Goal: Task Accomplishment & Management: Manage account settings

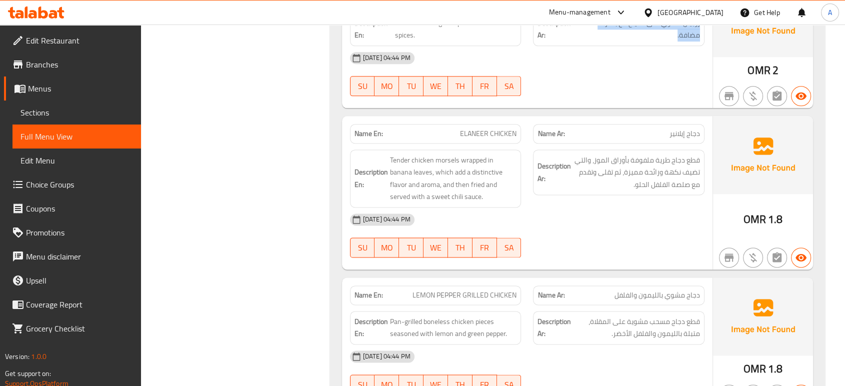
scroll to position [5111, 0]
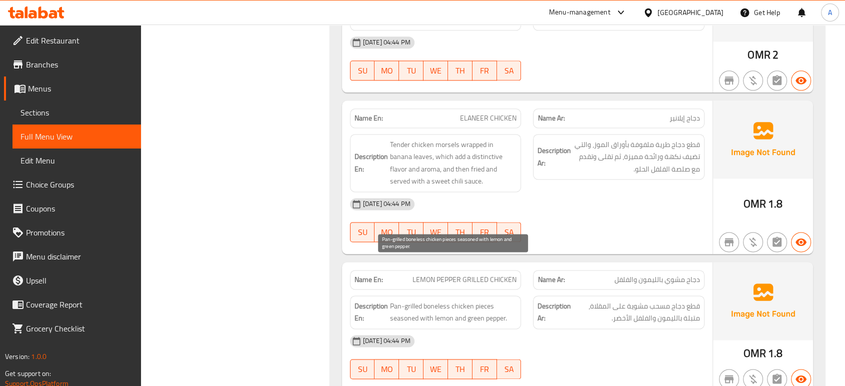
click at [499, 300] on span "Pan-grilled boneless chicken pieces seasoned with lemon and green pepper." at bounding box center [453, 312] width 127 height 25
click at [715, 283] on img at bounding box center [763, 301] width 100 height 78
click at [552, 329] on div "15-09-2025 04:44 PM SU MO TU WE TH FR SA" at bounding box center [527, 357] width 367 height 56
click at [554, 264] on div "Name Ar: دجاج مشوي بالليمون والفلفل" at bounding box center [619, 280] width 184 height 32
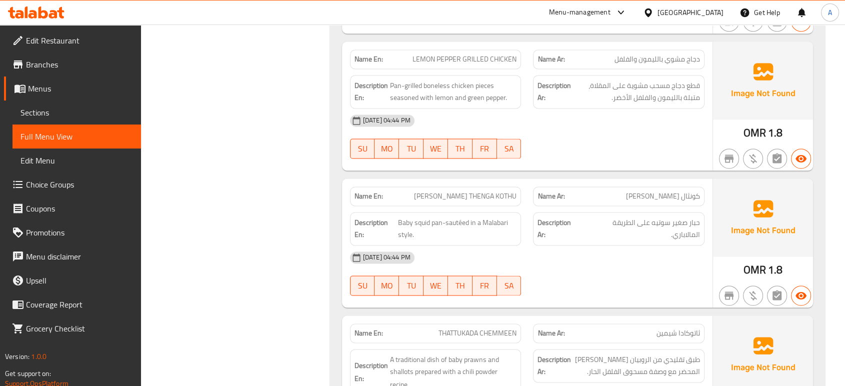
scroll to position [5340, 0]
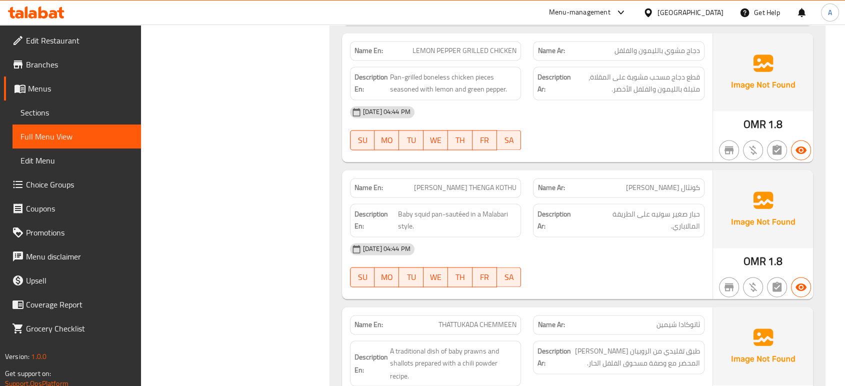
click at [594, 237] on div "[DATE] 04:44 PM" at bounding box center [527, 249] width 367 height 24
click at [448, 183] on span "KOONTHAL THENGA KOTHU" at bounding box center [465, 188] width 103 height 11
copy span "KOONTHAL THENGA KOTHU"
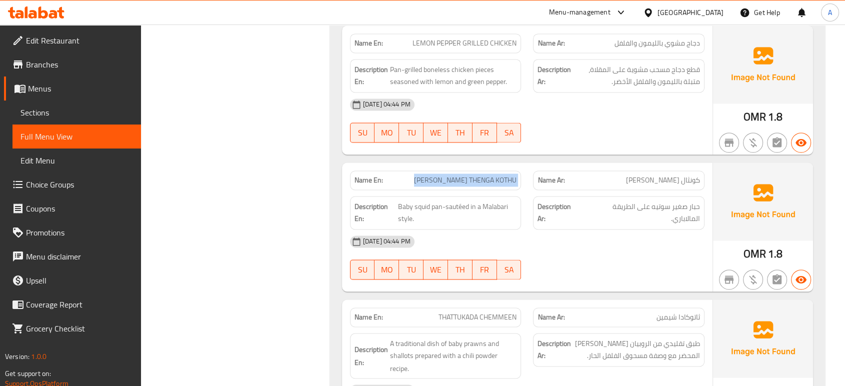
scroll to position [5395, 0]
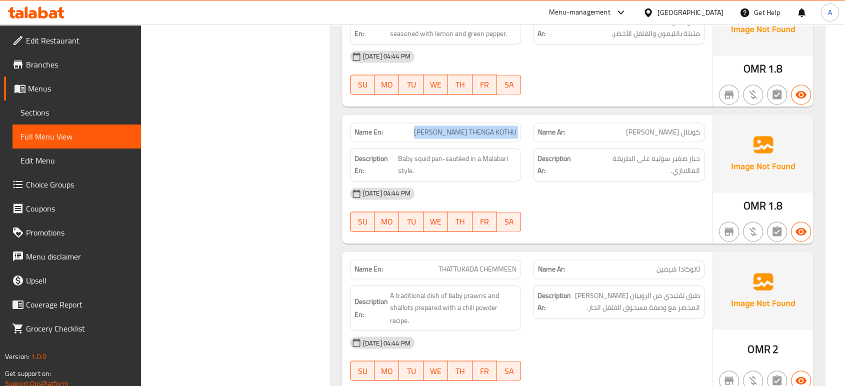
click at [521, 206] on div "SU MO TU WE TH FR SA" at bounding box center [436, 222] width 184 height 32
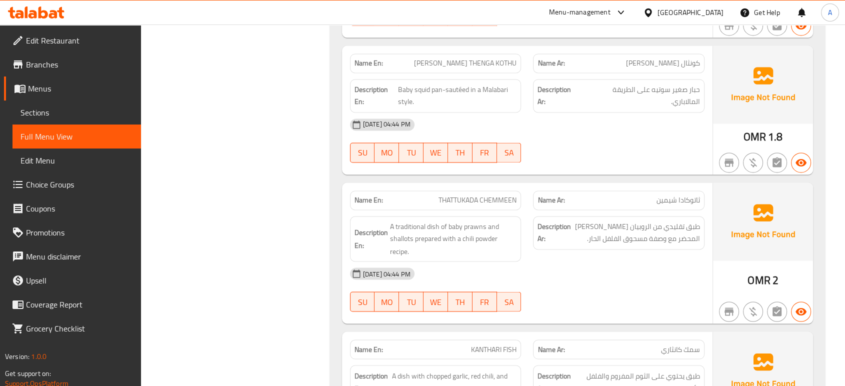
scroll to position [5507, 0]
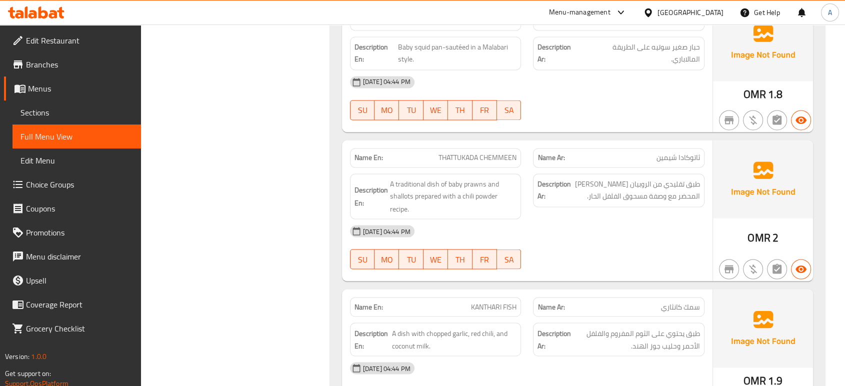
click at [543, 219] on div "15-09-2025 04:44 PM SU MO TU WE TH FR SA" at bounding box center [527, 247] width 367 height 56
click at [498, 219] on div "15-09-2025 04:44 PM" at bounding box center [527, 231] width 367 height 24
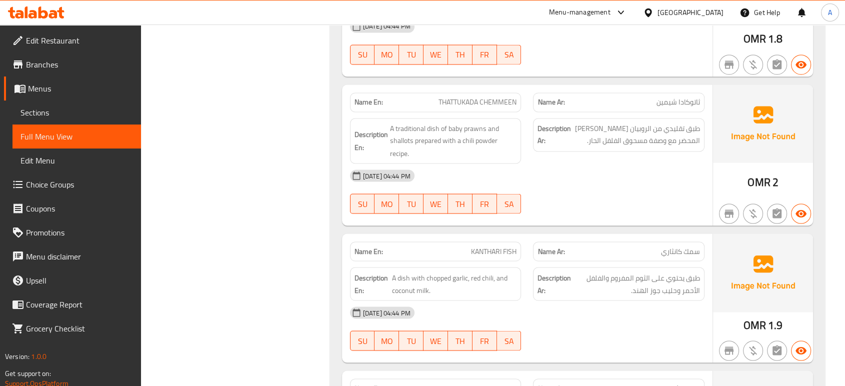
click at [557, 301] on div "15-09-2025 04:44 PM" at bounding box center [527, 313] width 367 height 24
click at [509, 246] on span "KANTHARI FISH" at bounding box center [494, 251] width 46 height 11
copy span "KANTHARI FISH"
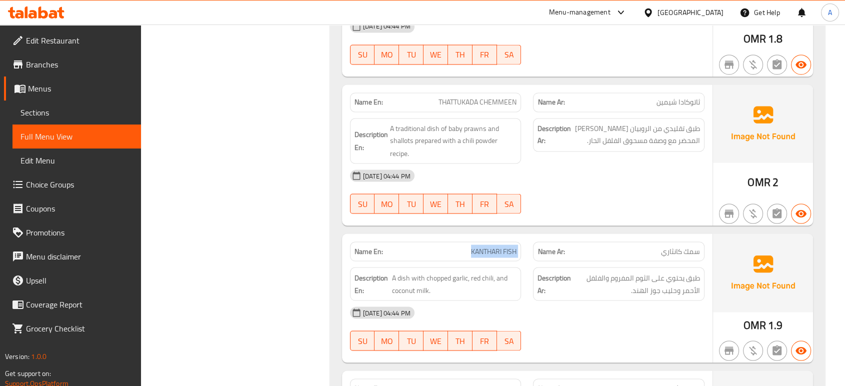
click at [636, 301] on div "15-09-2025 04:44 PM" at bounding box center [527, 313] width 367 height 24
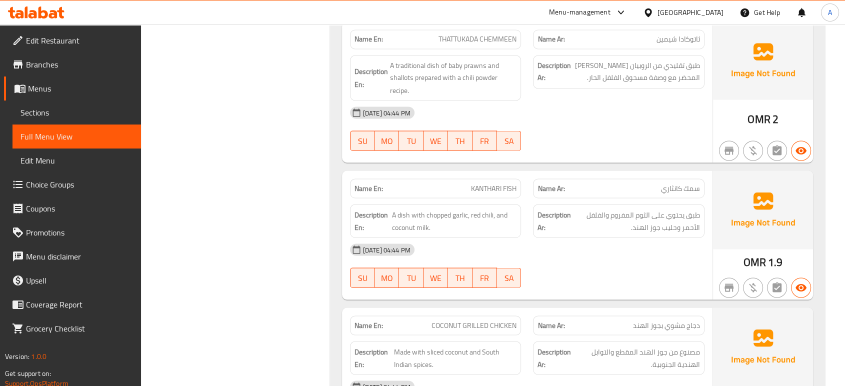
scroll to position [5729, 0]
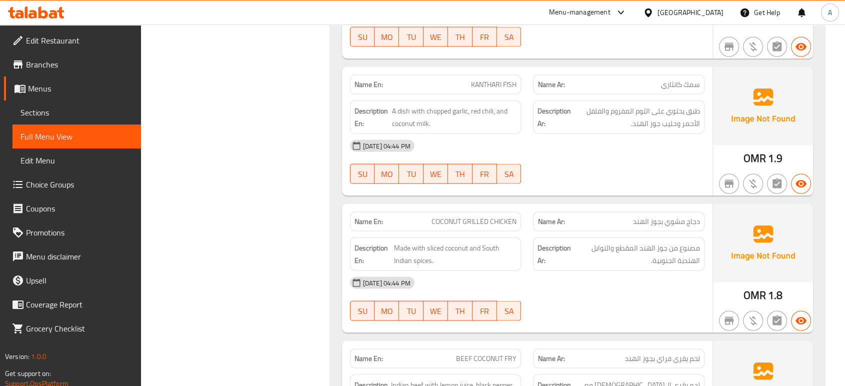
click at [639, 291] on div "Name En: CHICKEN 65 with Indian spices Name Ar: دجاج 65 مع التوابل الهندية Desc…" at bounding box center [577, 139] width 495 height 2144
click at [426, 242] on span "Made with sliced coconut and South Indian spices." at bounding box center [455, 254] width 123 height 25
copy span "sliced"
click at [687, 271] on div "15-09-2025 04:44 PM SU MO TU WE TH FR SA" at bounding box center [527, 299] width 367 height 56
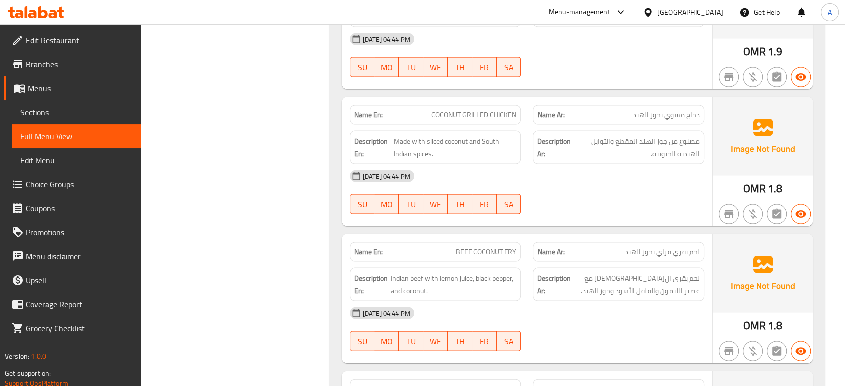
scroll to position [5840, 0]
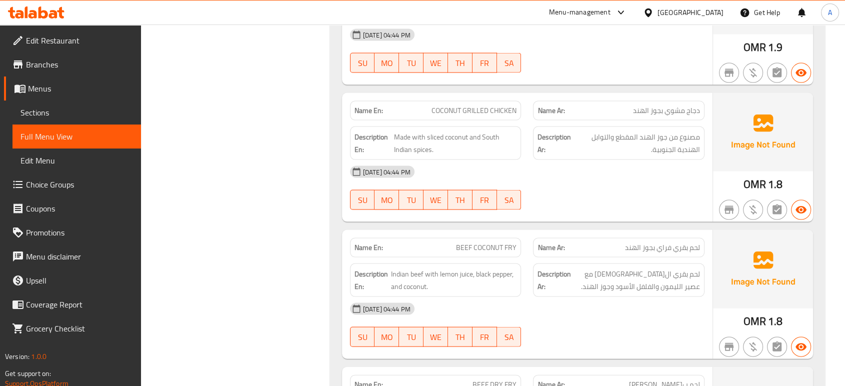
click at [690, 264] on div "Description Ar: لحم بقري الهندي مع عصير الليمون والفلفل الأسود وجوز الهند." at bounding box center [619, 281] width 172 height 34
drag, startPoint x: 735, startPoint y: 303, endPoint x: 725, endPoint y: 302, distance: 9.6
click at [735, 341] on icon "button" at bounding box center [729, 347] width 12 height 12
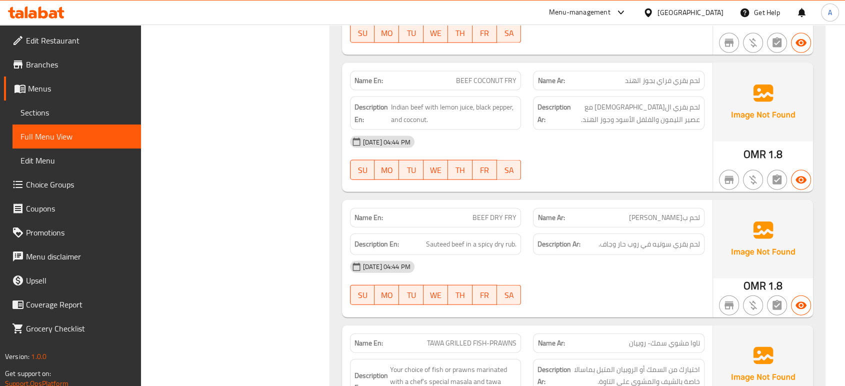
click at [509, 213] on span "BEEF DRY FRY" at bounding box center [495, 218] width 44 height 11
copy span "BEEF DRY FRY"
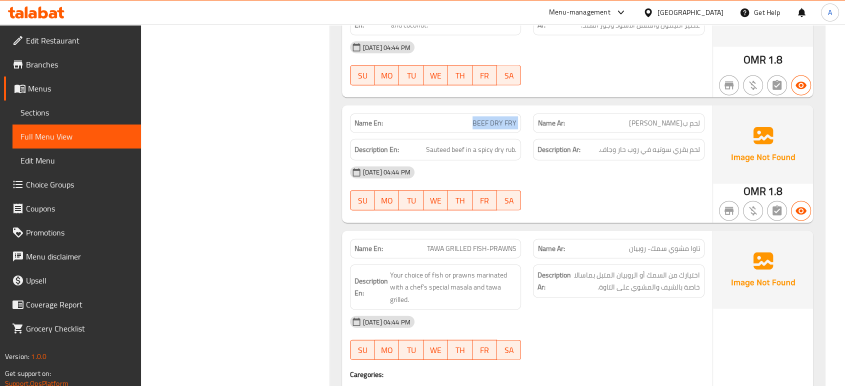
scroll to position [6118, 0]
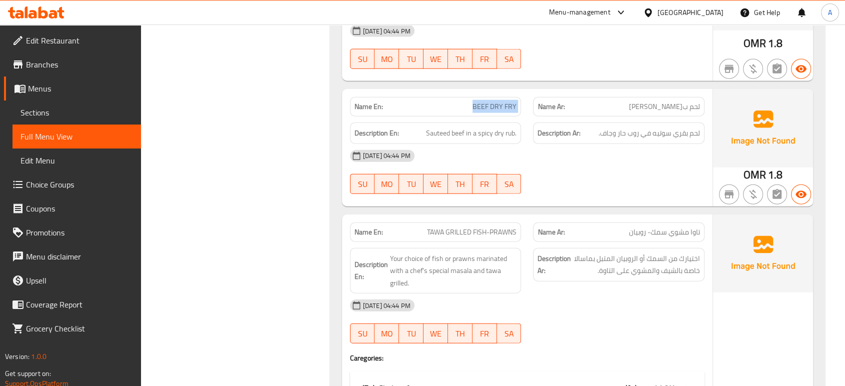
click at [561, 245] on div "Description Ar: اختيارك من السمك أو الروبيان المتبل بماسالا خاصة بالشيف والمشوي…" at bounding box center [619, 271] width 184 height 58
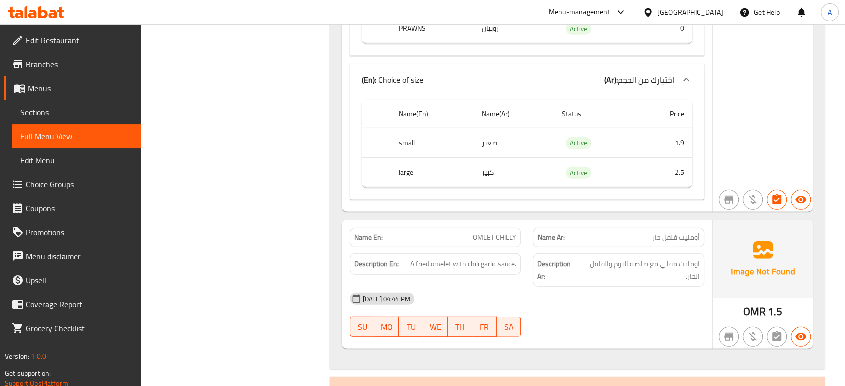
scroll to position [6618, 0]
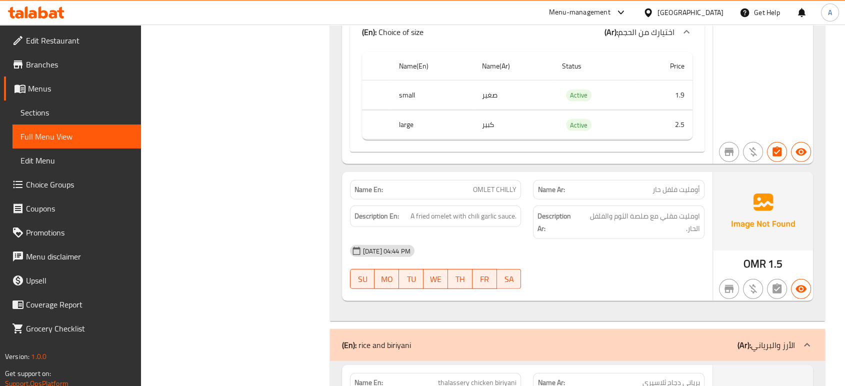
click at [591, 239] on div "15-09-2025 04:44 PM" at bounding box center [527, 251] width 367 height 24
click at [572, 241] on div "15-09-2025 04:44 PM SU MO TU WE TH FR SA" at bounding box center [527, 267] width 367 height 56
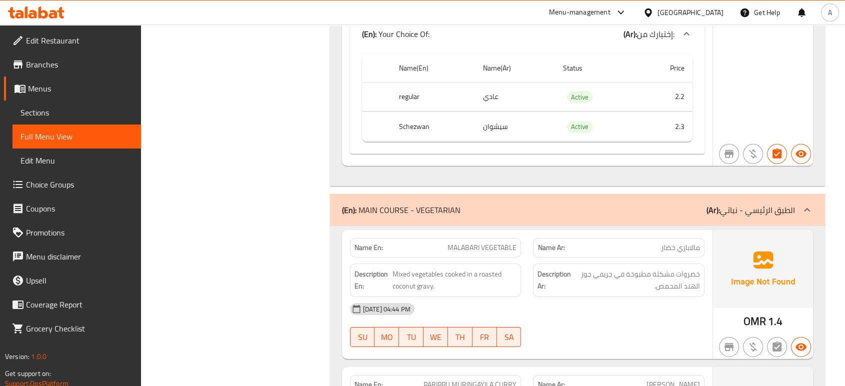
click at [596, 297] on div "15-09-2025 04:44 PM SU MO TU WE TH FR SA" at bounding box center [527, 325] width 367 height 56
click at [551, 297] on div "15-09-2025 04:44 PM" at bounding box center [527, 309] width 367 height 24
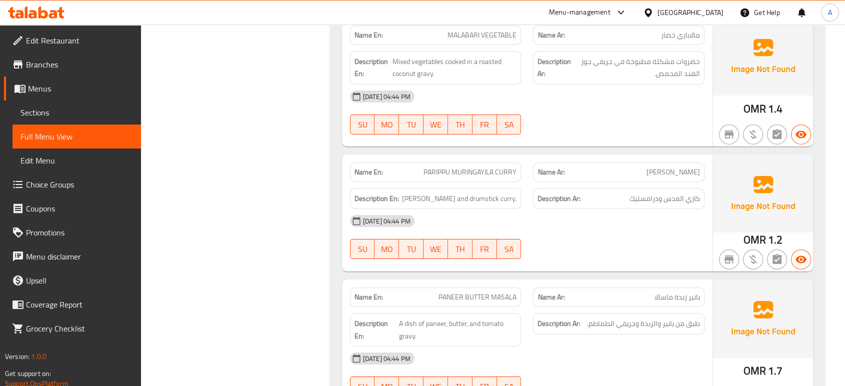
scroll to position [11032, 0]
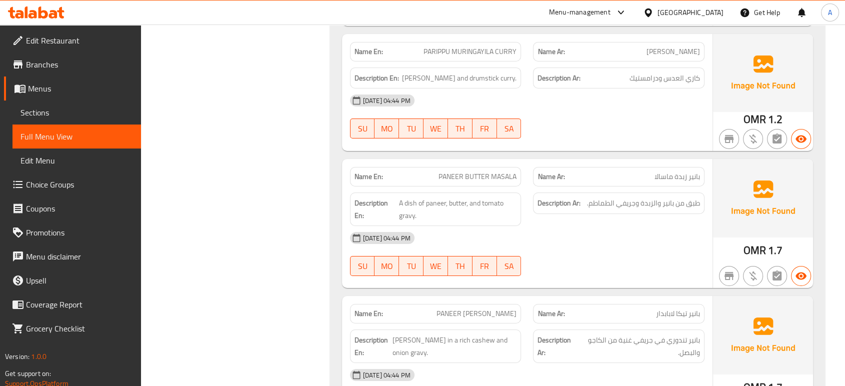
click at [593, 231] on div "Name En: PANEER BUTTER MASALA Name Ar: بانير زبدة ماسالا Description En: A dish…" at bounding box center [527, 223] width 371 height 129
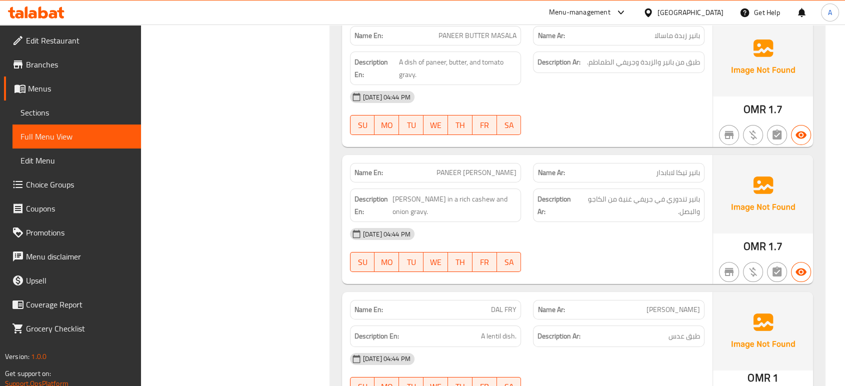
scroll to position [11199, 0]
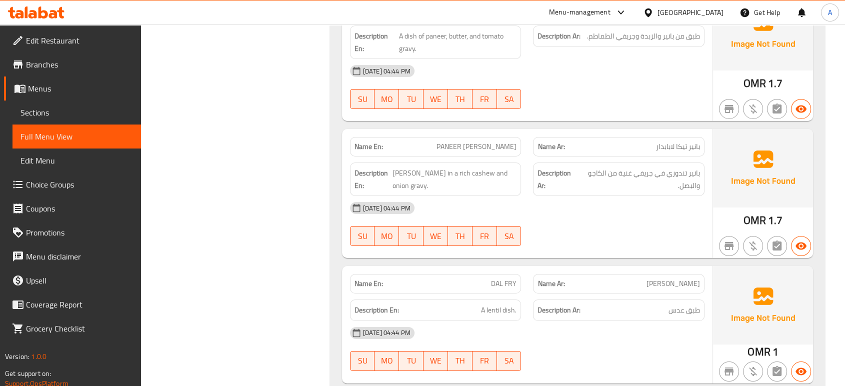
click at [511, 142] on span "PANEER TIKKA LABABDAR" at bounding box center [477, 147] width 80 height 11
copy span "LABABDAR"
click at [528, 294] on div "Description Ar: طبق عدس" at bounding box center [619, 311] width 184 height 34
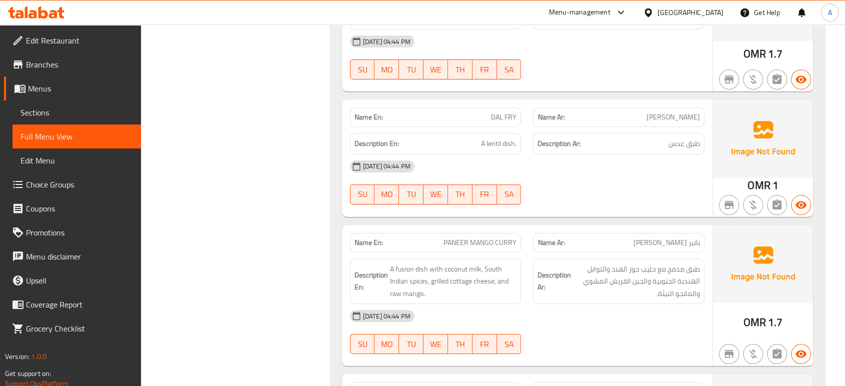
click at [539, 263] on h6 "Description Ar: طبق مدمج مع حليب جوز الهند والتوابل الهندية الجنوبية والجبن الق…" at bounding box center [619, 281] width 163 height 37
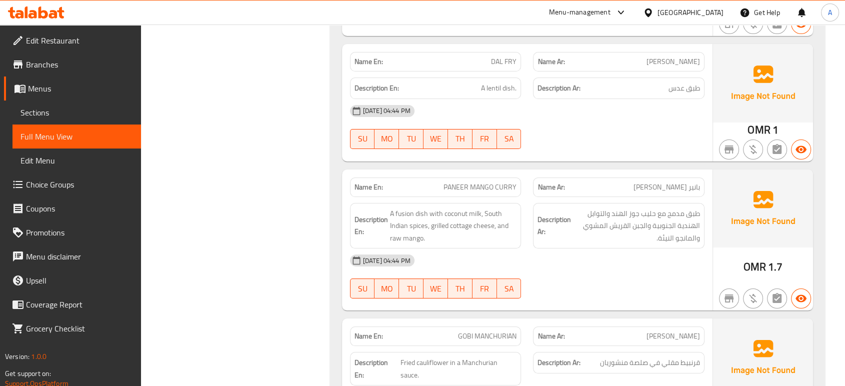
click at [624, 293] on div at bounding box center [619, 299] width 184 height 12
click at [567, 249] on div "15-09-2025 04:44 PM SU MO TU WE TH FR SA" at bounding box center [527, 277] width 367 height 56
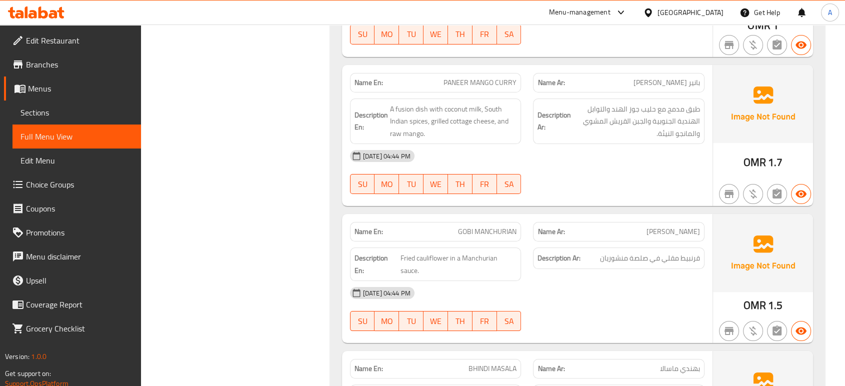
scroll to position [11532, 0]
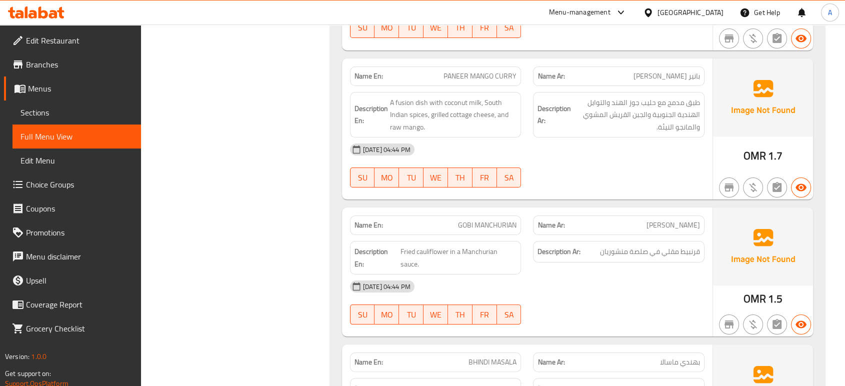
click at [581, 275] on div "15-09-2025 04:44 PM SU MO TU WE TH FR SA" at bounding box center [527, 303] width 367 height 56
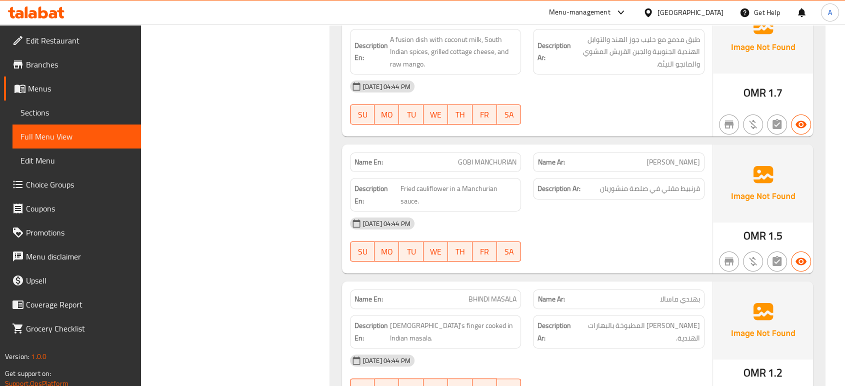
scroll to position [11699, 0]
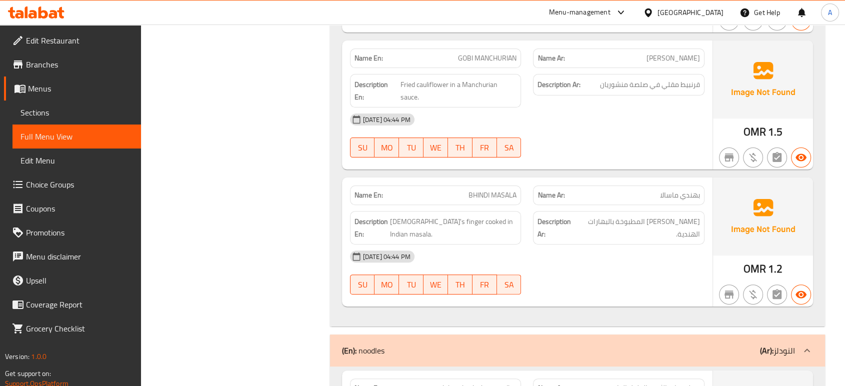
click at [615, 245] on div "15-09-2025 04:44 PM SU MO TU WE TH FR SA" at bounding box center [527, 273] width 367 height 56
click at [683, 245] on div "15-09-2025 04:44 PM SU MO TU WE TH FR SA" at bounding box center [527, 273] width 367 height 56
click at [544, 245] on div "15-09-2025 04:44 PM SU MO TU WE TH FR SA" at bounding box center [527, 273] width 367 height 56
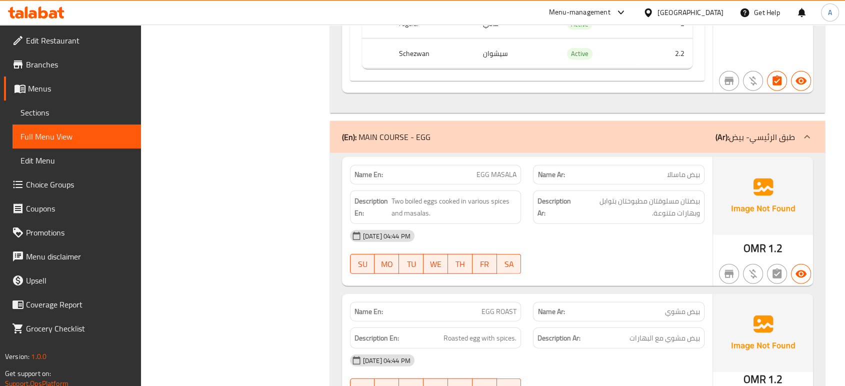
scroll to position [13770, 0]
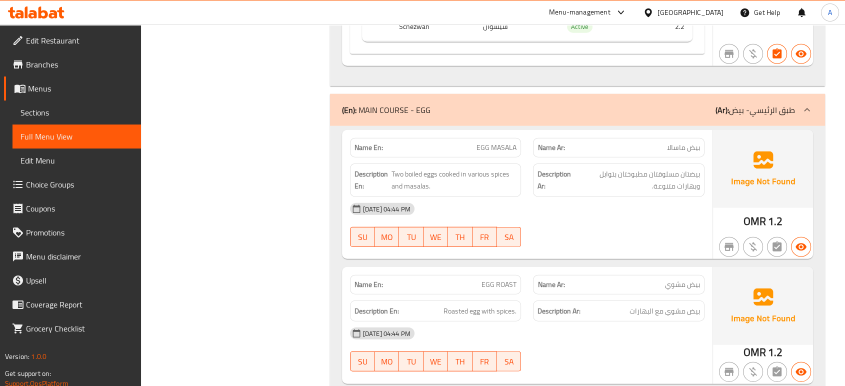
click at [467, 195] on div "Name En: EGG MASALA Name Ar: بيض ماسالا Description En: Two boiled eggs cooked …" at bounding box center [577, 265] width 495 height 278
click at [423, 168] on span "Two boiled eggs cooked in various spices and masalas." at bounding box center [454, 180] width 125 height 25
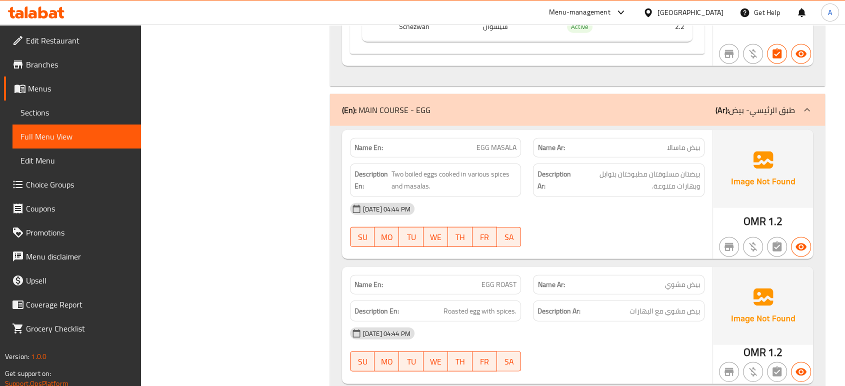
click at [551, 305] on strong "Description Ar:" at bounding box center [559, 311] width 43 height 13
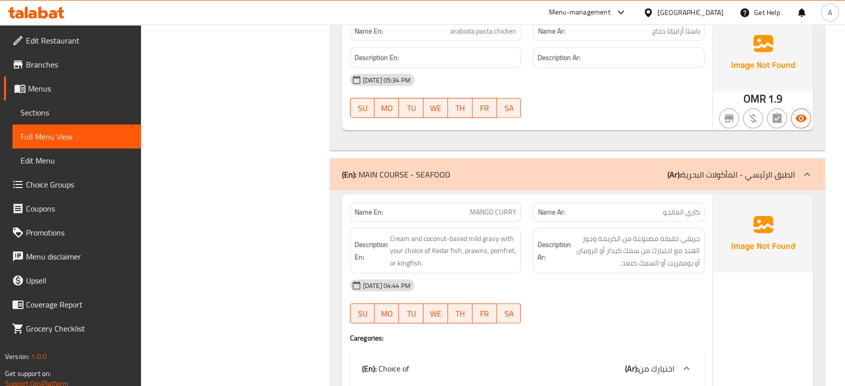
scroll to position [14395, 0]
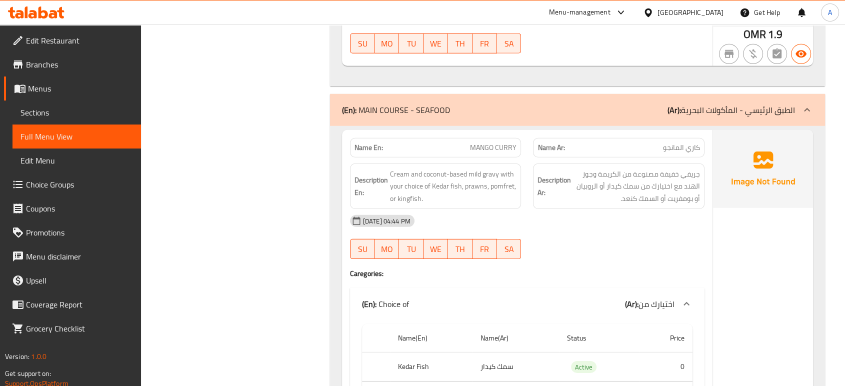
click at [527, 253] on div at bounding box center [619, 259] width 184 height 12
click at [495, 143] on span "MANGO CURRY" at bounding box center [493, 148] width 47 height 11
copy span "MANGO CURRY"
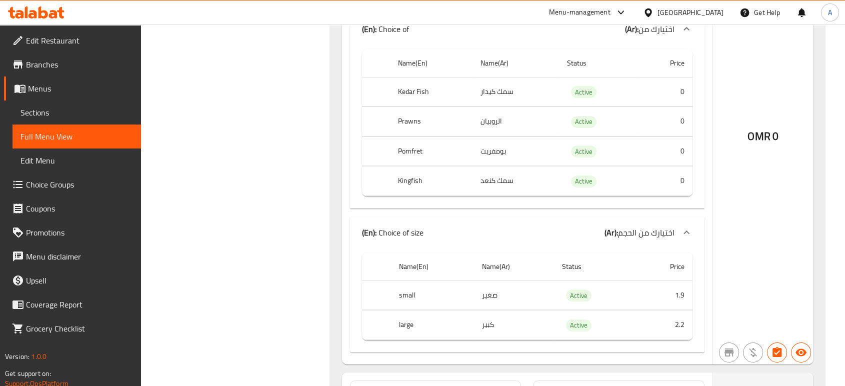
scroll to position [14672, 0]
click at [572, 308] on td "Active" at bounding box center [595, 323] width 83 height 30
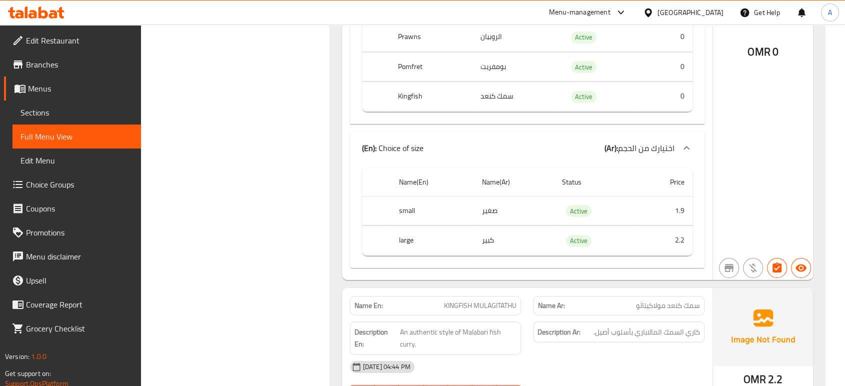
scroll to position [14839, 0]
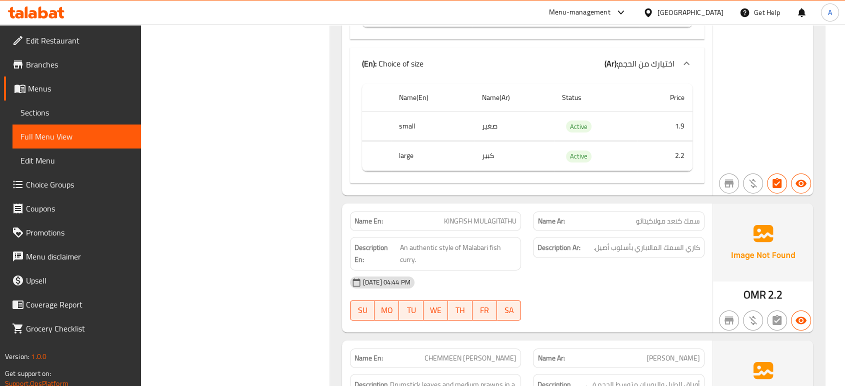
click at [612, 271] on div "15-09-2025 04:44 PM SU MO TU WE TH FR SA" at bounding box center [527, 299] width 367 height 56
click at [556, 271] on div "15-09-2025 04:44 PM SU MO TU WE TH FR SA" at bounding box center [527, 299] width 367 height 56
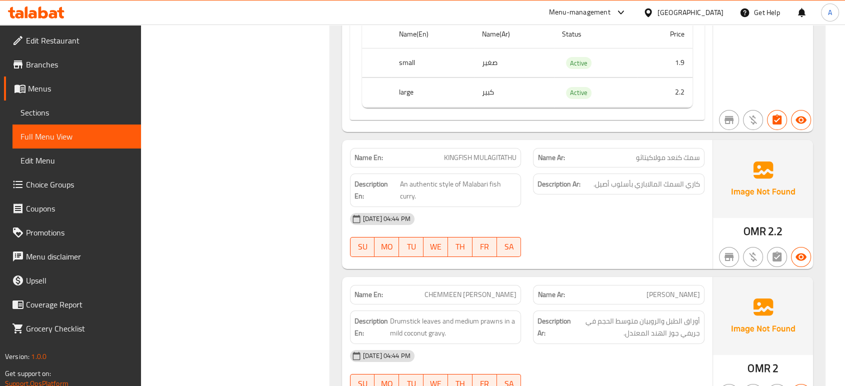
scroll to position [14950, 0]
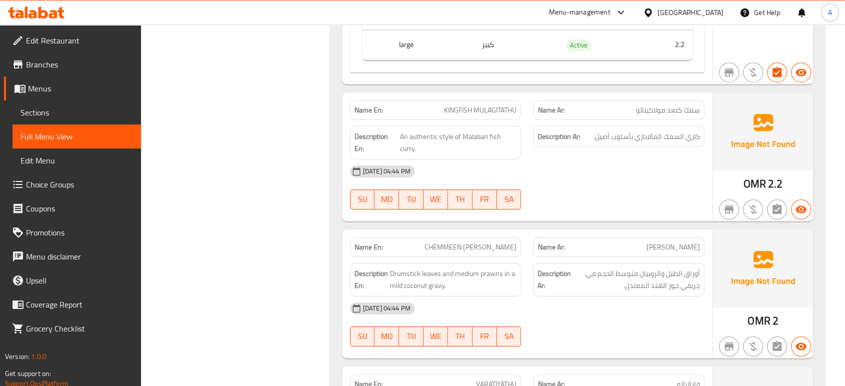
click at [577, 297] on div "15-09-2025 04:44 PM" at bounding box center [527, 309] width 367 height 24
drag, startPoint x: 444, startPoint y: 208, endPoint x: 391, endPoint y: 208, distance: 53.0
click at [391, 268] on span "Drumstick leaves and medium prawns in a mild coconut gravy." at bounding box center [453, 280] width 127 height 25
copy span "Drumstick leaves a"
click at [568, 297] on div "15-09-2025 04:44 PM" at bounding box center [527, 309] width 367 height 24
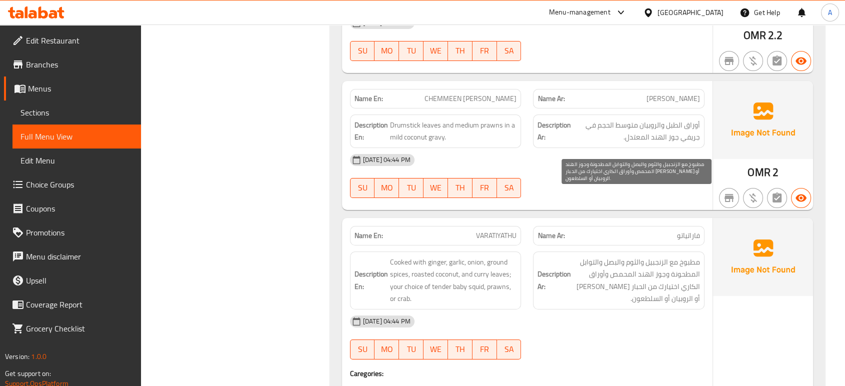
scroll to position [15172, 0]
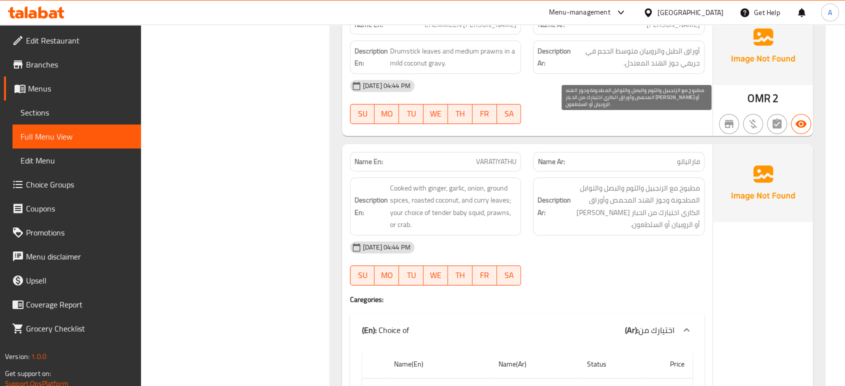
click at [625, 182] on span "مطبوخ مع الزنجبيل والثوم والبصل والتوابل المطحونة وجوز الهند المحمص وأوراق الكا…" at bounding box center [636, 206] width 127 height 49
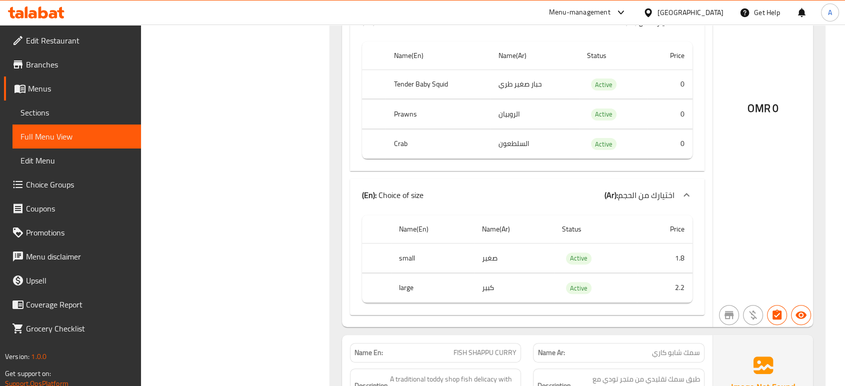
scroll to position [15506, 0]
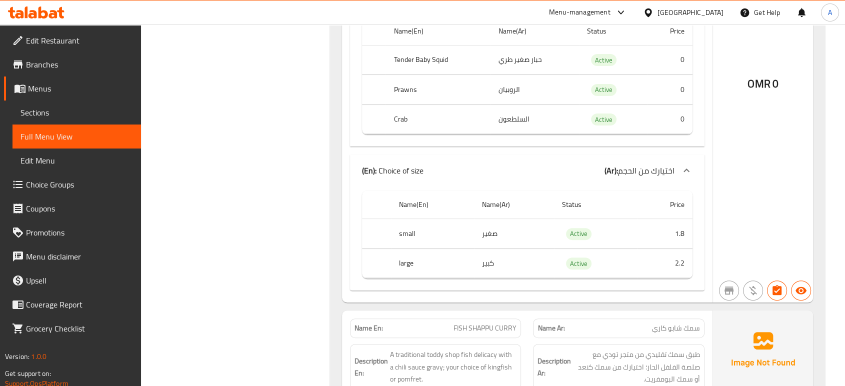
click at [445, 323] on p "Name En: FISH SHAPPU CURRY" at bounding box center [436, 328] width 163 height 11
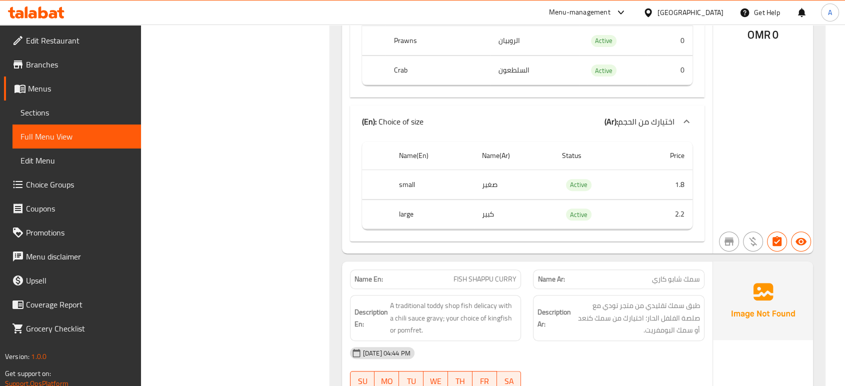
scroll to position [15617, 0]
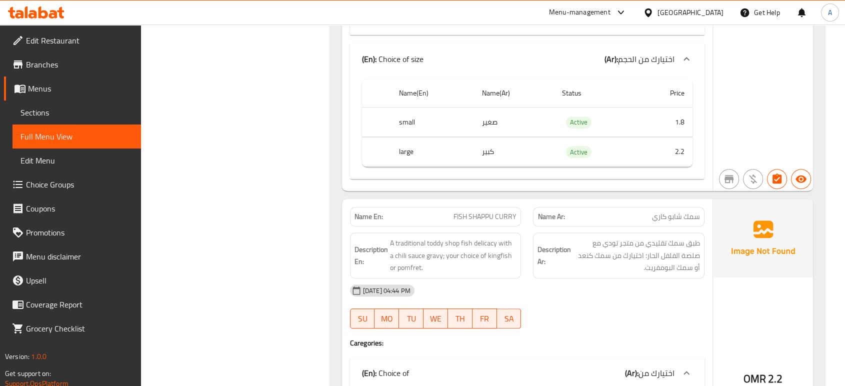
click at [593, 279] on div "15-09-2025 04:44 PM SU MO TU WE TH FR SA" at bounding box center [527, 307] width 367 height 56
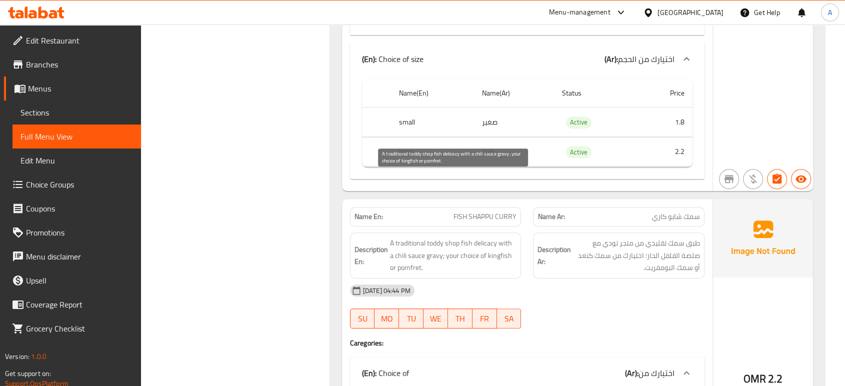
click at [487, 237] on span "A traditional toddy shop fish delicacy with a chili sauce gravy; your choice of…" at bounding box center [453, 255] width 127 height 37
copy span "delicacy"
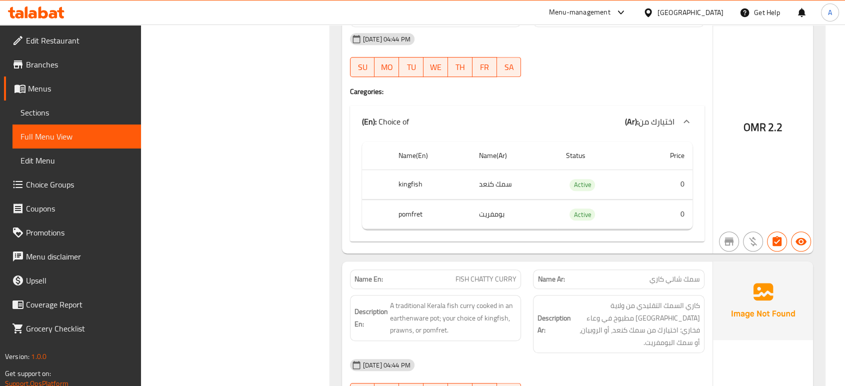
scroll to position [15895, 0]
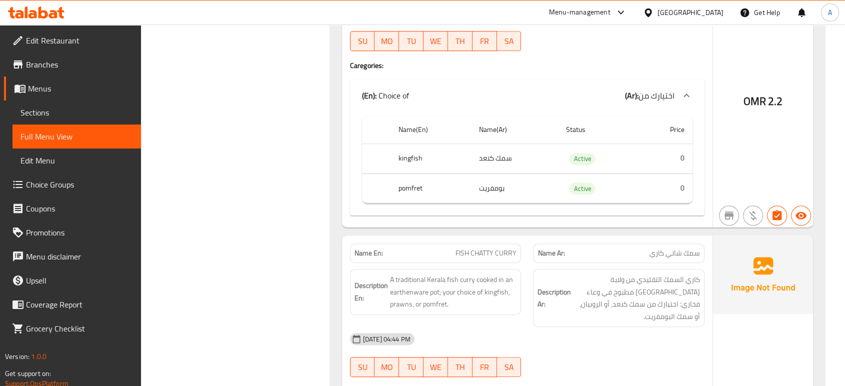
click at [536, 386] on h4 "Caregories:" at bounding box center [527, 392] width 355 height 10
click at [590, 327] on div "15-09-2025 04:44 PM" at bounding box center [527, 339] width 367 height 24
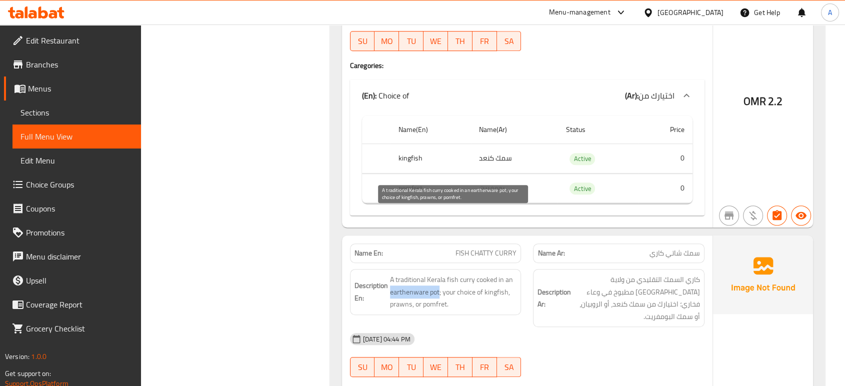
drag, startPoint x: 438, startPoint y: 229, endPoint x: 390, endPoint y: 232, distance: 48.1
click at [390, 274] on span "A traditional Kerala fish curry cooked in an earthenware pot; your choice of ki…" at bounding box center [453, 292] width 127 height 37
copy span "earthenware pot"
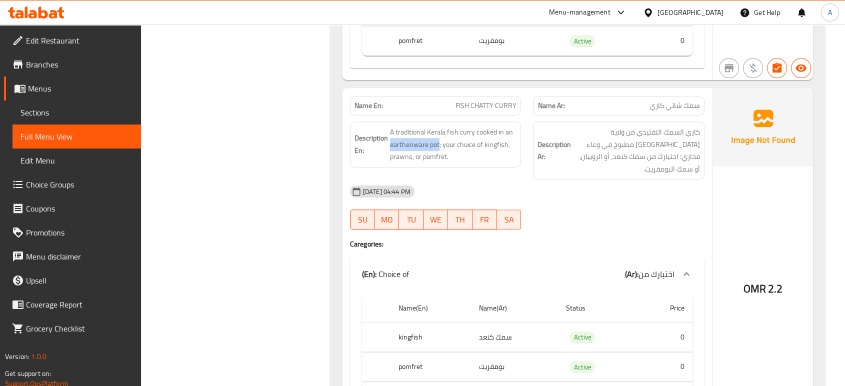
scroll to position [16061, 0]
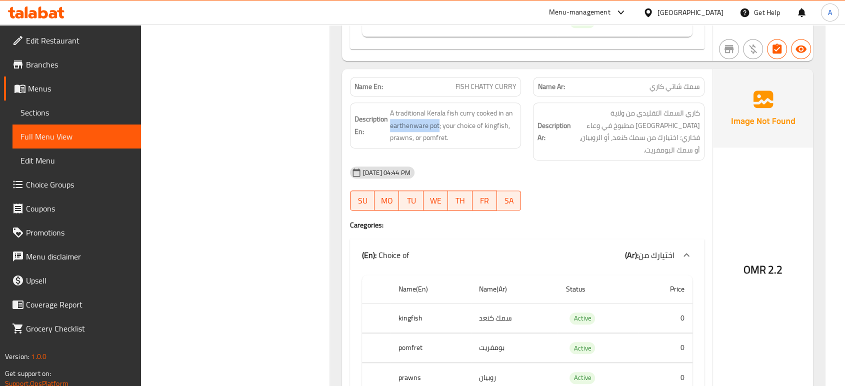
click at [545, 249] on div "(En): Choice of (Ar): اختيارك من" at bounding box center [518, 255] width 313 height 12
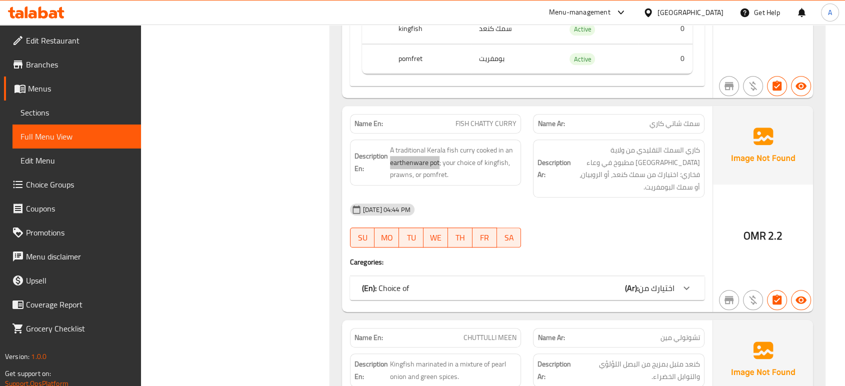
scroll to position [16006, 0]
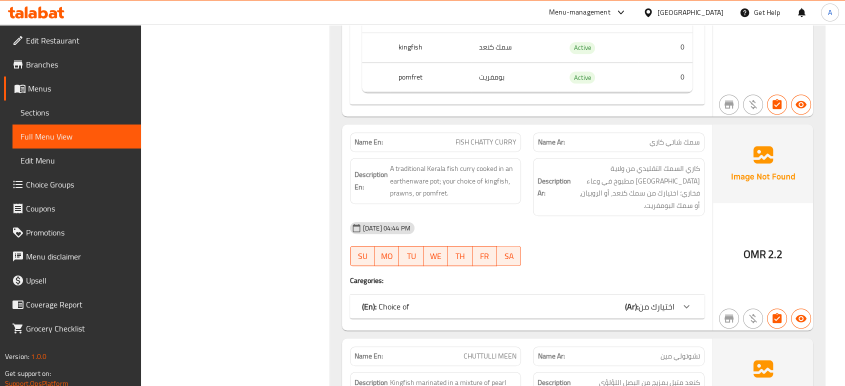
click at [548, 175] on strong "Description Ar:" at bounding box center [555, 187] width 34 height 25
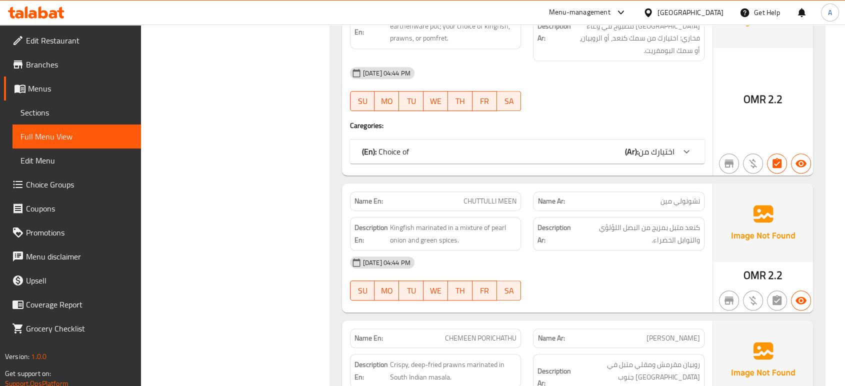
scroll to position [16173, 0]
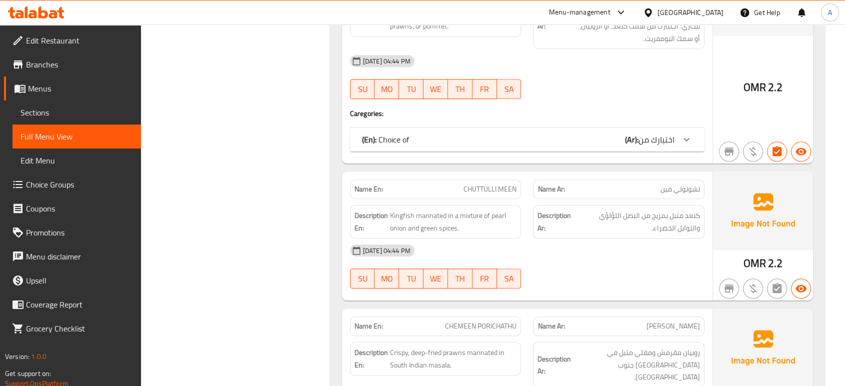
click at [465, 263] on div "SU MO TU WE TH FR SA" at bounding box center [436, 279] width 184 height 32
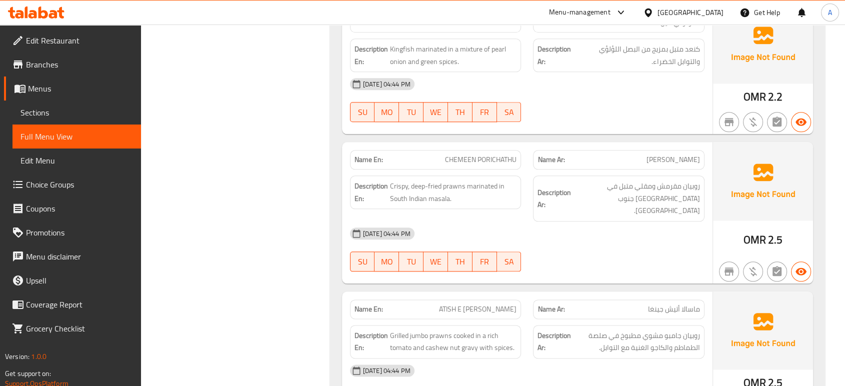
click at [653, 222] on div "15-09-2025 04:44 PM SU MO TU WE TH FR SA" at bounding box center [527, 250] width 367 height 56
click at [609, 300] on div "Name Ar: ماسالا أتيش جينغا" at bounding box center [619, 310] width 172 height 20
click at [542, 359] on div "15-09-2025 04:44 PM SU MO TU WE TH FR SA" at bounding box center [527, 387] width 367 height 56
click at [492, 304] on span "ATISH E JINGA MASALA" at bounding box center [478, 309] width 78 height 11
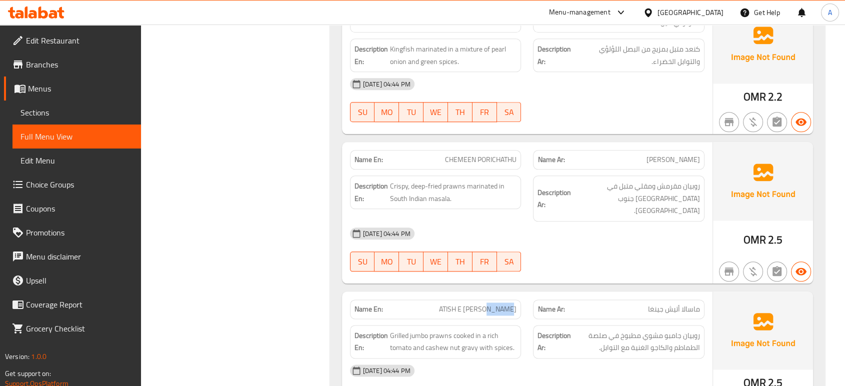
click at [492, 304] on span "ATISH E JINGA MASALA" at bounding box center [478, 309] width 78 height 11
copy span "ATISH E JINGA MASALA"
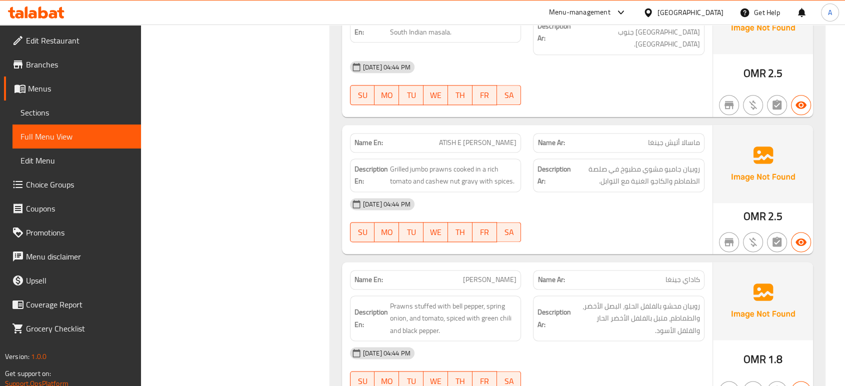
click at [564, 296] on div "Description Ar: روبيان محشو بالفلفل الحلو، البصل الأخضر، والطماطم، متبل بالفلفل…" at bounding box center [619, 319] width 172 height 46
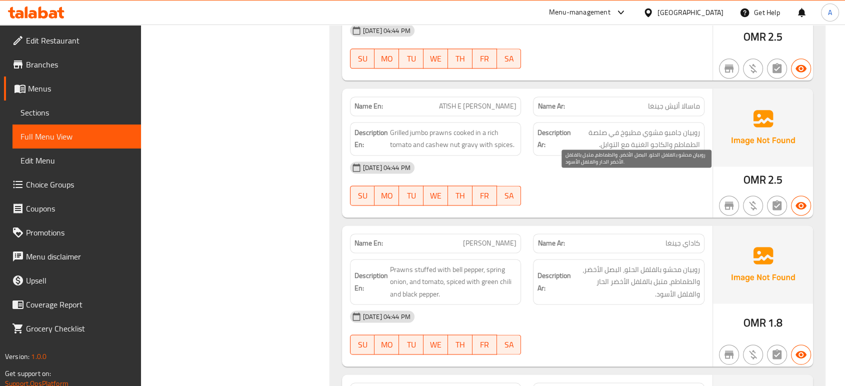
scroll to position [16562, 0]
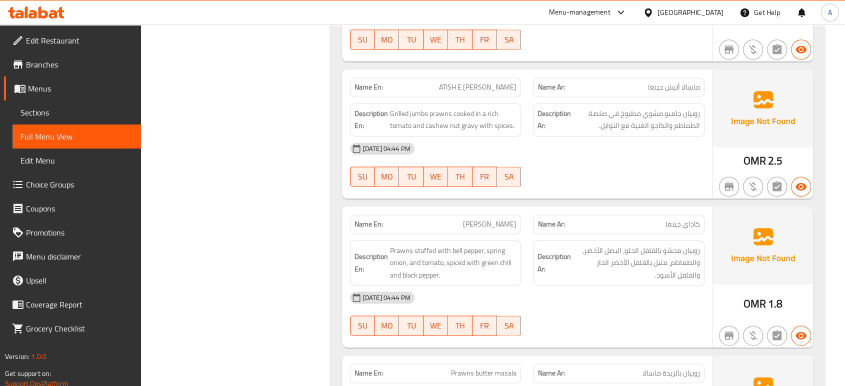
click at [452, 319] on span "TH" at bounding box center [460, 326] width 17 height 15
type button "4"
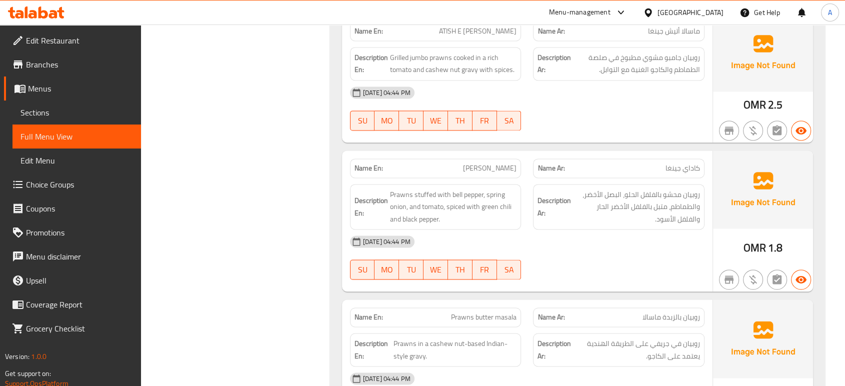
scroll to position [16729, 0]
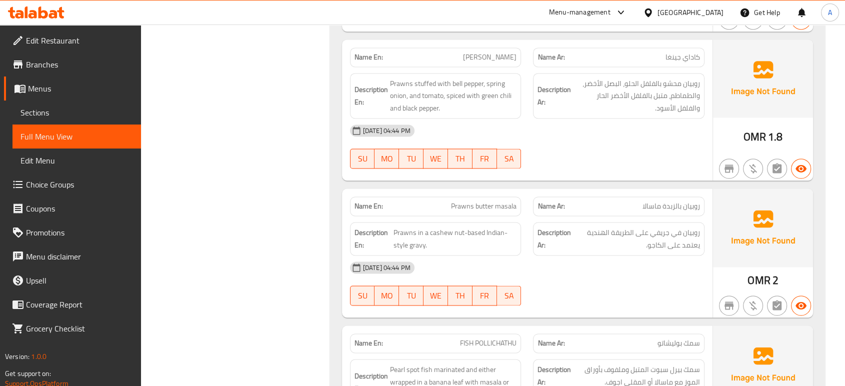
click at [510, 201] on span "Prawns butter masala" at bounding box center [484, 206] width 66 height 11
click at [492, 227] on span "Prawns in a cashew nut-based Indian-style gravy." at bounding box center [455, 239] width 123 height 25
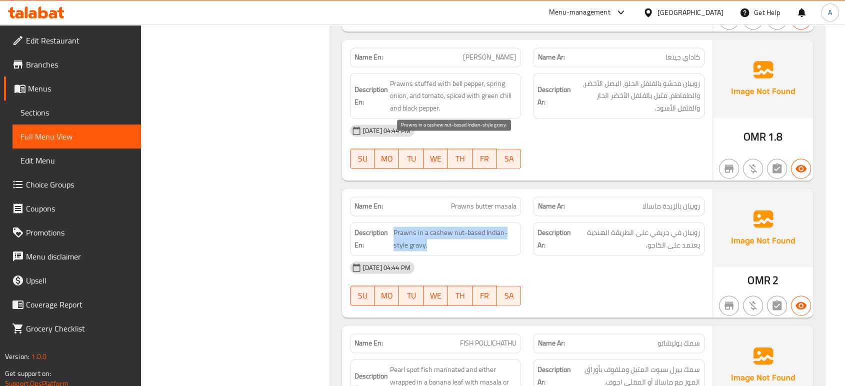
click at [492, 227] on span "Prawns in a cashew nut-based Indian-style gravy." at bounding box center [455, 239] width 123 height 25
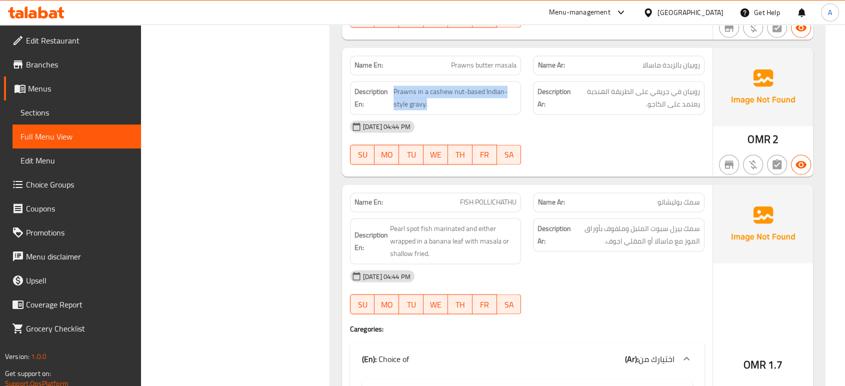
scroll to position [16895, 0]
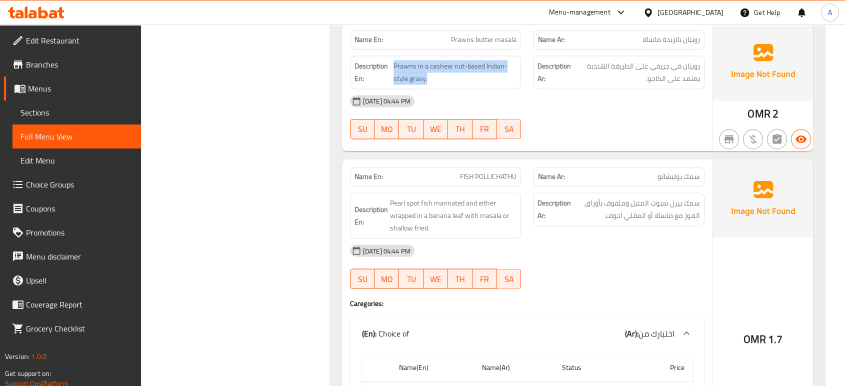
click at [547, 317] on div "(En): Choice of (Ar): اختيارك من" at bounding box center [527, 333] width 355 height 32
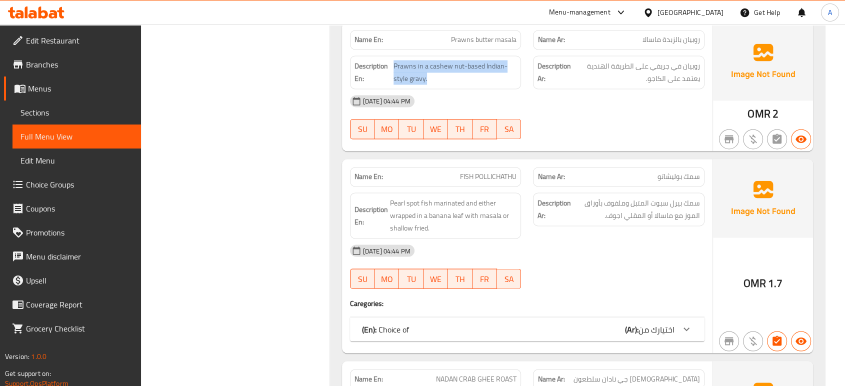
click at [519, 323] on div "(En): Choice of (Ar): اختيارك من" at bounding box center [518, 329] width 313 height 12
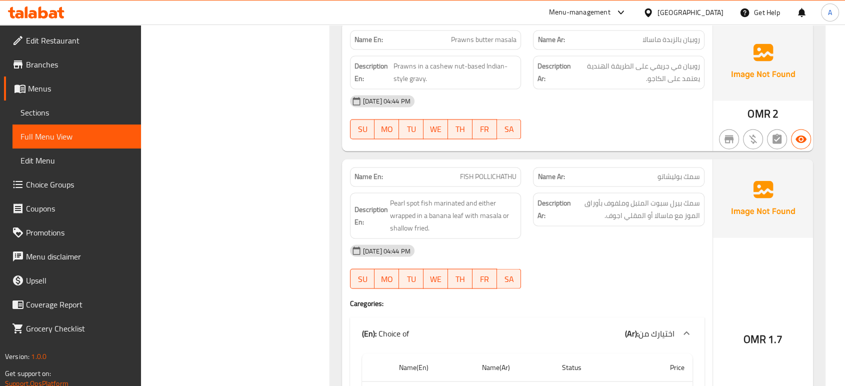
click at [598, 239] on div "[DATE] 04:44 PM" at bounding box center [527, 251] width 367 height 24
click at [624, 239] on div "[DATE] 04:44 PM" at bounding box center [527, 251] width 367 height 24
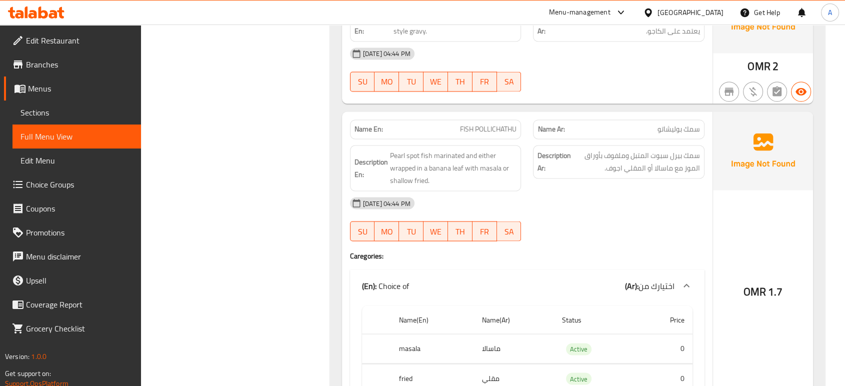
scroll to position [17007, 0]
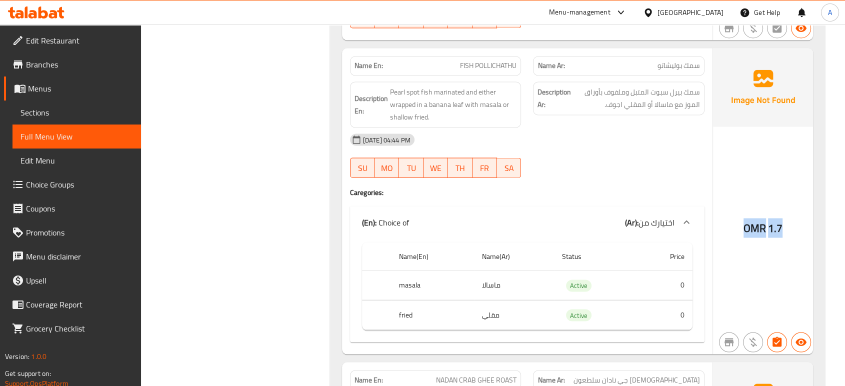
drag, startPoint x: 790, startPoint y: 136, endPoint x: 744, endPoint y: 133, distance: 46.1
click at [744, 133] on div "OMR 1.7" at bounding box center [763, 201] width 100 height 306
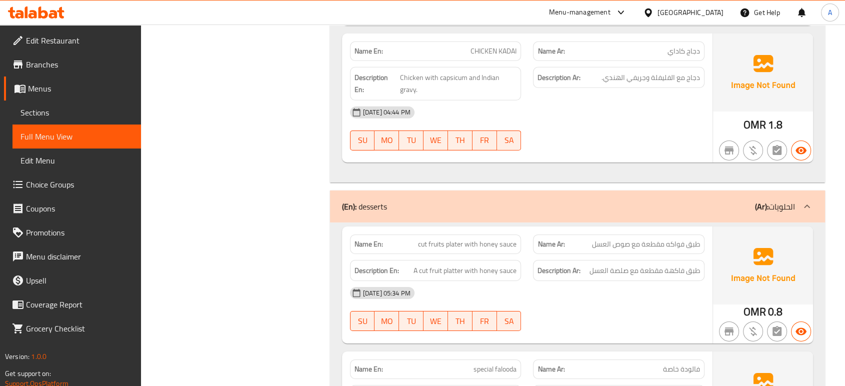
scroll to position [22430, 0]
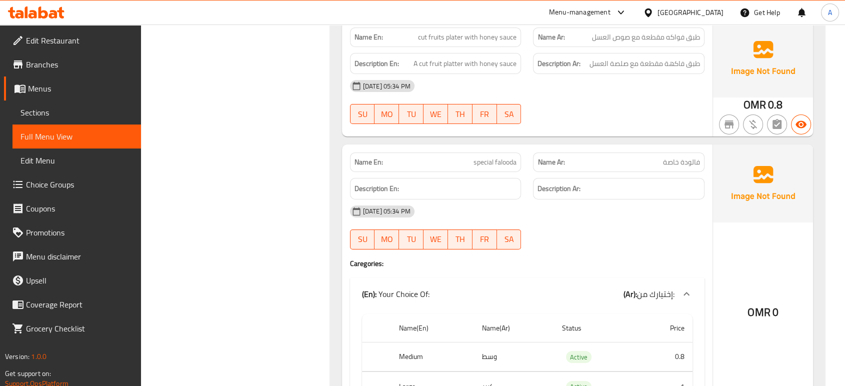
click at [480, 224] on div "SU MO TU WE TH FR SA" at bounding box center [436, 240] width 184 height 32
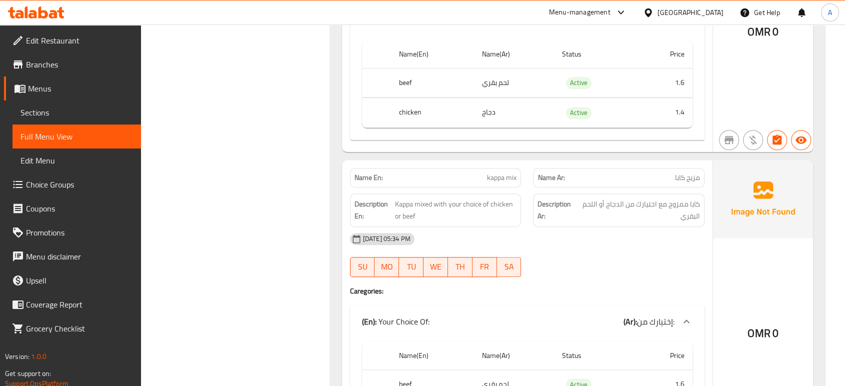
scroll to position [27680, 0]
click at [584, 227] on div "[DATE] 05:34 PM" at bounding box center [527, 239] width 367 height 24
click at [607, 271] on div at bounding box center [619, 277] width 184 height 12
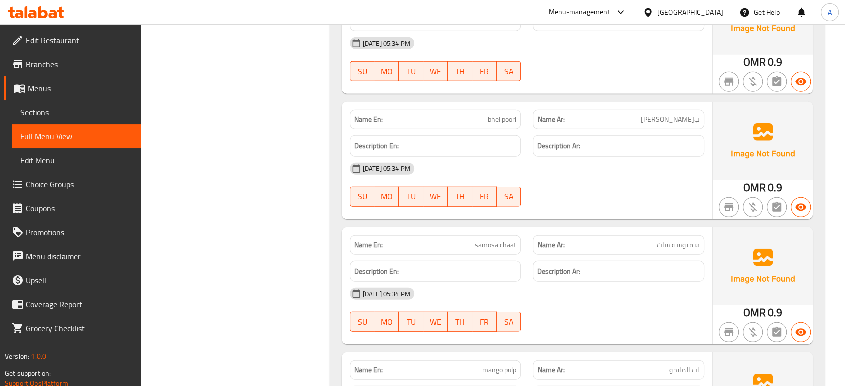
scroll to position [29189, 0]
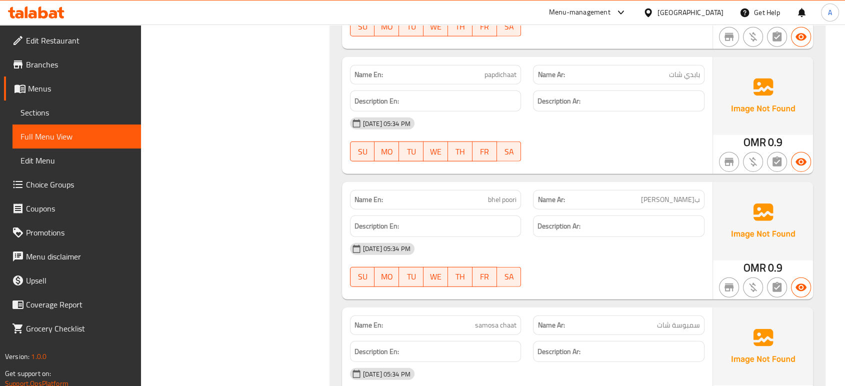
click at [519, 316] on div "Name En: samosa chaat" at bounding box center [436, 326] width 172 height 20
click at [506, 320] on span "samosa chaat" at bounding box center [496, 325] width 42 height 11
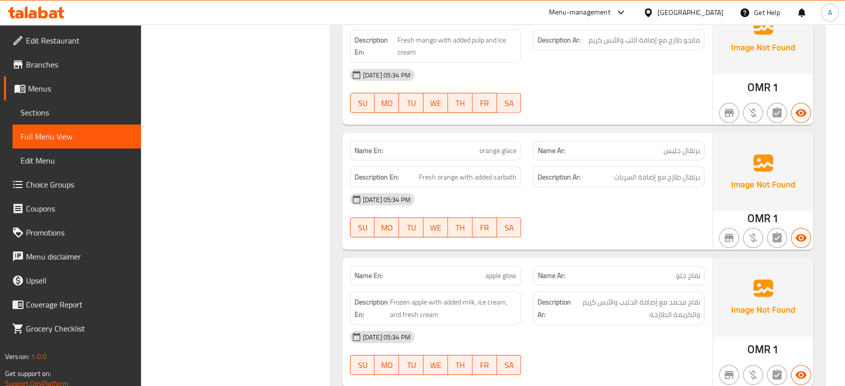
scroll to position [29690, 0]
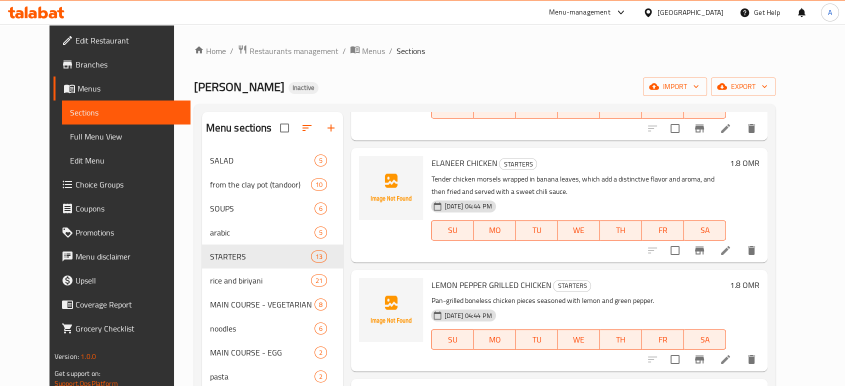
scroll to position [324, 0]
click at [732, 248] on icon at bounding box center [726, 251] width 12 height 12
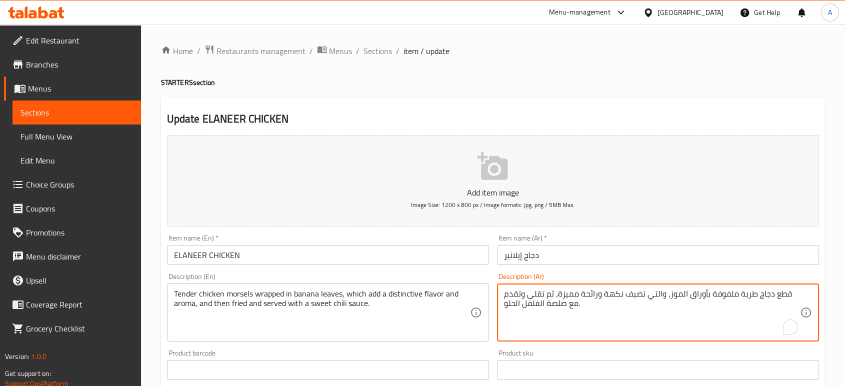
click at [578, 294] on textarea "قطع دجاج طرية ملفوفة بأوراق الموز، والتي تضيف نكهة ورائحة مميزة، ثم تقلى وتقدم …" at bounding box center [652, 313] width 296 height 48
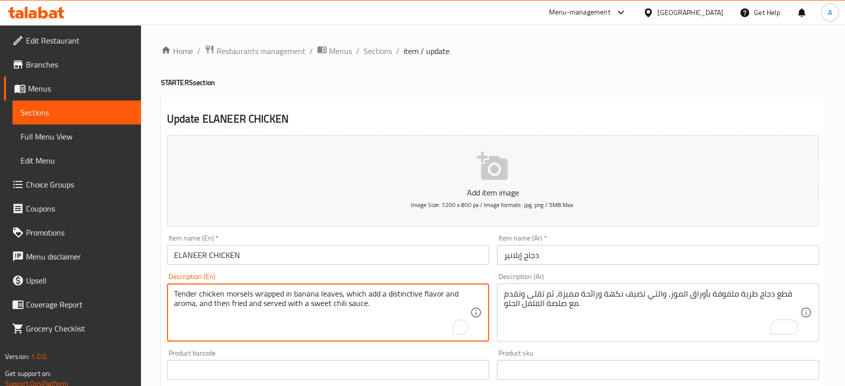
click at [408, 295] on textarea "Tender chicken morsels wrapped in banana leaves, which add a distinctive flavor…" at bounding box center [322, 313] width 296 height 48
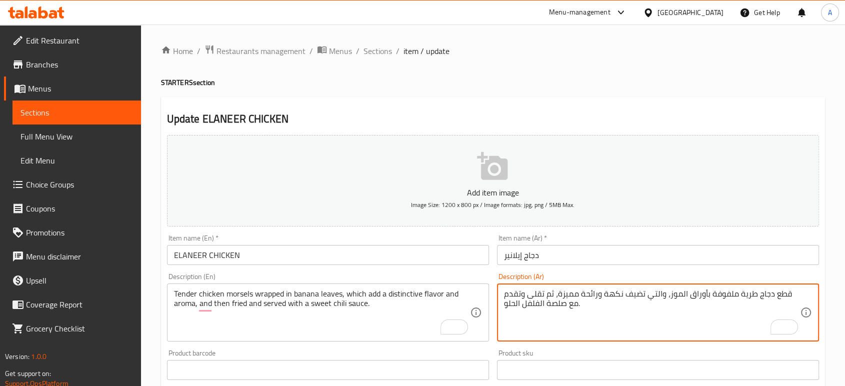
drag, startPoint x: 612, startPoint y: 297, endPoint x: 594, endPoint y: 295, distance: 18.1
click at [591, 295] on textarea "قطع دجاج طرية ملفوفة بأوراق الموز، والتي تضيف نكهةة مميزة، ثم تقلى وتقدم مع صلص…" at bounding box center [652, 313] width 296 height 48
click at [592, 295] on textarea "قطع دجاج طرية ملفوفة بأوراق الموز، والتي تضيف نكهة مميزة، ثم تقلى وتقدم مع صلصة…" at bounding box center [652, 313] width 296 height 48
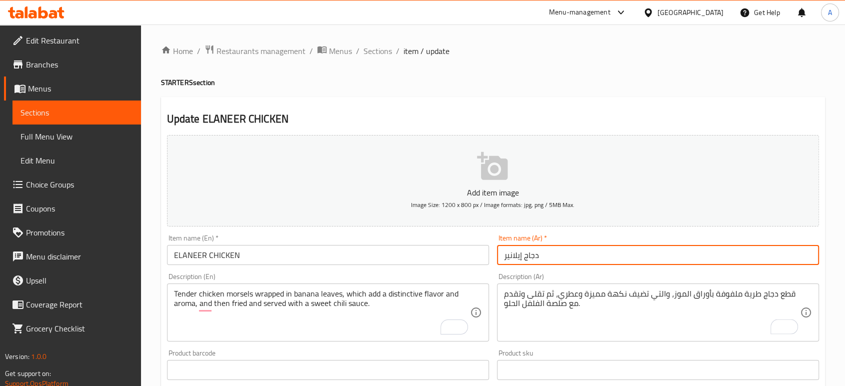
click at [588, 257] on input "دجاج إيلانير" at bounding box center [658, 255] width 322 height 20
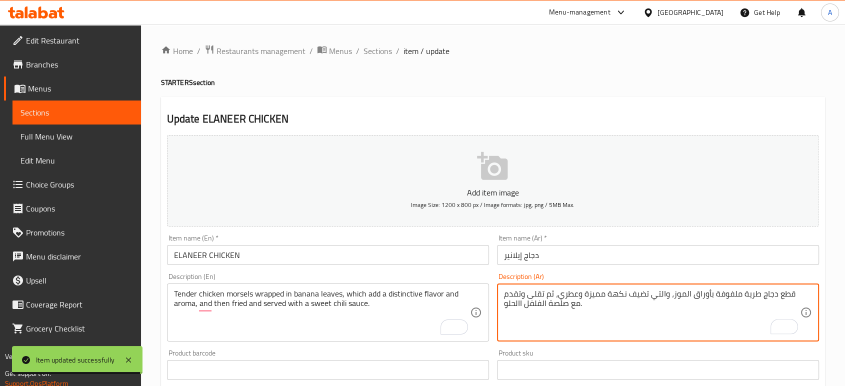
drag, startPoint x: 544, startPoint y: 307, endPoint x: 501, endPoint y: 309, distance: 43.1
click at [501, 309] on div "قطع دجاج طرية ملفوفة بأوراق الموز، والتي تضيف نكهة مميزة وعطري، ثم تقلى وتقدم م…" at bounding box center [658, 313] width 322 height 58
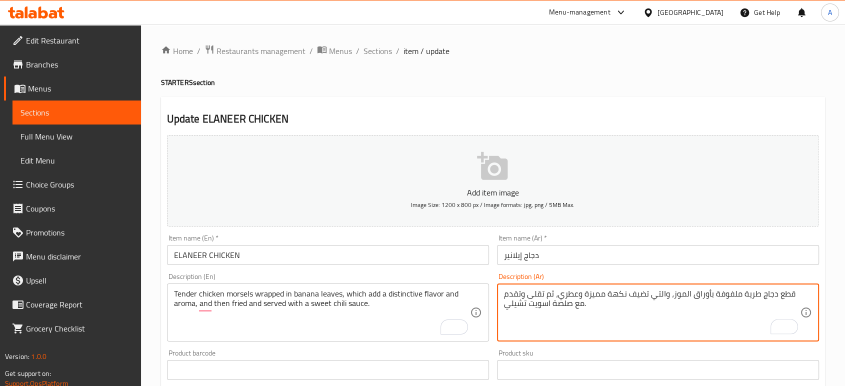
click at [549, 304] on textarea "قطع دجاج طرية ملفوفة بأوراق الموز، والتي تضيف نكهة مميزة وعطري، ثم تقلى وتقدم م…" at bounding box center [652, 313] width 296 height 48
click at [547, 306] on textarea "قطع دجاج طرية ملفوفة بأوراق الموز، والتي تضيف نكهة مميزة وعطري، ثم تقلى وتقدم م…" at bounding box center [652, 313] width 296 height 48
type textarea "قطع دجاج طرية ملفوفة بأوراق الموز، والتي تضيف نكهة مميزة وعطري، ثم تقلى وتقدم م…"
click at [558, 255] on input "دجاج إيلانير" at bounding box center [658, 255] width 322 height 20
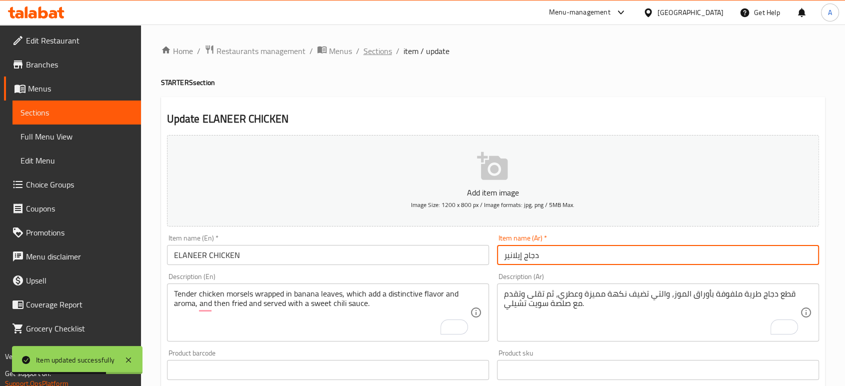
click at [379, 48] on span "Sections" at bounding box center [378, 51] width 29 height 12
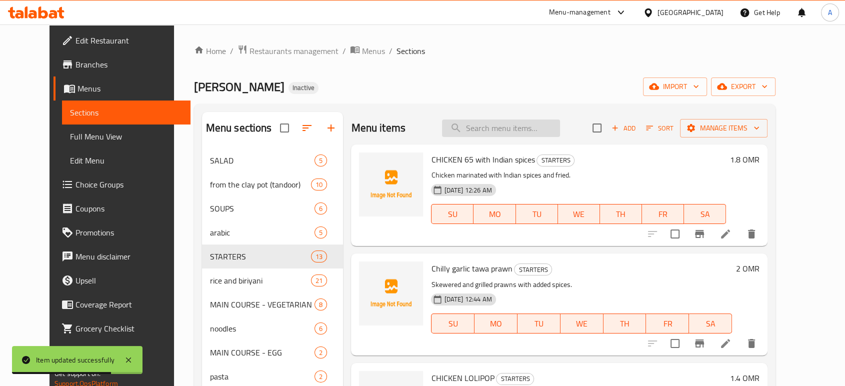
click at [516, 130] on input "search" at bounding box center [501, 129] width 118 height 18
paste input "KOONTHAL THENGA KOTHU"
type input "KOONTHAL THENGA KOTHU"
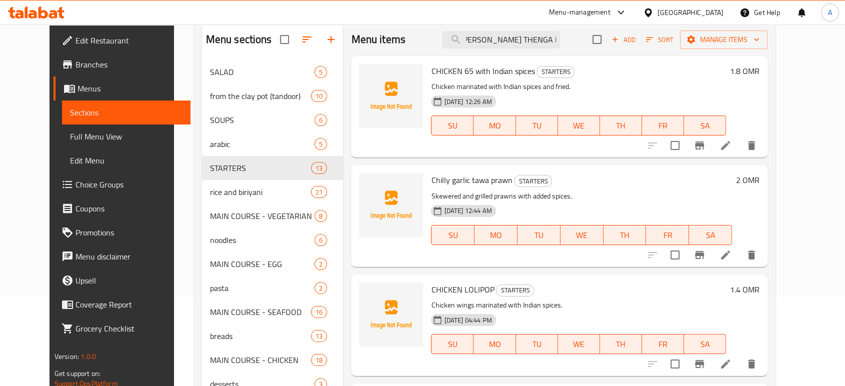
scroll to position [56, 0]
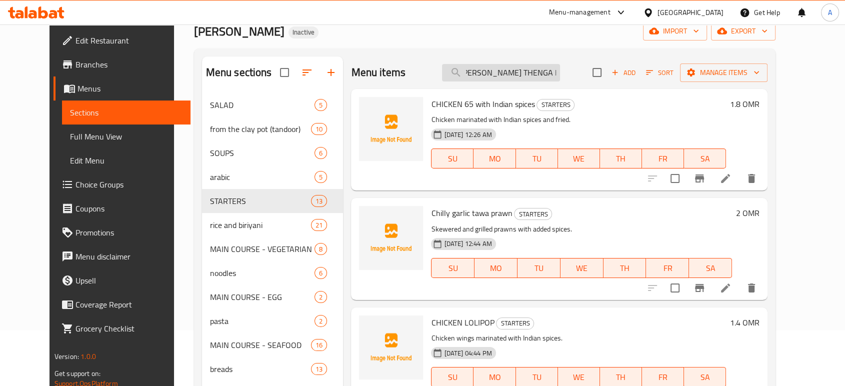
click at [547, 75] on input "KOONTHAL THENGA KOTHU" at bounding box center [501, 73] width 118 height 18
click at [546, 74] on input "KOONTHAL THENGA KOTHU" at bounding box center [501, 73] width 118 height 18
paste input "KOONTHAL THENGA KOTHU"
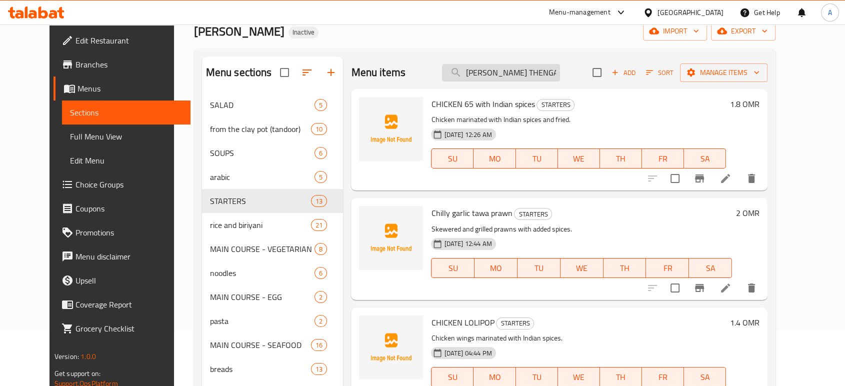
scroll to position [0, 6]
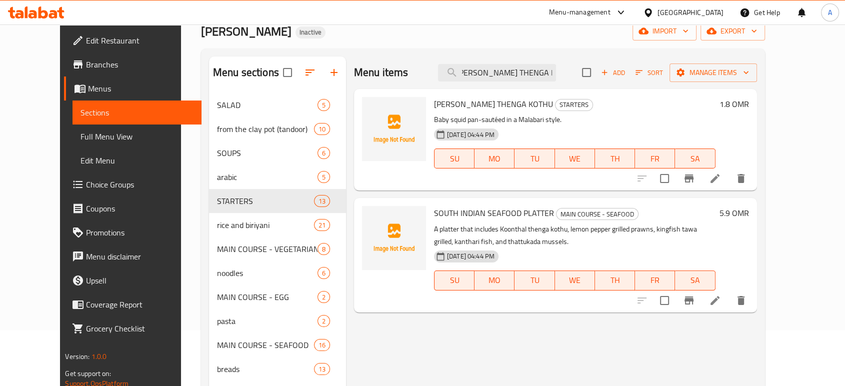
type input "KOONTHAL THENGA KOTHU"
click at [720, 178] on icon at bounding box center [715, 178] width 9 height 9
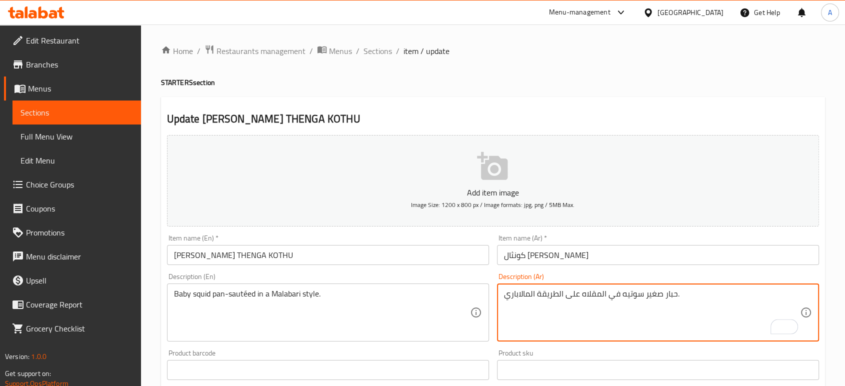
type textarea "حبار صغير سوتيه في المقلاه على الطريقة المالاباري."
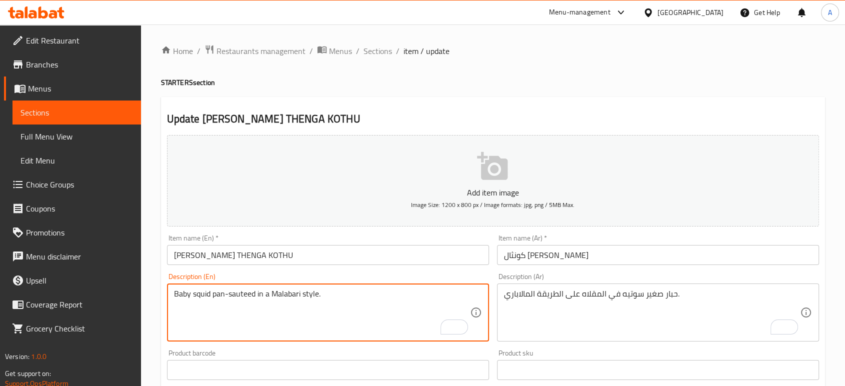
type textarea "Baby squid pan-sauteed in a Malabari style."
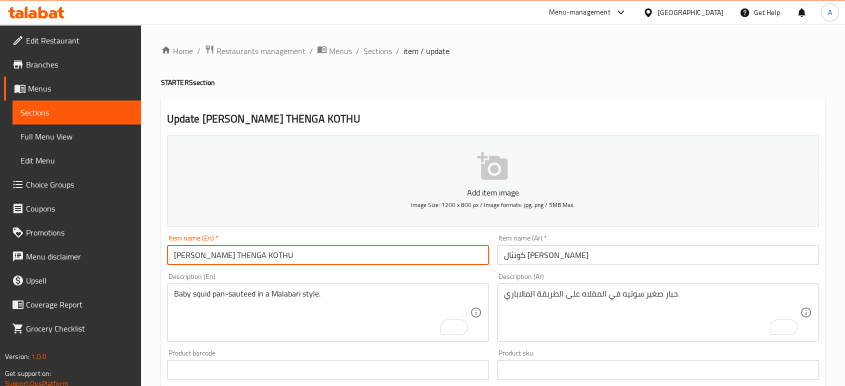
click at [296, 264] on input "KOONTHAL THENGA KOTHU" at bounding box center [328, 255] width 322 height 20
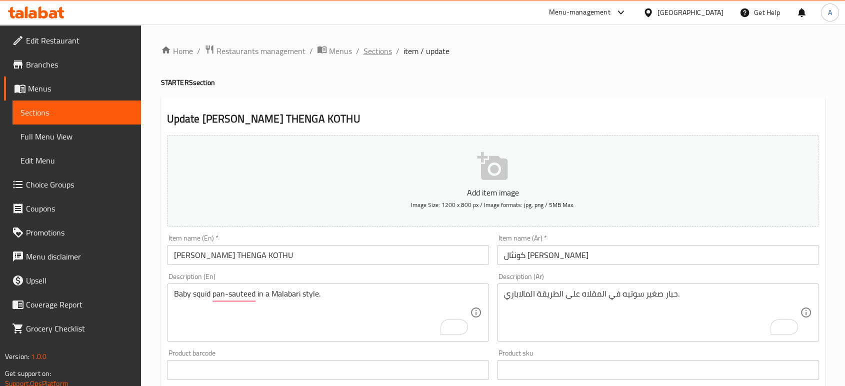
click at [364, 47] on span "Sections" at bounding box center [378, 51] width 29 height 12
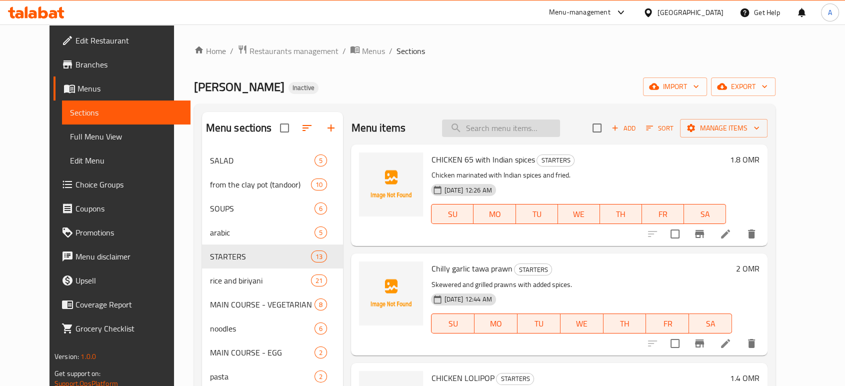
drag, startPoint x: 522, startPoint y: 136, endPoint x: 519, endPoint y: 131, distance: 5.8
click at [522, 136] on input "search" at bounding box center [501, 129] width 118 height 18
click at [516, 127] on input "search" at bounding box center [501, 129] width 118 height 18
paste input "KANTHARI FISH"
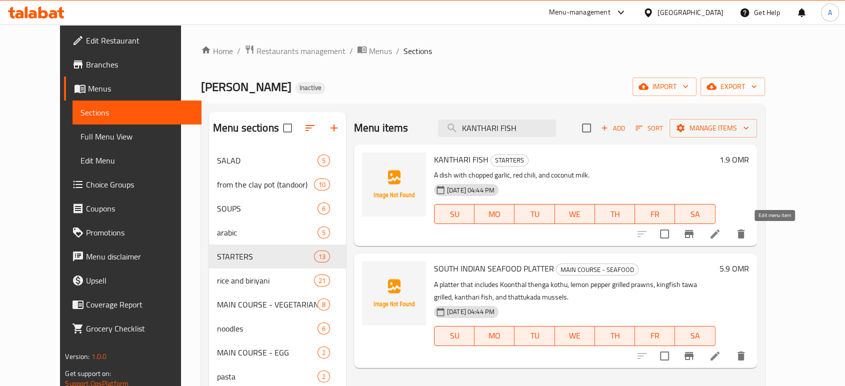
type input "KANTHARI FISH"
click at [721, 240] on icon at bounding box center [715, 234] width 12 height 12
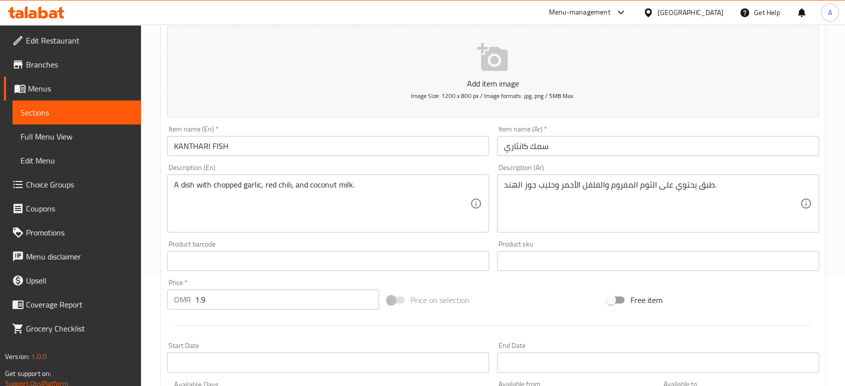
scroll to position [111, 0]
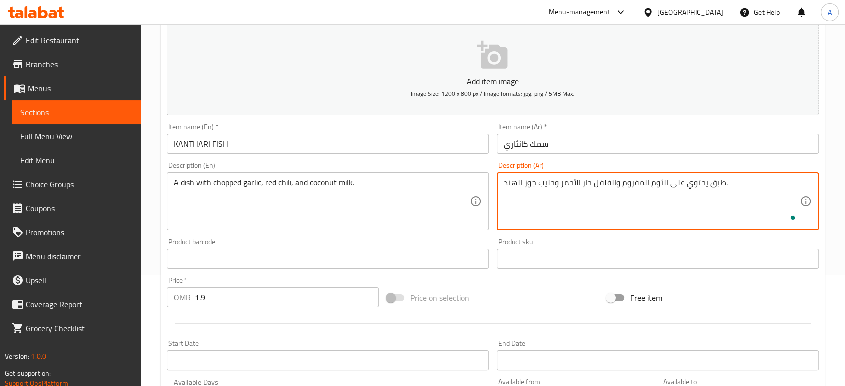
type textarea "طبق يحتوي على الثوم المفروم والفلفل حار الأحمر وحليب جوز الهند."
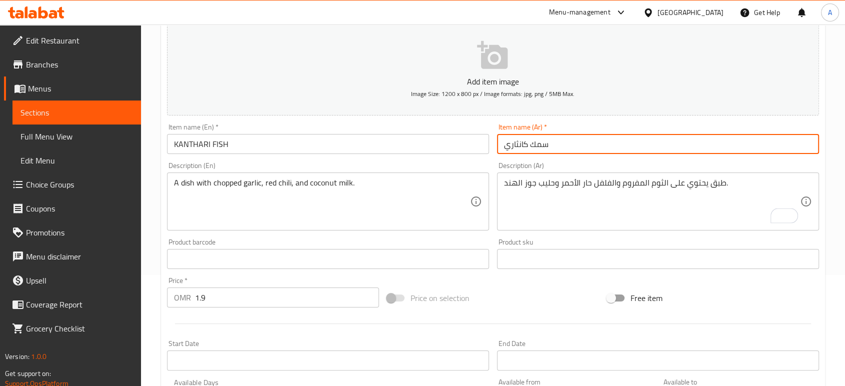
click at [572, 148] on input "سمك كانثاري" at bounding box center [658, 144] width 322 height 20
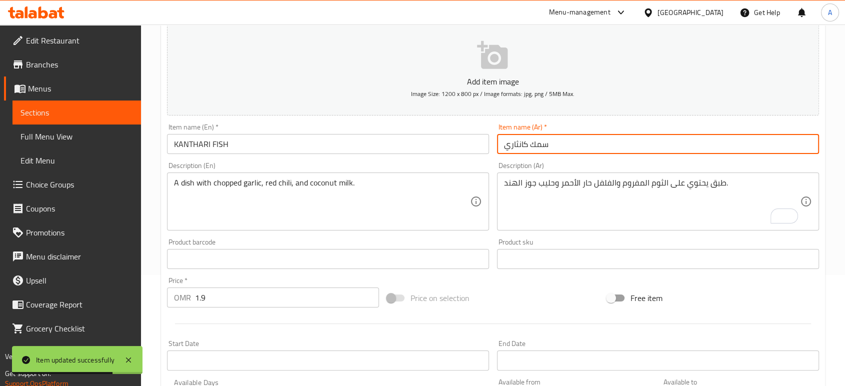
scroll to position [0, 0]
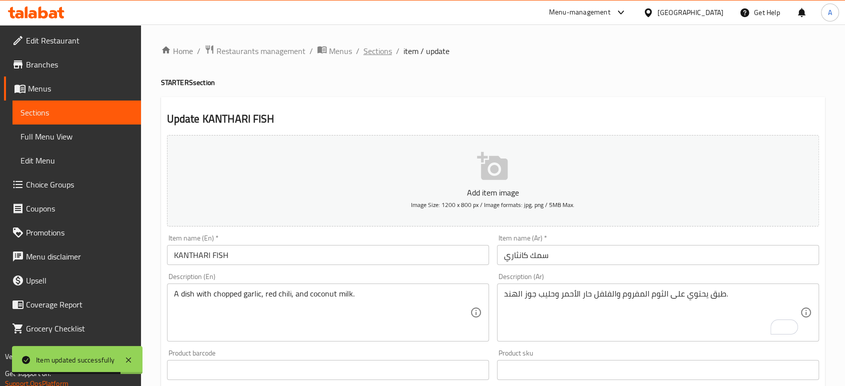
click at [381, 50] on span "Sections" at bounding box center [378, 51] width 29 height 12
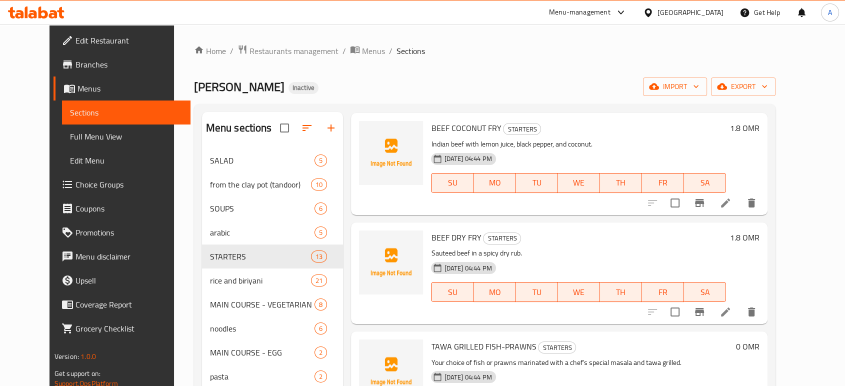
scroll to position [1033, 0]
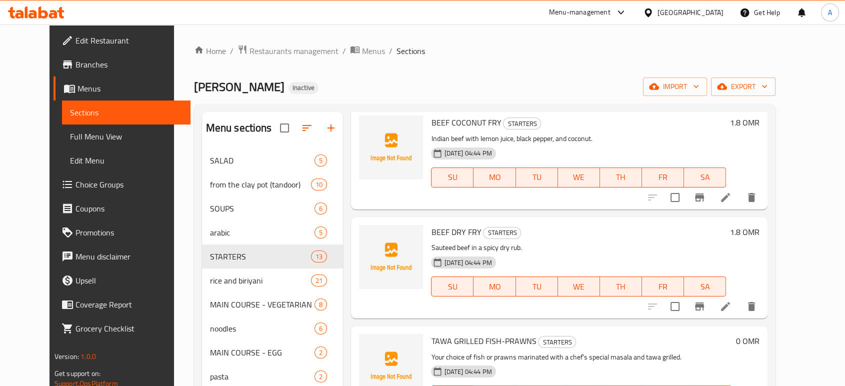
click at [730, 307] on icon at bounding box center [725, 306] width 9 height 9
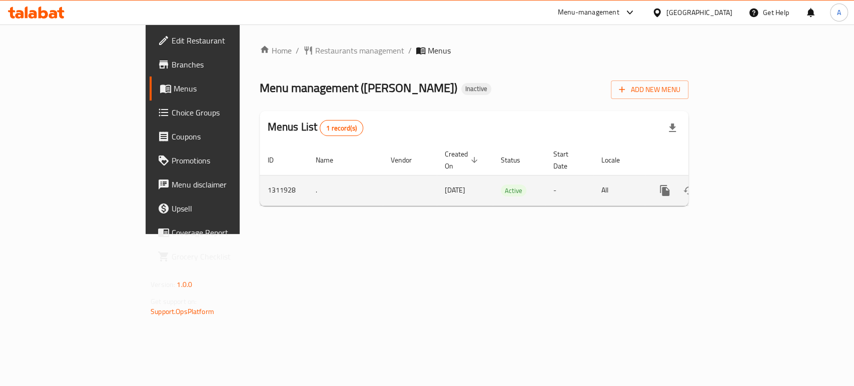
click at [743, 185] on icon "enhanced table" at bounding box center [737, 191] width 12 height 12
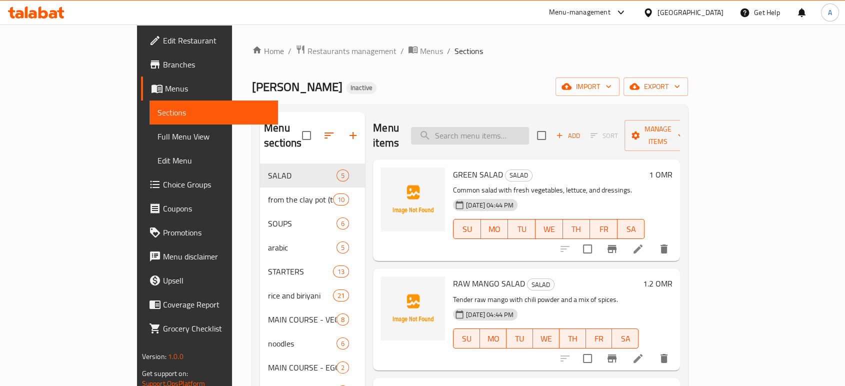
click at [529, 130] on input "search" at bounding box center [470, 136] width 118 height 18
paste input "Your choice of fish or prawns marinated with a chef's special masala and tawa g…"
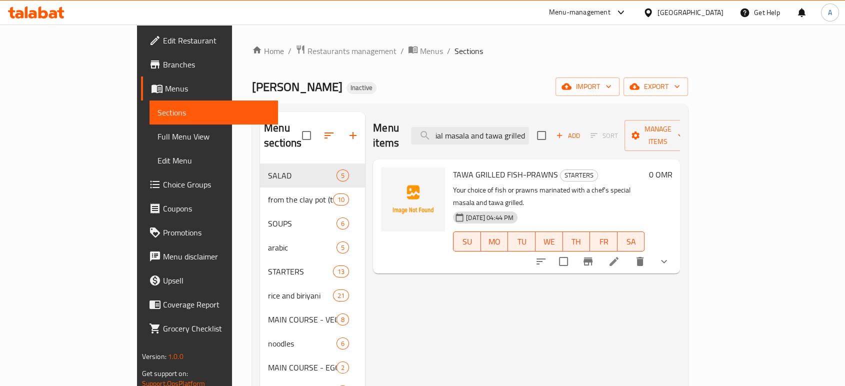
type input "Your choice of fish or prawns marinated with a chef's special masala and tawa g…"
click at [628, 253] on li at bounding box center [614, 262] width 28 height 18
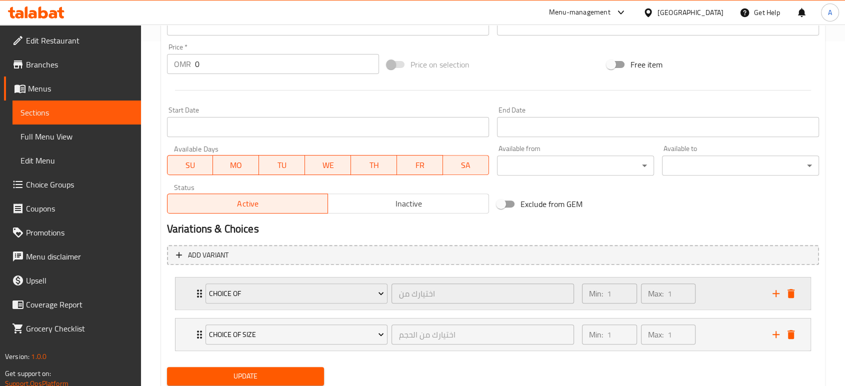
scroll to position [378, 0]
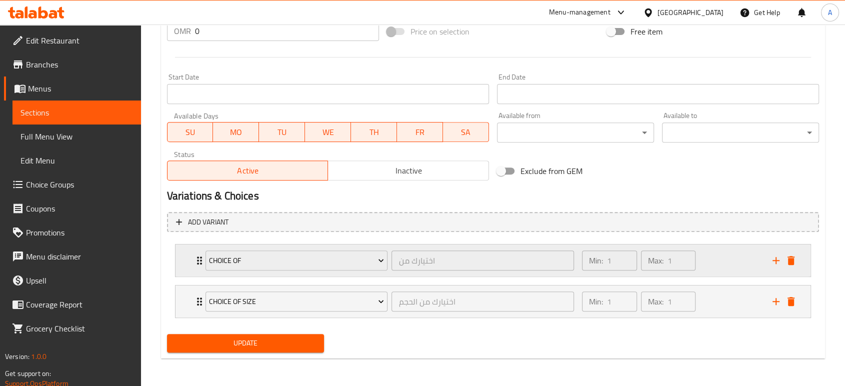
click at [197, 261] on icon "Expand" at bounding box center [199, 261] width 5 height 8
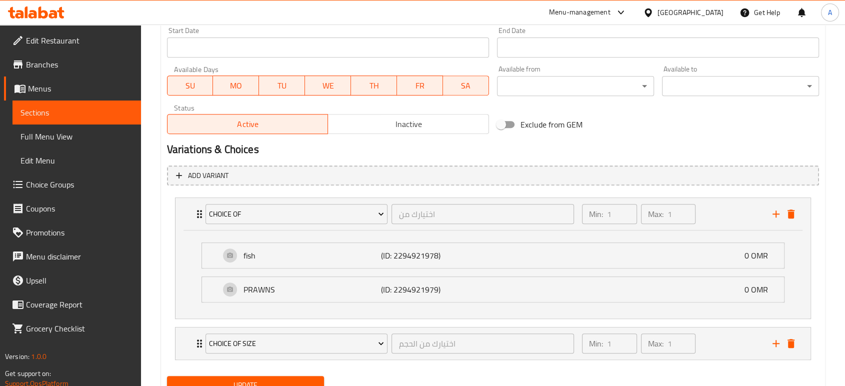
scroll to position [466, 0]
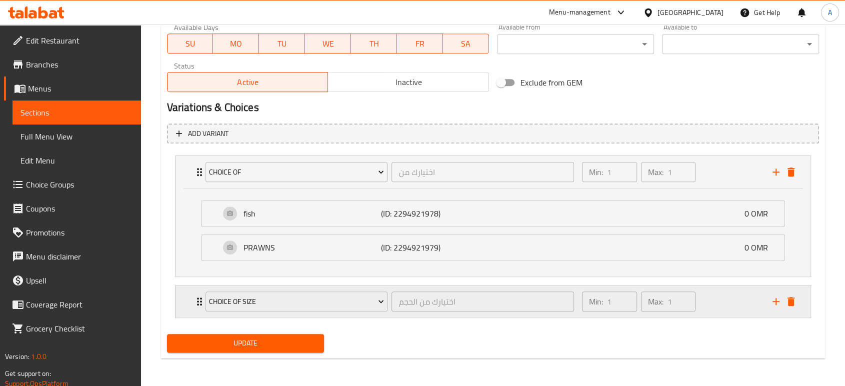
click at [200, 303] on div "Choice of size اختيارك من الحجم ​" at bounding box center [390, 302] width 381 height 32
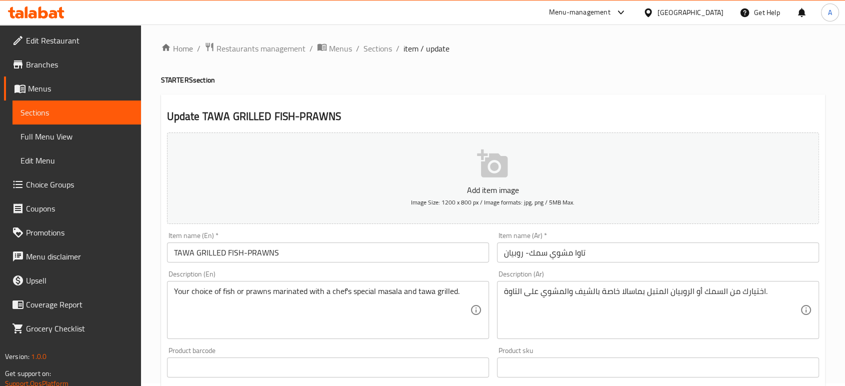
scroll to position [0, 0]
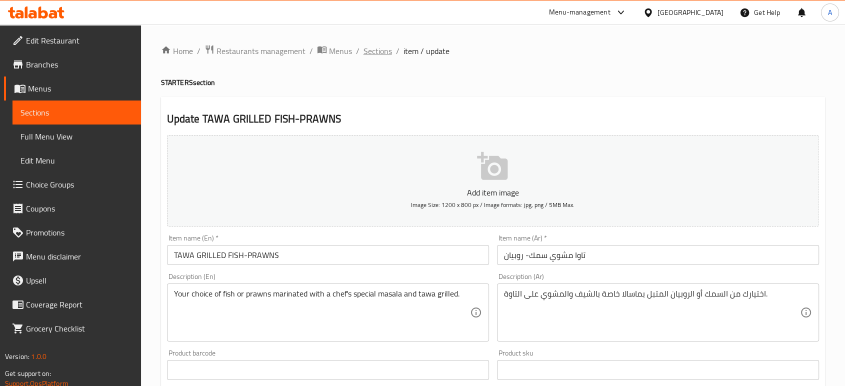
click at [388, 52] on span "Sections" at bounding box center [378, 51] width 29 height 12
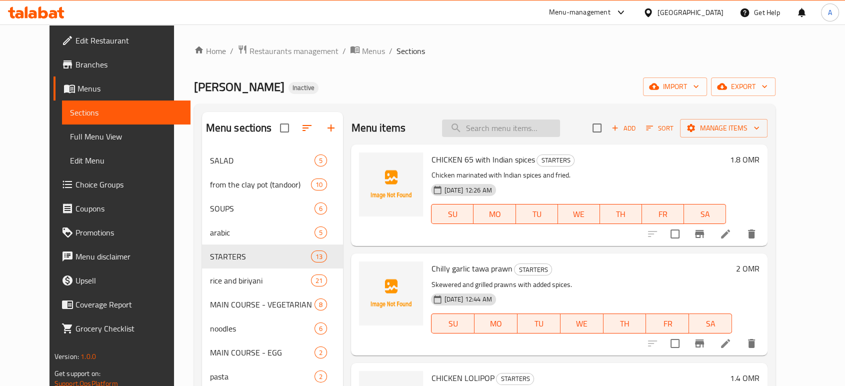
click at [560, 131] on input "search" at bounding box center [501, 129] width 118 height 18
paste input "masalas"
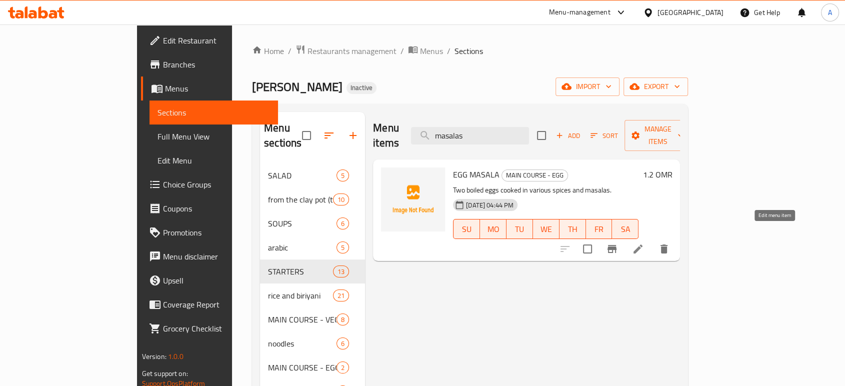
type input "masalas"
click at [644, 243] on icon at bounding box center [638, 249] width 12 height 12
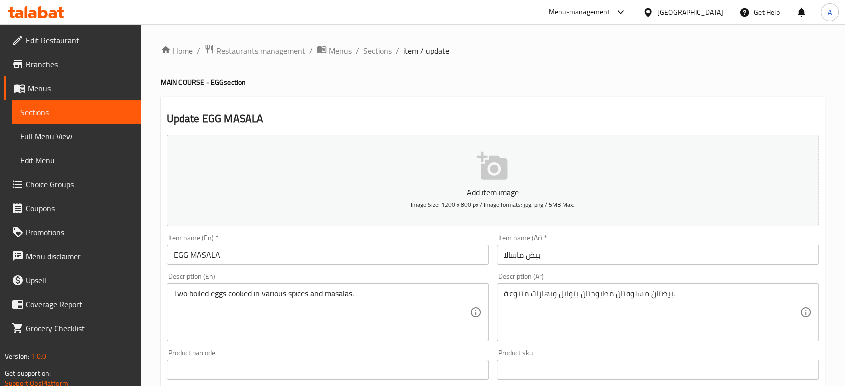
click at [516, 255] on input "بيض ماسالا" at bounding box center [658, 255] width 322 height 20
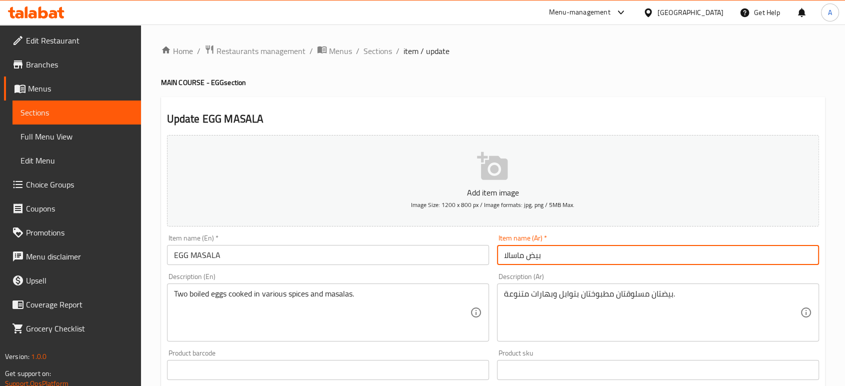
click at [516, 255] on input "بيض ماسالا" at bounding box center [658, 255] width 322 height 20
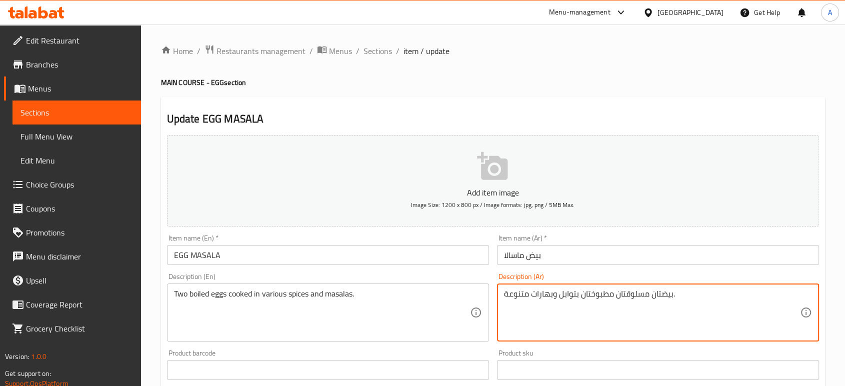
click at [571, 295] on textarea "بيضتان مسلوقتان مطبوختان بتوابل وبهارات متنوعة." at bounding box center [652, 313] width 296 height 48
paste textarea "ماسالا"
type textarea "بيضتان مسلوقتان مطبوختان ماسالا وبهارات متنوعة."
click at [572, 259] on input "بيض ماسالا" at bounding box center [658, 255] width 322 height 20
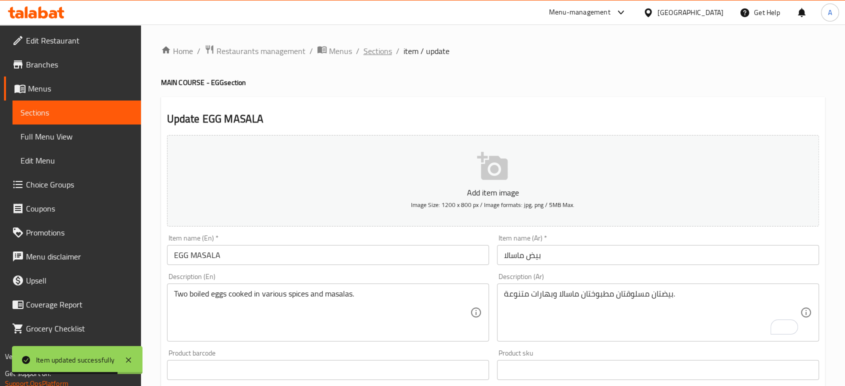
click at [370, 45] on span "Sections" at bounding box center [378, 51] width 29 height 12
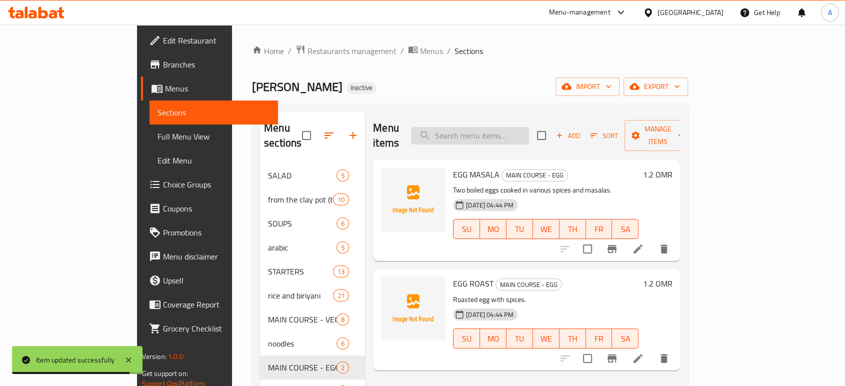
click at [498, 128] on input "search" at bounding box center [470, 136] width 118 height 18
paste input "MANGO CURRY"
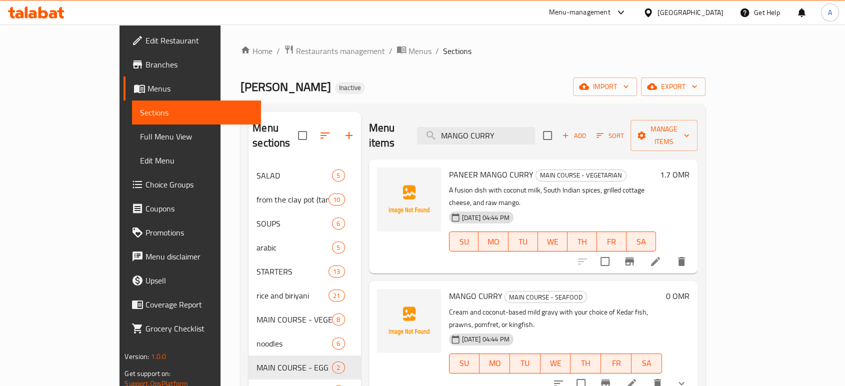
type input "MANGO CURRY"
click at [638, 378] on icon at bounding box center [632, 384] width 12 height 12
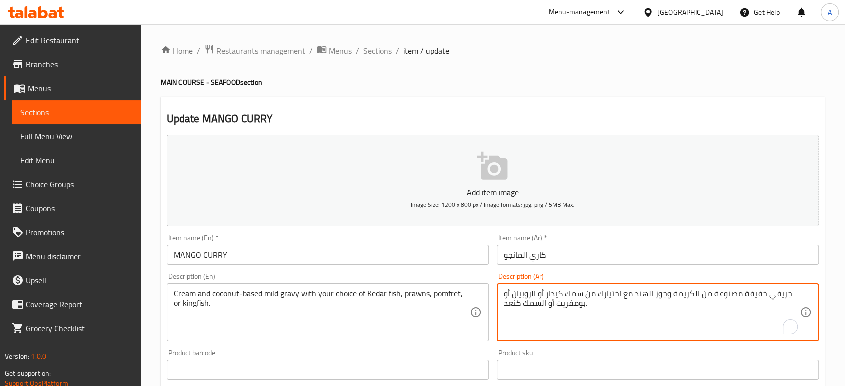
click at [720, 296] on textarea "جريفي خفيفة مصنوعة من الكريمة وجوز الهند مع اختيارك من سمك كيدار أو الروبيان أو…" at bounding box center [652, 313] width 296 height 48
type textarea "جريفي خفيفة اساسها من الكريمة وجوز الهند مع اختيارك من سمك كيدار أو الروبيان أو…"
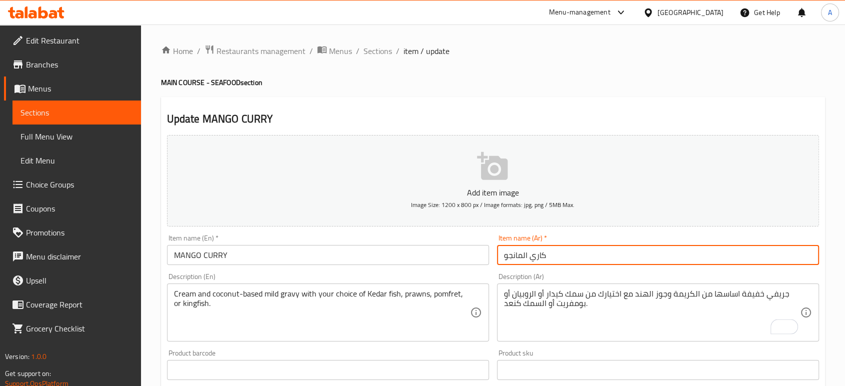
click at [640, 263] on input "كاري المانجو" at bounding box center [658, 255] width 322 height 20
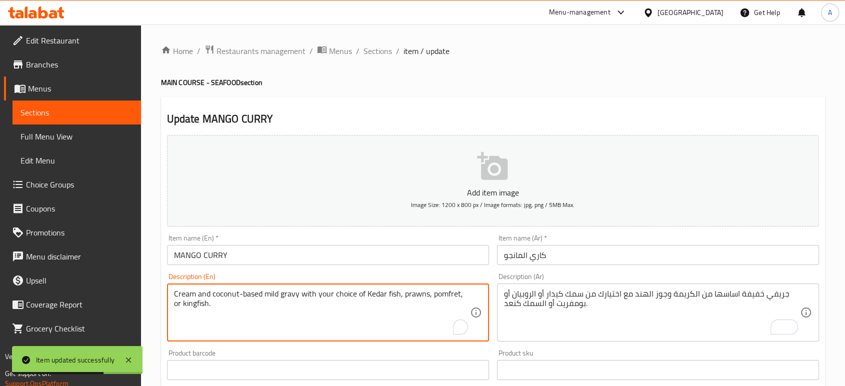
click at [376, 296] on textarea "Cream and coconut-based mild gravy with your choice of Kedar fish, prawns, pomf…" at bounding box center [322, 313] width 296 height 48
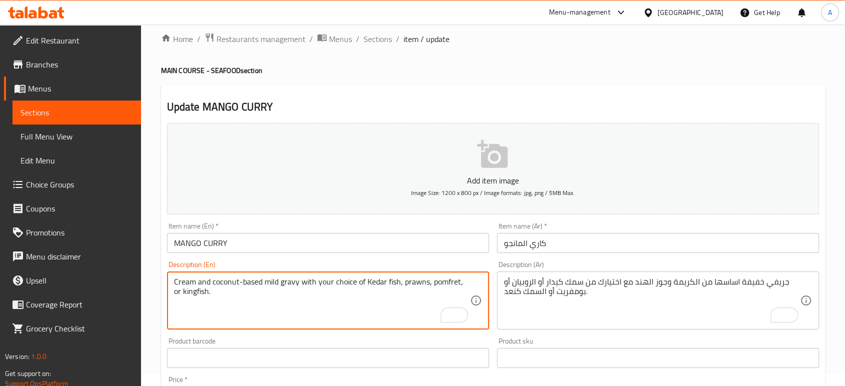
scroll to position [11, 0]
click at [442, 284] on textarea "Cream and coconut-based mild gravy with your choice of Kedar fish, prawns, pomf…" at bounding box center [322, 302] width 296 height 48
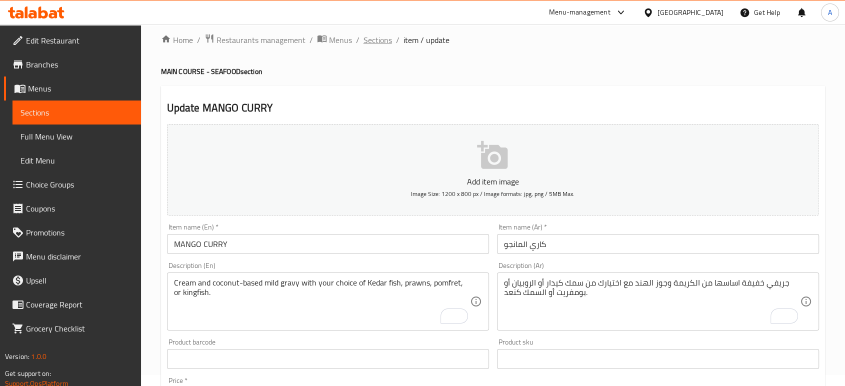
click at [385, 38] on span "Sections" at bounding box center [378, 40] width 29 height 12
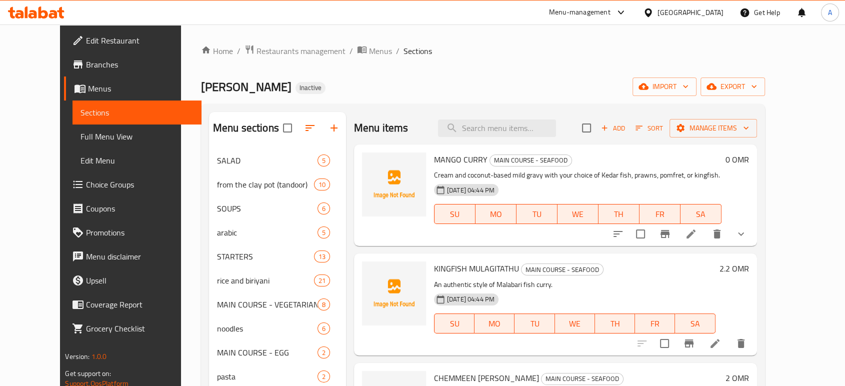
click at [554, 116] on div "Menu items Add Sort Manage items" at bounding box center [555, 128] width 403 height 33
click at [552, 125] on input "search" at bounding box center [497, 129] width 118 height 18
paste input "delicacy"
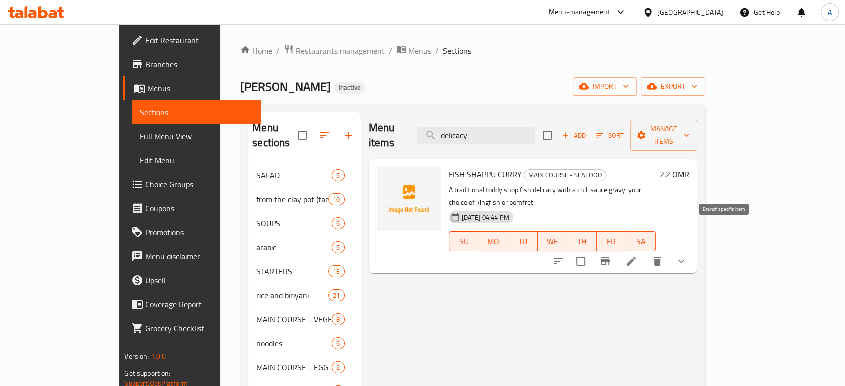
type input "delicacy"
click at [638, 256] on icon at bounding box center [632, 262] width 12 height 12
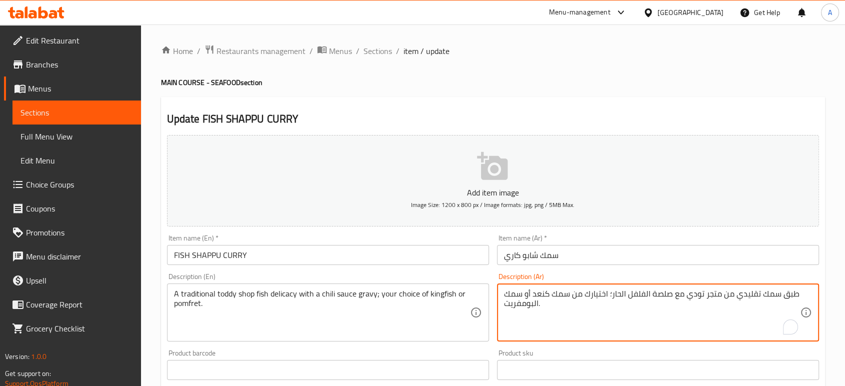
click at [792, 296] on textarea "طبق سمك تقليدي من متجر تودي مع صلصة الفلفل الحار؛ اختيارك من سمك كنعد أو سمك ال…" at bounding box center [652, 313] width 296 height 48
click at [760, 294] on textarea "سمك تقليدي من متجر تودي مع صلصة الفلفل الحار؛ اختيارك من سمك كنعد أو سمك البومف…" at bounding box center [652, 313] width 296 height 48
type textarea "سمك تقليدي من متجر تودي مع صلصة الفلفل الحار؛ اختيارك من سمك كنعد أو سمك البومف…"
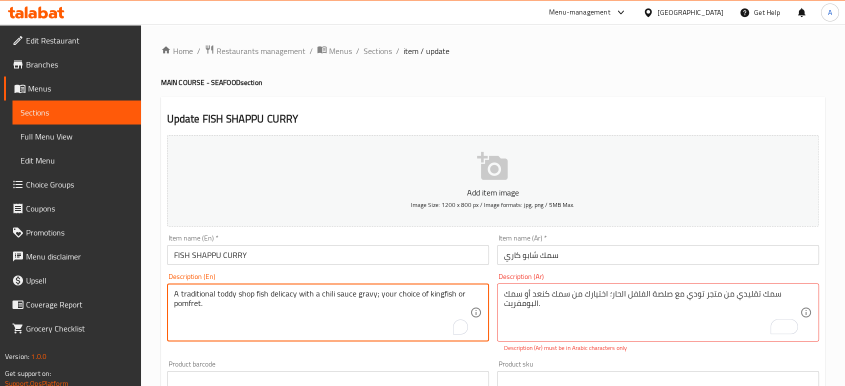
click at [280, 296] on textarea "A traditional toddy shop fish delicacy with a chili sauce gravy; your choice of…" at bounding box center [322, 313] width 296 height 48
type textarea "A traditional toddy shop fish with a chili sauce gravy; your choice of kingfish…"
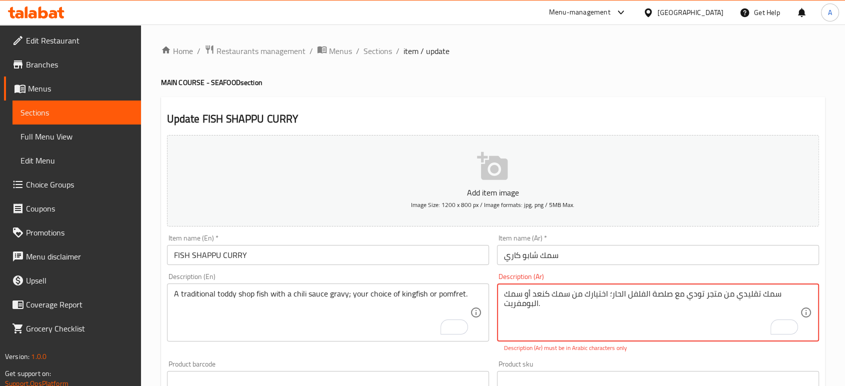
click at [609, 296] on textarea "سمك تقليدي من متجر تودي مع صلصة الفلفل الحار؛ اختيارك من سمك كنعد أو سمك البومف…" at bounding box center [652, 313] width 296 height 48
click at [604, 232] on div "Item name (Ar)   * سمك شابو كاري Item name (Ar) *" at bounding box center [658, 250] width 330 height 39
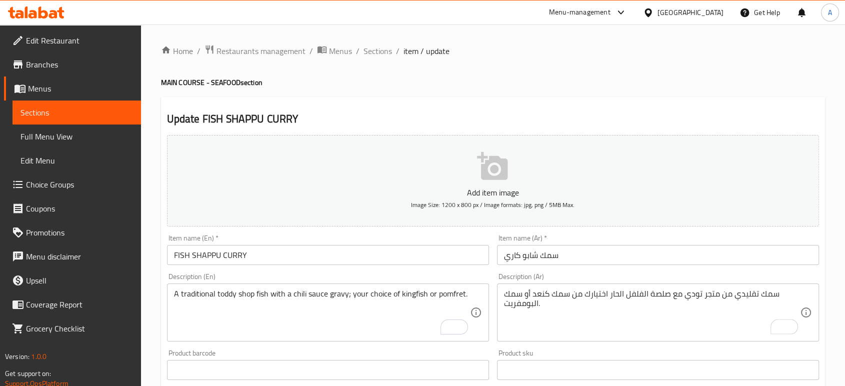
click at [591, 252] on input "سمك شابو كاري" at bounding box center [658, 255] width 322 height 20
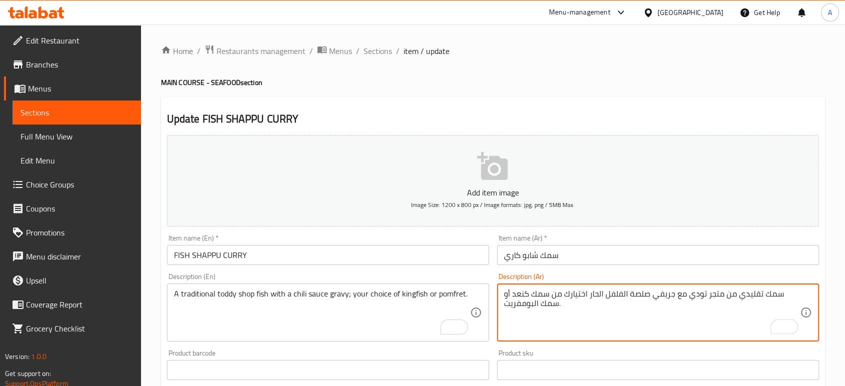
type textarea "سمك تقليدي من متجر تودي مع جريفي صلصة الفلفل الحار اختيارك من سمك كنعد أو سمك ا…"
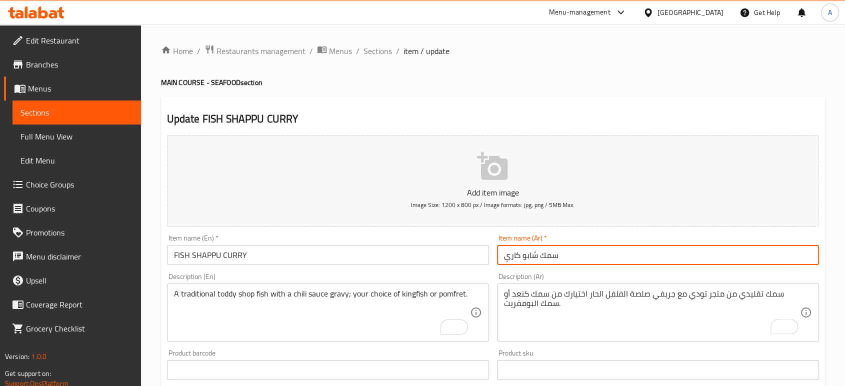
click at [645, 260] on input "سمك شابو كاري" at bounding box center [658, 255] width 322 height 20
click at [379, 48] on span "Sections" at bounding box center [378, 51] width 29 height 12
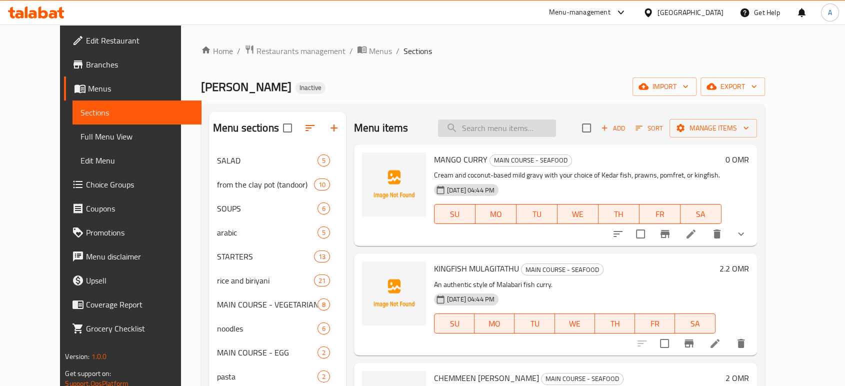
click at [514, 120] on input "search" at bounding box center [497, 129] width 118 height 18
click at [538, 122] on input "search" at bounding box center [497, 129] width 118 height 18
paste input "ATISH E JINGA MASALA"
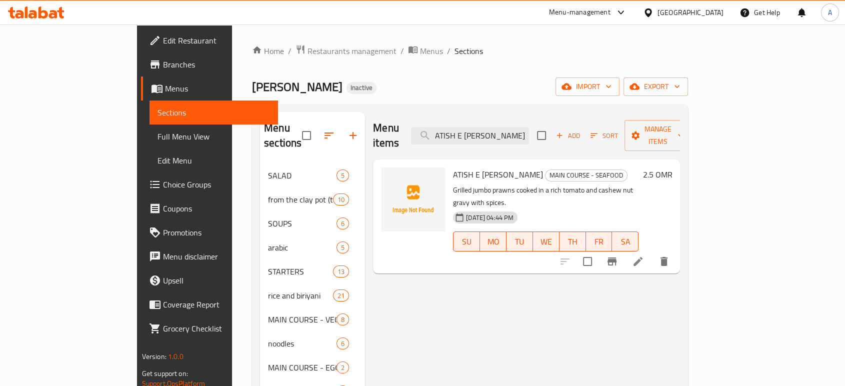
type input "ATISH E JINGA MASALA"
click at [652, 253] on li at bounding box center [638, 262] width 28 height 18
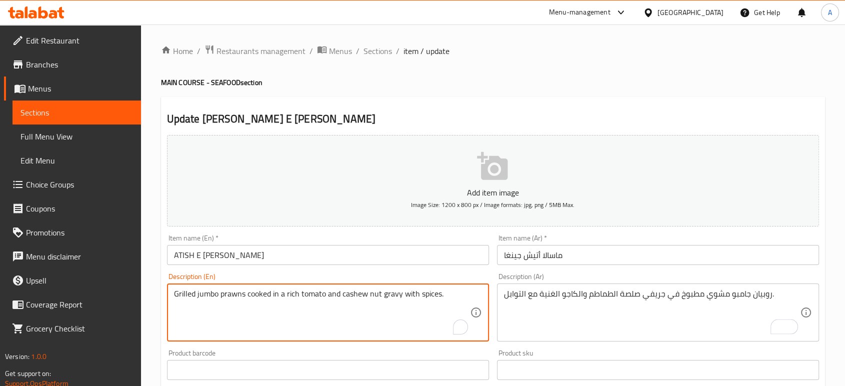
click at [372, 296] on textarea "Grilled jumbo prawns cooked in a rich tomato and cashew nut gravy with spices." at bounding box center [322, 313] width 296 height 48
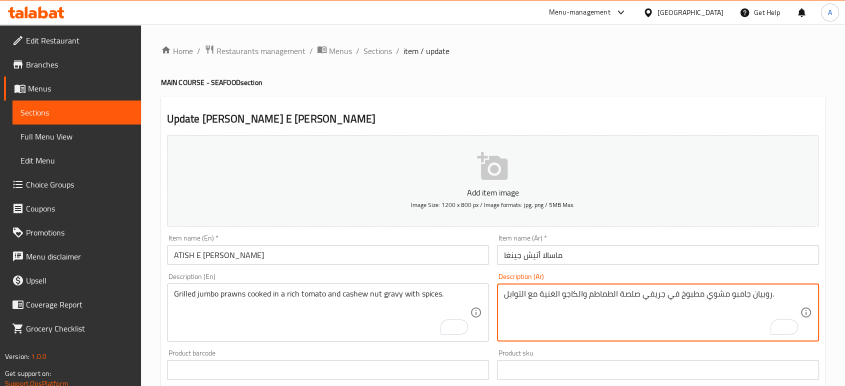
click at [549, 297] on textarea "روبيان جامبو مشوي مطبوخ في جريفي صلصة الطماطم والكاجو الغنية مع التوابل." at bounding box center [652, 313] width 296 height 48
click at [624, 298] on textarea "روبيان جامبو مشوي مطبوخ في جريفي صلصة الطماطم والكاجو جوزي مع التوابل." at bounding box center [652, 313] width 296 height 48
type textarea "روبيان جامبو مشوي مطبوخ في جريفي الطماطم والكاجو جوزي مع التوابل."
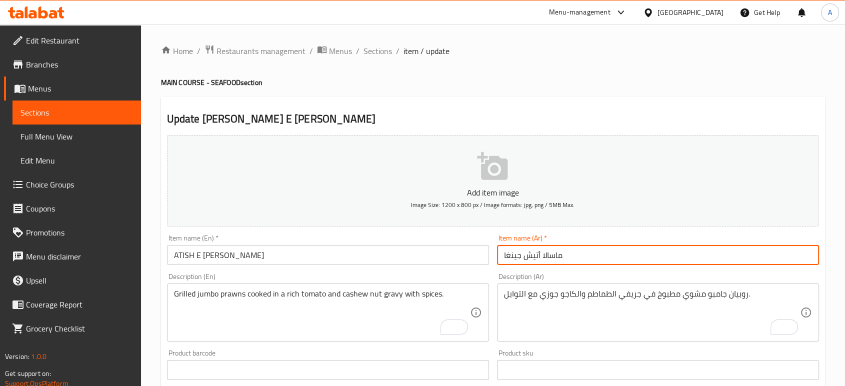
click at [585, 258] on input "ماسالا أتيش جينغا" at bounding box center [658, 255] width 322 height 20
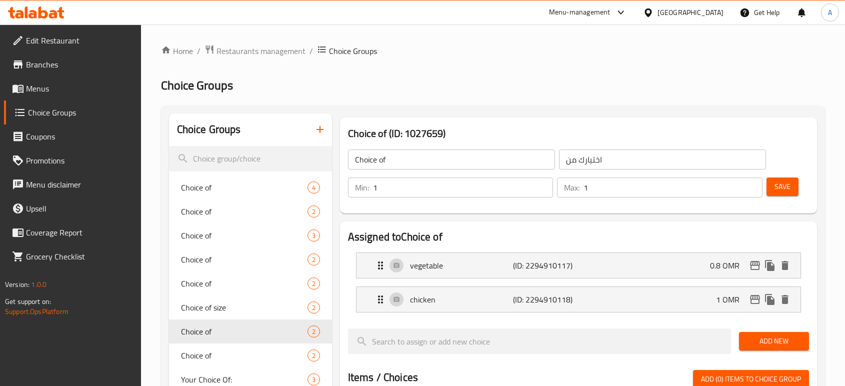
scroll to position [56, 0]
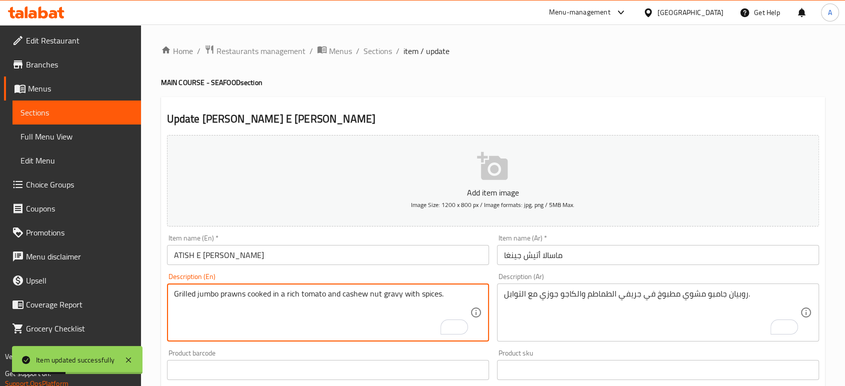
click at [289, 295] on textarea "Grilled jumbo prawns cooked in a rich tomato and cashew nut gravy with spices." at bounding box center [322, 313] width 296 height 48
type textarea "Grilled jumbo prawns cooked in a tomato and cashew nut gravy with spices."
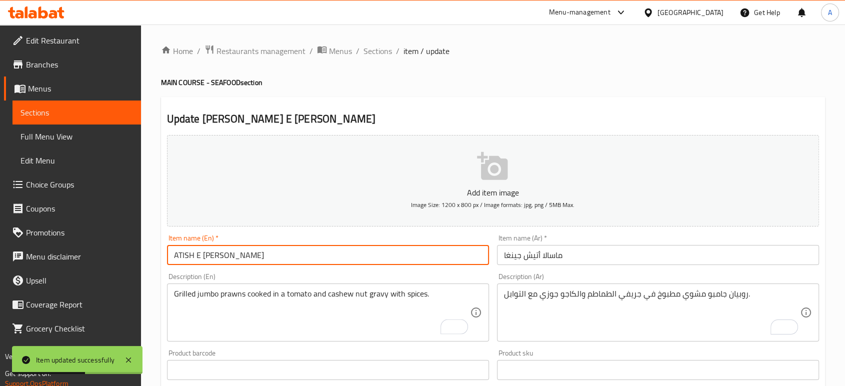
click at [282, 262] on input "ATISH E [PERSON_NAME]" at bounding box center [328, 255] width 322 height 20
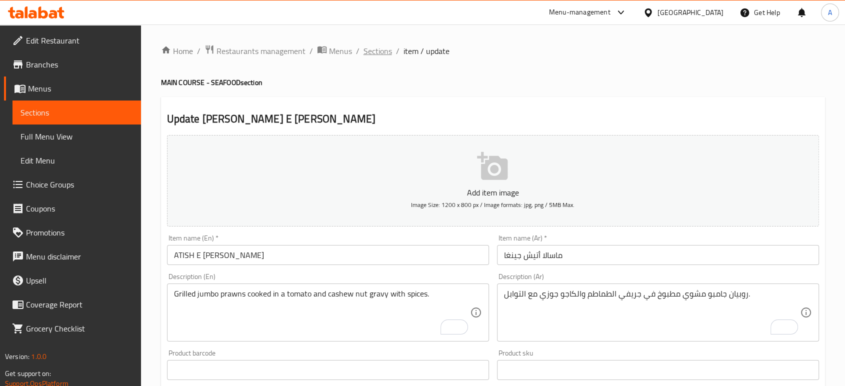
click at [380, 57] on span "Sections" at bounding box center [378, 51] width 29 height 12
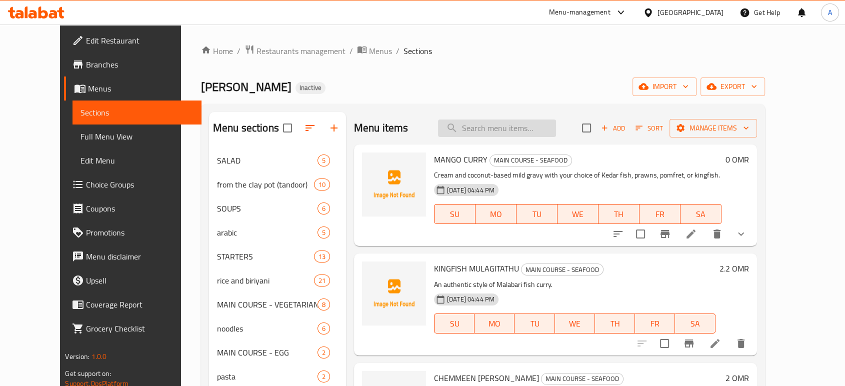
click at [502, 123] on input "search" at bounding box center [497, 129] width 118 height 18
paste input "Prawns in a cashew nut-based Indian-style gravy."
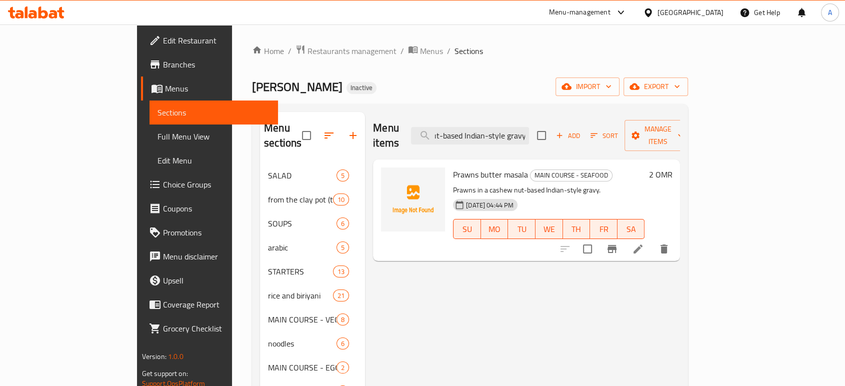
type input "Prawns in a cashew nut-based Indian-style gravy."
click at [652, 240] on li at bounding box center [638, 249] width 28 height 18
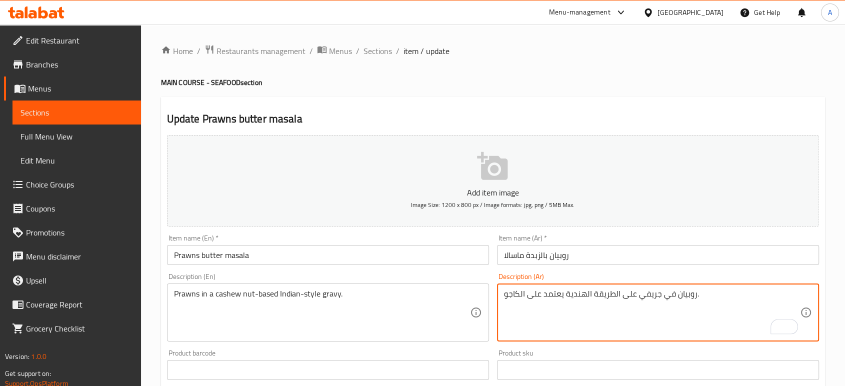
click at [522, 296] on textarea "روبيان في جريفي على الطريقة الهندية يعتمد على الكاجو." at bounding box center [652, 313] width 296 height 48
click at [525, 295] on textarea "روبيان في جريفي على الطريقة الهندية يعتمد على الكاجو." at bounding box center [652, 313] width 296 height 48
type textarea "روبيان في جريفي على الطريقة الهندية يعتمد على [PERSON_NAME]."
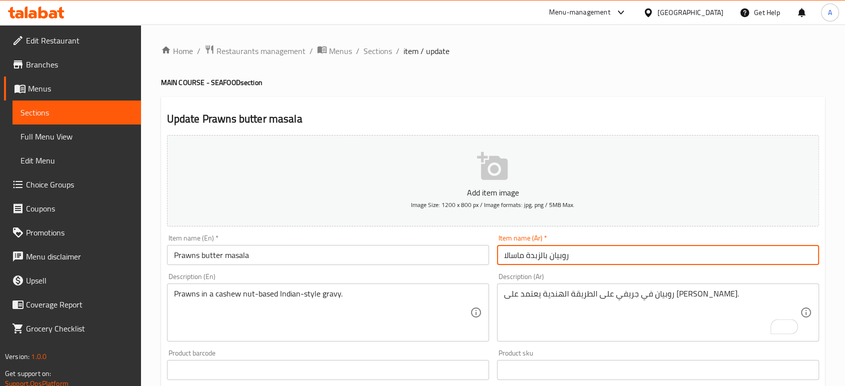
click at [600, 251] on input "روبيان بالزبدة ماسالا" at bounding box center [658, 255] width 322 height 20
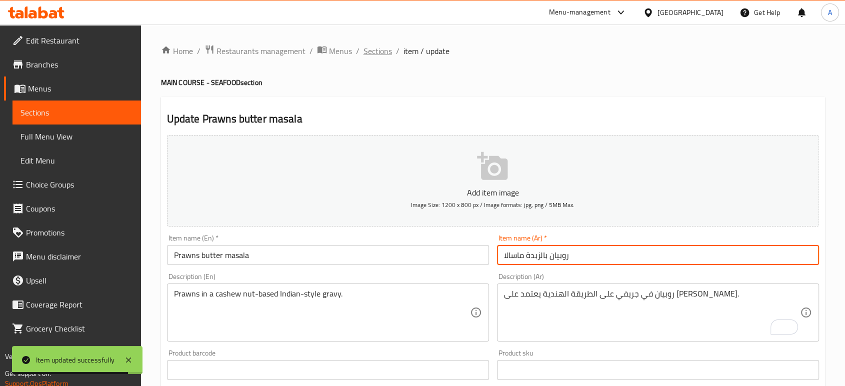
click at [375, 50] on span "Sections" at bounding box center [378, 51] width 29 height 12
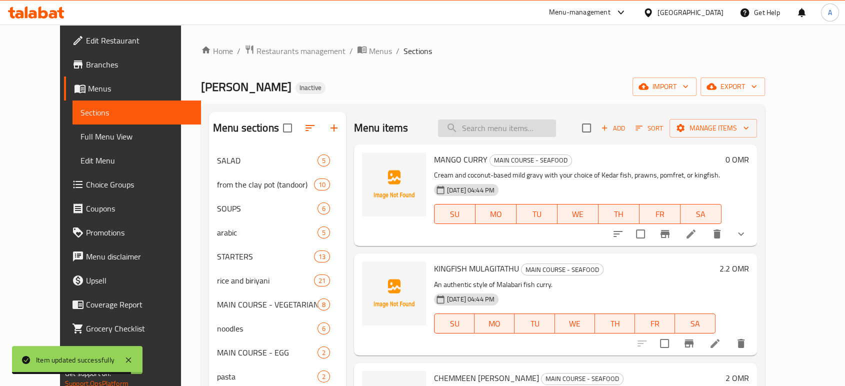
drag, startPoint x: 375, startPoint y: 50, endPoint x: 529, endPoint y: 129, distance: 172.7
click at [529, 131] on input "search" at bounding box center [497, 129] width 118 height 18
paste input "samosa chaat"
type input "samosa chaat"
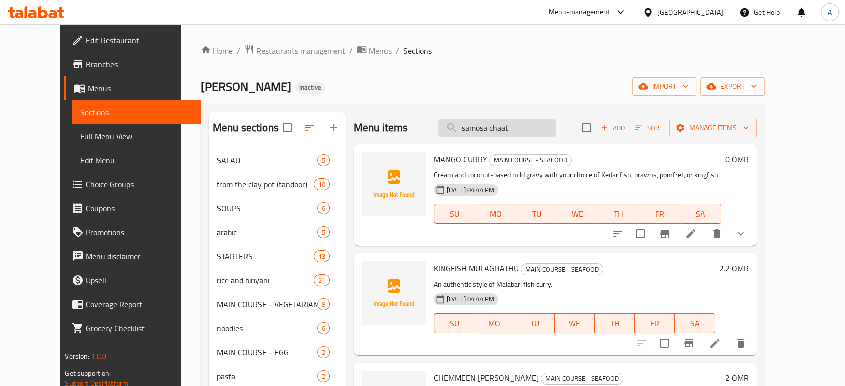
click at [556, 131] on input "samosa chaat" at bounding box center [497, 129] width 118 height 18
click at [553, 124] on input "search" at bounding box center [497, 129] width 118 height 18
paste input "samosa chaat"
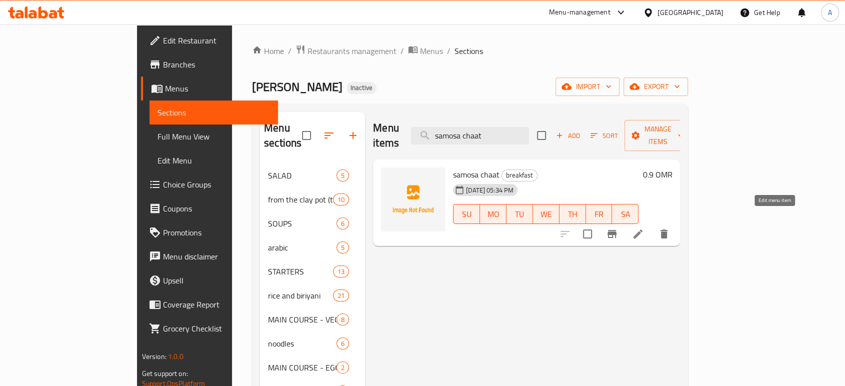
type input "samosa chaat"
click at [643, 230] on icon at bounding box center [638, 234] width 9 height 9
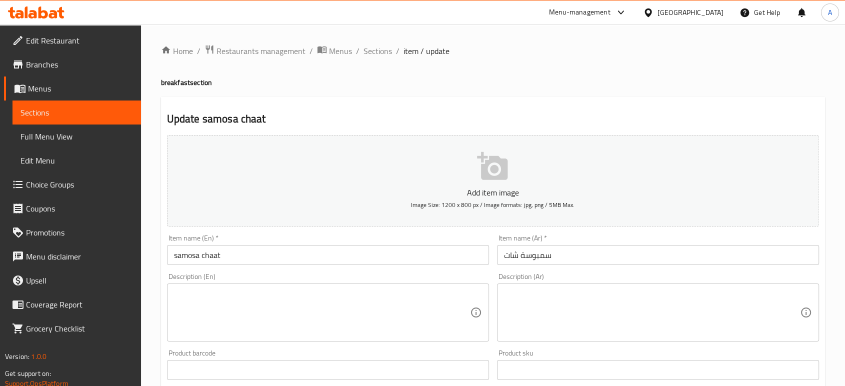
click at [385, 298] on textarea at bounding box center [322, 313] width 296 height 48
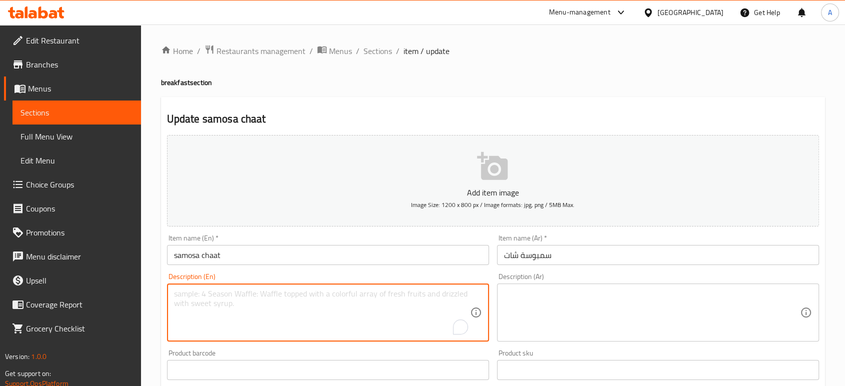
paste textarea "A savory snack made with samosas, chickpeas, yogurt, chutney, and spice"
type textarea "A savory snack made with samosas, chickpeas, yogurt, chutney, and spice"
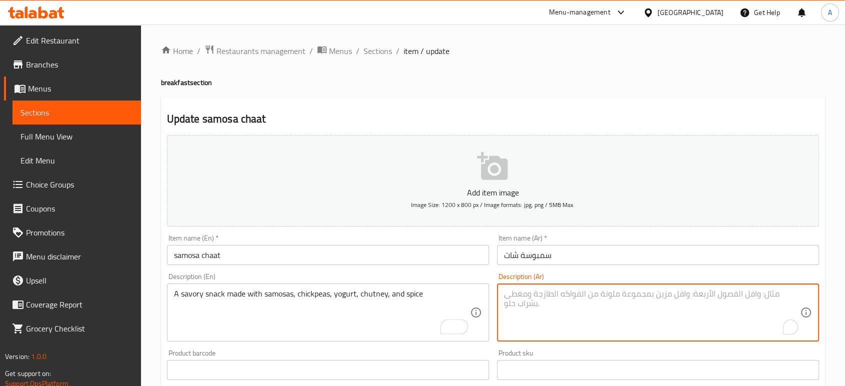
click at [565, 318] on textarea "To enrich screen reader interactions, please activate Accessibility in Grammarl…" at bounding box center [652, 313] width 296 height 48
paste textarea "وجبة خفيفة لذيذة مصنوعة من سمبوسة، [GEOGRAPHIC_DATA]، زبادي، صلصة وتوابل"
click at [575, 259] on input "سمبوسة شات" at bounding box center [658, 255] width 322 height 20
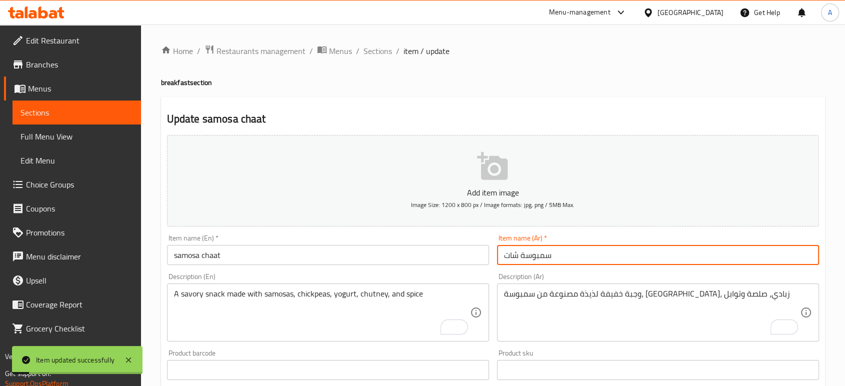
click at [282, 343] on div "Description (En) A savory snack made with samosas, chickpeas, yogurt, chutney, …" at bounding box center [328, 307] width 330 height 77
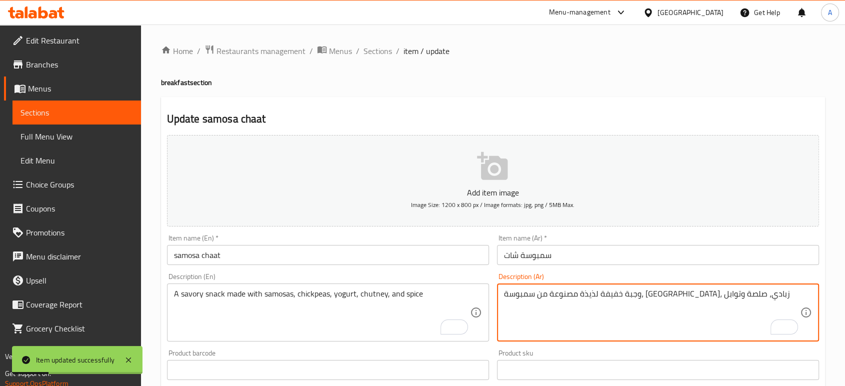
click at [680, 297] on textarea "وجبة خفيفة لذيذة مصنوعة من سمبوسة، [GEOGRAPHIC_DATA]، زبادي، صلصة وتوابل" at bounding box center [652, 313] width 296 height 48
type textarea "وجبة خفيفة مالحه مصنوعة من سمبوسة، [GEOGRAPHIC_DATA]، زبادي، صلصة وتوابل"
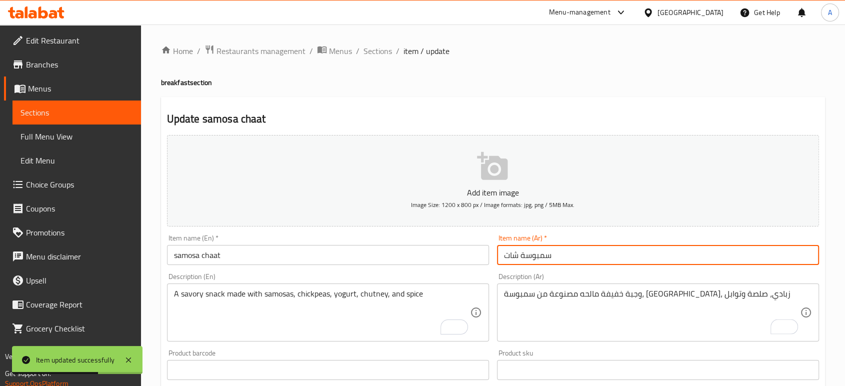
click at [660, 260] on input "سمبوسة شات" at bounding box center [658, 255] width 322 height 20
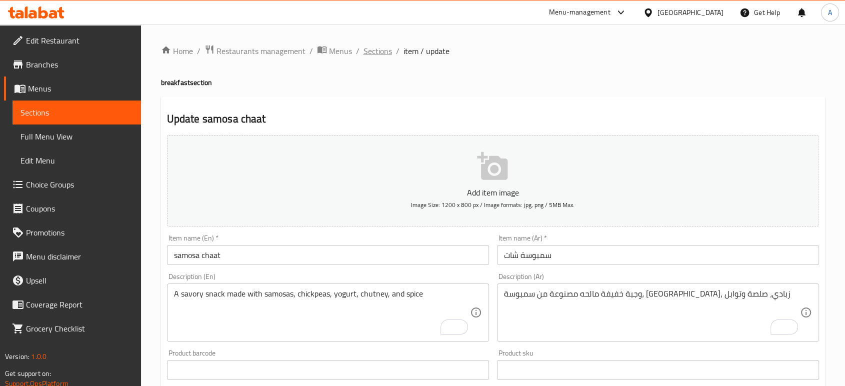
click at [382, 48] on span "Sections" at bounding box center [378, 51] width 29 height 12
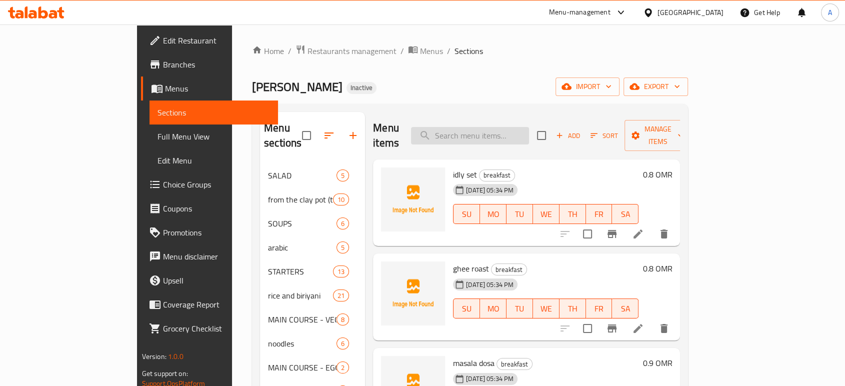
click at [511, 127] on input "search" at bounding box center [470, 136] width 118 height 18
paste input "Bhel poori"
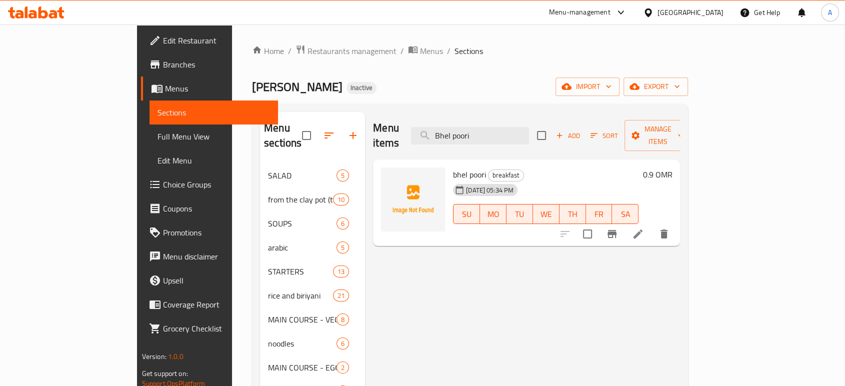
type input "Bhel poori"
click at [652, 225] on li at bounding box center [638, 234] width 28 height 18
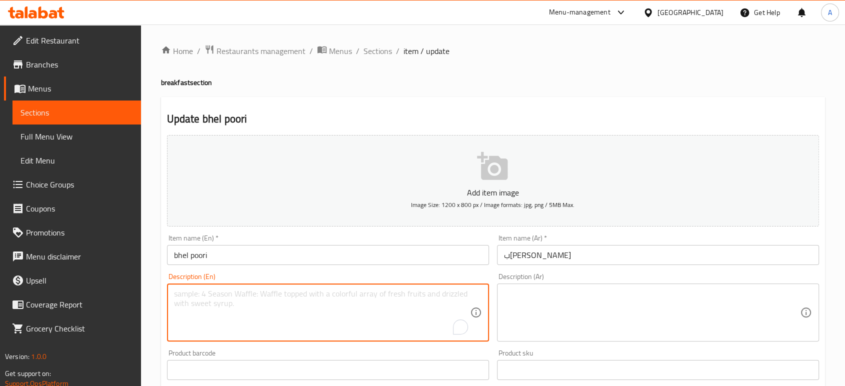
paste textarea "Puffed rice, chutneys, and vegetables."
type textarea "Puffed rice, chutneys, and vegetables."
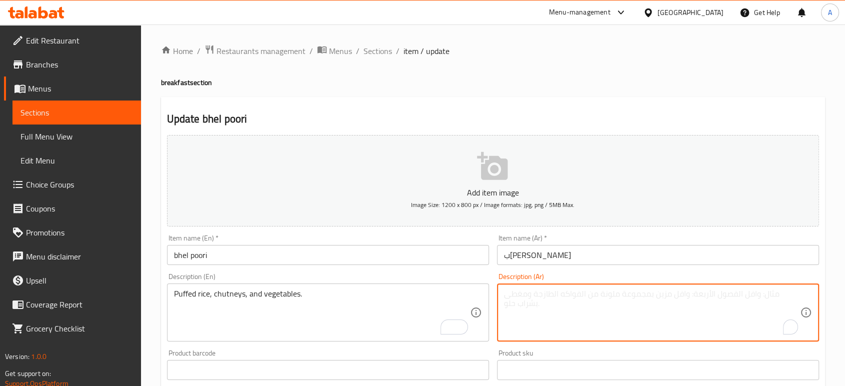
paste textarea "أرز، صلصات وخضروات."
click at [562, 300] on textarea "أرز، صلصات وخضروات." at bounding box center [652, 313] width 296 height 48
click at [564, 299] on textarea "أرز، صلصات وخضروات." at bounding box center [652, 313] width 296 height 48
type textarea "أرز، صلصات وخضروات."
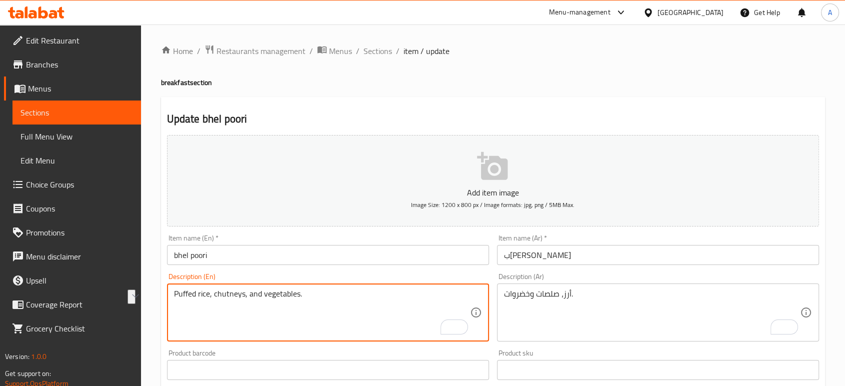
drag, startPoint x: 213, startPoint y: 295, endPoint x: 154, endPoint y: 299, distance: 59.6
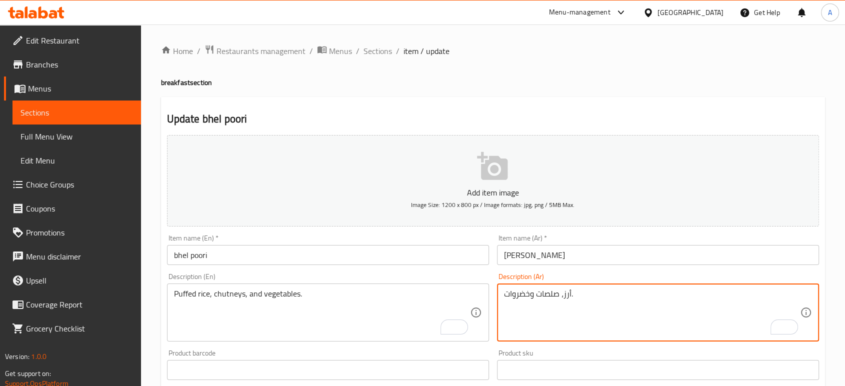
click at [568, 297] on textarea "أرز، صلصات وخضروات." at bounding box center [652, 313] width 296 height 48
paste textarea "منتفخ"
type textarea "أرز منتفخ، صلصات وخضروات."
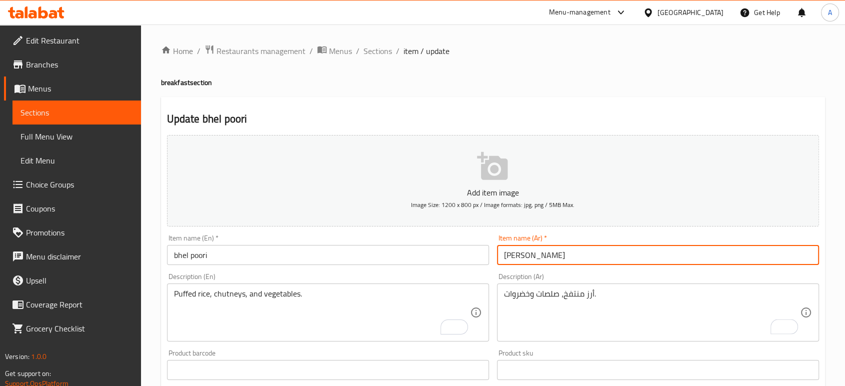
click at [590, 254] on input "[PERSON_NAME]" at bounding box center [658, 255] width 322 height 20
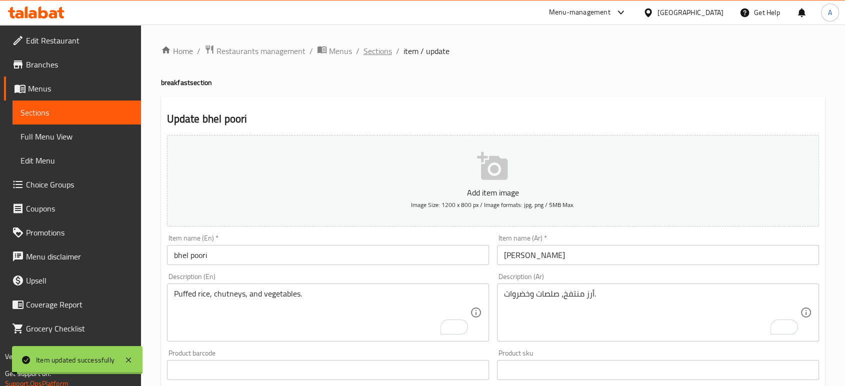
click at [376, 53] on span "Sections" at bounding box center [378, 51] width 29 height 12
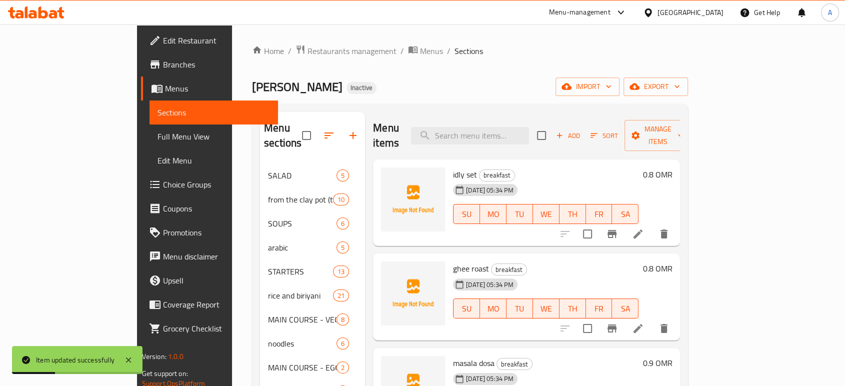
click at [453, 167] on span "idly set" at bounding box center [465, 174] width 24 height 15
copy h6 "idly set"
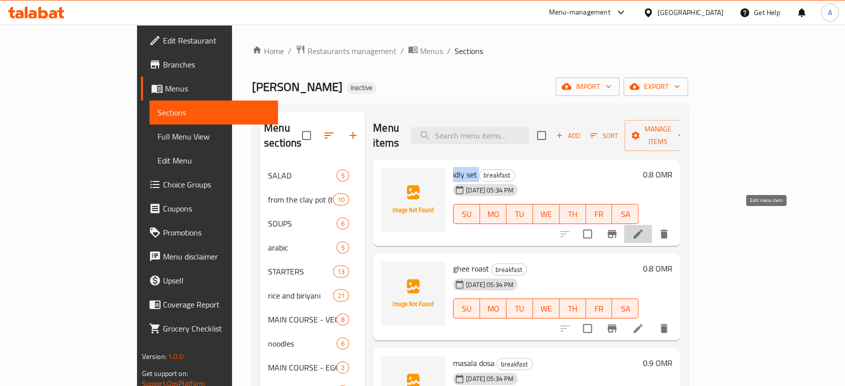
click at [644, 228] on icon at bounding box center [638, 234] width 12 height 12
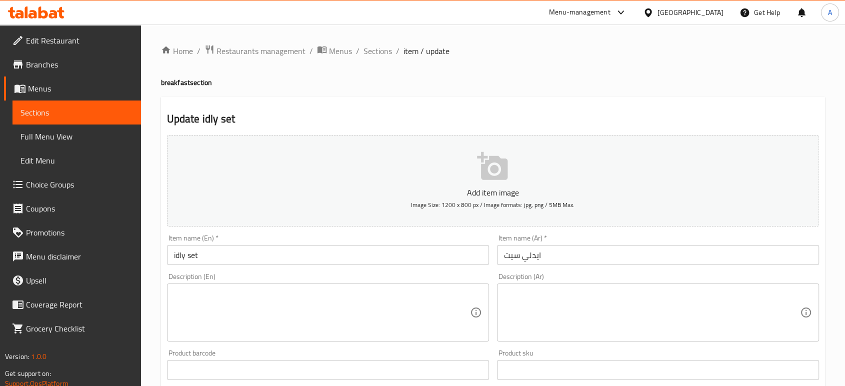
click at [368, 322] on textarea at bounding box center [322, 313] width 296 height 48
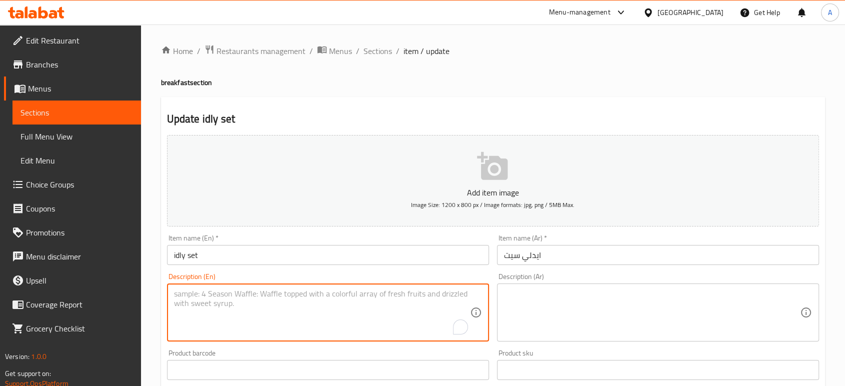
paste textarea "Idli rice, Urad dal, Fenugreek seeds, Salt and water"
type textarea "Idli rice, Urad dal, Fenugreek seeds, Salt and water"
click at [585, 312] on textarea at bounding box center [652, 313] width 296 height 48
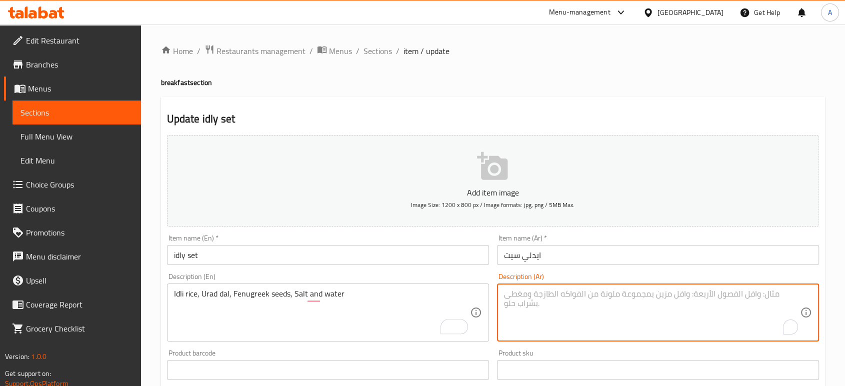
paste textarea "أرز إيدلي، أوراد دال، بذور الحلبة، ملح وماء"
type textarea "أرز إيدلي، أوراد دال، بذور الحلبة، ملح وماء"
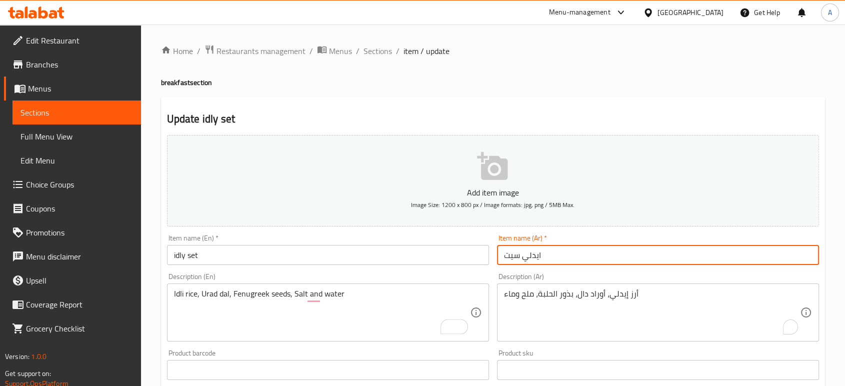
click at [575, 260] on input "ايدلي سيت" at bounding box center [658, 255] width 322 height 20
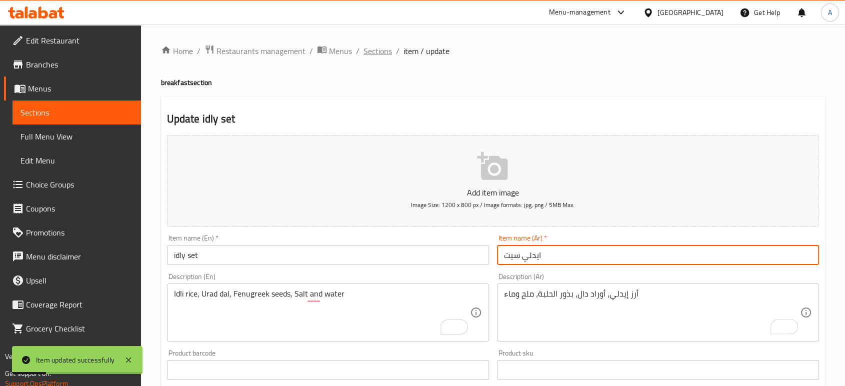
click at [376, 55] on span "Sections" at bounding box center [378, 51] width 29 height 12
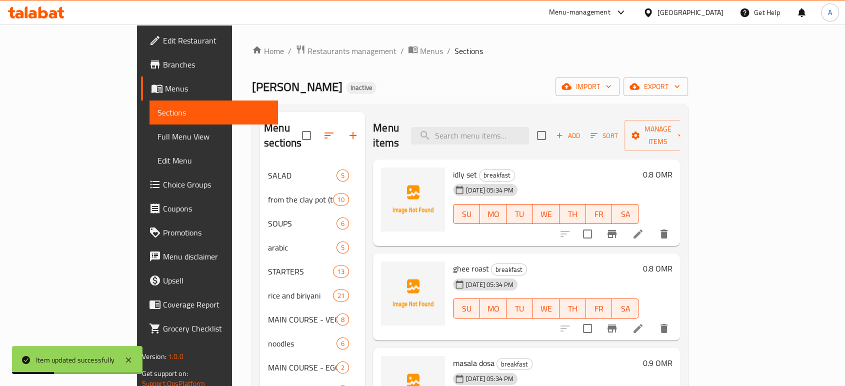
click at [453, 261] on span "ghee roast" at bounding box center [471, 268] width 36 height 15
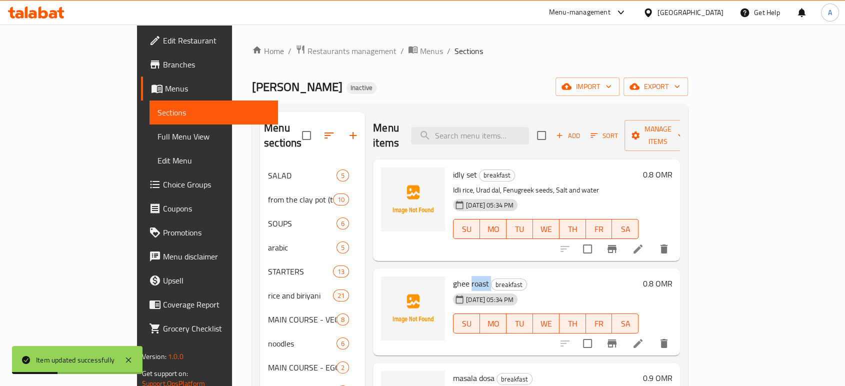
click at [440, 269] on div "ghee roast breakfast [DATE] 05:34 PM SU MO TU WE TH FR SA 0.8 OMR" at bounding box center [526, 312] width 307 height 87
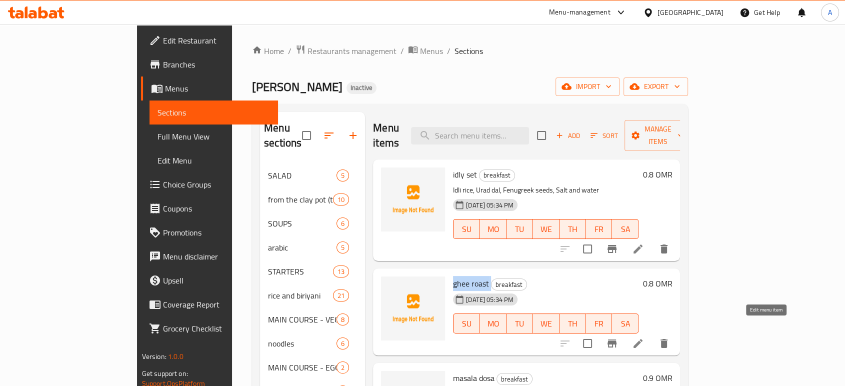
click at [644, 338] on icon at bounding box center [638, 344] width 12 height 12
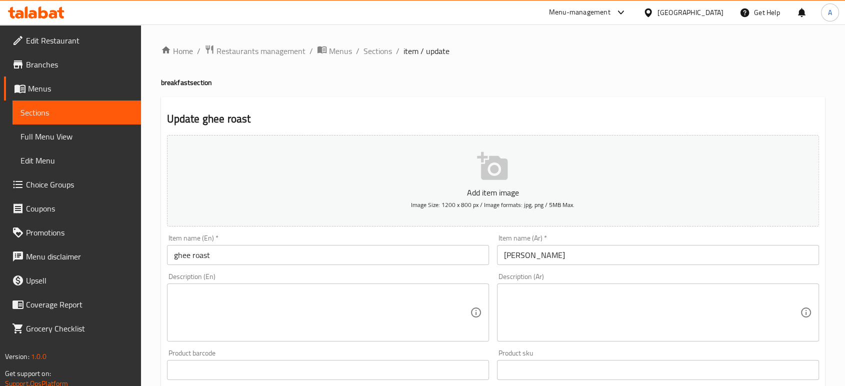
click at [280, 305] on textarea at bounding box center [322, 313] width 296 height 48
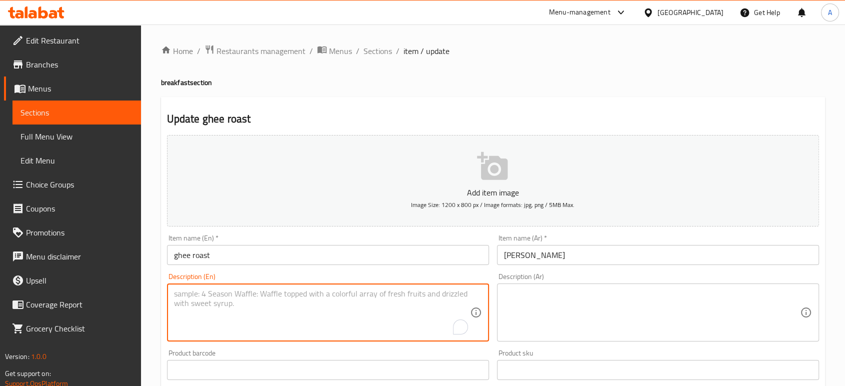
paste textarea "A south indian made with perfectly roasted spices"
type textarea "A south indian made with perfectly roasted spices"
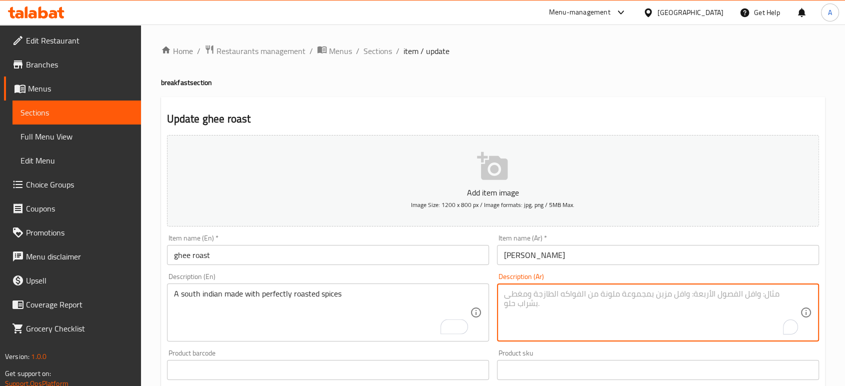
click at [517, 300] on textarea "To enrich screen reader interactions, please activate Accessibility in Grammarl…" at bounding box center [652, 313] width 296 height 48
paste textarea "طبق هندي جنوبي محضر من توابل محمصة بإتقان"
type textarea "طبق هندي جنوبي محضر من توابل محمصة بإتقان"
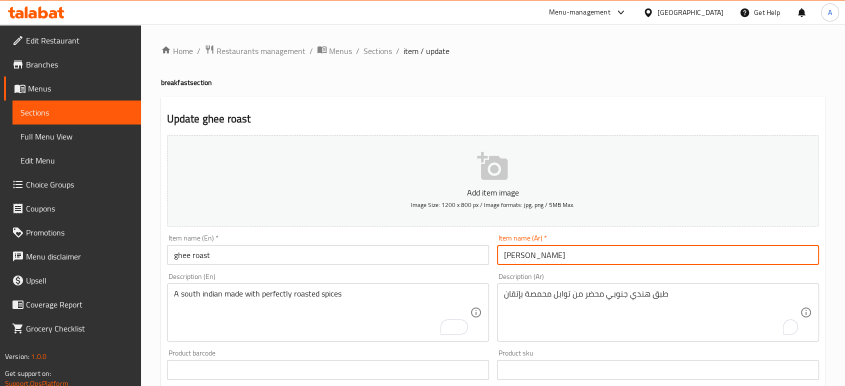
click at [555, 261] on input "[PERSON_NAME]" at bounding box center [658, 255] width 322 height 20
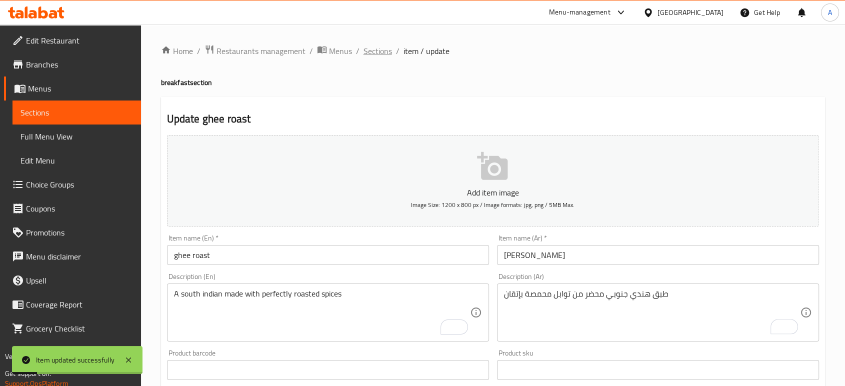
click at [369, 45] on span "Sections" at bounding box center [378, 51] width 29 height 12
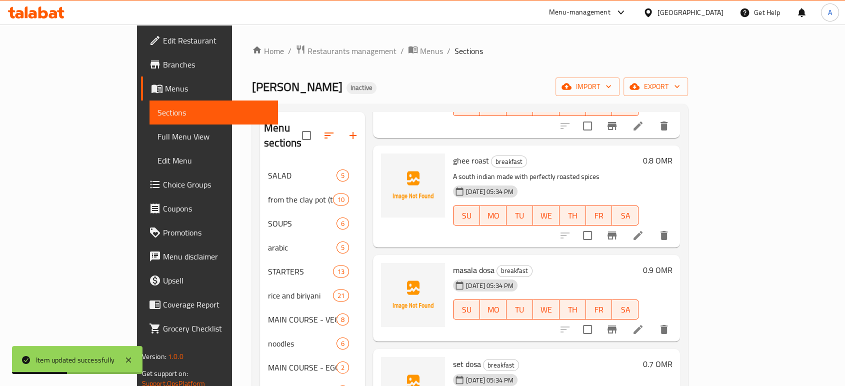
scroll to position [111, 0]
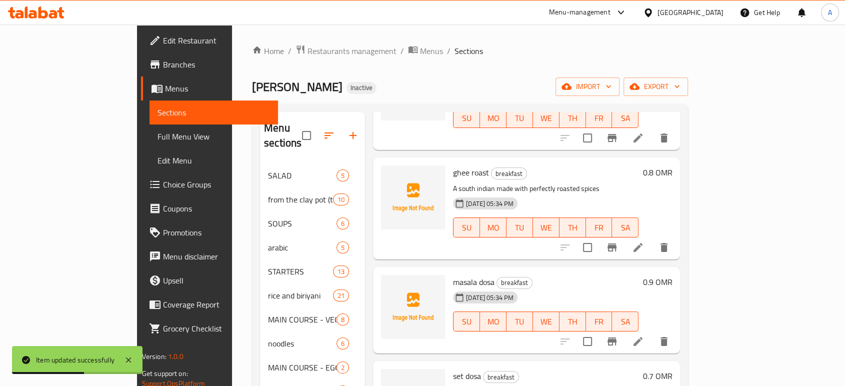
click at [453, 275] on span "masala dosa" at bounding box center [474, 282] width 42 height 15
copy h6 "masala dosa"
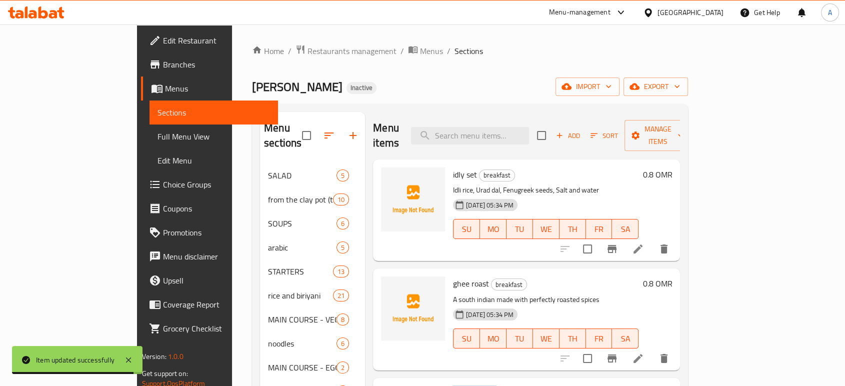
scroll to position [111, 0]
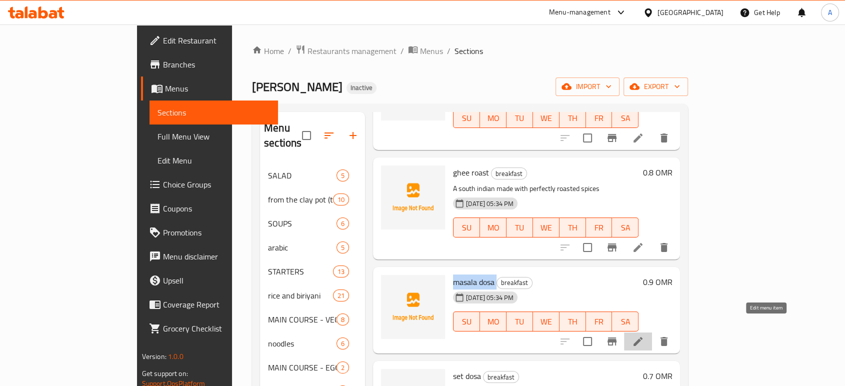
click at [644, 336] on icon at bounding box center [638, 342] width 12 height 12
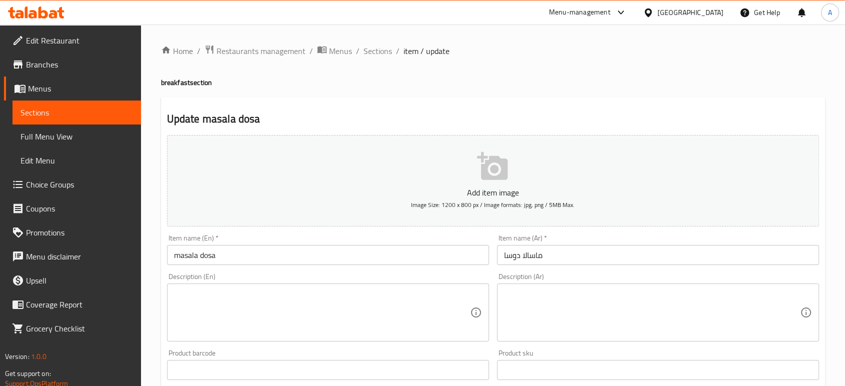
click at [263, 298] on textarea at bounding box center [322, 313] width 296 height 48
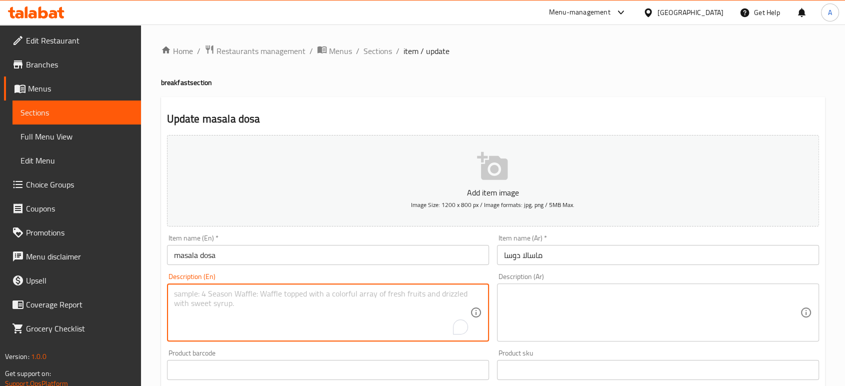
paste textarea "Authentic masala dosa with its crispy crepe, spicy potato filling, and tangy co…"
type textarea "Authentic masala dosa with its crispy crepe, spicy potato filling, and tangy co…"
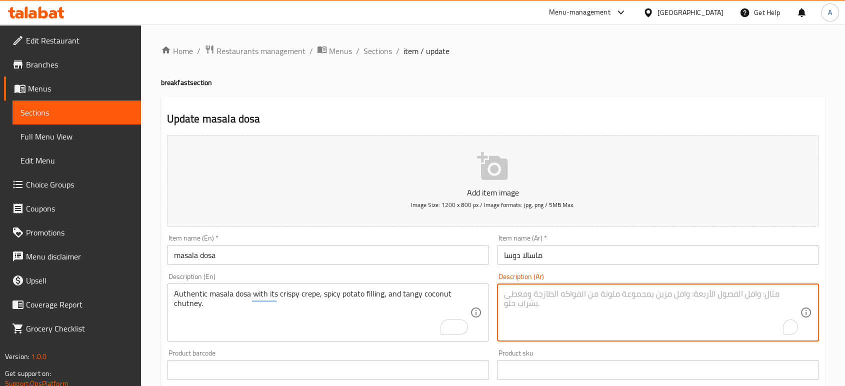
click at [536, 295] on textarea "To enrich screen reader interactions, please activate Accessibility in Grammarl…" at bounding box center [652, 313] width 296 height 48
paste textarea "ماسالا دوسا الأصلية مع الكريب المقرمش وحشوة البطاطس الحارة وصلصة جوز الهند المن…"
type textarea "ماسالا دوسا الأصلية مع الكريب المقرمش وحشوة البطاطس الحارة وصلصة جوز الهند المن…"
click at [572, 261] on input "ماسالا دوسا" at bounding box center [658, 255] width 322 height 20
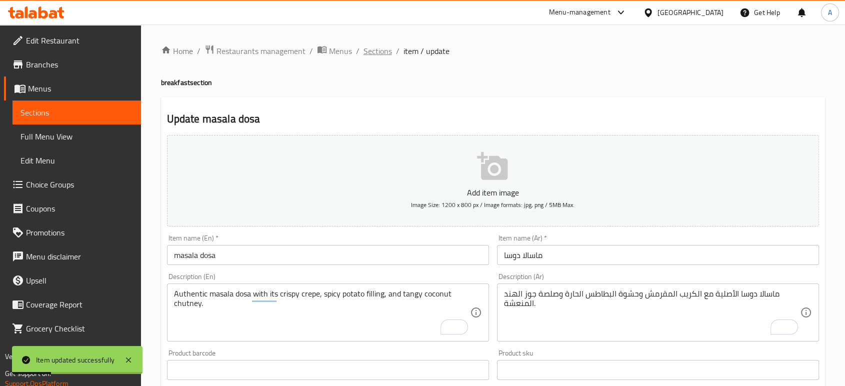
click at [370, 52] on span "Sections" at bounding box center [378, 51] width 29 height 12
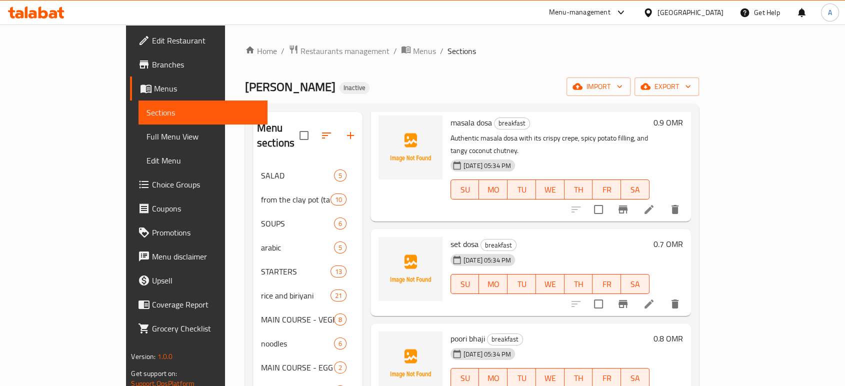
scroll to position [278, 0]
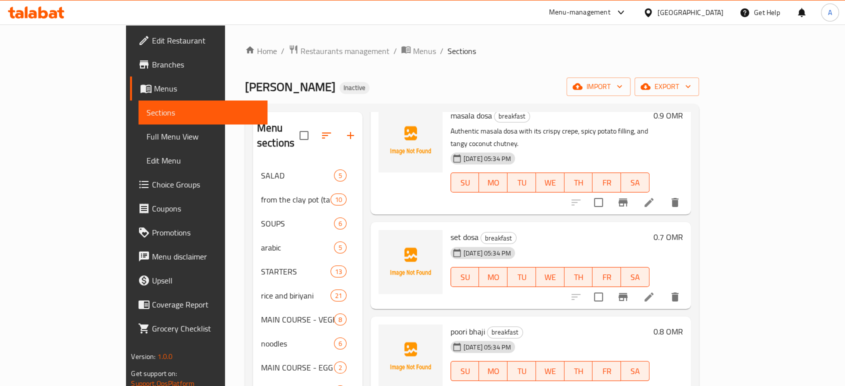
click at [451, 230] on span "set dosa" at bounding box center [465, 237] width 28 height 15
copy h6 "set dosa"
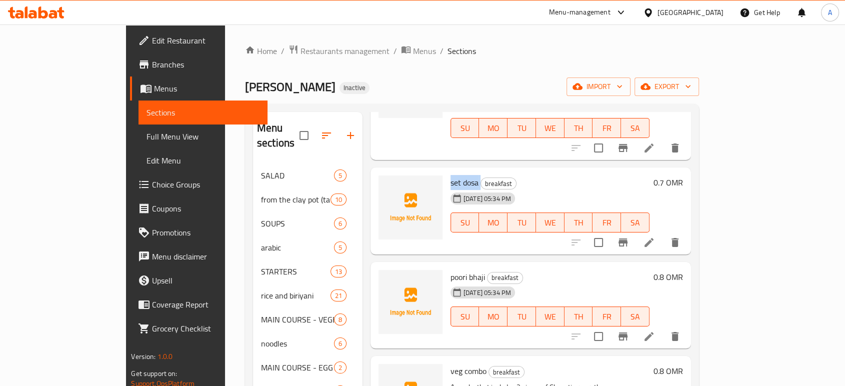
scroll to position [333, 0]
click at [655, 236] on icon at bounding box center [649, 242] width 12 height 12
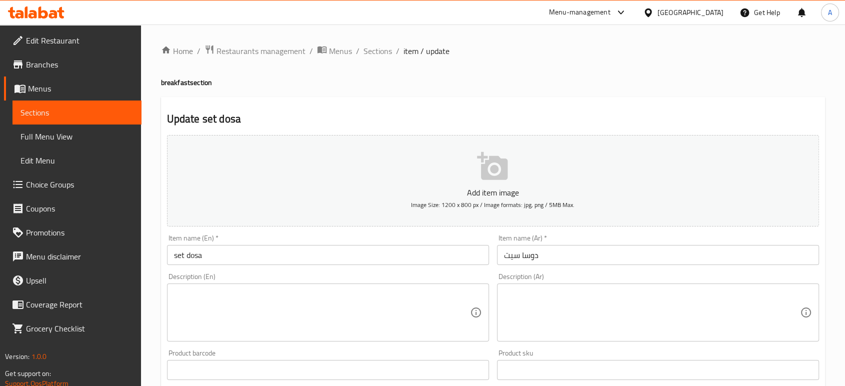
click at [353, 321] on textarea at bounding box center [322, 313] width 296 height 48
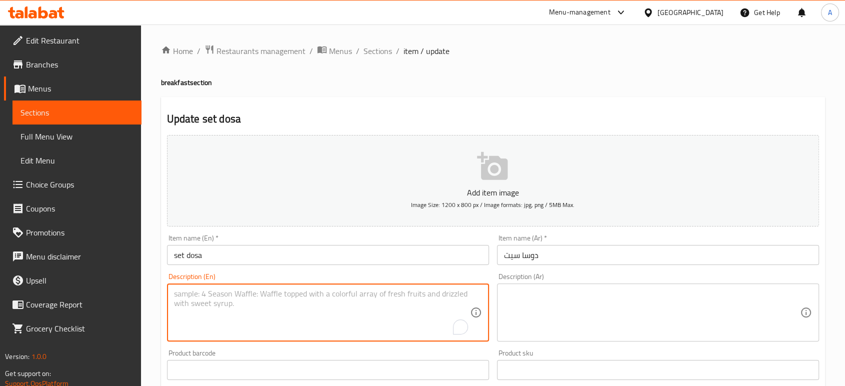
paste textarea "Soft and fluffy South Indian rice pancakes."
type textarea "Soft and fluffy South Indian rice pancakes."
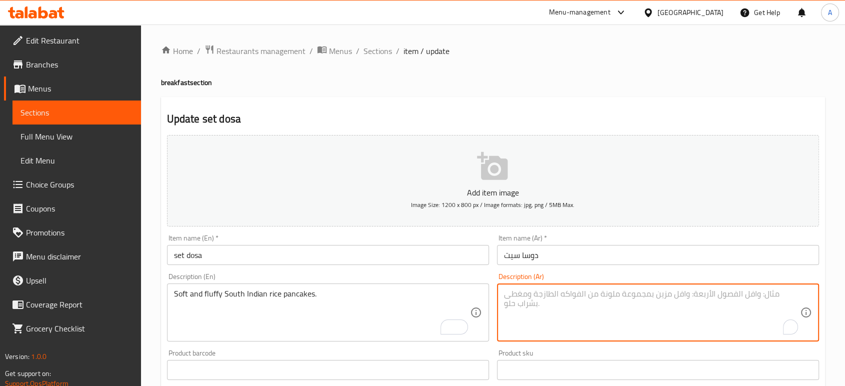
click at [584, 302] on textarea "To enrich screen reader interactions, please activate Accessibility in Grammarl…" at bounding box center [652, 313] width 296 height 48
paste textarea "بان كيك الأرز الهندية الجنوبية الهشة والرقيقة."
type textarea "بان كيك الأرز الهندية الجنوبية الهشة والرقيقة."
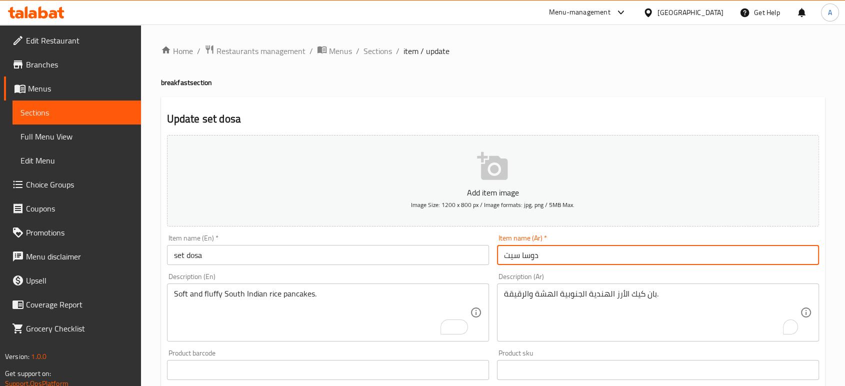
click at [569, 260] on input "دوسا سيت" at bounding box center [658, 255] width 322 height 20
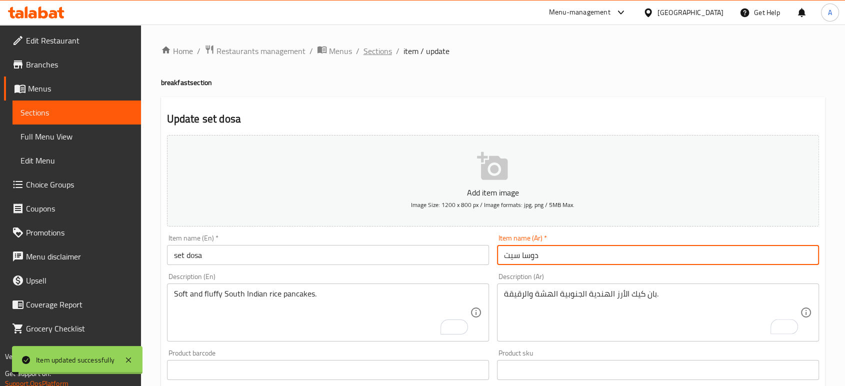
click at [382, 54] on span "Sections" at bounding box center [378, 51] width 29 height 12
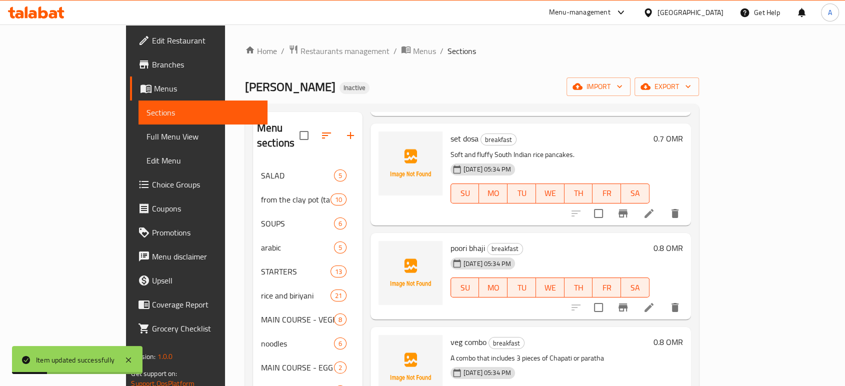
scroll to position [389, 0]
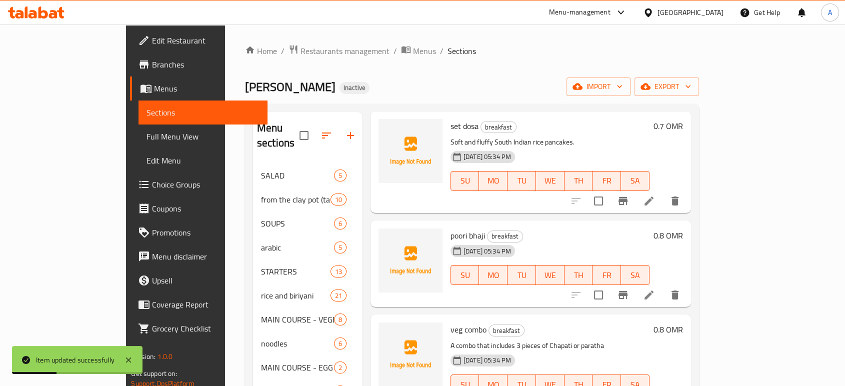
click at [655, 289] on icon at bounding box center [649, 295] width 12 height 12
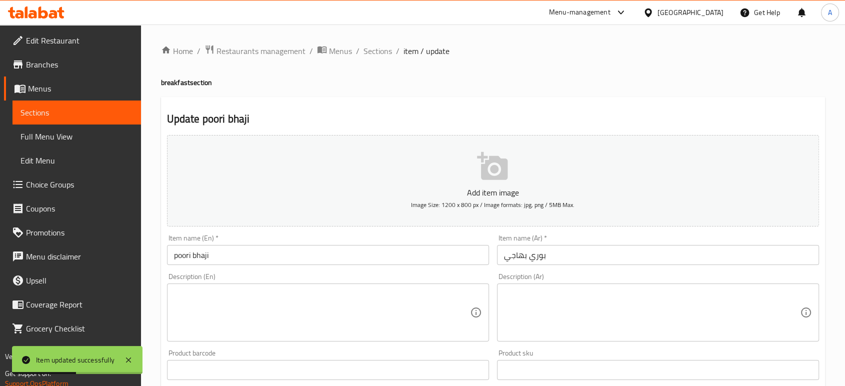
click at [247, 268] on div "Item name (En)   * poori bhaji Item name (En) *" at bounding box center [328, 250] width 330 height 39
click at [234, 257] on input "poori bhaji" at bounding box center [328, 255] width 322 height 20
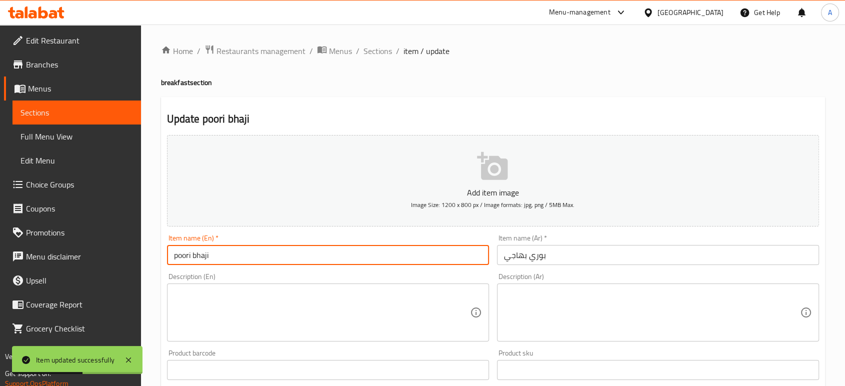
click at [233, 257] on input "poori bhaji" at bounding box center [328, 255] width 322 height 20
click at [476, 315] on icon at bounding box center [476, 313] width 10 height 10
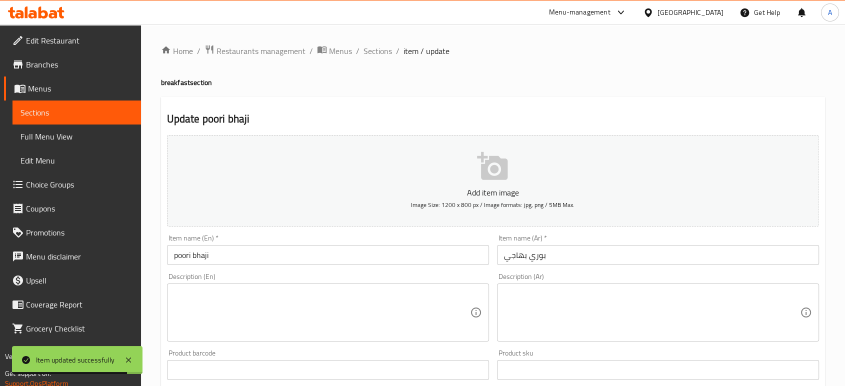
click at [384, 295] on textarea at bounding box center [322, 313] width 296 height 48
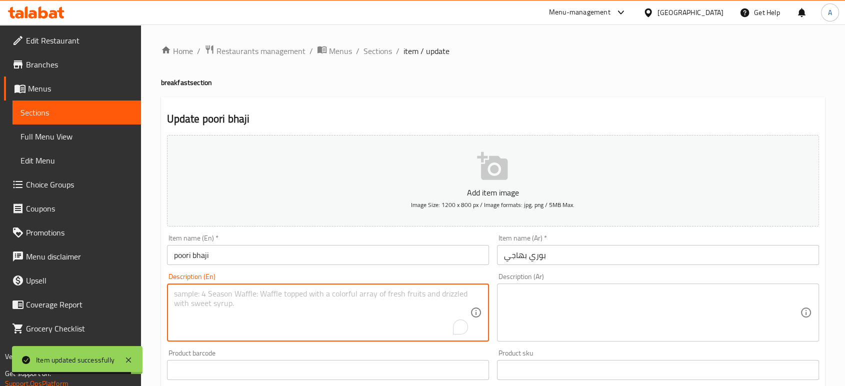
paste textarea "Deep-fried bread (poori) served with a vegetable dish (bhaji)."
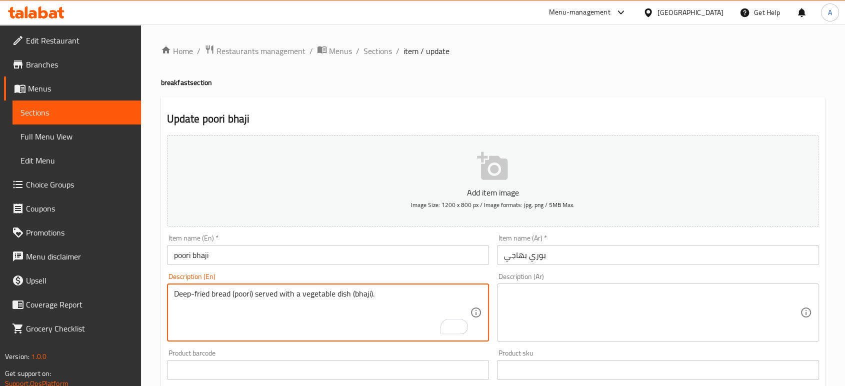
type textarea "Deep-fried bread (poori) served with a vegetable dish (bhaji)."
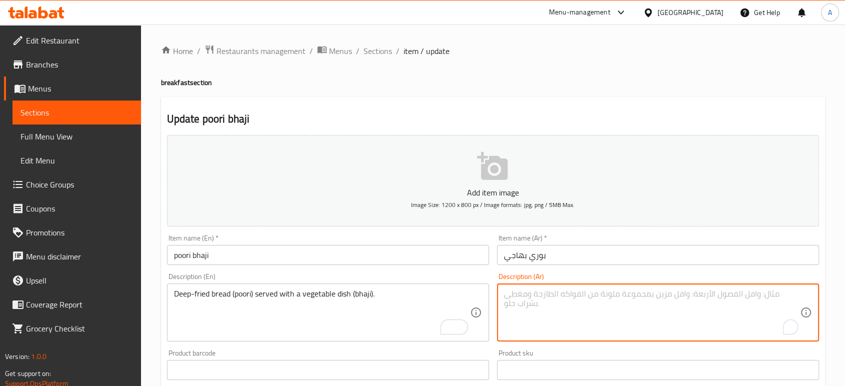
click at [536, 303] on textarea "To enrich screen reader interactions, please activate Accessibility in Grammarl…" at bounding box center [652, 313] width 296 height 48
paste textarea "خبز مقلي بزيت غزير (بوري) يقدم مع طبق خضار (باجي)."
type textarea "خبز مقلي بزيت غزير (بوري) يقدم مع طبق خضار (باجي)."
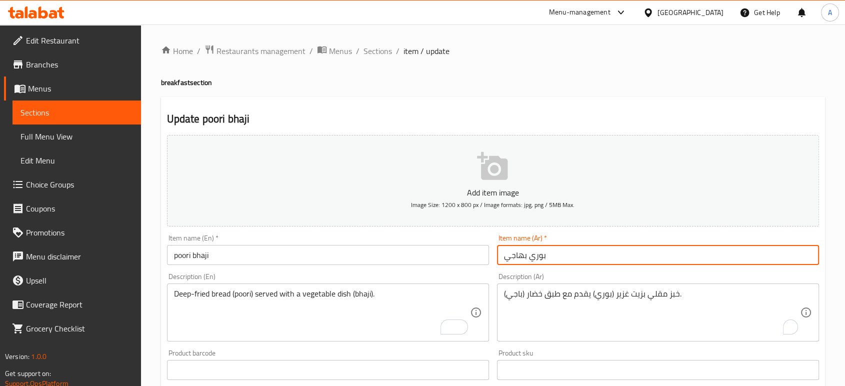
click at [571, 251] on input "بوري بهاجي" at bounding box center [658, 255] width 322 height 20
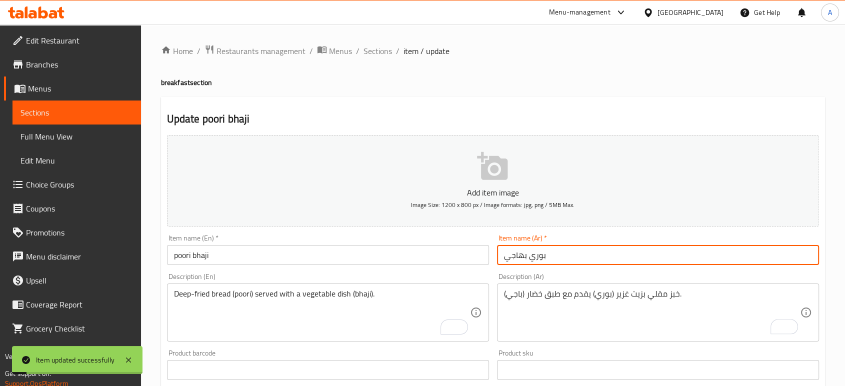
click at [391, 52] on ol "Home / Restaurants management / Menus / Sections / item / update" at bounding box center [493, 51] width 664 height 13
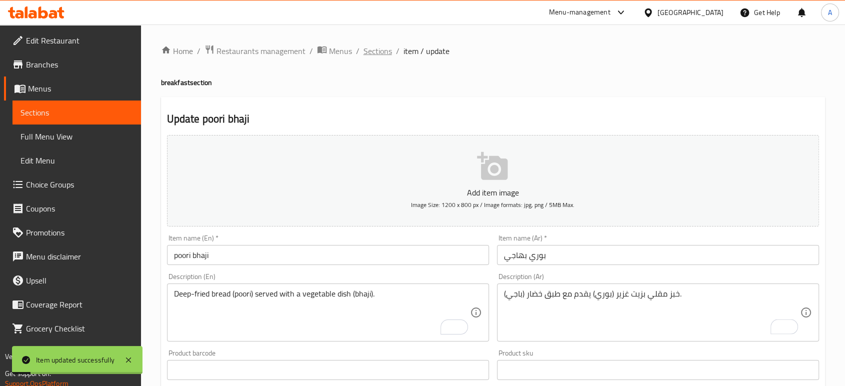
click at [382, 51] on span "Sections" at bounding box center [378, 51] width 29 height 12
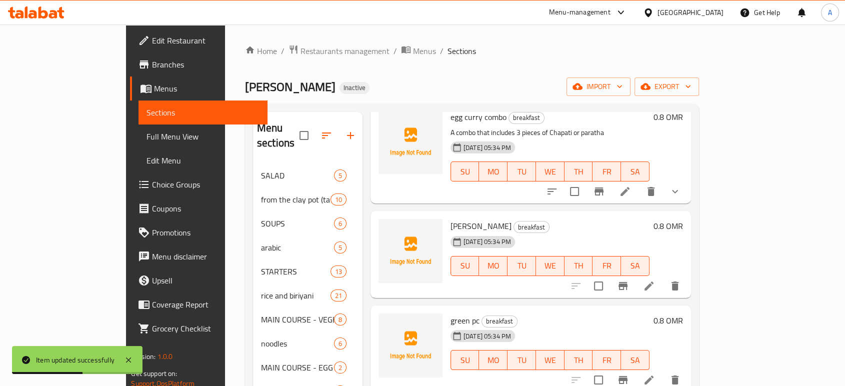
scroll to position [833, 0]
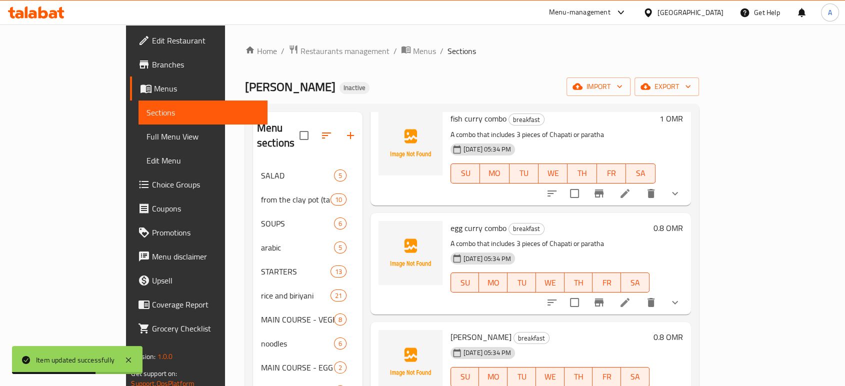
click at [451, 330] on span "[PERSON_NAME]" at bounding box center [481, 337] width 61 height 15
copy h6 "[PERSON_NAME]"
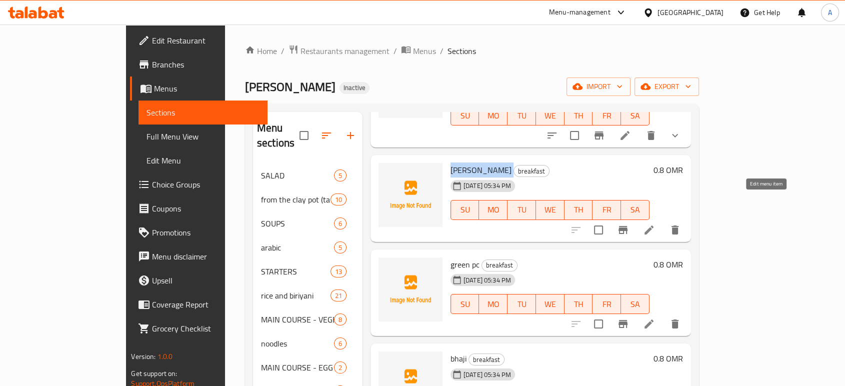
click at [655, 224] on icon at bounding box center [649, 230] width 12 height 12
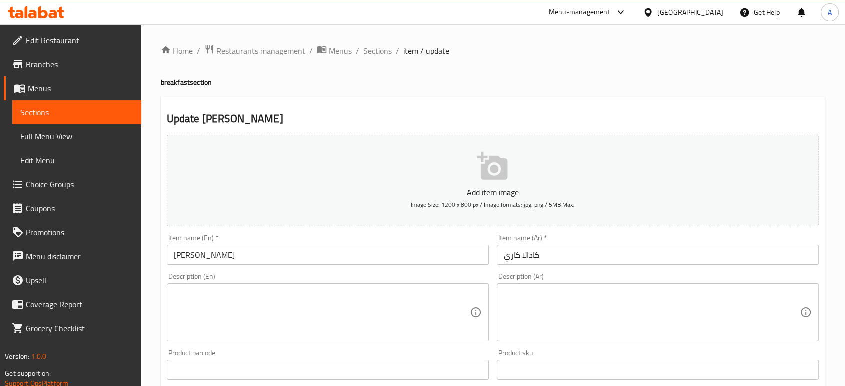
click at [289, 292] on textarea at bounding box center [322, 313] width 296 height 48
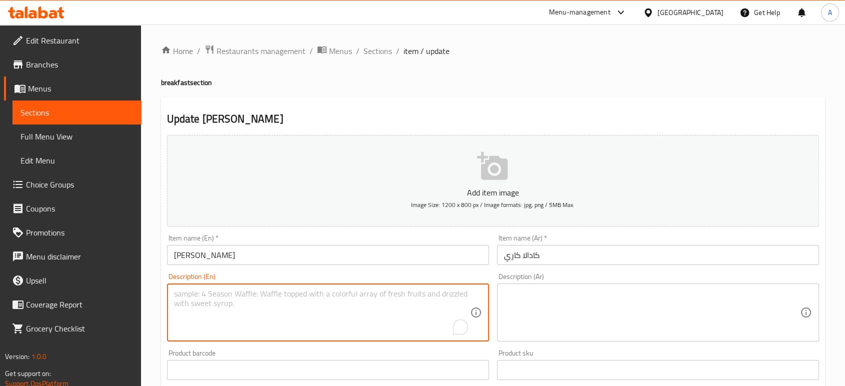
paste textarea "cooked chickpeas, onions, garlic, turmeric powder, coriander powder, salt, red …"
type textarea "cooked chickpeas, onions, garlic, turmeric powder, coriander powder, salt, red …"
click at [602, 295] on textarea at bounding box center [652, 313] width 296 height 48
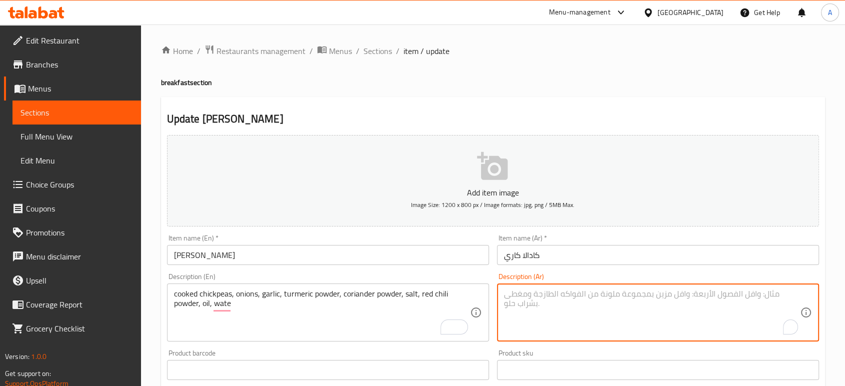
paste textarea "حمص مطهو، بصل، ثوم، كركم، كزبرة، ملح، فلفل أحمر، زيت، ماء"
click at [628, 291] on textarea "حمص مطهو، بصل، ثوم، كركم، كزبرة، ملح، فلفل أحمر، زيت، ماء" at bounding box center [652, 313] width 296 height 48
click at [608, 299] on textarea "حمص مطهو، بصل، ثوم، بودره كركم، كزبرة، ملح، فلفل أحمر، زيت، ماء" at bounding box center [652, 313] width 296 height 48
click at [537, 294] on textarea "حمص مطهو، بصل، ثوم، بودره كركم، بودره كزبرة، ملح، فلفل أحمر، زيت، ماء" at bounding box center [652, 313] width 296 height 48
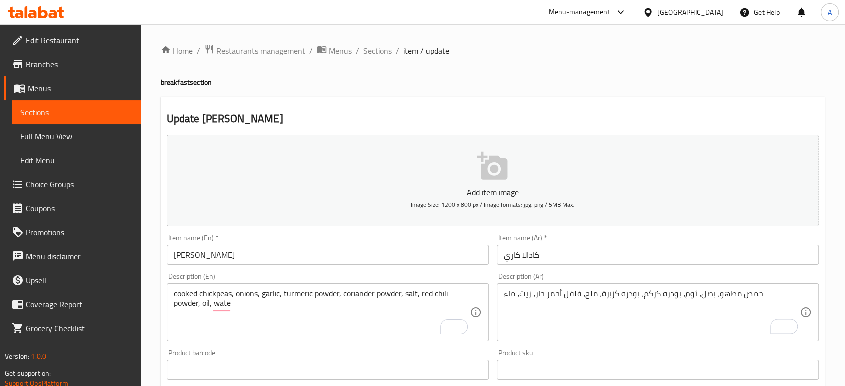
click at [578, 266] on div "Item name (Ar)   * [PERSON_NAME] Item name (Ar) *" at bounding box center [658, 250] width 330 height 39
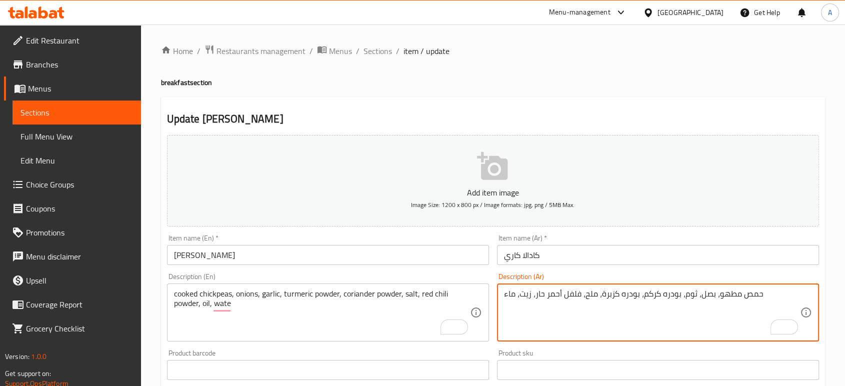
click at [581, 295] on textarea "حمص مطهو، بصل، ثوم، بودره كركم، بودره كزبرة، ملح، فلفل أحمر حار، زيت، ماء" at bounding box center [652, 313] width 296 height 48
type textarea "حمص مطهو، بصل، ثوم، بودره كركم، بودره كزبرة، ملح، بودره فلفل أحمر حار، زيت، ماء"
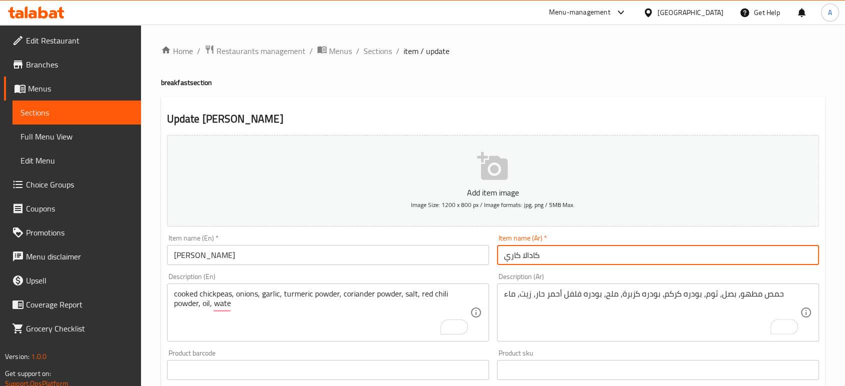
click at [564, 253] on input "كادالا كاري" at bounding box center [658, 255] width 322 height 20
click at [366, 50] on span "Sections" at bounding box center [378, 51] width 29 height 12
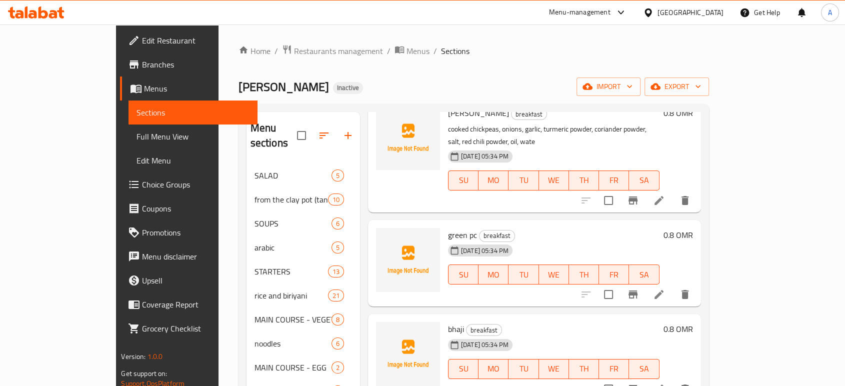
scroll to position [1001, 0]
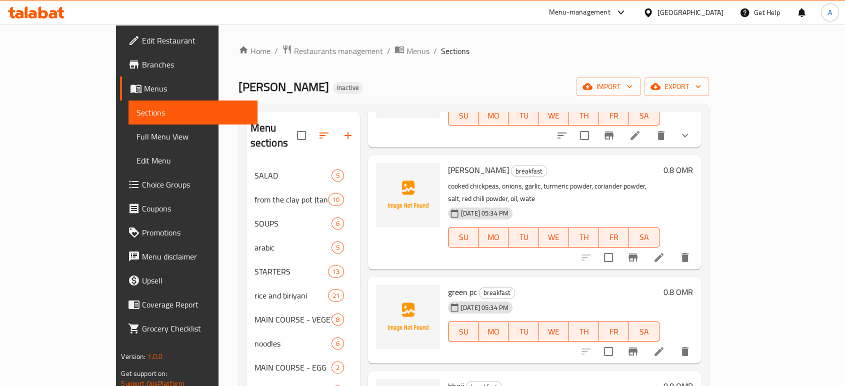
click at [448, 285] on span "green pc" at bounding box center [462, 292] width 29 height 15
copy h6 "green pc"
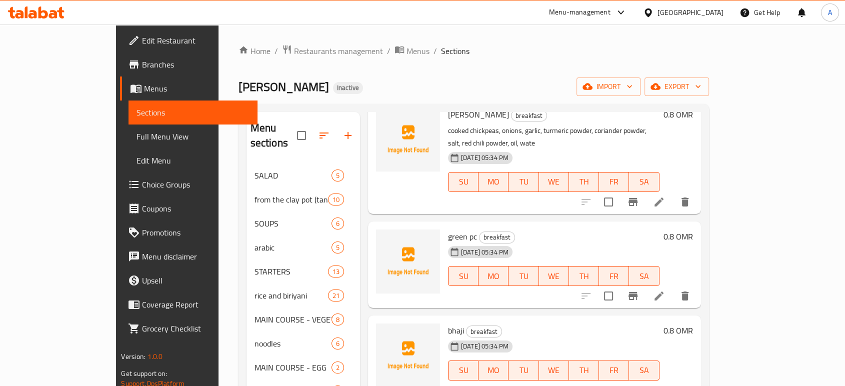
click at [448, 323] on span "bhaji" at bounding box center [456, 330] width 16 height 15
copy h6 "bhaji"
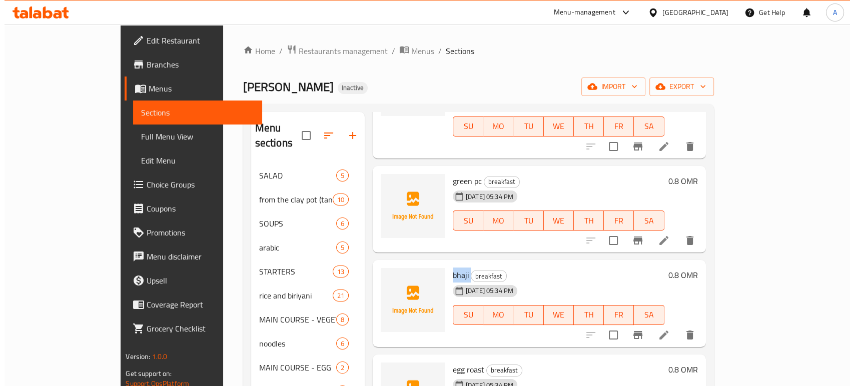
scroll to position [1167, 0]
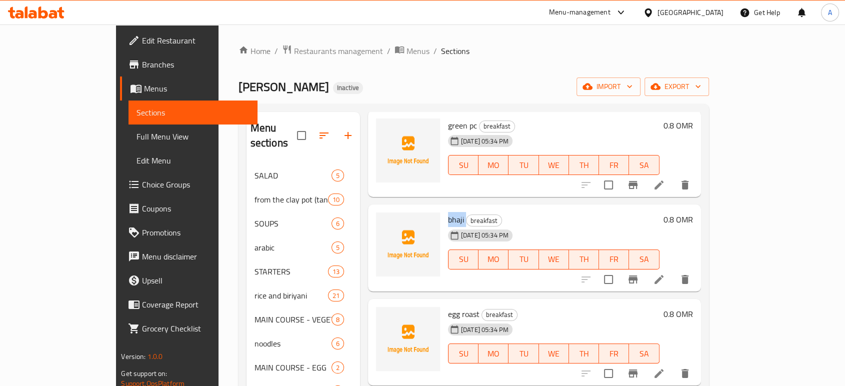
click at [673, 271] on li at bounding box center [659, 280] width 28 height 18
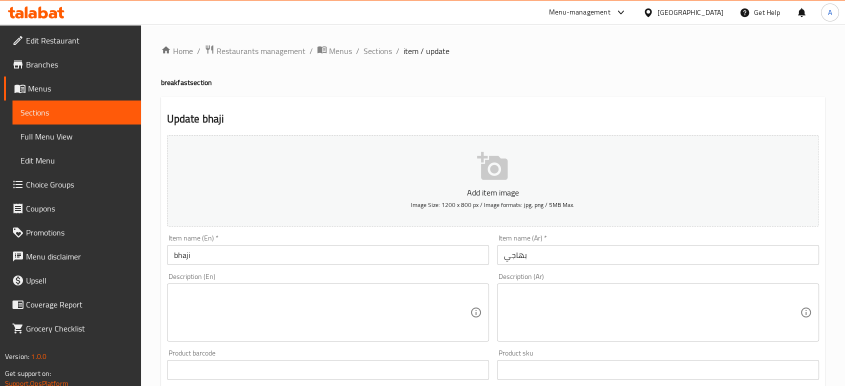
click at [288, 329] on textarea at bounding box center [322, 313] width 296 height 48
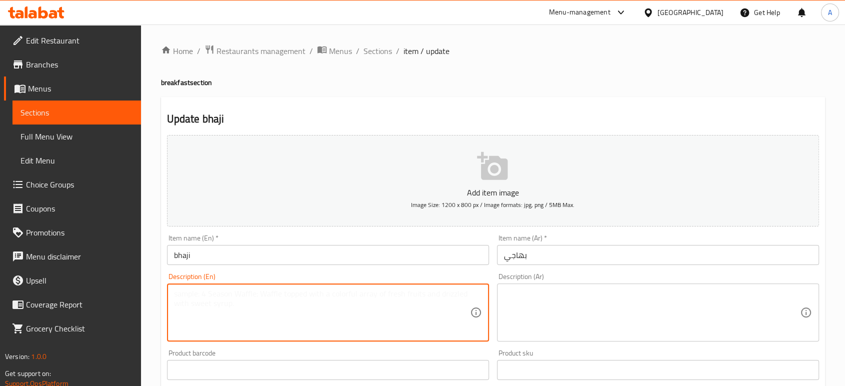
paste textarea "Vegetables with spices"
type textarea "Vegetables with spices"
click at [543, 309] on textarea at bounding box center [652, 313] width 296 height 48
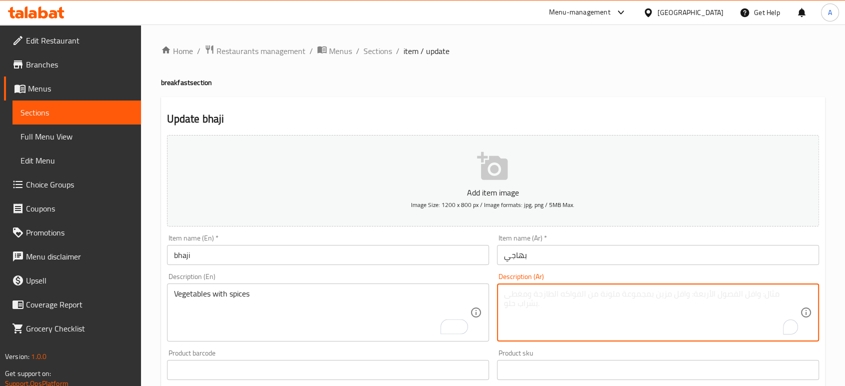
paste textarea "خضار مع بهارات"
type textarea "خضار مع بهارات"
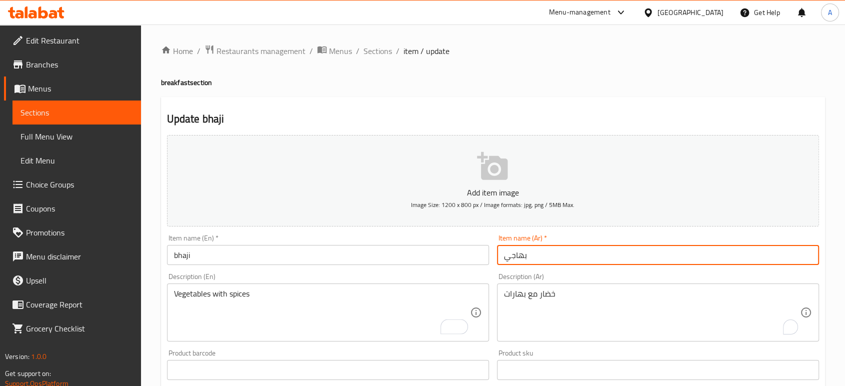
click at [565, 251] on input "بهاجي" at bounding box center [658, 255] width 322 height 20
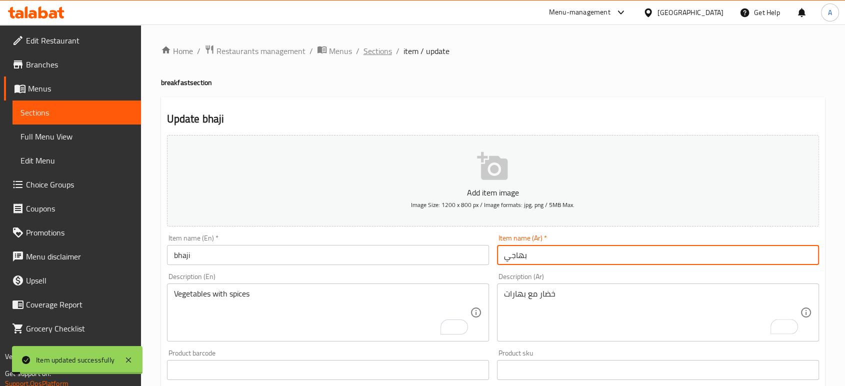
click at [376, 51] on span "Sections" at bounding box center [378, 51] width 29 height 12
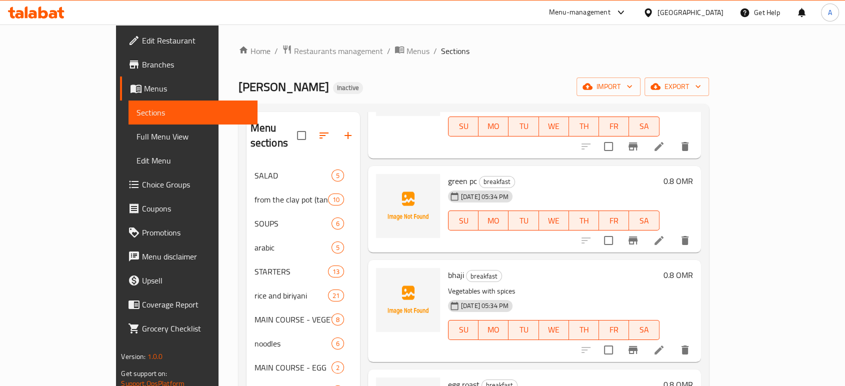
scroll to position [1223, 0]
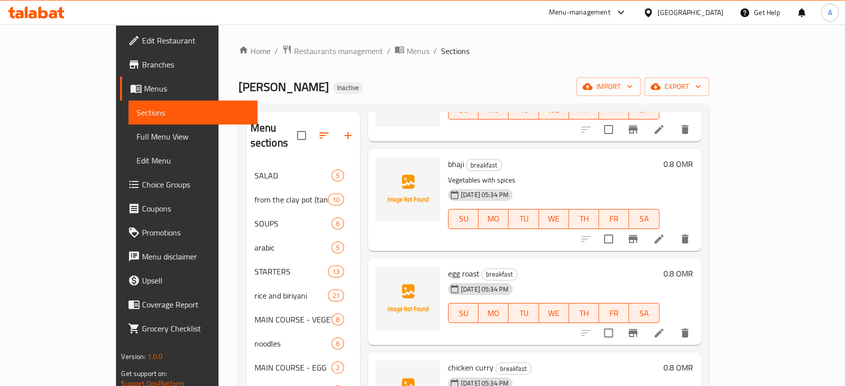
click at [448, 266] on span "egg roast" at bounding box center [464, 273] width 32 height 15
copy h6 "egg roast"
click at [673, 324] on li at bounding box center [659, 333] width 28 height 18
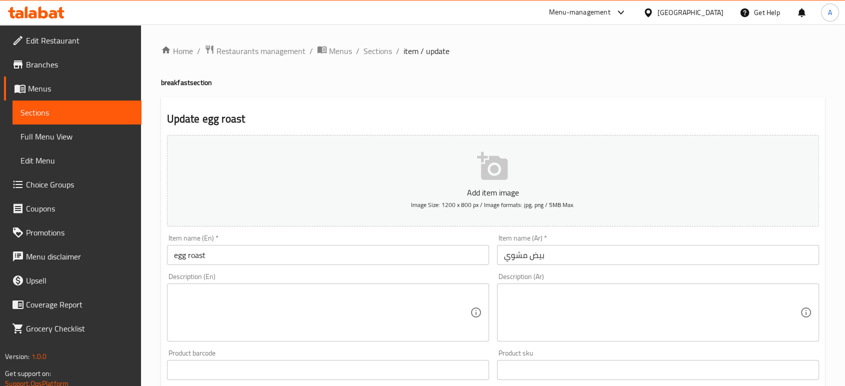
click at [304, 311] on textarea at bounding box center [322, 313] width 296 height 48
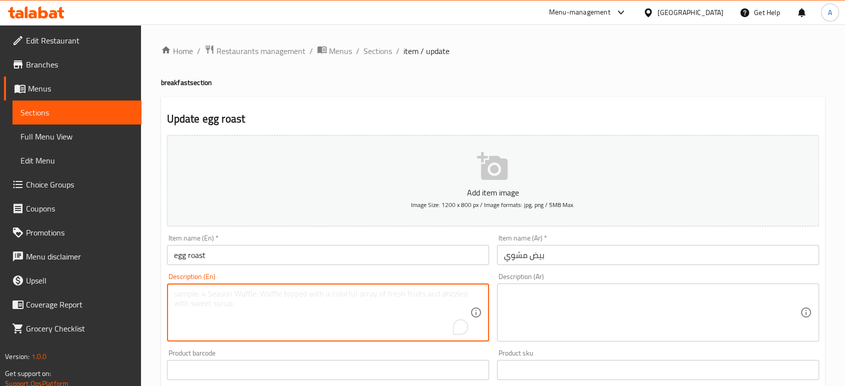
paste textarea "Roasted egg with spices."
type textarea "Roasted egg with spices."
click at [528, 310] on textarea at bounding box center [652, 313] width 296 height 48
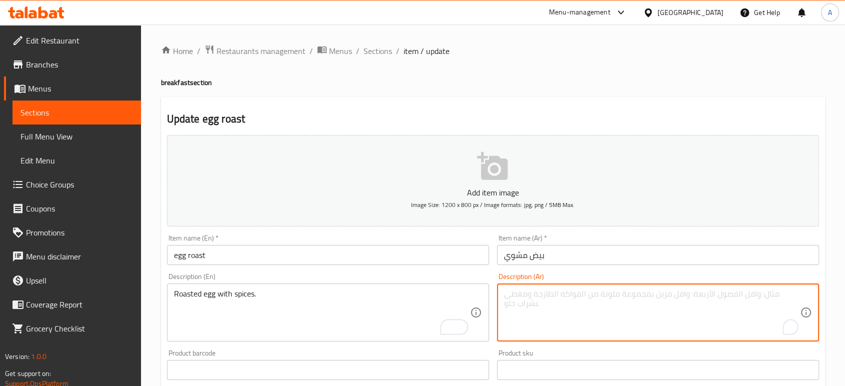
paste textarea "بيض محمر مع بهارات."
type textarea "بيض محمر مع بهارات."
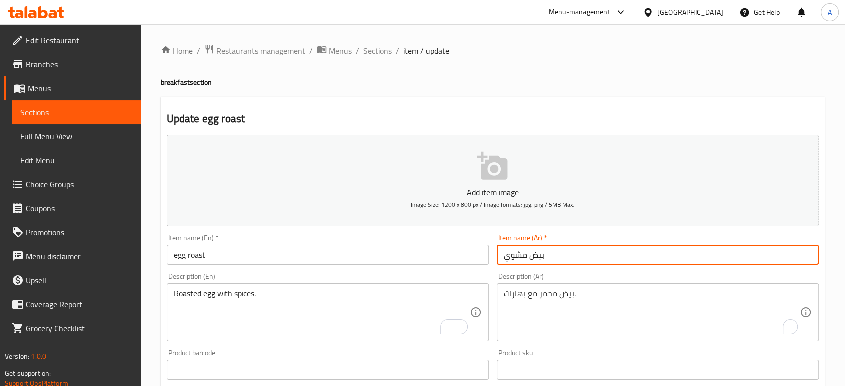
click at [591, 259] on input "بيض مشوي" at bounding box center [658, 255] width 322 height 20
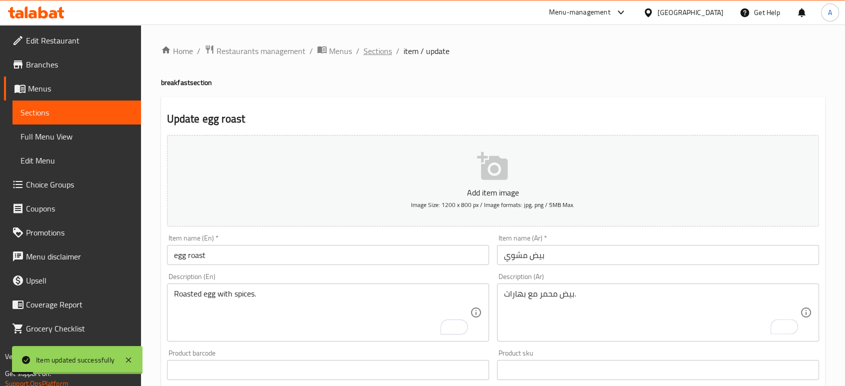
click at [371, 50] on span "Sections" at bounding box center [378, 51] width 29 height 12
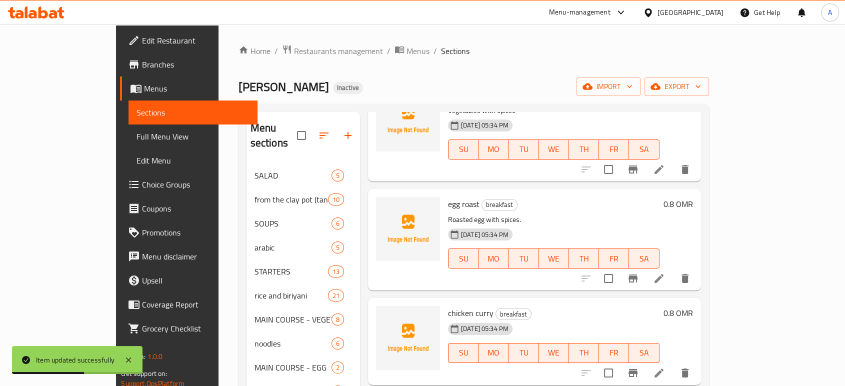
scroll to position [1389, 0]
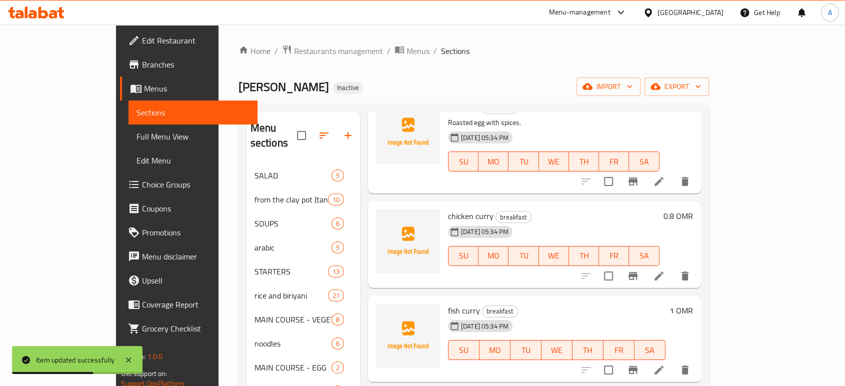
click at [448, 209] on span "chicken curry" at bounding box center [471, 216] width 46 height 15
copy h6 "chicken curry"
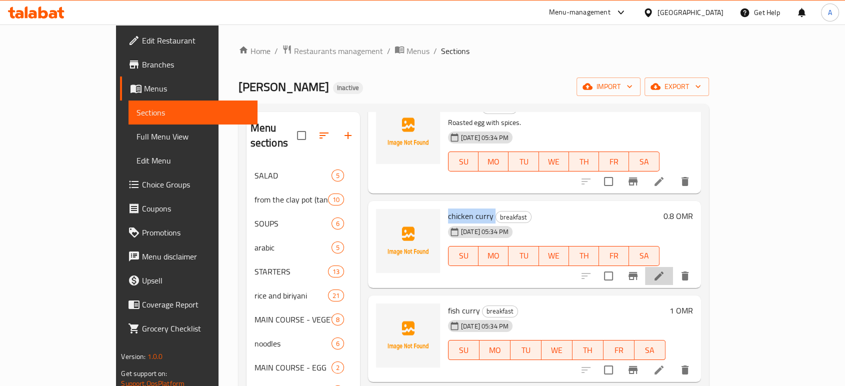
click at [665, 270] on icon at bounding box center [659, 276] width 12 height 12
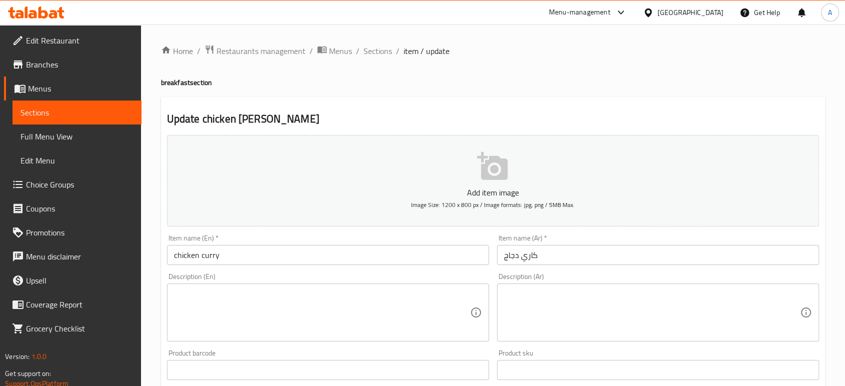
click at [260, 303] on textarea at bounding box center [322, 313] width 296 height 48
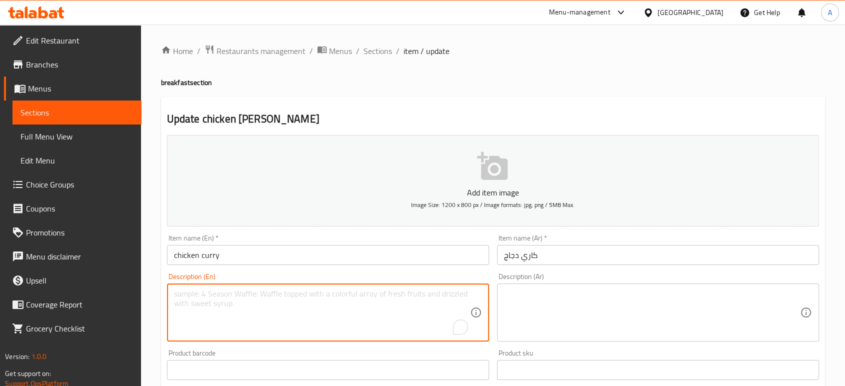
paste textarea "Spicy blend of tender chicken and exotic curry spices, simmered to perfection"
type textarea "Spicy blend of tender chicken and exotic curry spices, simmered to perfection"
click at [567, 302] on textarea at bounding box center [652, 313] width 296 height 48
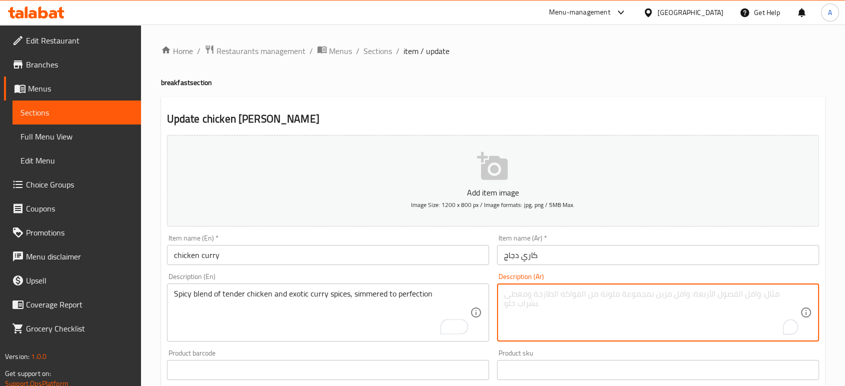
paste textarea "مزيج حار من قطع الدجاج الطرية والتوابل العطرية الغريبة، يطهى حتى الكمال"
click at [572, 266] on div "Item name (Ar)   * كاري دجاج Item name (Ar) *" at bounding box center [658, 250] width 330 height 39
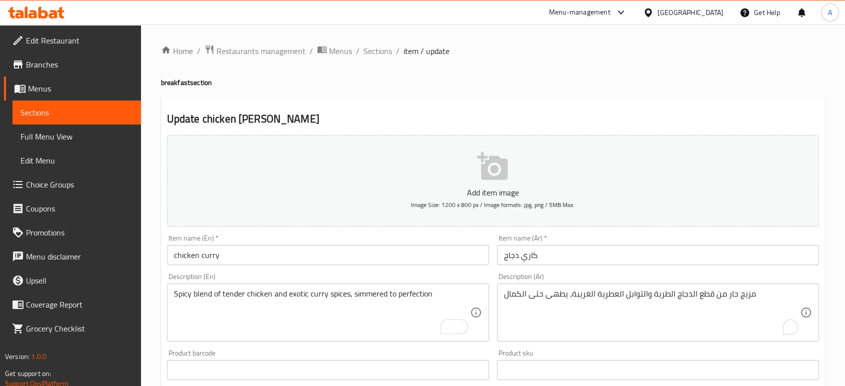
click at [571, 262] on input "كاري دجاج" at bounding box center [658, 255] width 322 height 20
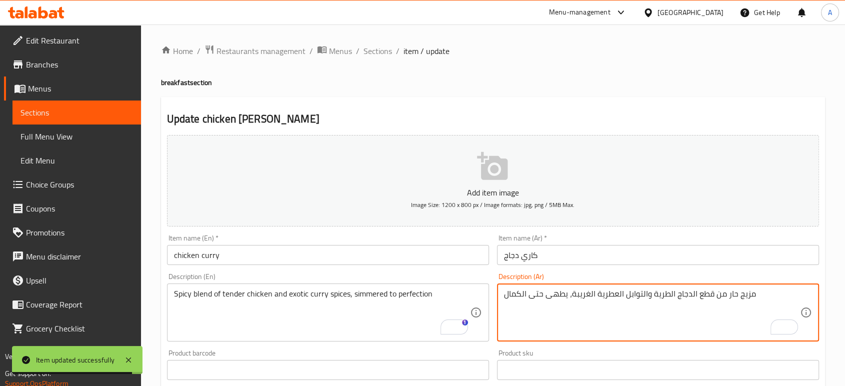
click at [579, 291] on textarea "مزيج حار من قطع الدجاج الطرية والتوابل العطرية الغريبة، يطهى حتى الكمال" at bounding box center [652, 313] width 296 height 48
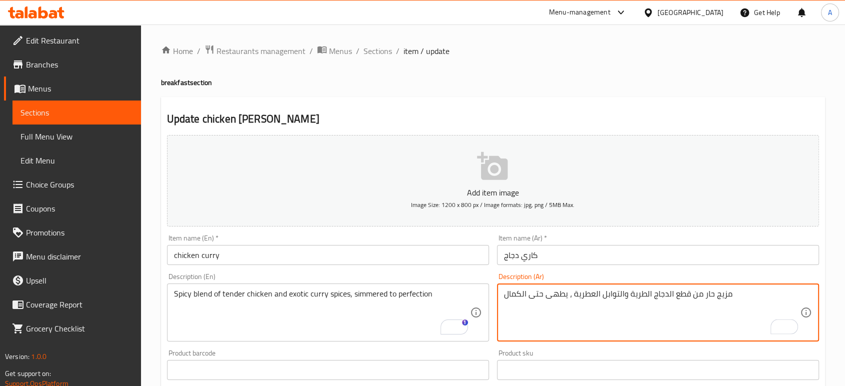
type textarea "مزيج حار من قطع الدجاج الطرية والتوابل العطرية ، يطهى حتى الكمال"
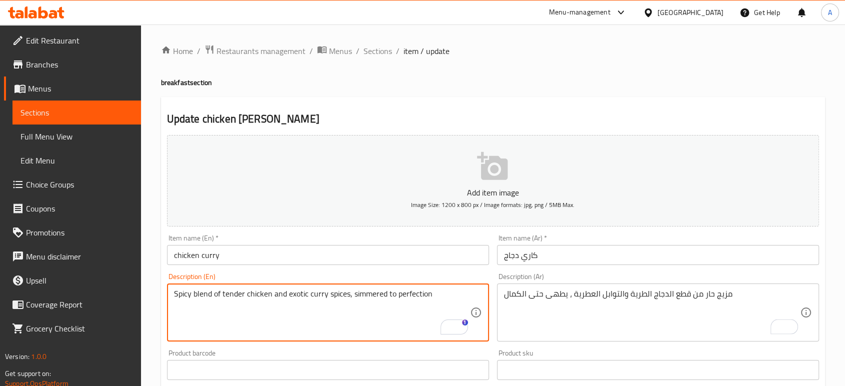
click at [292, 298] on textarea "Spicy blend of tender chicken and exotic curry spices, simmered to perfection" at bounding box center [322, 313] width 296 height 48
type textarea "Spicy blend of tender chicken and curry spices, simmered to perfection"
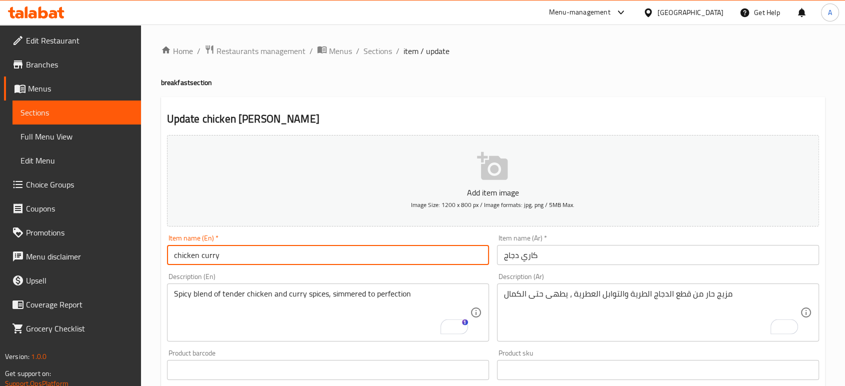
click at [343, 260] on input "chicken curry" at bounding box center [328, 255] width 322 height 20
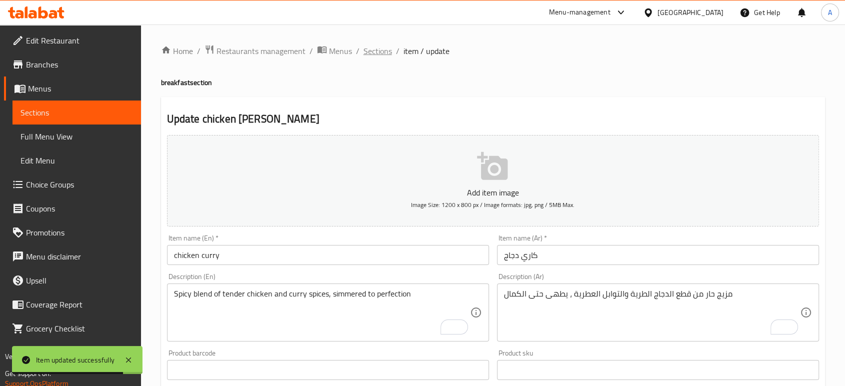
click at [377, 51] on span "Sections" at bounding box center [378, 51] width 29 height 12
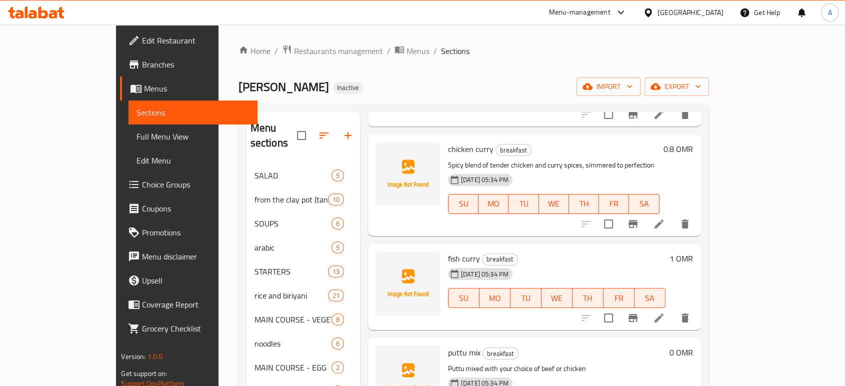
scroll to position [1501, 0]
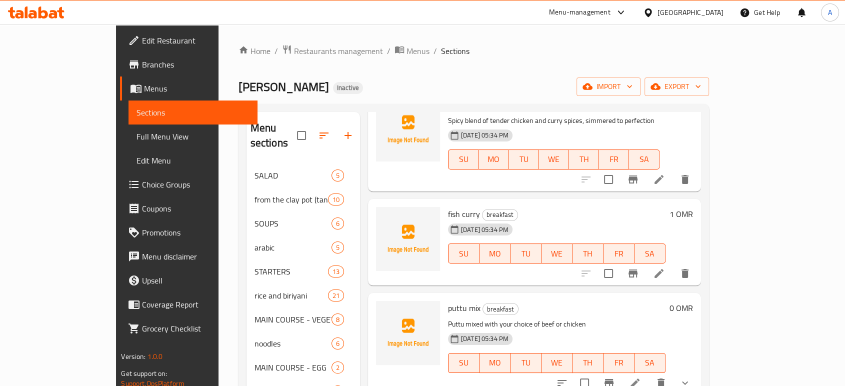
click at [448, 207] on span "fish curry" at bounding box center [464, 214] width 32 height 15
copy h6 "fish curry"
click at [673, 265] on li at bounding box center [659, 274] width 28 height 18
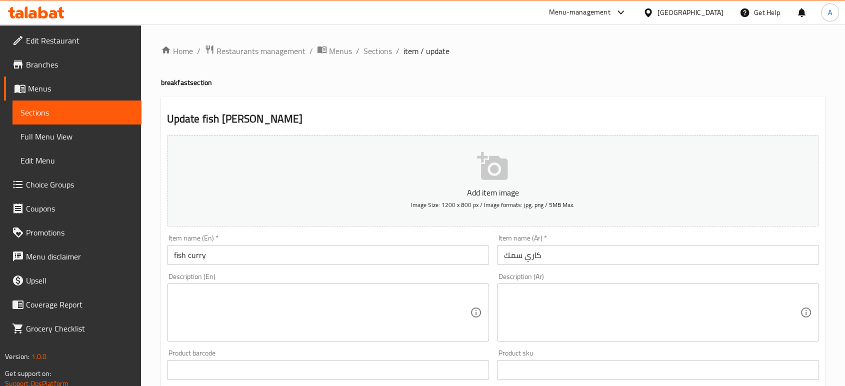
click at [272, 293] on textarea at bounding box center [322, 313] width 296 height 48
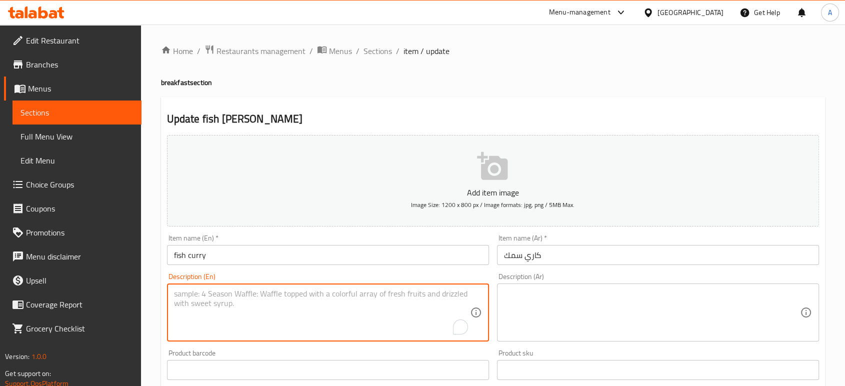
paste textarea "Blend of succulent fish and aromatic spices"
type textarea "Blend of succulent fish and aromatic spices"
click at [531, 303] on textarea at bounding box center [652, 313] width 296 height 48
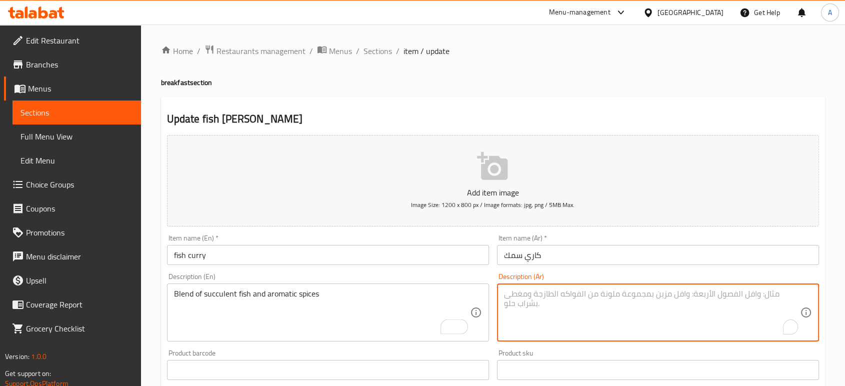
paste textarea "مزيج من الأسماك النضرة والتوابل العطرية"
type textarea "مزيج من الأسماك النضرة والتوابل العطرية"
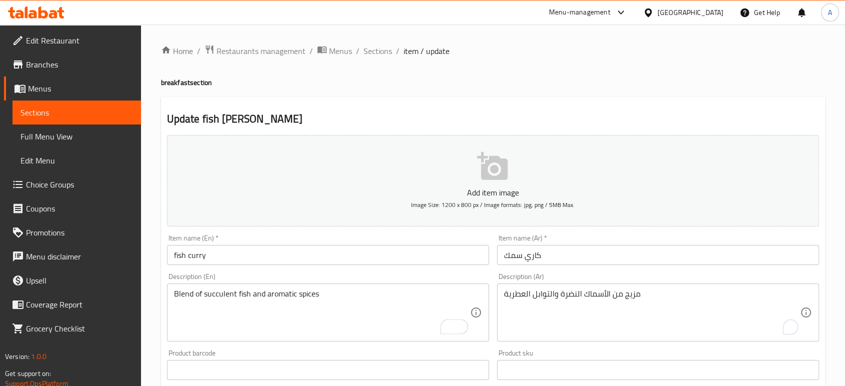
click at [577, 266] on div "Item name (Ar)   * كاري سمك Item name (Ar) *" at bounding box center [658, 250] width 330 height 39
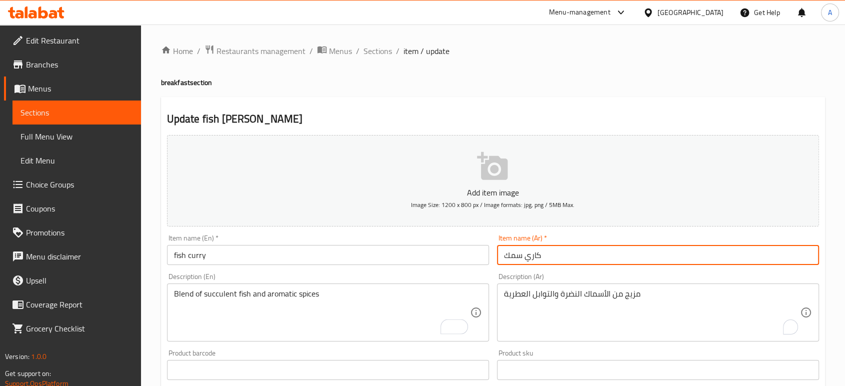
click at [572, 255] on input "كاري سمك" at bounding box center [658, 255] width 322 height 20
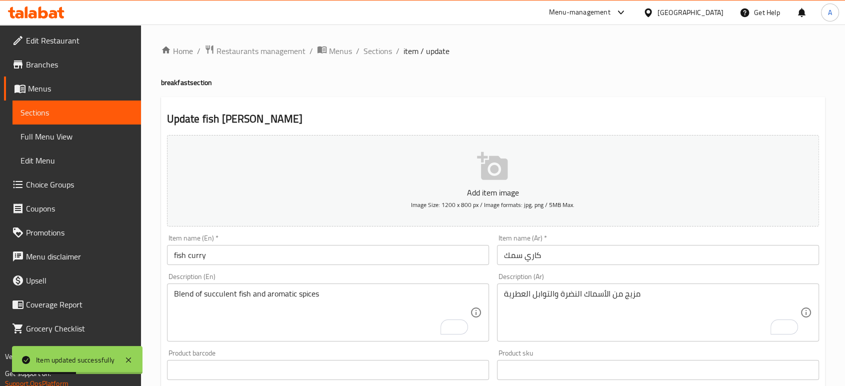
click at [420, 59] on div "Home / Restaurants management / Menus / Sections / item / update breakfast sect…" at bounding box center [493, 366] width 664 height 642
click at [392, 54] on ol "Home / Restaurants management / Menus / Sections / item / update" at bounding box center [493, 51] width 664 height 13
click at [383, 52] on span "Sections" at bounding box center [378, 51] width 29 height 12
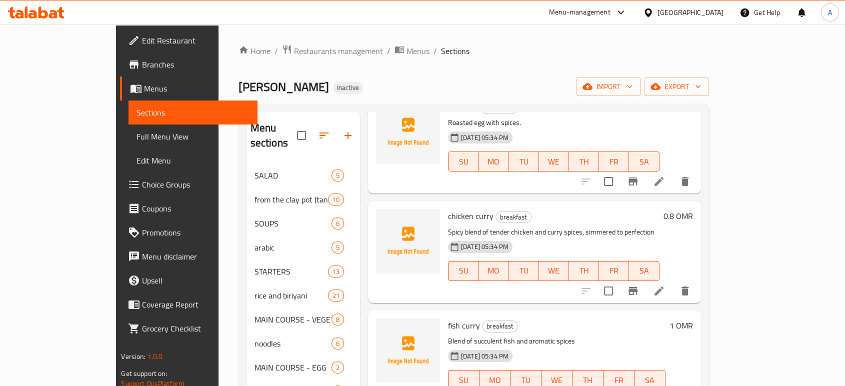
scroll to position [1501, 0]
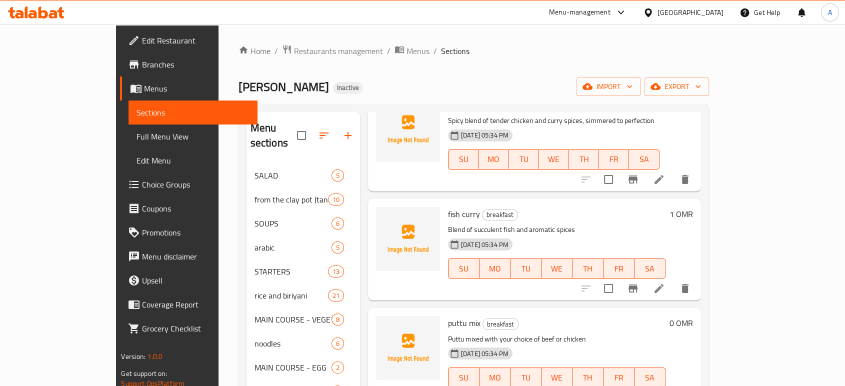
click at [490, 42] on div "Home / Restaurants management / Menus / Sections Malabar Makhani Inactive impor…" at bounding box center [474, 302] width 511 height 555
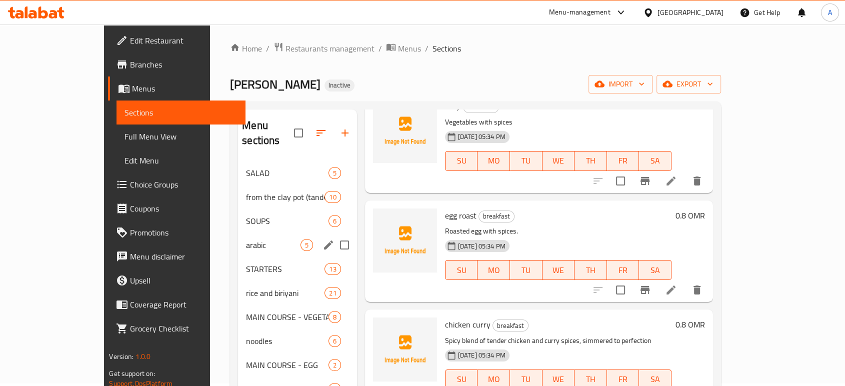
scroll to position [0, 0]
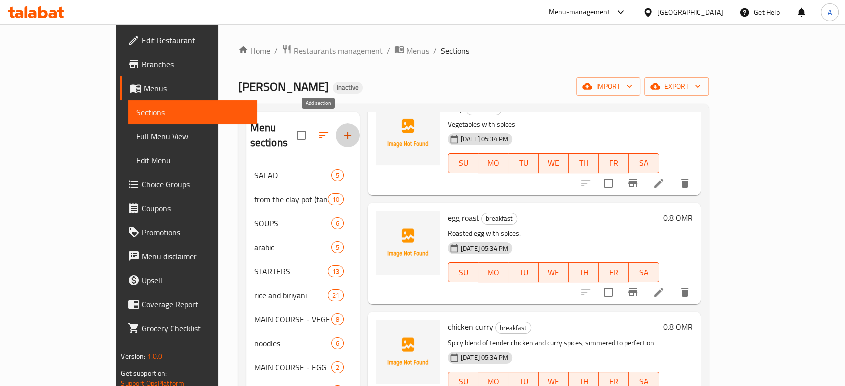
click at [342, 130] on icon "button" at bounding box center [348, 136] width 12 height 12
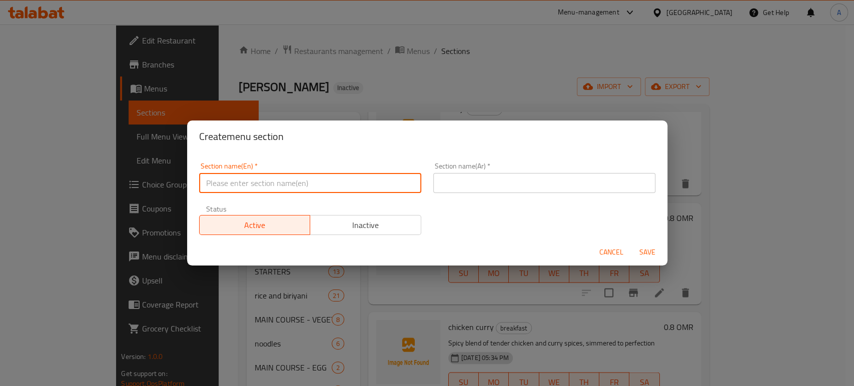
click at [308, 185] on input "text" at bounding box center [310, 183] width 222 height 20
paste input "THATTU KADA SPECIAL (4 PM TO 2 AM)"
drag, startPoint x: 345, startPoint y: 188, endPoint x: 286, endPoint y: 190, distance: 58.6
click at [286, 190] on input "THATTU KADA SPECIAL (4 PM TO 2 AM)" at bounding box center [310, 183] width 222 height 20
type input "THATTU KADA SPECIAL"
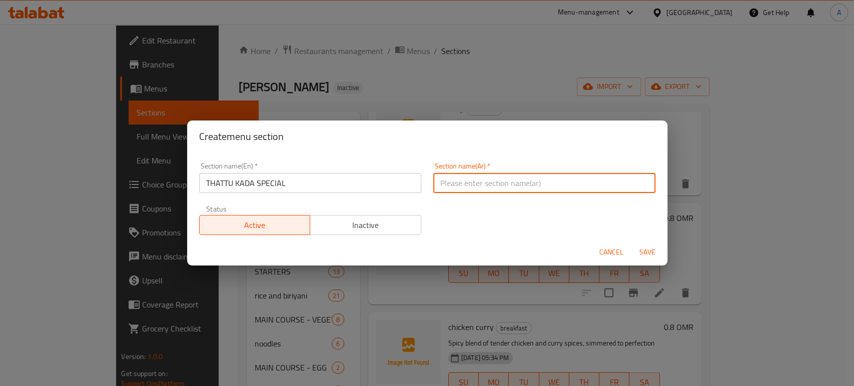
click at [511, 184] on input "text" at bounding box center [544, 183] width 222 height 20
paste input "ثاتو كادا الخاص"
type input "ثاتو كادا الخاص"
click at [649, 255] on span "Save" at bounding box center [647, 252] width 24 height 13
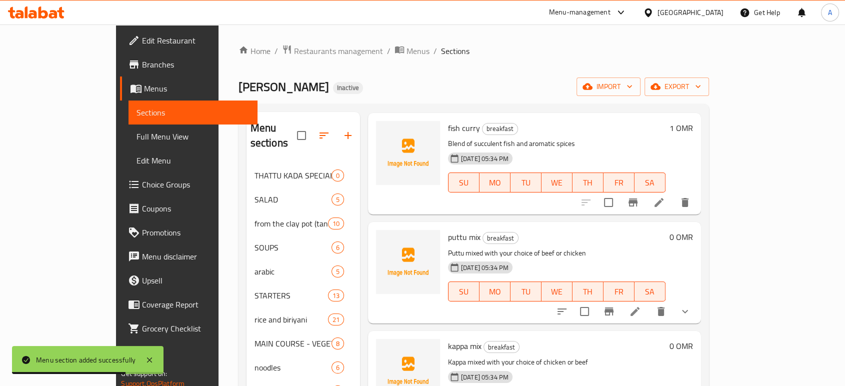
scroll to position [1612, 0]
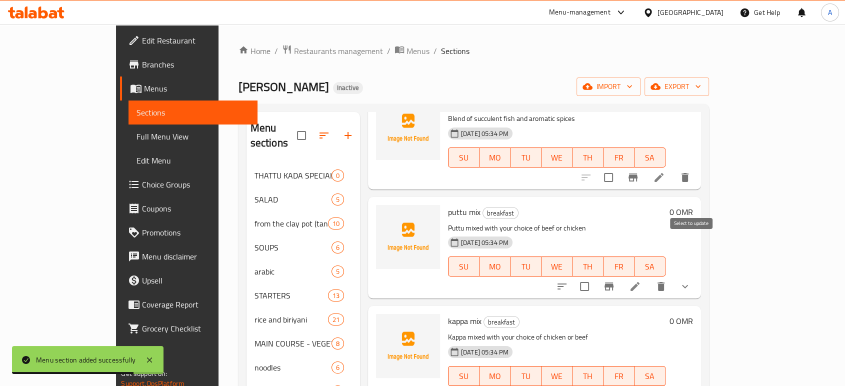
drag, startPoint x: 691, startPoint y: 250, endPoint x: 698, endPoint y: 262, distance: 14.3
click at [595, 276] on input "checkbox" at bounding box center [584, 286] width 21 height 21
checkbox input "true"
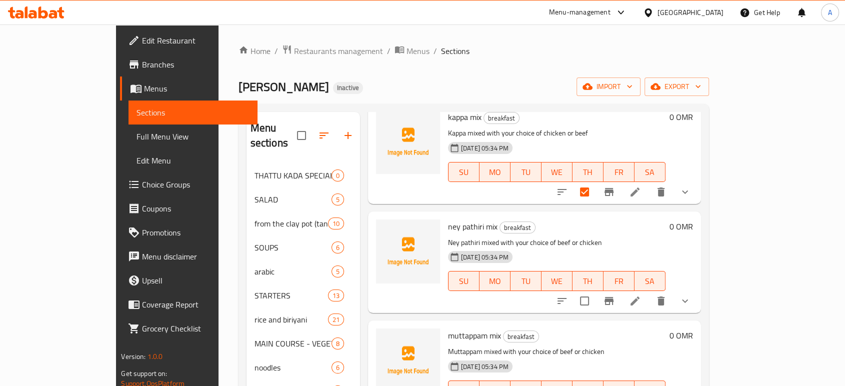
scroll to position [1834, 0]
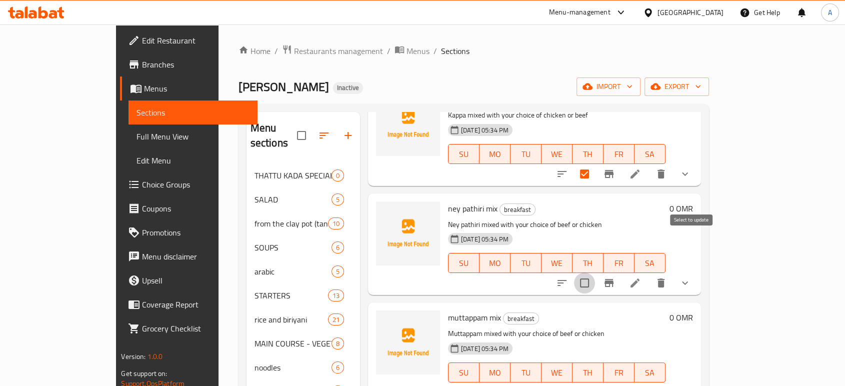
click at [595, 273] on input "checkbox" at bounding box center [584, 283] width 21 height 21
checkbox input "true"
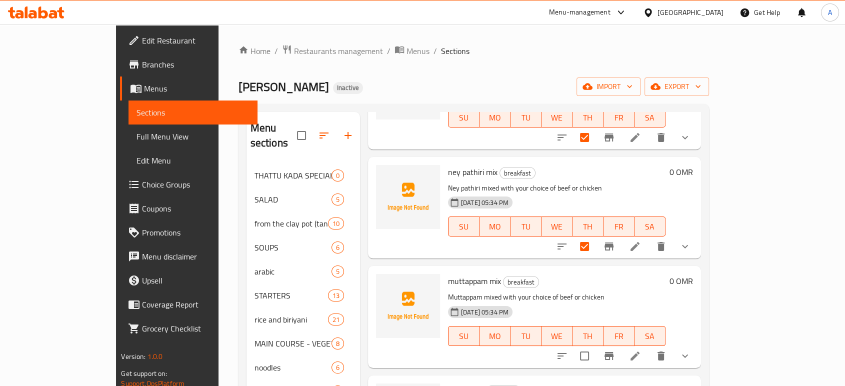
scroll to position [1890, 0]
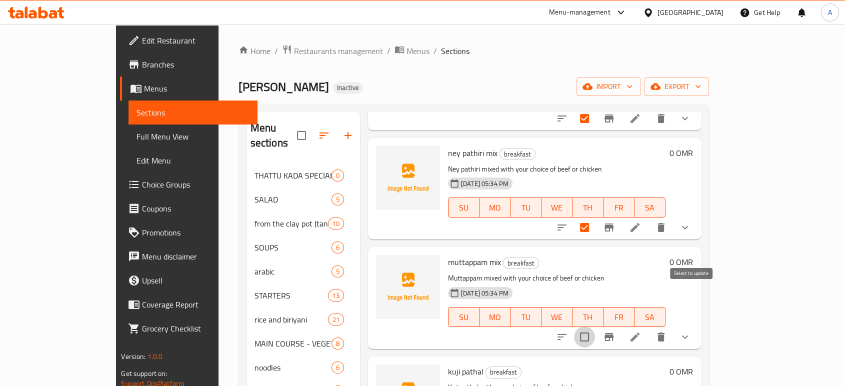
click at [595, 327] on input "checkbox" at bounding box center [584, 337] width 21 height 21
checkbox input "true"
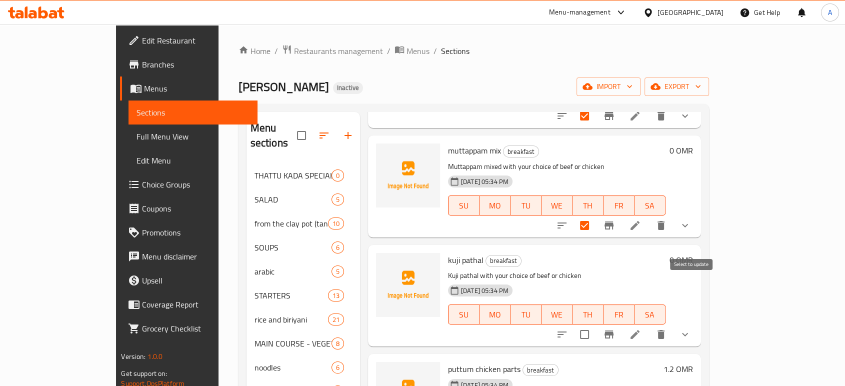
scroll to position [2057, 0]
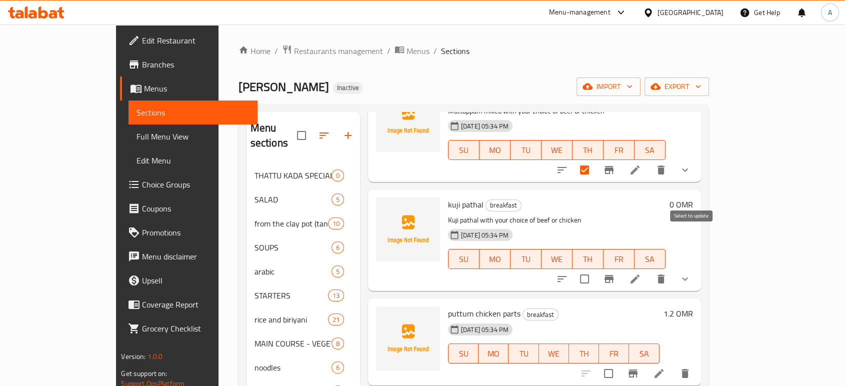
click at [595, 269] on input "checkbox" at bounding box center [584, 279] width 21 height 21
checkbox input "true"
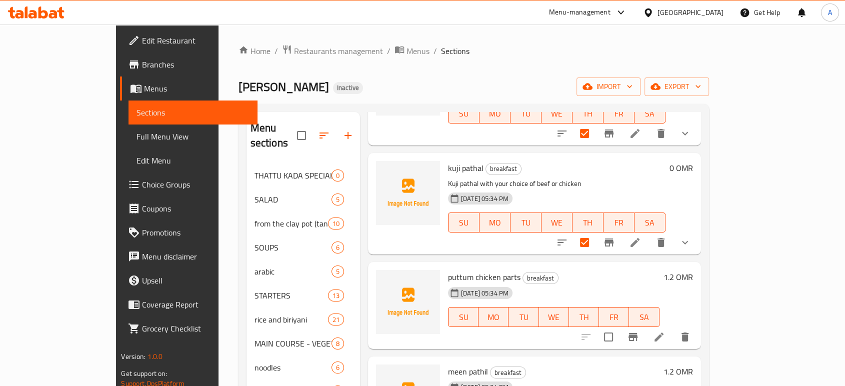
scroll to position [2112, 0]
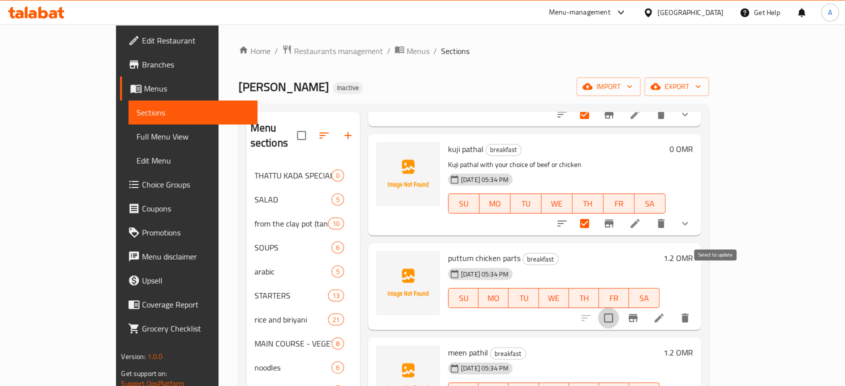
click at [619, 308] on input "checkbox" at bounding box center [608, 318] width 21 height 21
checkbox input "true"
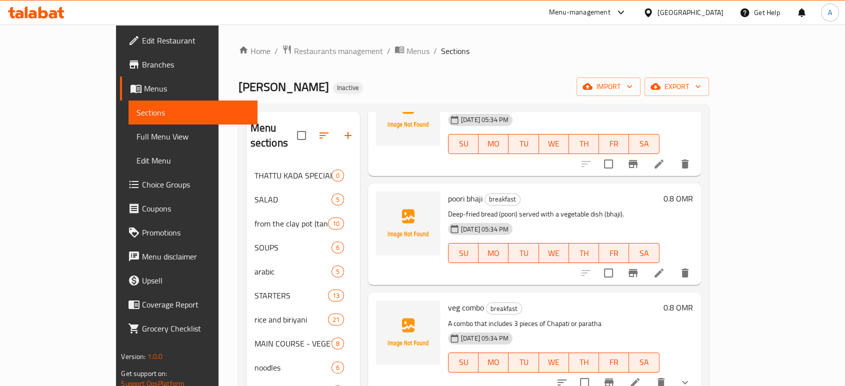
scroll to position [0, 0]
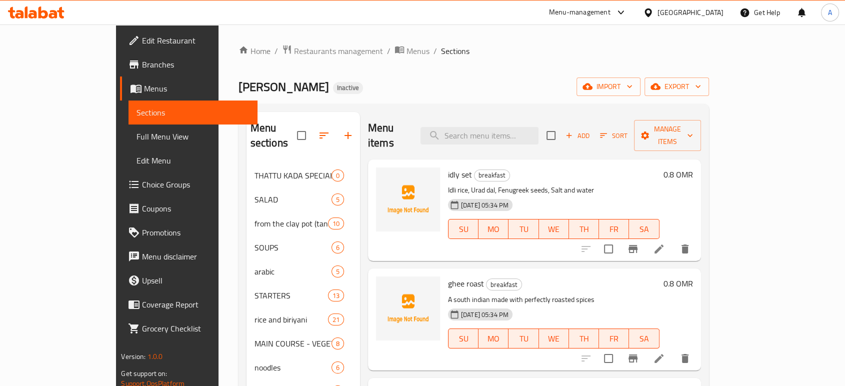
click at [701, 120] on div "Add Sort Manage items" at bounding box center [624, 135] width 155 height 31
click at [693, 124] on span "Manage items" at bounding box center [667, 135] width 51 height 25
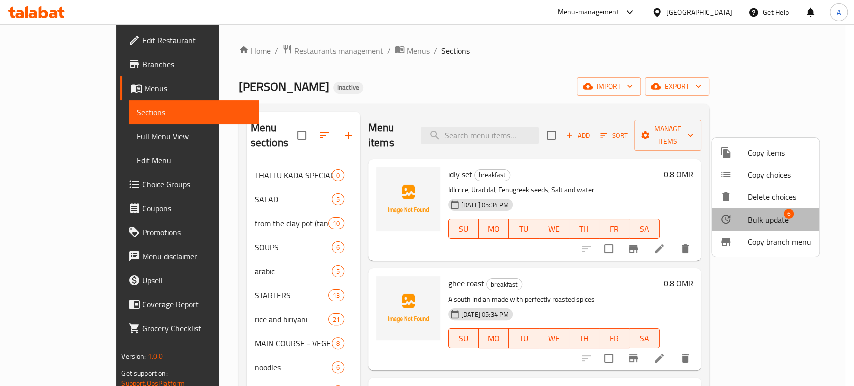
click at [782, 223] on span "Bulk update" at bounding box center [768, 220] width 41 height 12
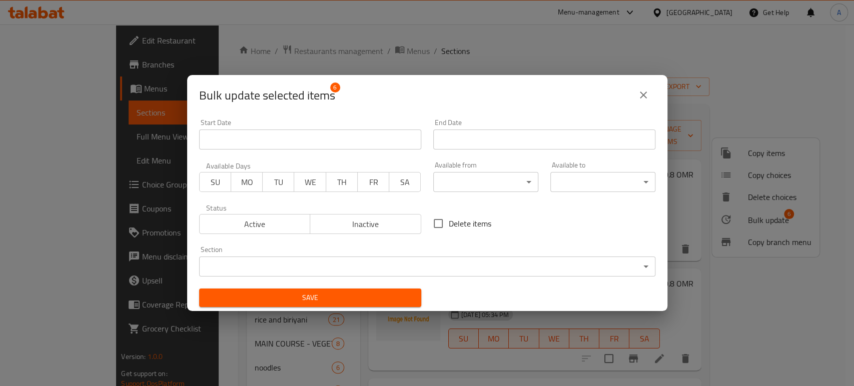
click at [478, 275] on body "​ Menu-management Oman Get Help A Edit Restaurant Branches Menus Sections Full …" at bounding box center [427, 206] width 854 height 362
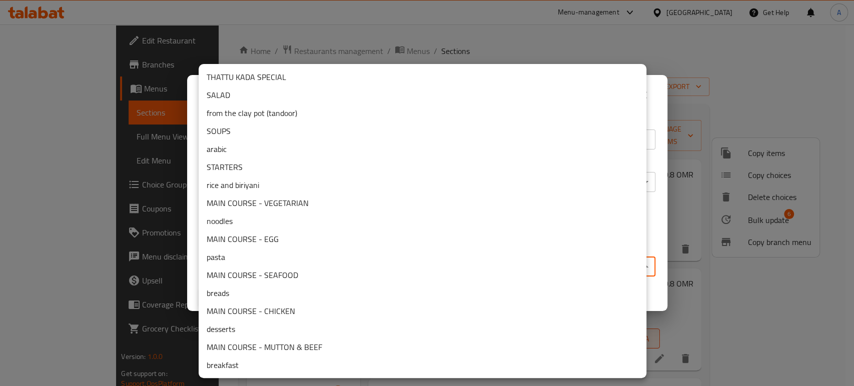
click at [277, 76] on li "THATTU KADA SPECIAL" at bounding box center [423, 77] width 448 height 18
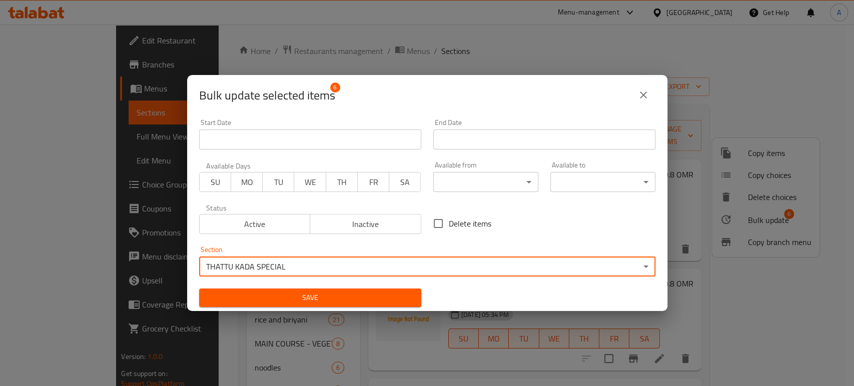
click at [367, 295] on span "Save" at bounding box center [310, 298] width 206 height 13
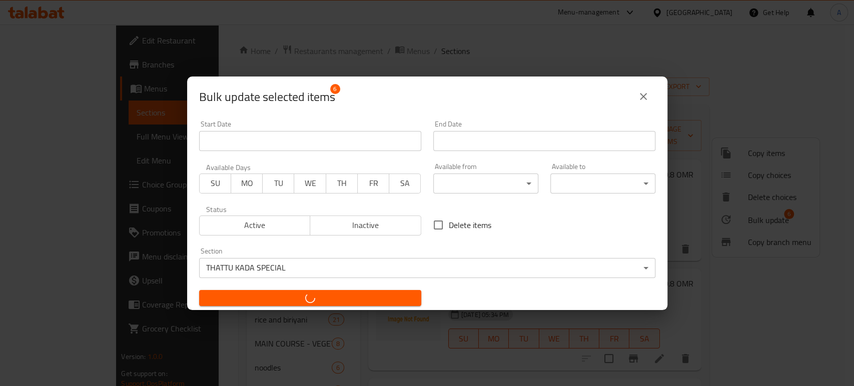
checkbox input "false"
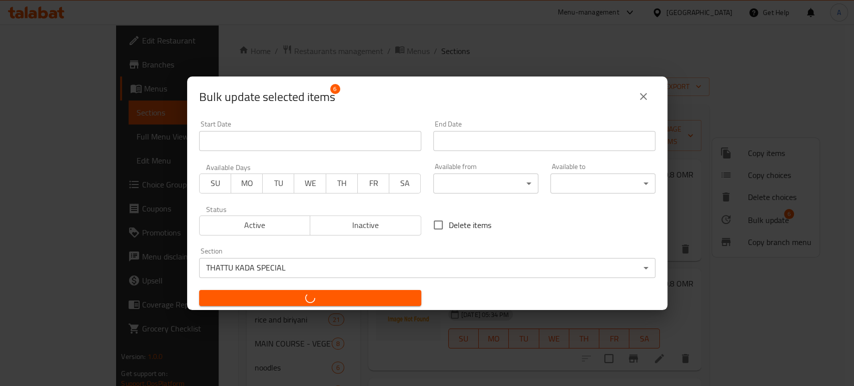
checkbox input "false"
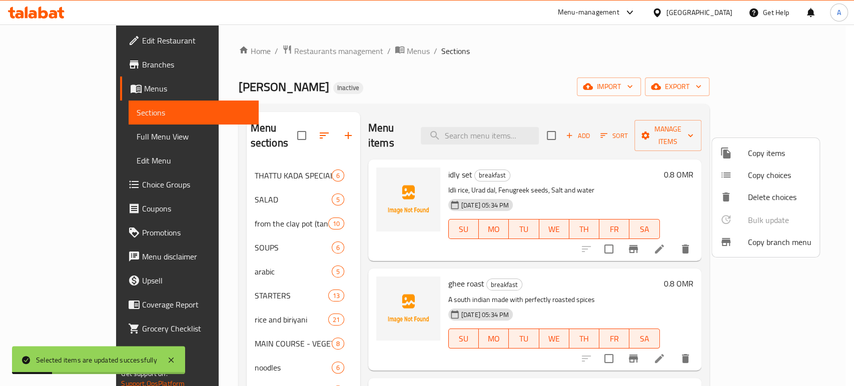
click at [225, 157] on div at bounding box center [427, 193] width 854 height 386
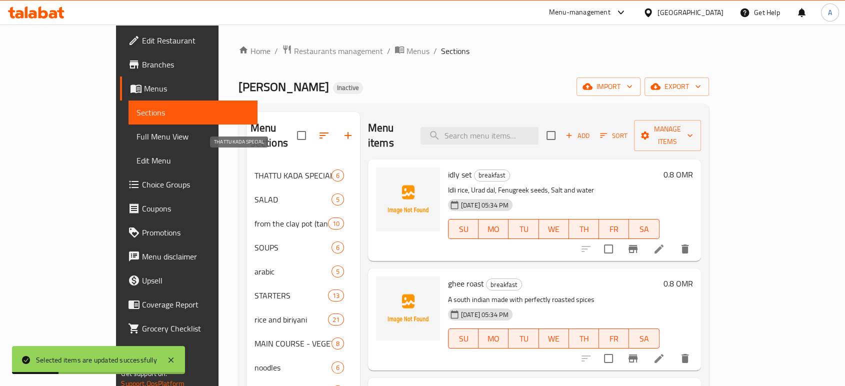
click at [255, 170] on span "THATTU KADA SPECIAL" at bounding box center [293, 176] width 77 height 12
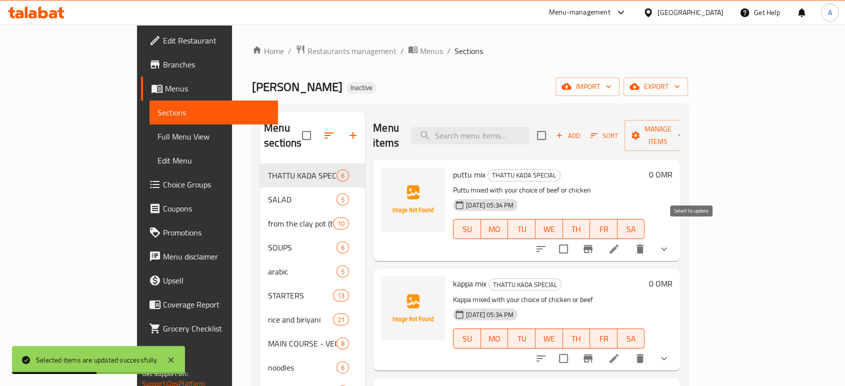
click at [574, 239] on input "checkbox" at bounding box center [563, 249] width 21 height 21
checkbox input "true"
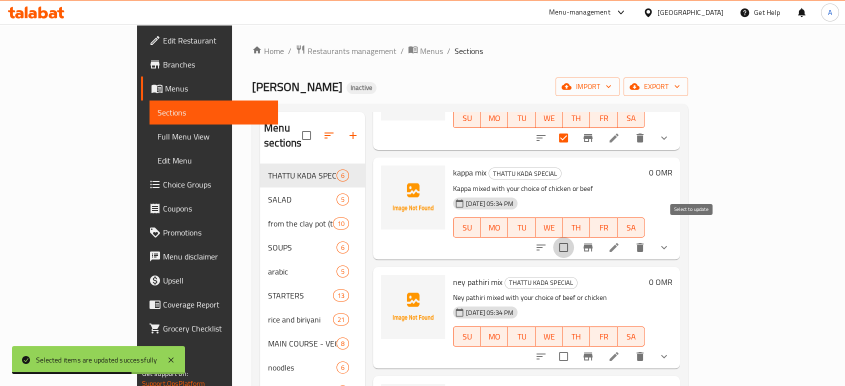
click at [574, 237] on input "checkbox" at bounding box center [563, 247] width 21 height 21
checkbox input "true"
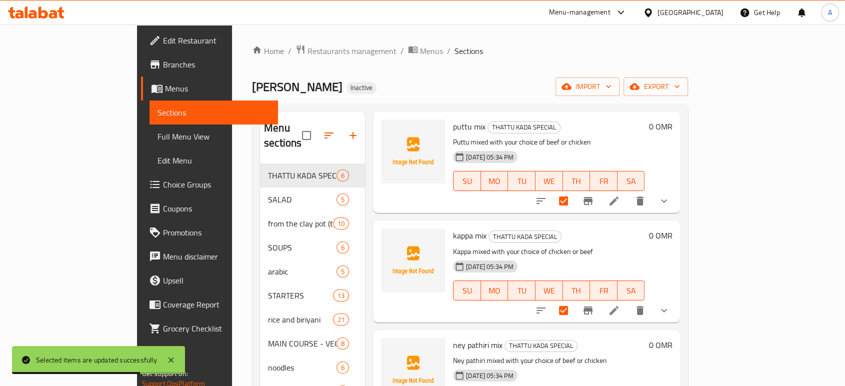
scroll to position [0, 0]
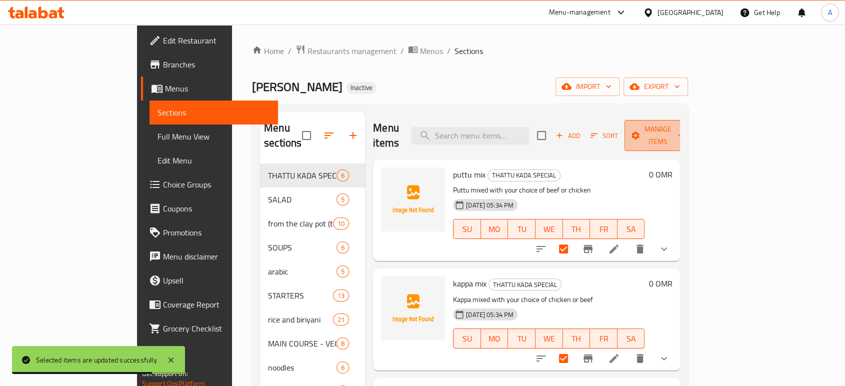
click at [684, 131] on span "Manage items" at bounding box center [658, 135] width 51 height 25
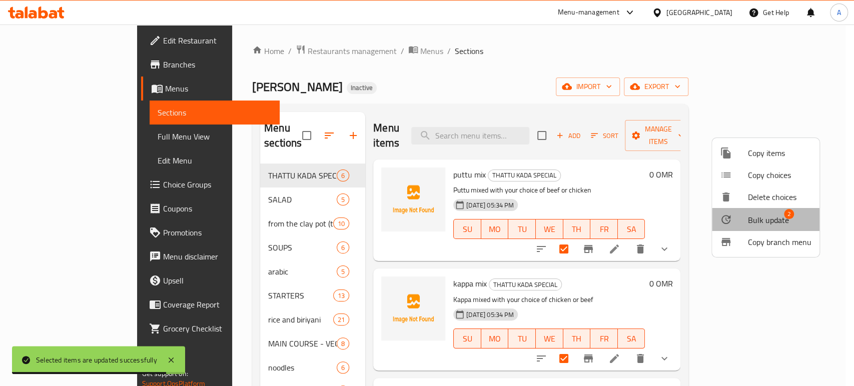
click at [762, 222] on span "Bulk update" at bounding box center [768, 220] width 41 height 12
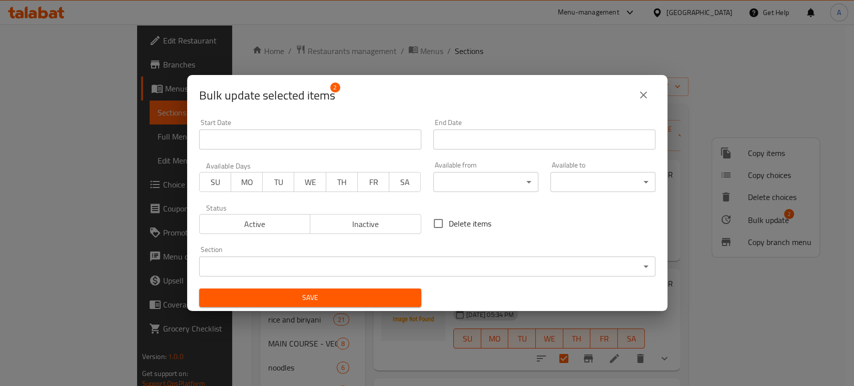
click at [512, 187] on body "​ Menu-management Oman Get Help A Edit Restaurant Branches Menus Sections Full …" at bounding box center [427, 206] width 854 height 362
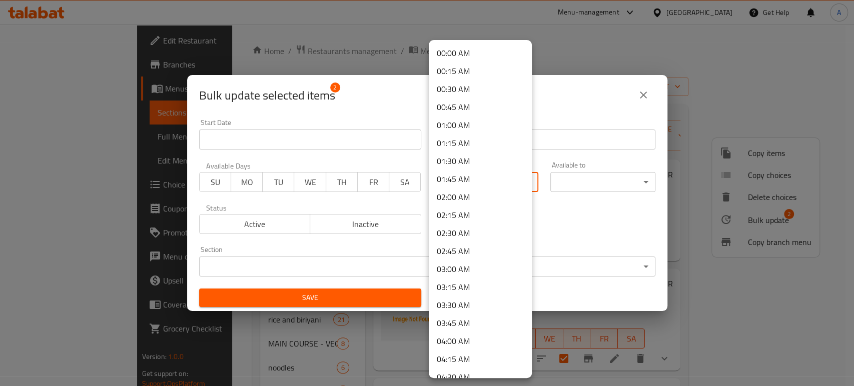
click at [578, 40] on div at bounding box center [427, 193] width 854 height 386
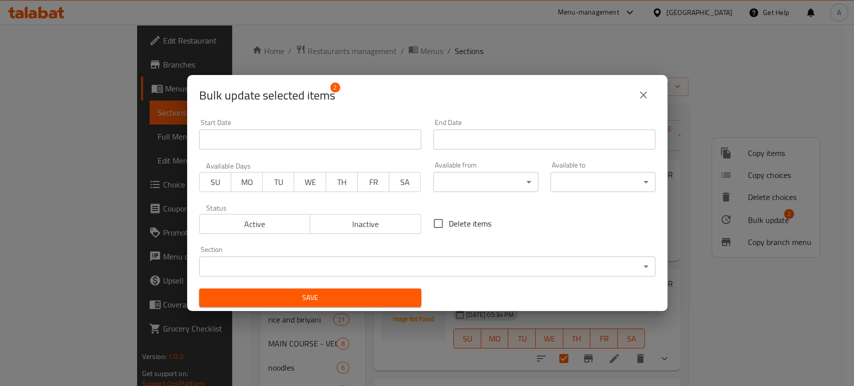
click at [652, 103] on div "Bulk update selected items 2" at bounding box center [427, 95] width 456 height 24
click at [644, 94] on icon "close" at bounding box center [643, 95] width 7 height 7
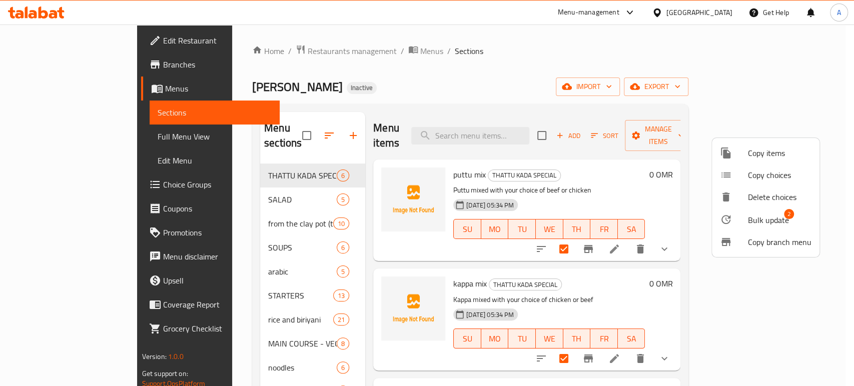
click at [646, 274] on div at bounding box center [427, 193] width 854 height 386
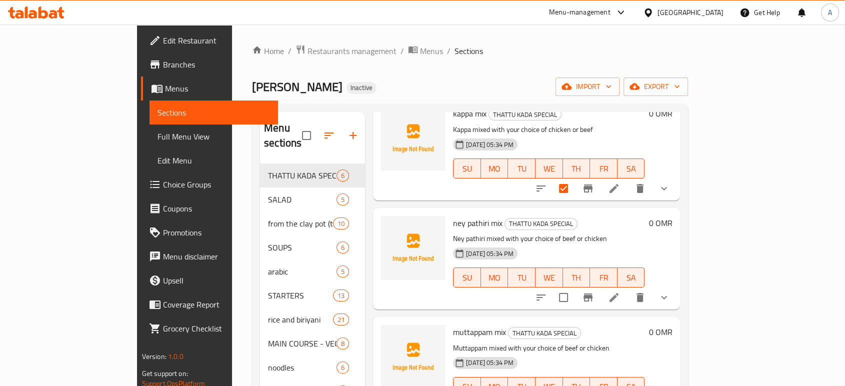
scroll to position [217, 0]
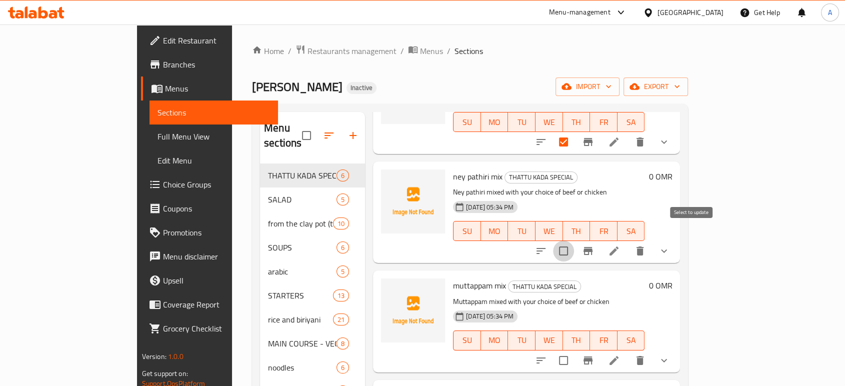
click at [574, 241] on input "checkbox" at bounding box center [563, 251] width 21 height 21
checkbox input "true"
click at [574, 350] on input "checkbox" at bounding box center [563, 360] width 21 height 21
checkbox input "true"
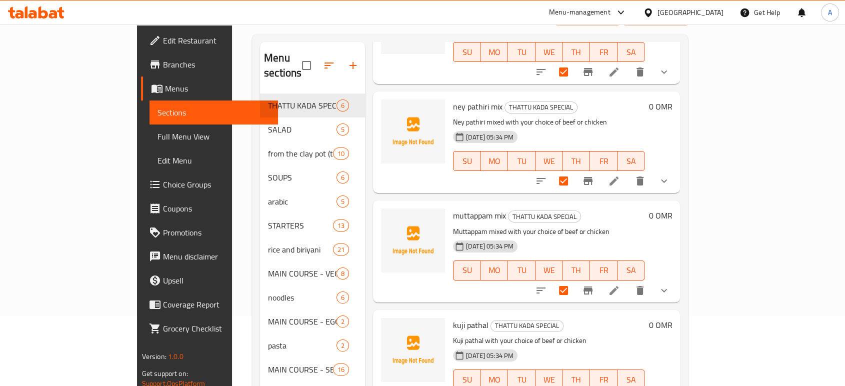
scroll to position [111, 0]
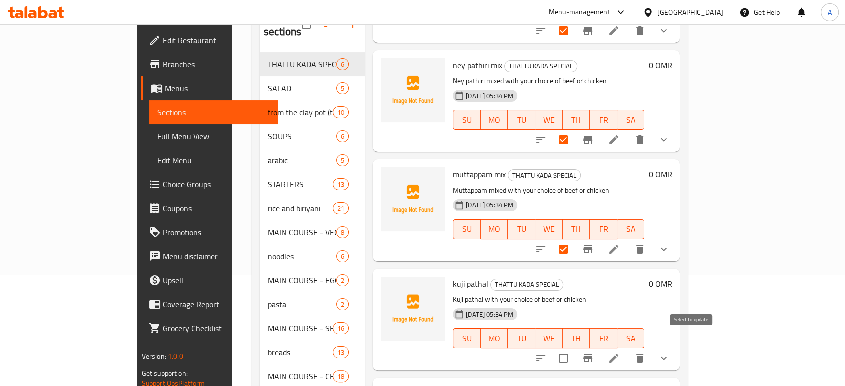
click at [574, 349] on input "checkbox" at bounding box center [563, 358] width 21 height 21
checkbox input "true"
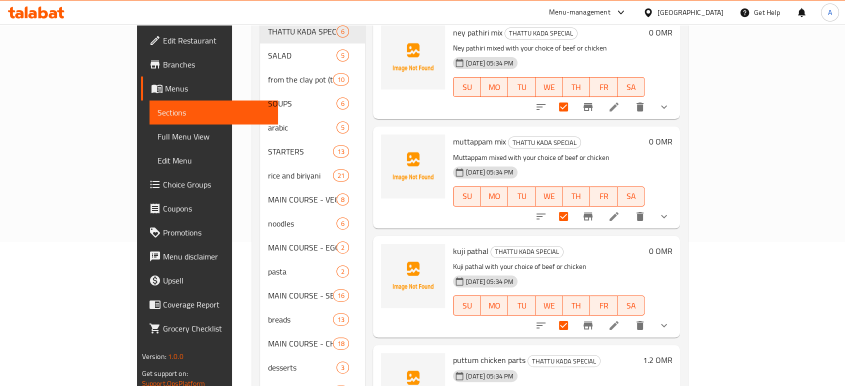
scroll to position [202, 0]
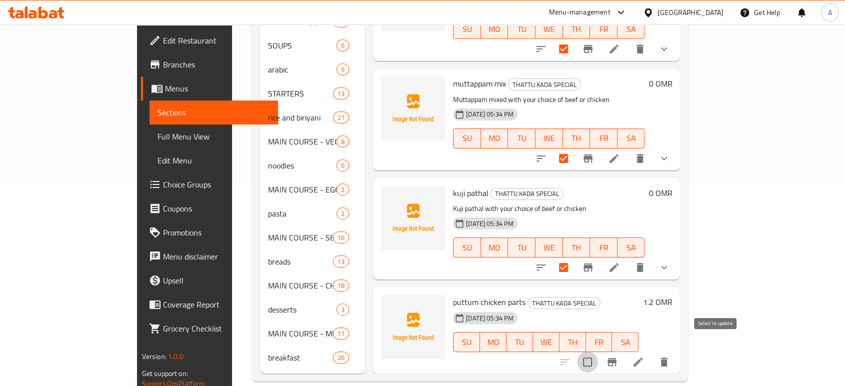
click at [598, 352] on input "checkbox" at bounding box center [587, 362] width 21 height 21
checkbox input "true"
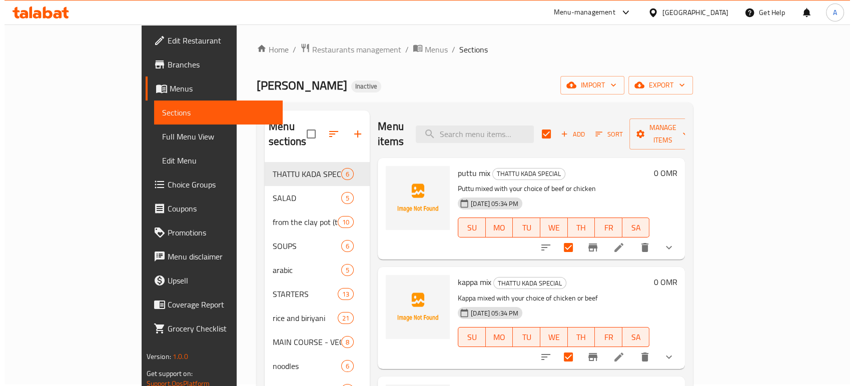
scroll to position [0, 0]
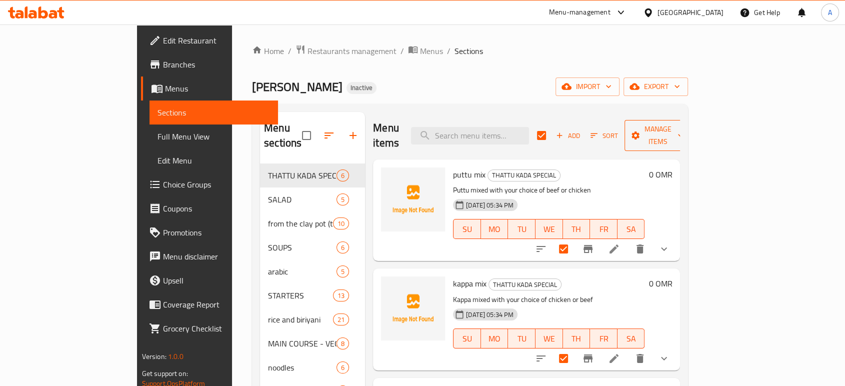
click at [684, 127] on span "Manage items" at bounding box center [658, 135] width 51 height 25
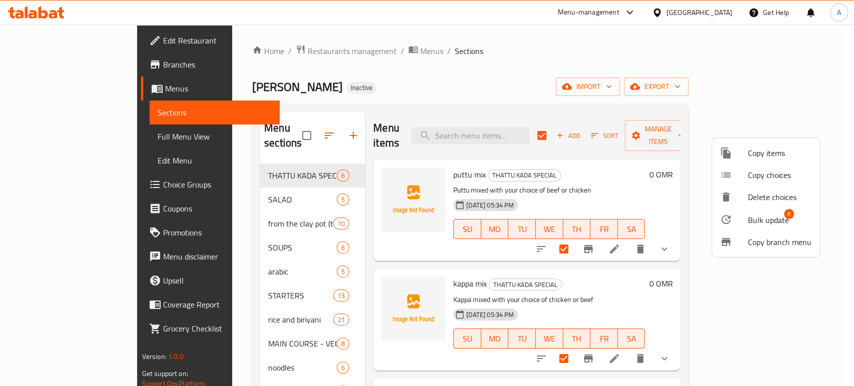
click at [738, 215] on div at bounding box center [734, 220] width 28 height 12
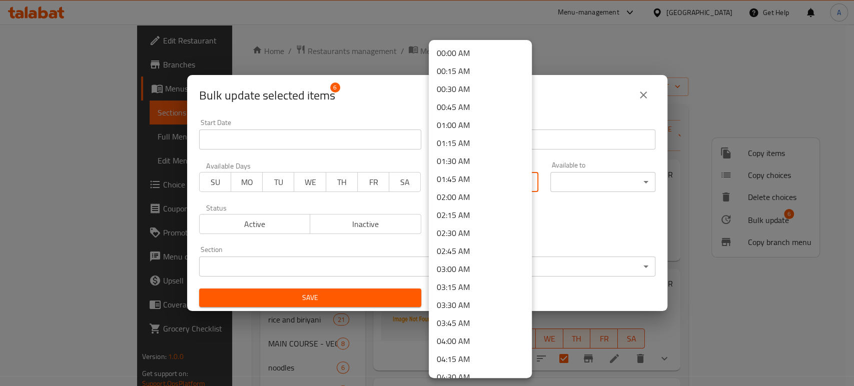
click at [444, 179] on body "​ Menu-management Oman Get Help A Edit Restaurant Branches Menus Sections Full …" at bounding box center [427, 206] width 854 height 362
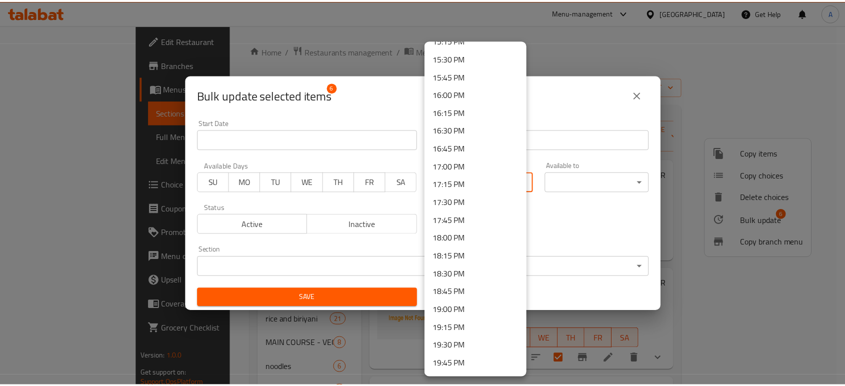
scroll to position [1056, 0]
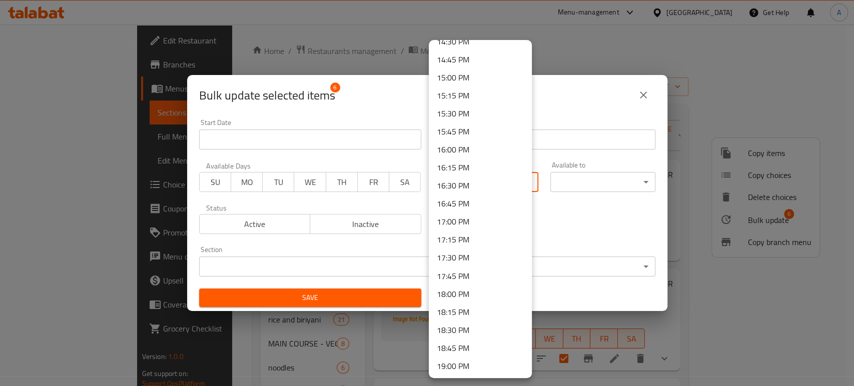
click at [456, 147] on li "16:00 PM" at bounding box center [480, 150] width 103 height 18
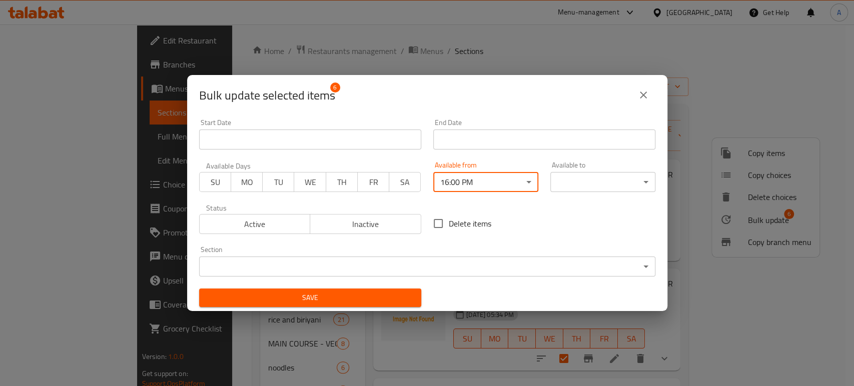
click at [576, 175] on body "​ Menu-management Oman Get Help A Edit Restaurant Branches Menus Sections Full …" at bounding box center [427, 206] width 854 height 362
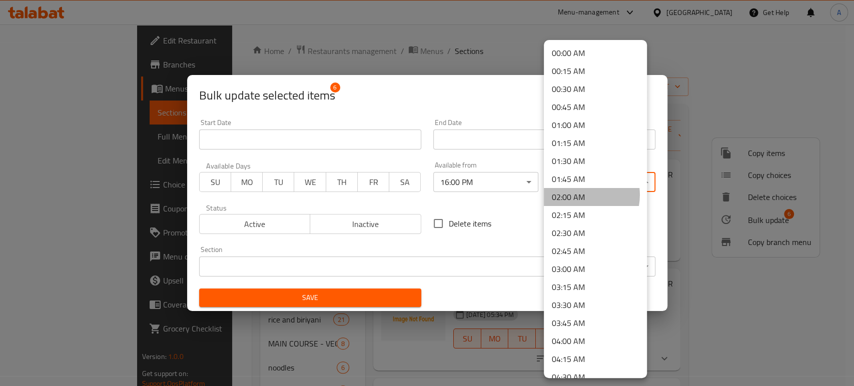
click at [578, 195] on li "02:00 AM" at bounding box center [595, 197] width 103 height 18
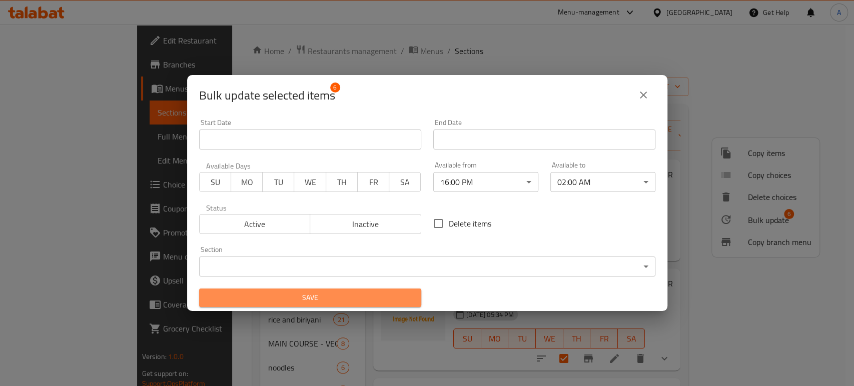
click at [403, 297] on span "Save" at bounding box center [310, 298] width 206 height 13
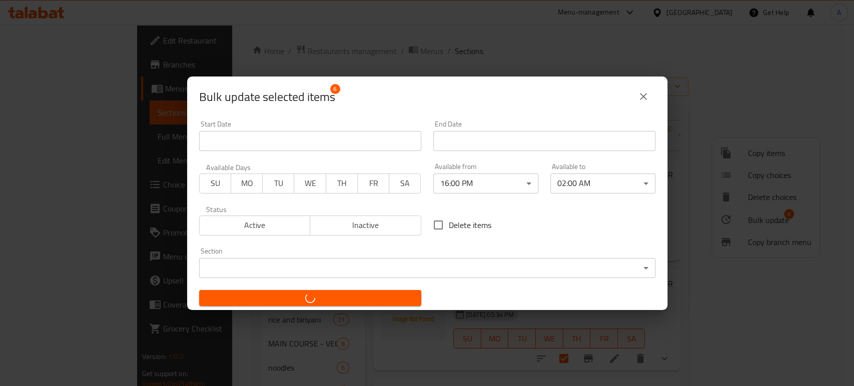
checkbox input "false"
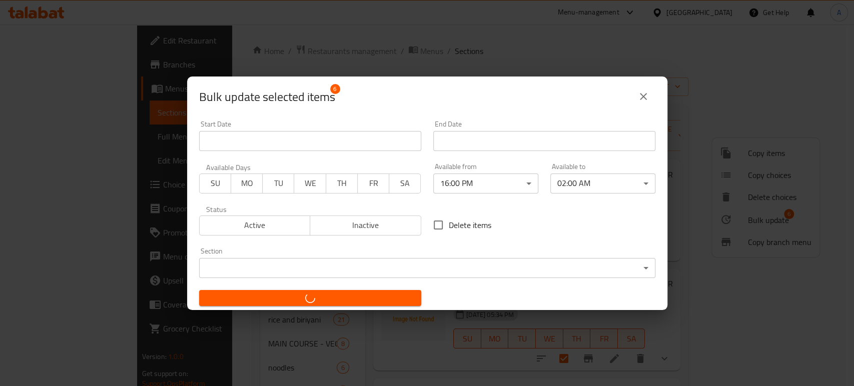
checkbox input "false"
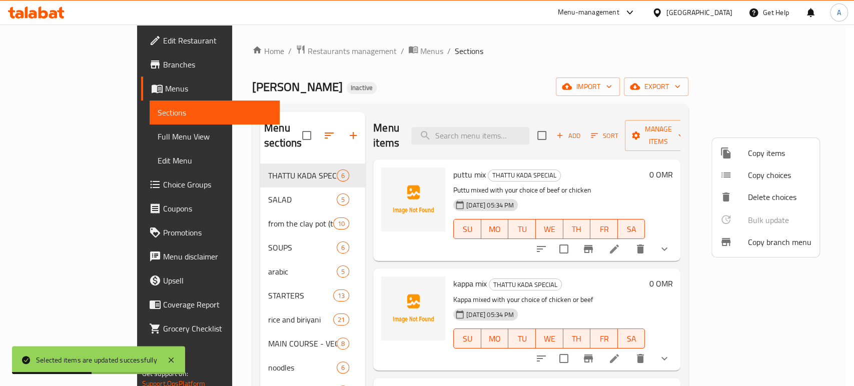
click at [347, 234] on div at bounding box center [427, 193] width 854 height 386
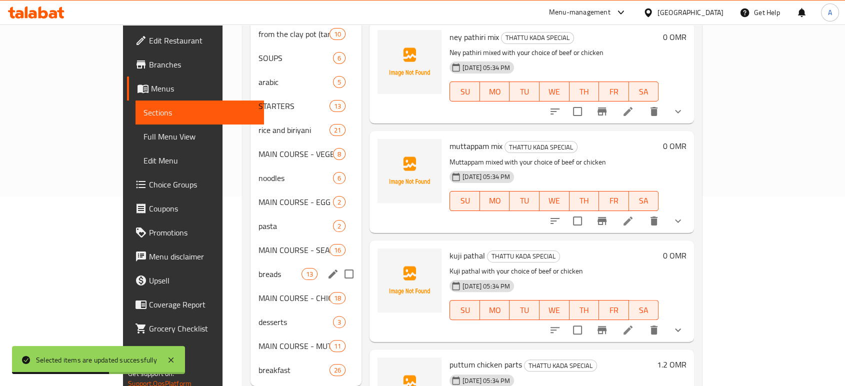
scroll to position [202, 0]
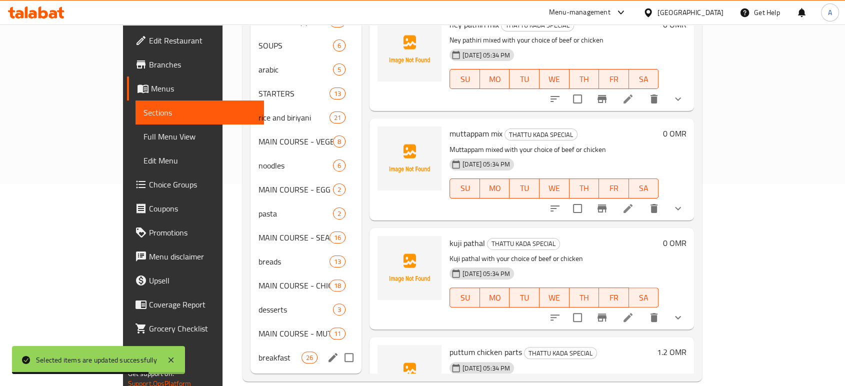
click at [252, 346] on div "breakfast 26" at bounding box center [306, 358] width 111 height 24
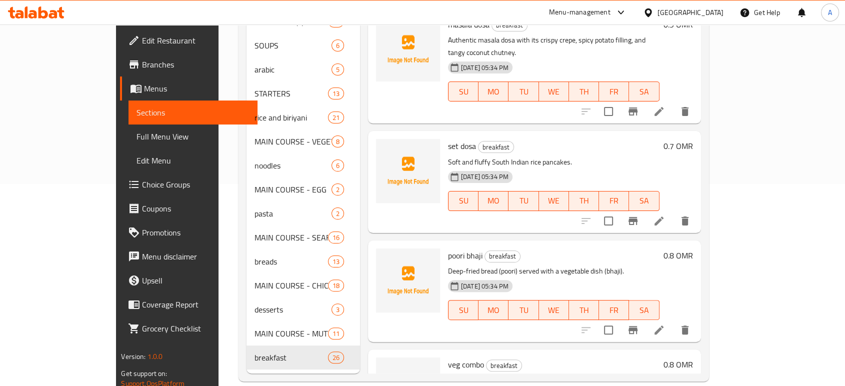
click at [613, 139] on h6 "set dosa breakfast" at bounding box center [554, 146] width 212 height 14
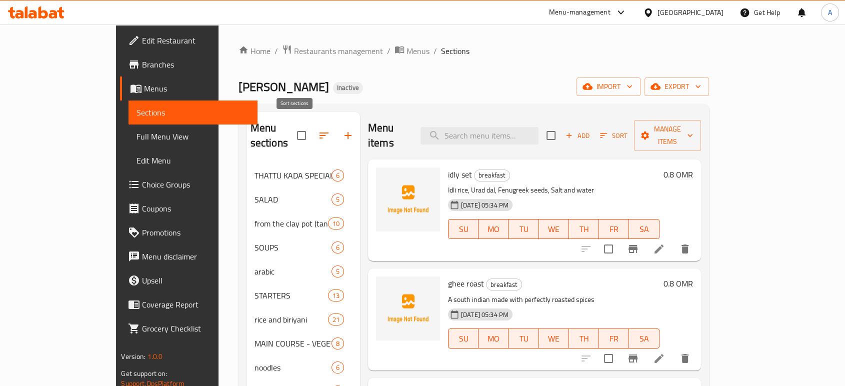
click at [336, 126] on button "button" at bounding box center [348, 136] width 24 height 24
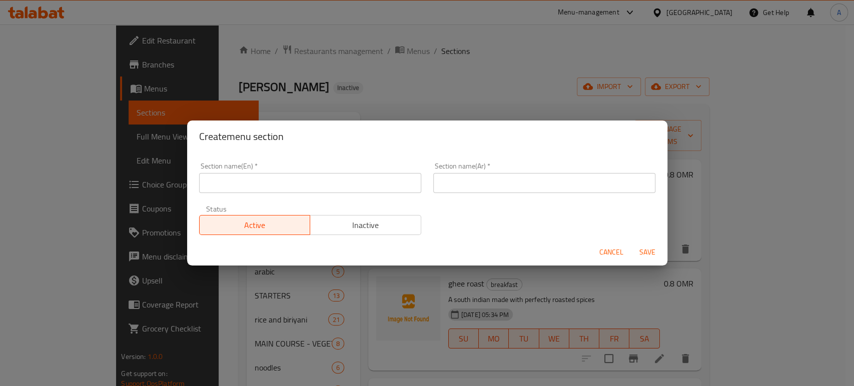
click at [335, 186] on input "text" at bounding box center [310, 183] width 222 height 20
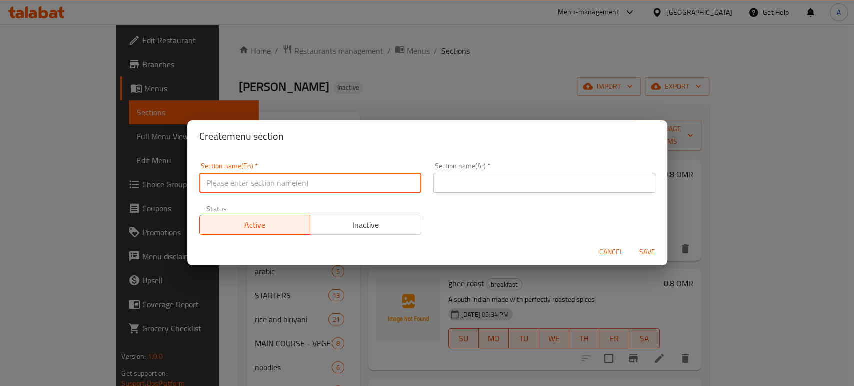
paste input "CHAT COUNTER"
type input "CHAT COUNTER"
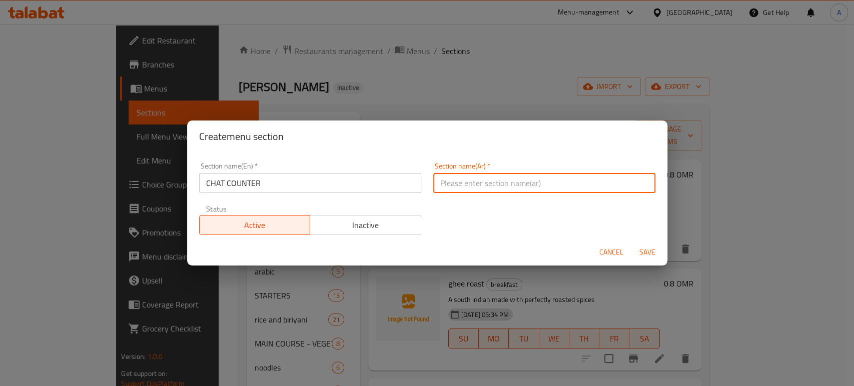
click at [524, 189] on input "text" at bounding box center [544, 183] width 222 height 20
type input "س"
type input "شات كونتير"
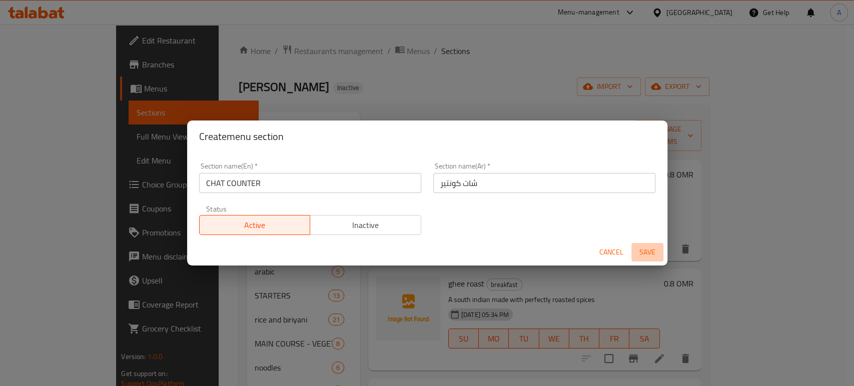
click at [654, 251] on span "Save" at bounding box center [647, 252] width 24 height 13
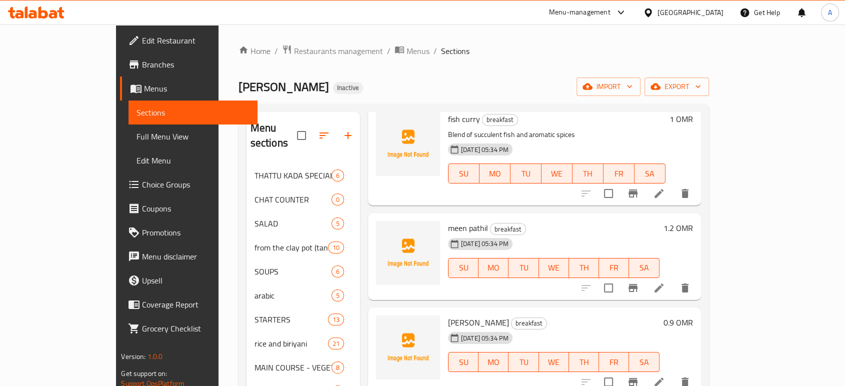
scroll to position [1612, 0]
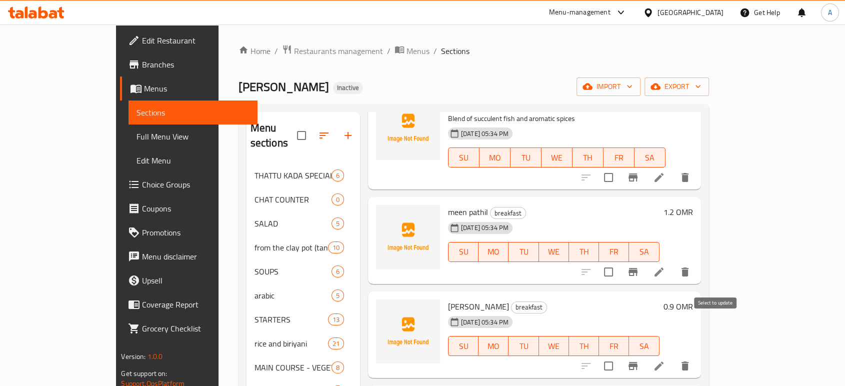
click at [619, 356] on input "checkbox" at bounding box center [608, 366] width 21 height 21
checkbox input "true"
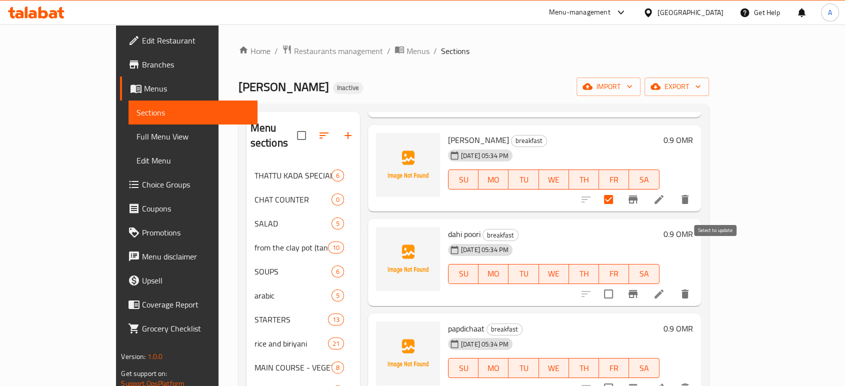
drag, startPoint x: 716, startPoint y: 255, endPoint x: 720, endPoint y: 268, distance: 13.3
click at [619, 284] on input "checkbox" at bounding box center [608, 294] width 21 height 21
checkbox input "true"
click at [619, 378] on input "checkbox" at bounding box center [608, 388] width 21 height 21
checkbox input "true"
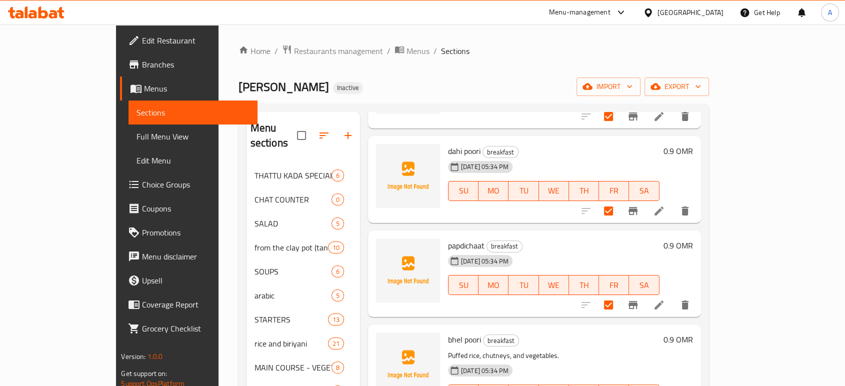
scroll to position [1890, 0]
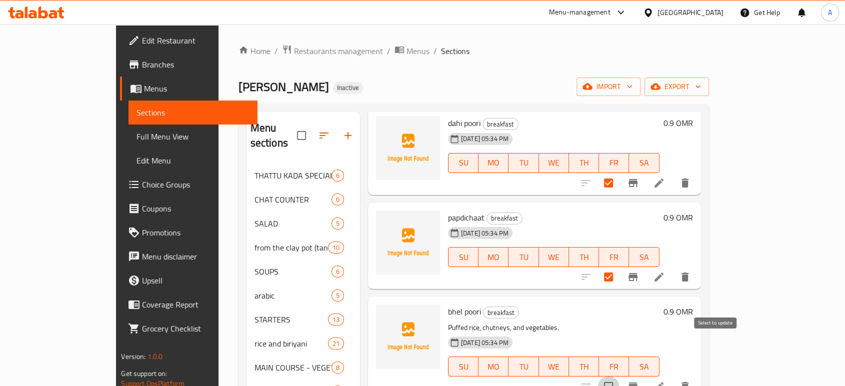
click at [619, 376] on input "checkbox" at bounding box center [608, 386] width 21 height 21
checkbox input "true"
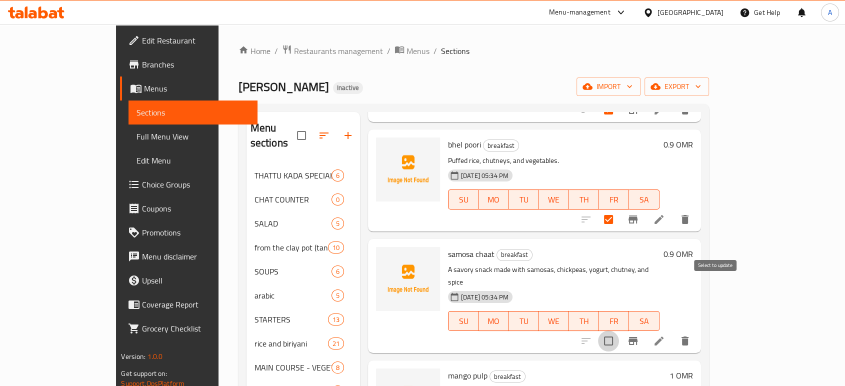
click at [619, 331] on input "checkbox" at bounding box center [608, 341] width 21 height 21
checkbox input "true"
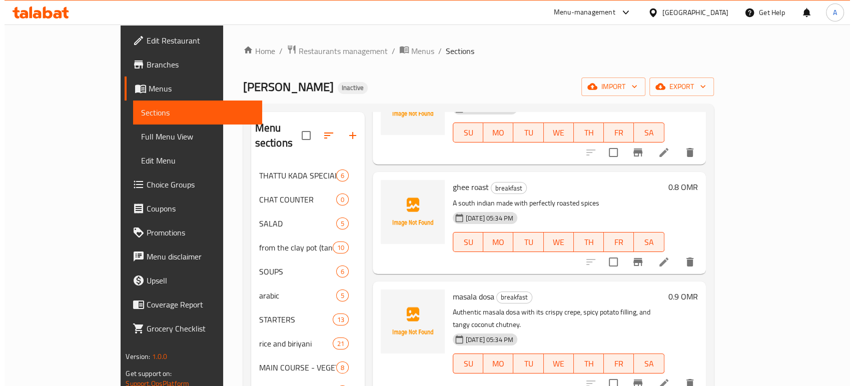
scroll to position [0, 0]
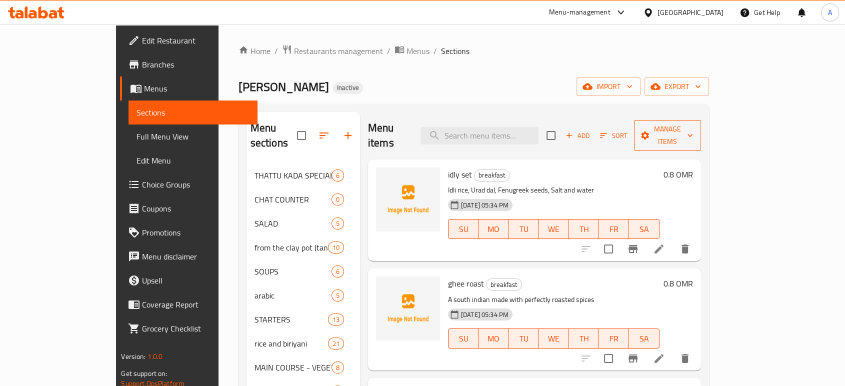
click at [693, 128] on span "Manage items" at bounding box center [667, 135] width 51 height 25
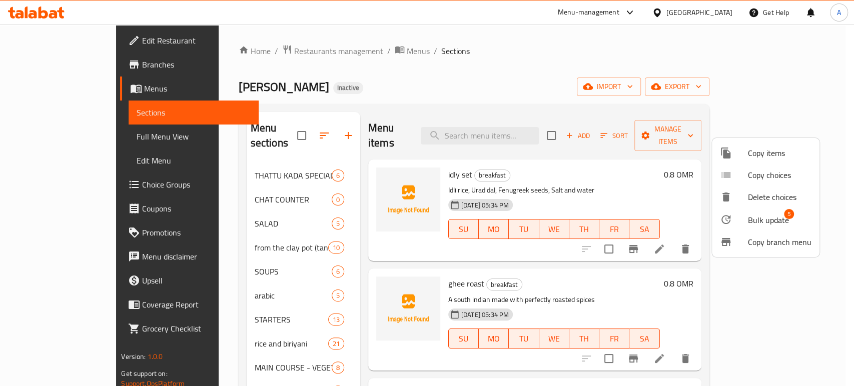
click at [732, 217] on div at bounding box center [734, 220] width 28 height 12
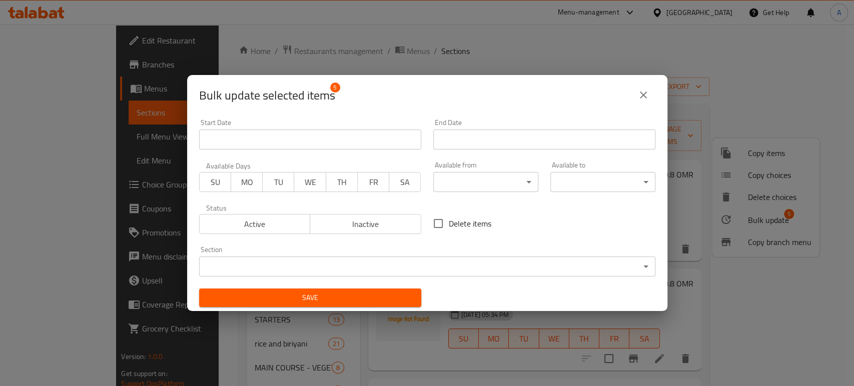
click at [481, 184] on body "​ Menu-management Oman Get Help A Edit Restaurant Branches Menus Sections Full …" at bounding box center [427, 206] width 854 height 362
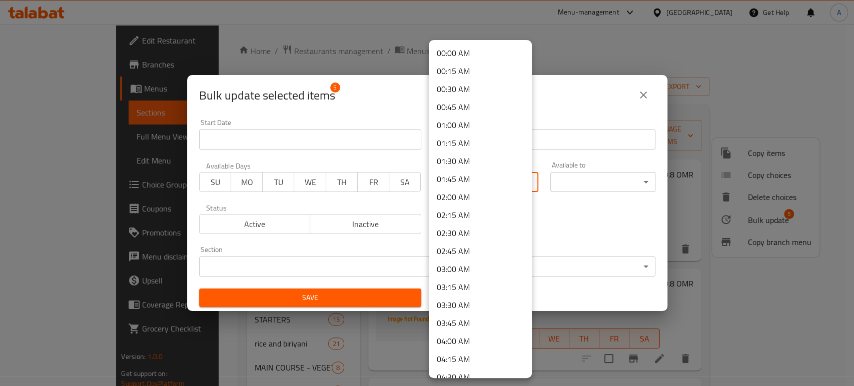
drag, startPoint x: 572, startPoint y: 229, endPoint x: 572, endPoint y: 240, distance: 10.5
click at [572, 229] on div at bounding box center [427, 193] width 854 height 386
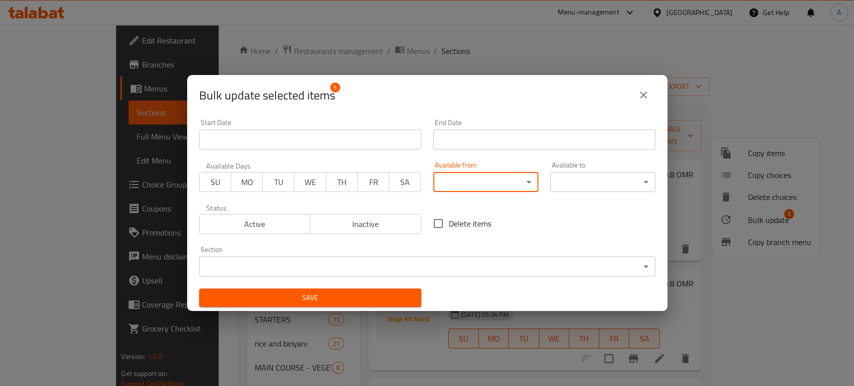
click at [570, 264] on div "00:00 AM 00:15 AM 00:30 AM 00:45 AM 01:00 AM 01:15 AM 01:30 AM 01:45 AM 02:00 A…" at bounding box center [427, 193] width 854 height 386
click at [568, 264] on body "​ Menu-management Oman Get Help A Edit Restaurant Branches Menus Sections Full …" at bounding box center [427, 206] width 854 height 362
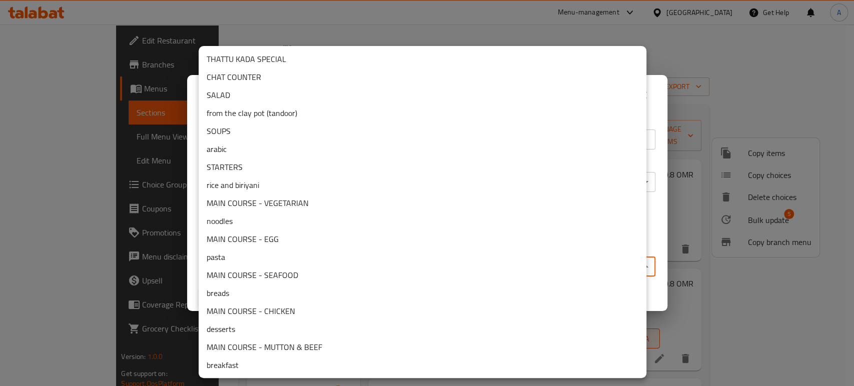
click at [297, 82] on li "CHAT COUNTER" at bounding box center [423, 77] width 448 height 18
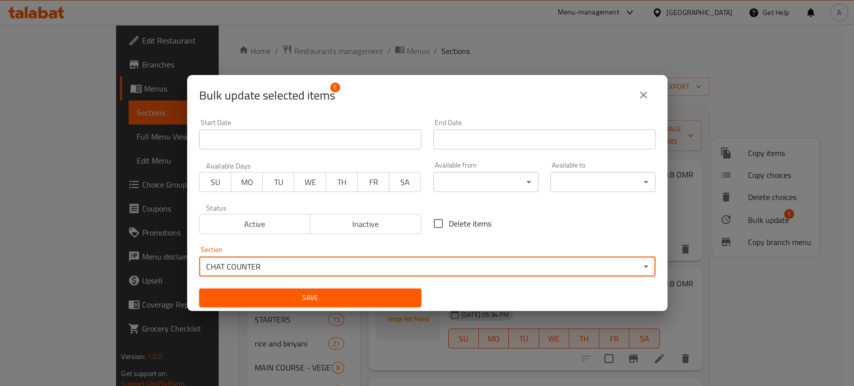
click at [366, 296] on span "Save" at bounding box center [310, 298] width 206 height 13
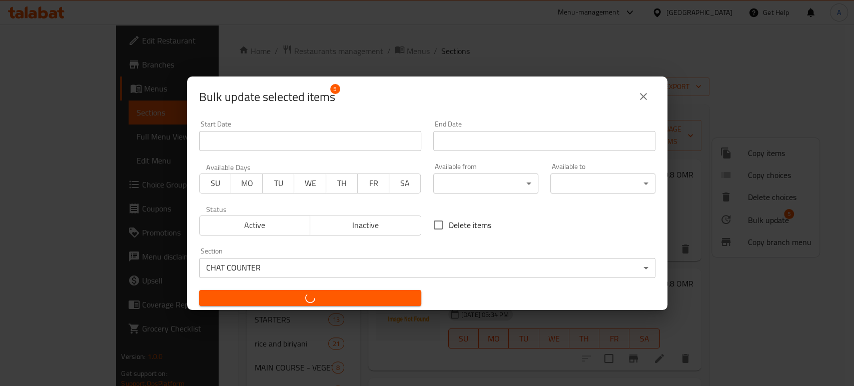
checkbox input "false"
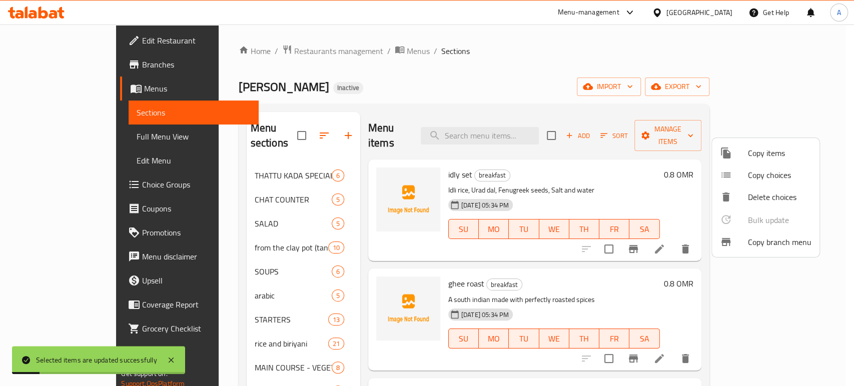
click at [226, 176] on div at bounding box center [427, 193] width 854 height 386
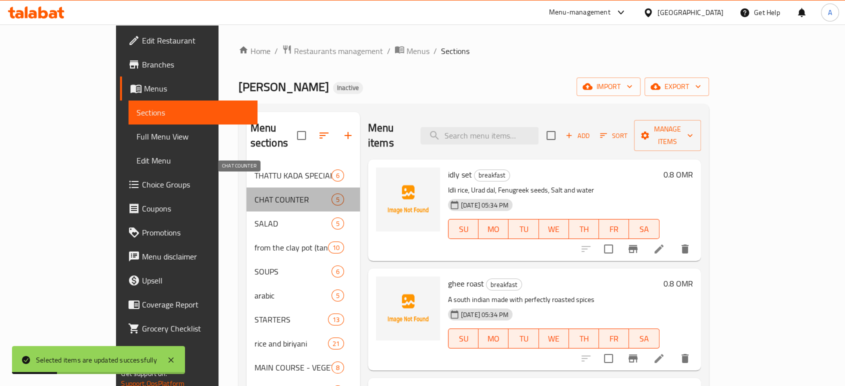
click at [255, 194] on span "CHAT COUNTER" at bounding box center [293, 200] width 77 height 12
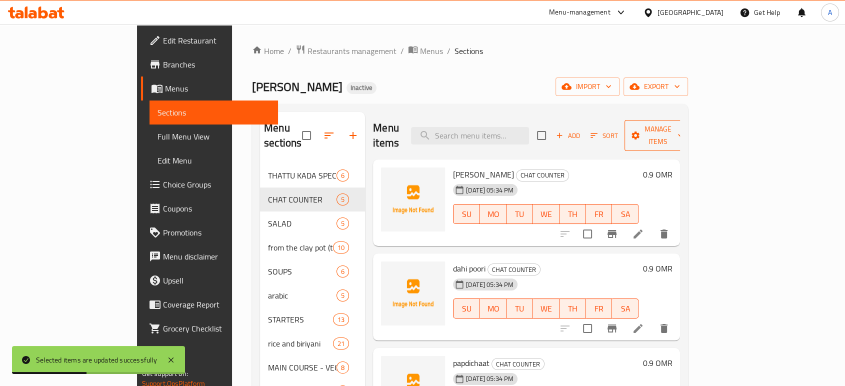
click at [684, 125] on span "Manage items" at bounding box center [658, 135] width 51 height 25
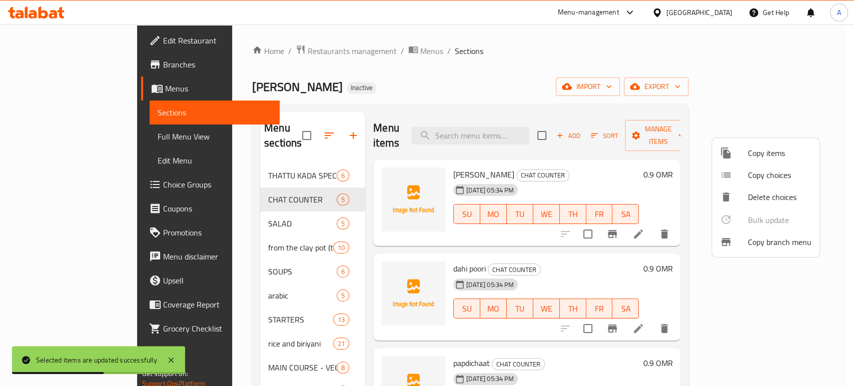
click at [679, 181] on div at bounding box center [427, 193] width 854 height 386
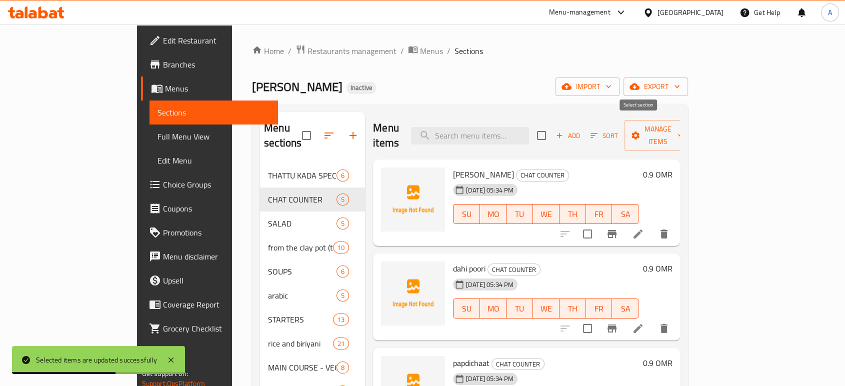
click at [552, 132] on input "checkbox" at bounding box center [541, 135] width 21 height 21
checkbox input "true"
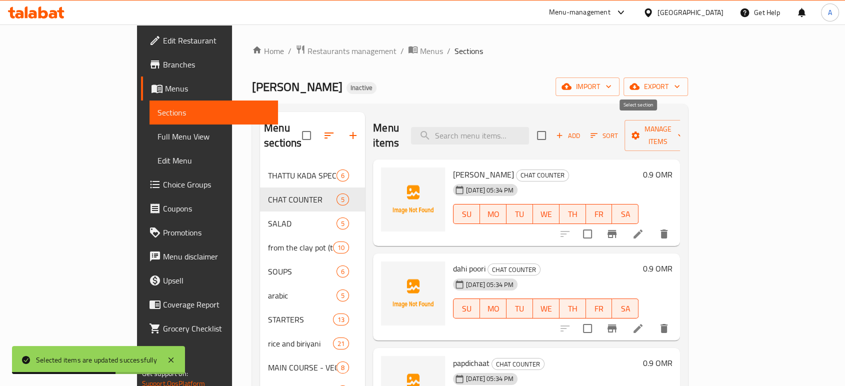
checkbox input "true"
click at [684, 130] on span "Manage items" at bounding box center [658, 135] width 51 height 25
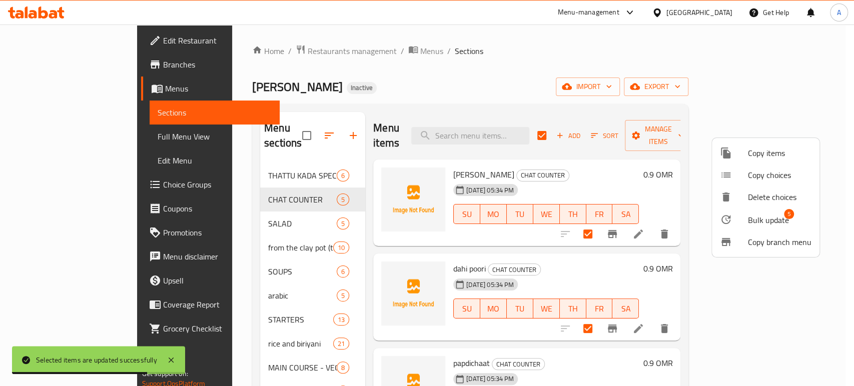
click at [751, 216] on span "Bulk update" at bounding box center [768, 220] width 41 height 12
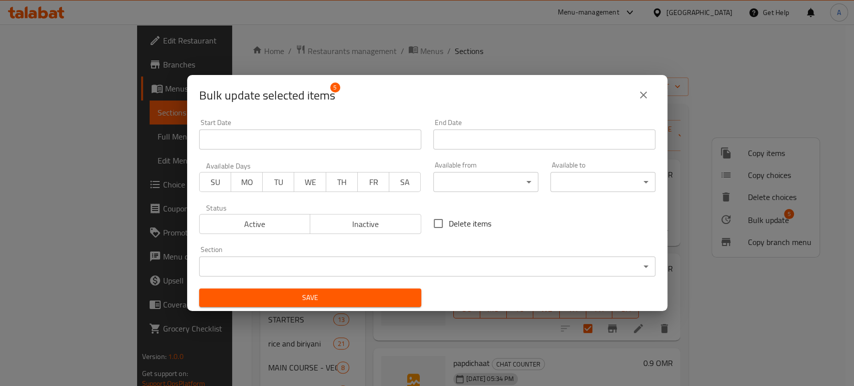
click at [458, 106] on div "Bulk update selected items 5" at bounding box center [427, 95] width 456 height 24
click at [470, 185] on body "​ Menu-management Oman Get Help A Edit Restaurant Branches Menus Sections Full …" at bounding box center [427, 206] width 854 height 362
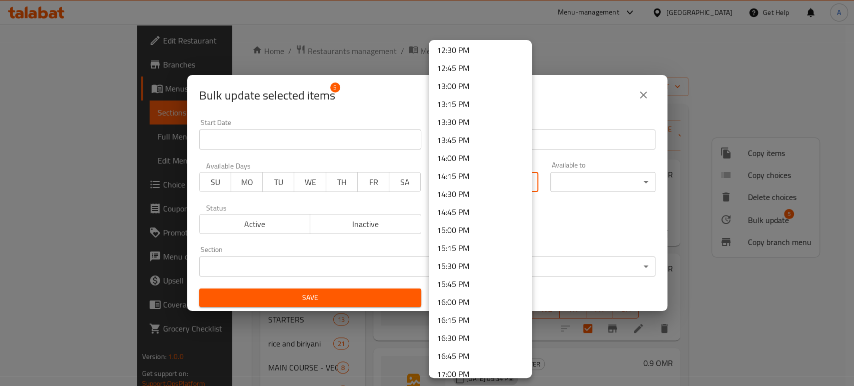
scroll to position [1056, 0]
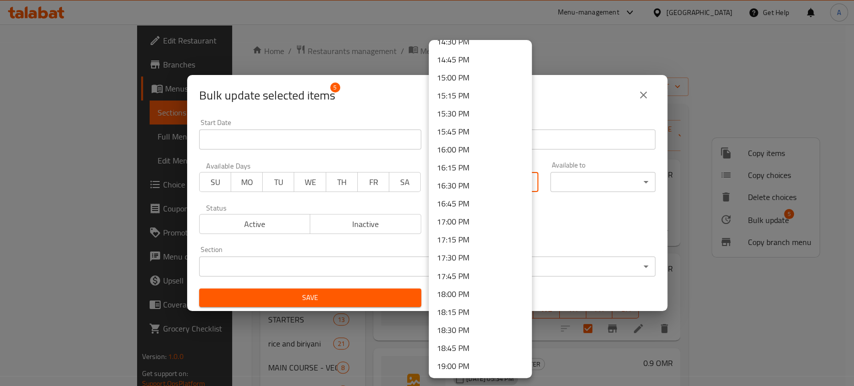
click at [454, 151] on li "16:00 PM" at bounding box center [480, 150] width 103 height 18
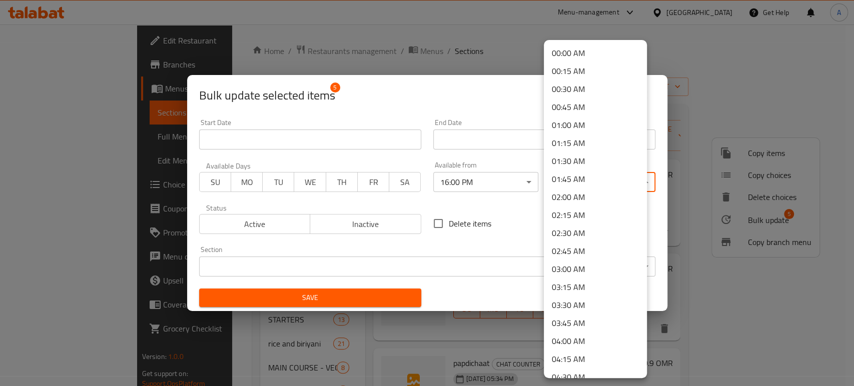
click at [592, 179] on body "​ Menu-management Oman Get Help A Edit Restaurant Branches Menus Sections Full …" at bounding box center [427, 206] width 854 height 362
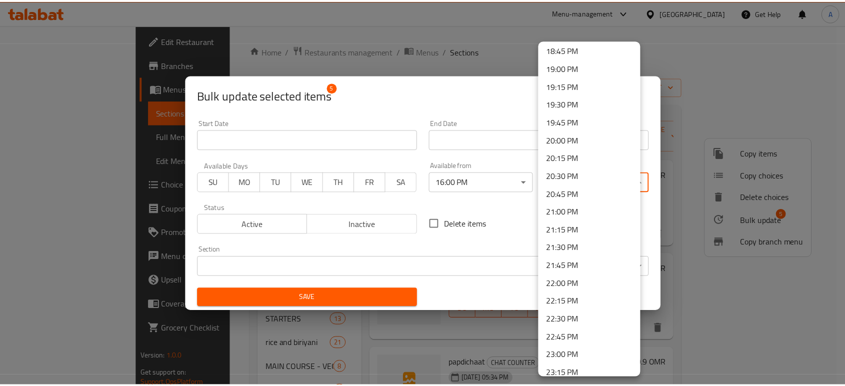
scroll to position [1417, 0]
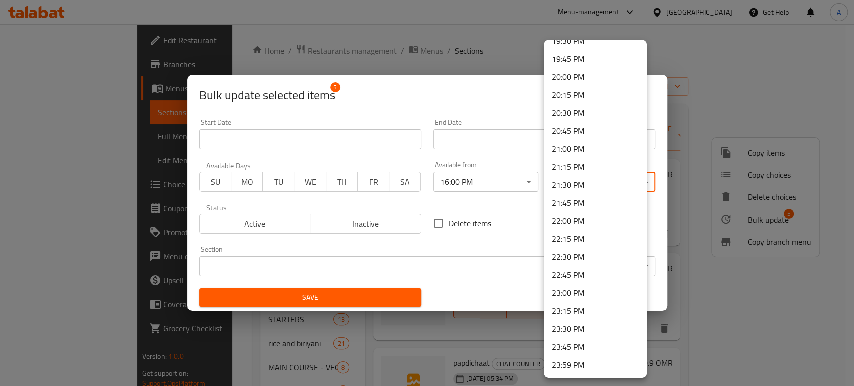
click at [578, 328] on li "23:30 PM" at bounding box center [595, 329] width 103 height 18
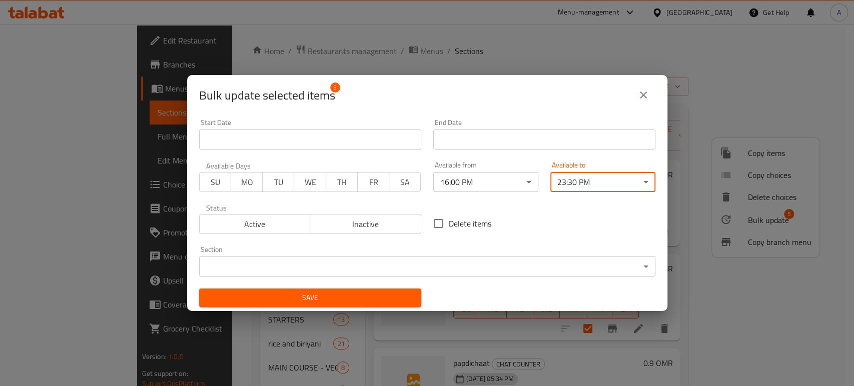
click at [366, 298] on span "Save" at bounding box center [310, 298] width 206 height 13
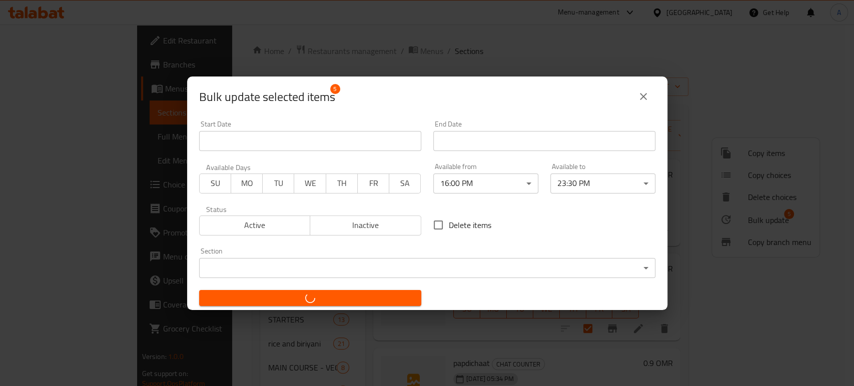
checkbox input "false"
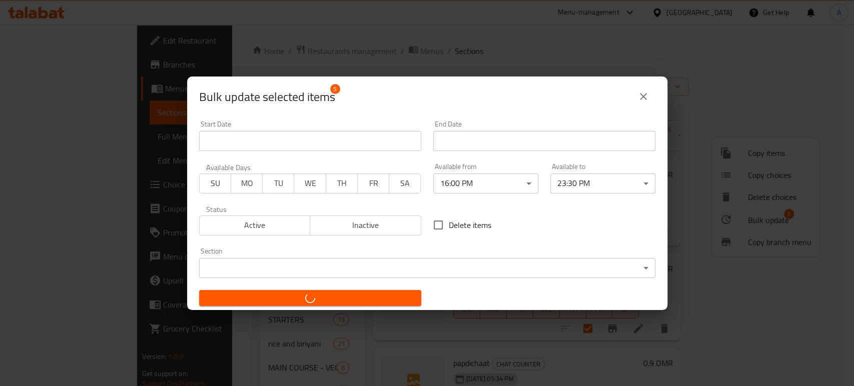
checkbox input "false"
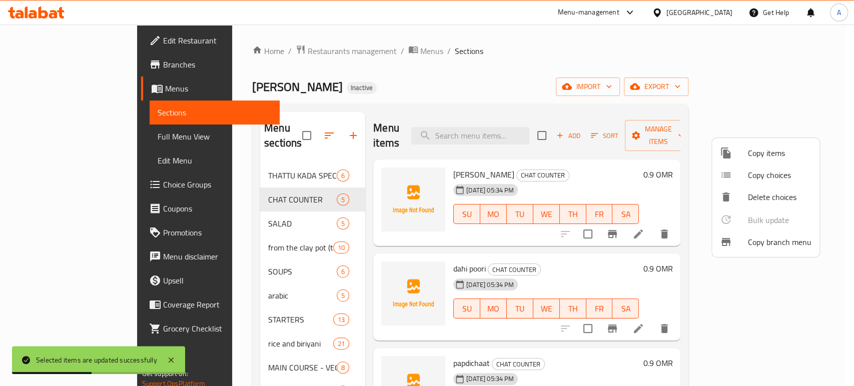
click at [507, 240] on div at bounding box center [427, 193] width 854 height 386
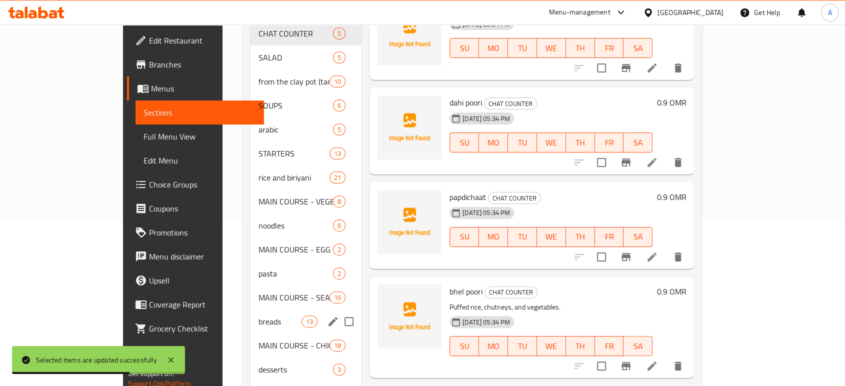
scroll to position [226, 0]
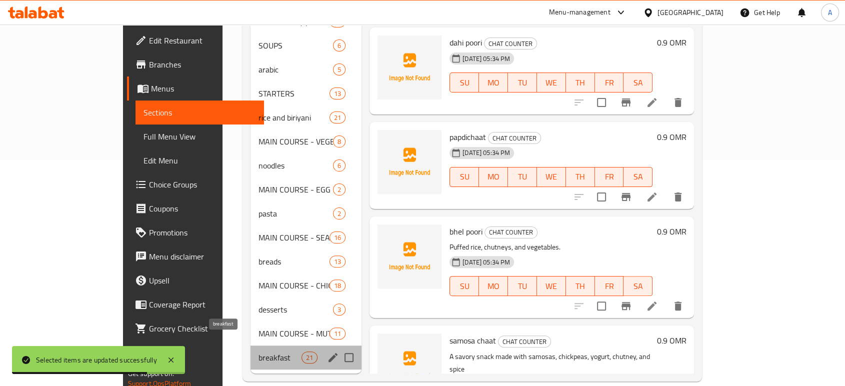
click at [259, 352] on span "breakfast" at bounding box center [280, 358] width 43 height 12
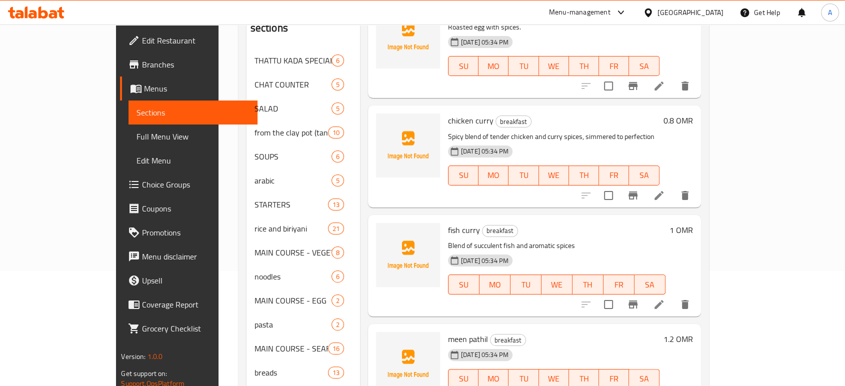
scroll to position [1389, 0]
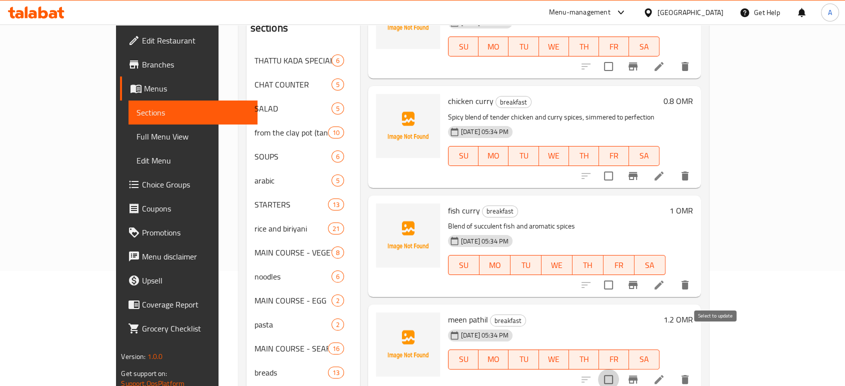
click at [619, 369] on input "checkbox" at bounding box center [608, 379] width 21 height 21
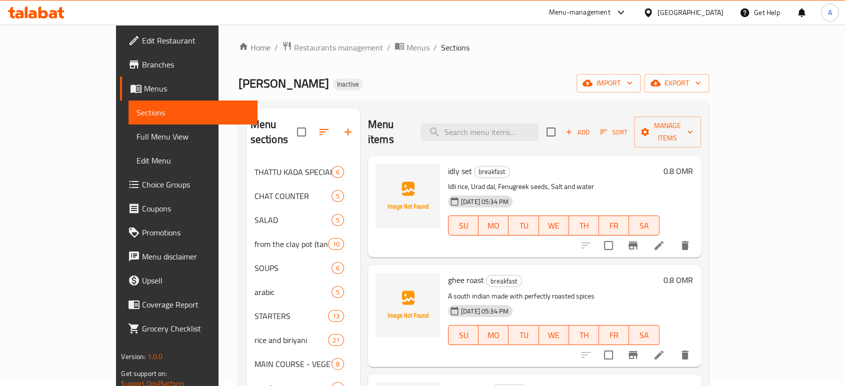
scroll to position [0, 0]
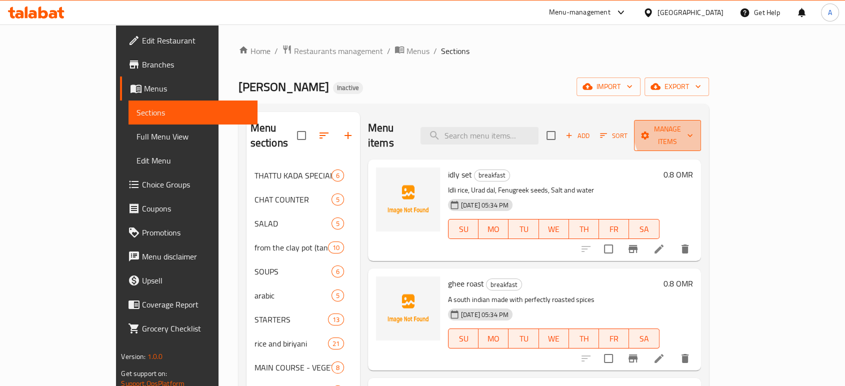
click at [693, 129] on span "Manage items" at bounding box center [667, 135] width 51 height 25
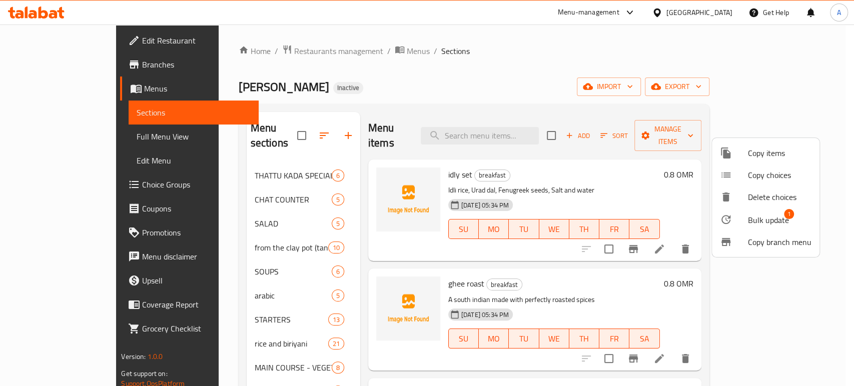
click at [763, 221] on span "Bulk update" at bounding box center [768, 220] width 41 height 12
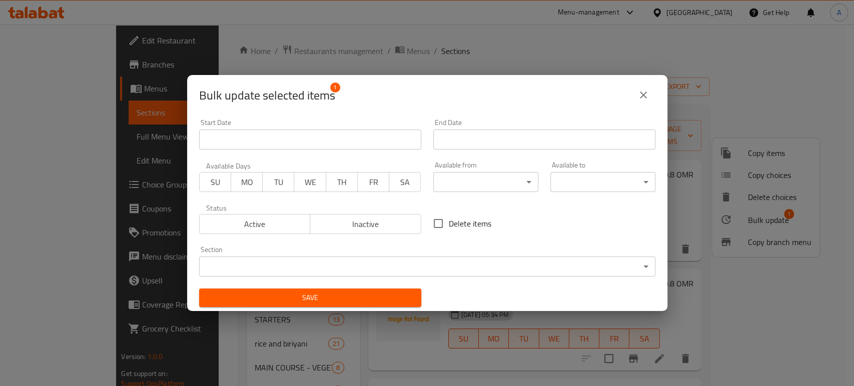
click at [442, 264] on body "​ Menu-management Oman Get Help A Edit Restaurant Branches Menus Sections Full …" at bounding box center [427, 206] width 854 height 362
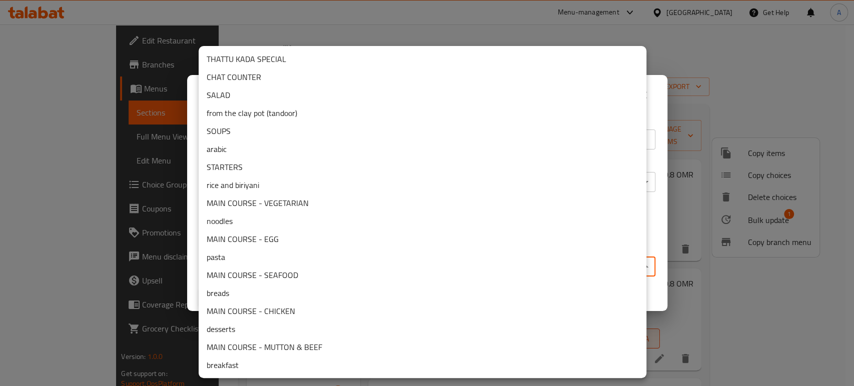
click at [268, 63] on li "THATTU KADA SPECIAL" at bounding box center [423, 59] width 448 height 18
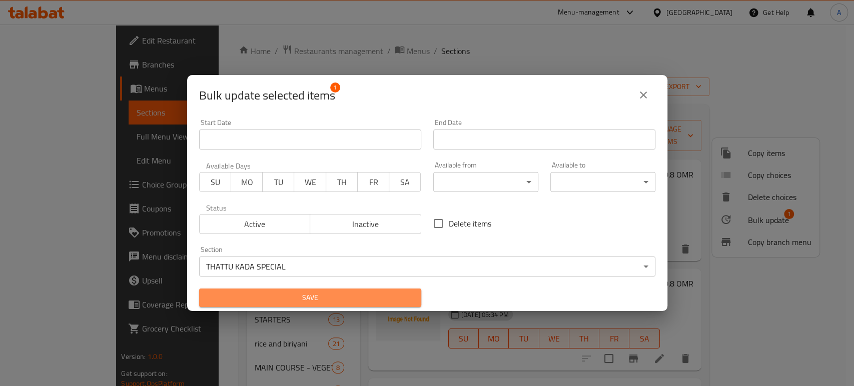
click at [325, 299] on span "Save" at bounding box center [310, 298] width 206 height 13
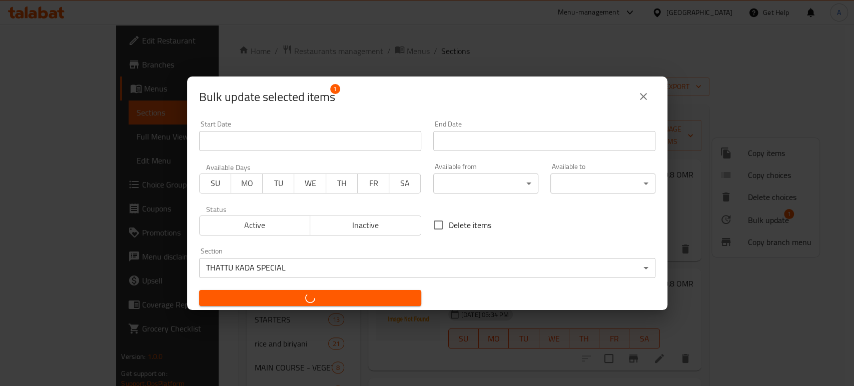
checkbox input "false"
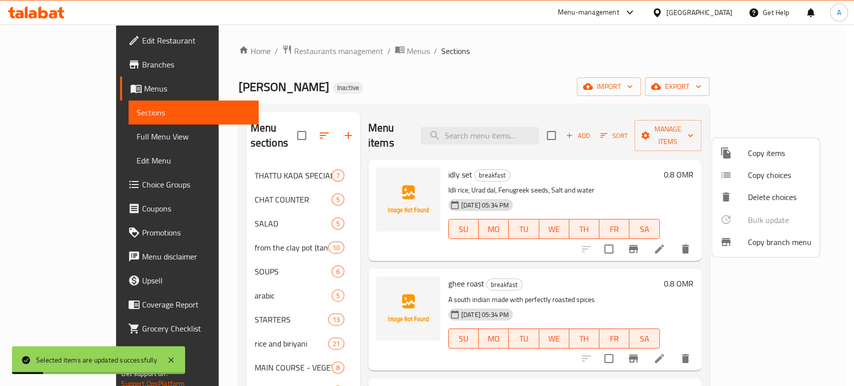
click at [241, 163] on div at bounding box center [427, 193] width 854 height 386
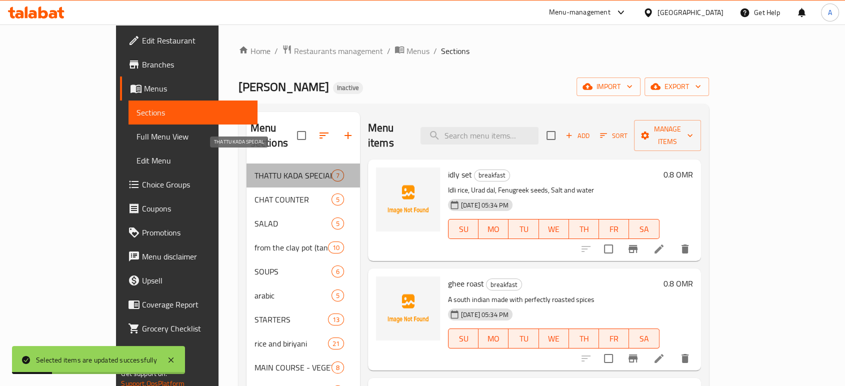
click at [255, 170] on span "THATTU KADA SPECIAL" at bounding box center [293, 176] width 77 height 12
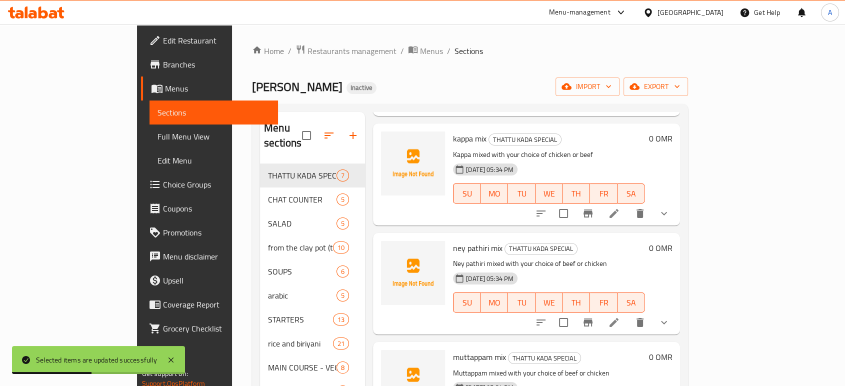
scroll to position [222, 0]
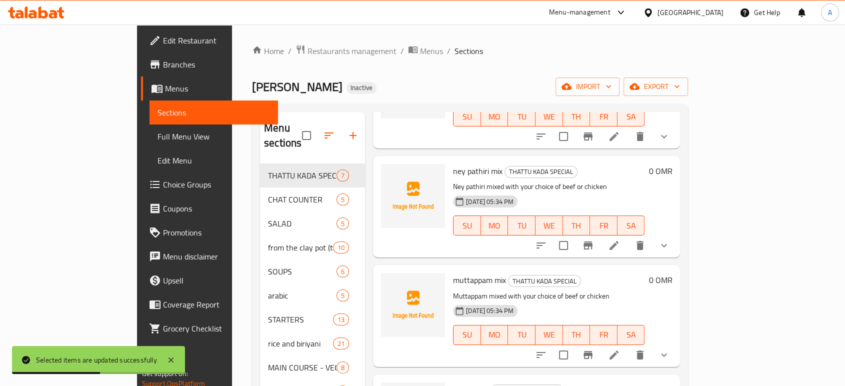
click at [621, 273] on h6 "muttappam mix THATTU KADA SPECIAL" at bounding box center [549, 280] width 192 height 14
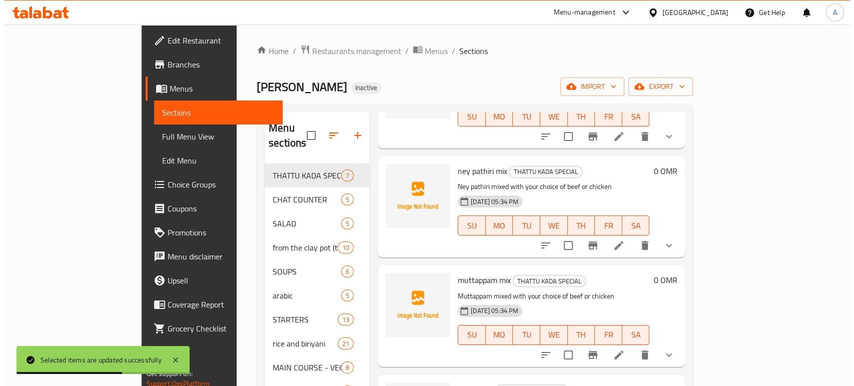
scroll to position [0, 0]
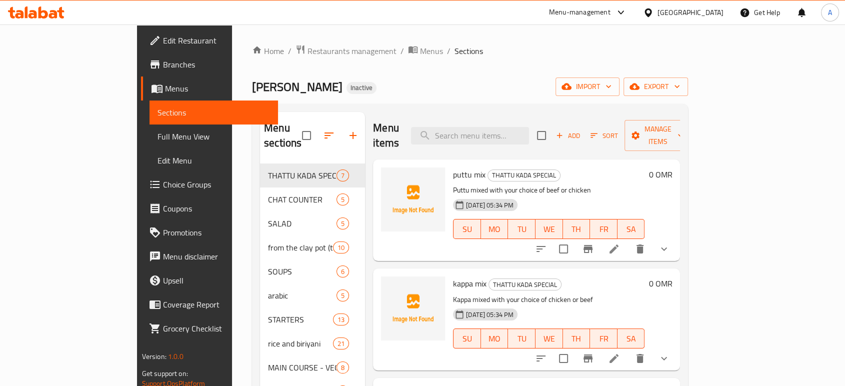
click at [552, 128] on input "checkbox" at bounding box center [541, 135] width 21 height 21
checkbox input "true"
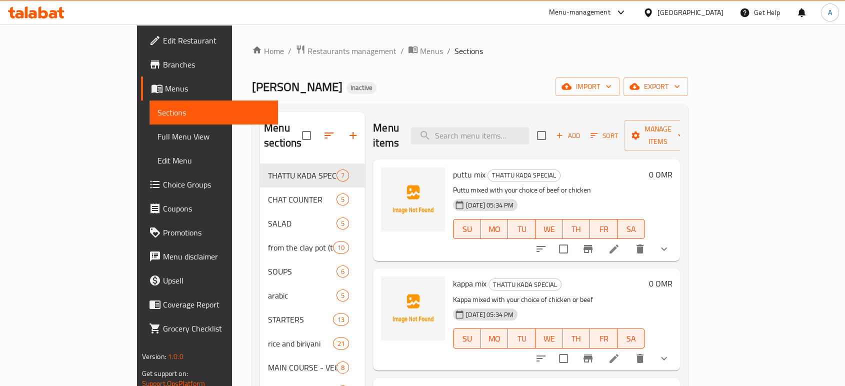
checkbox input "true"
click at [684, 127] on span "Manage items" at bounding box center [658, 135] width 51 height 25
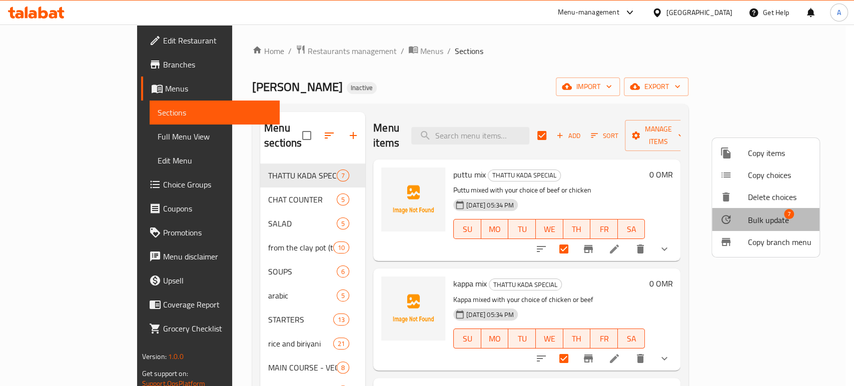
click at [775, 223] on span "Bulk update" at bounding box center [768, 220] width 41 height 12
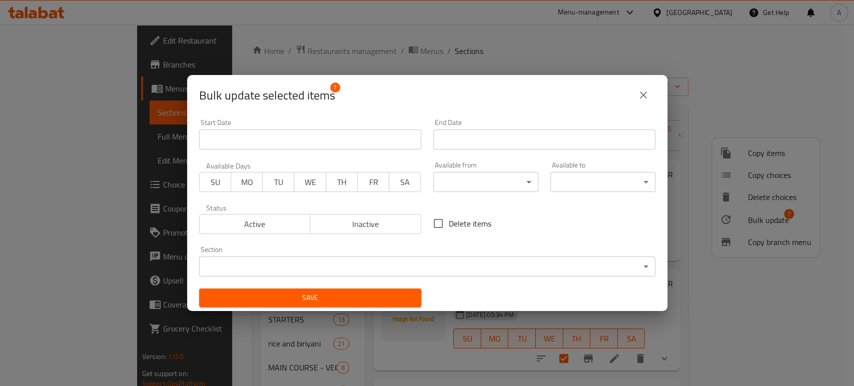
click at [503, 183] on body "​ Menu-management Oman Get Help A Edit Restaurant Branches Menus Sections Full …" at bounding box center [427, 206] width 854 height 362
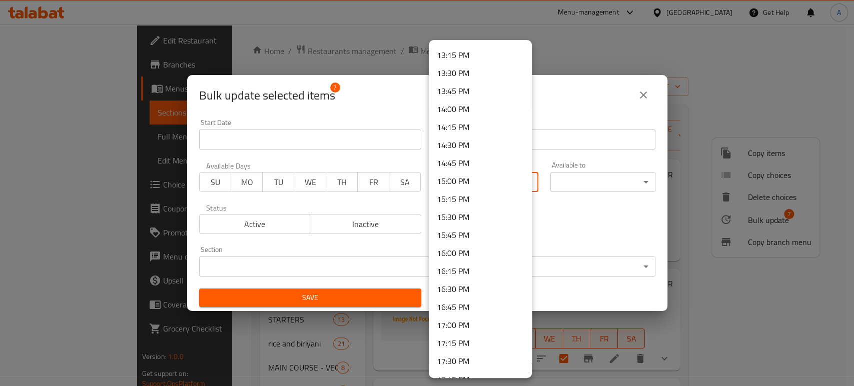
scroll to position [1001, 0]
click at [455, 202] on li "16:00 PM" at bounding box center [480, 205] width 103 height 18
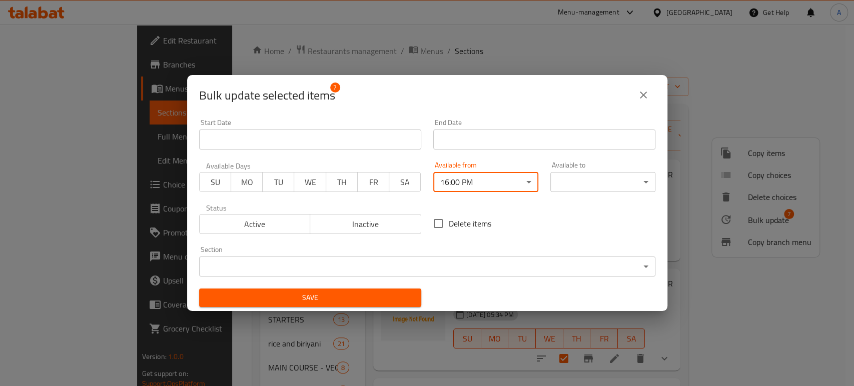
drag, startPoint x: 624, startPoint y: 168, endPoint x: 609, endPoint y: 179, distance: 19.0
click at [624, 168] on div "Available to ​ ​" at bounding box center [602, 177] width 105 height 31
click at [608, 180] on body "​ Menu-management Oman Get Help A Edit Restaurant Branches Menus Sections Full …" at bounding box center [427, 206] width 854 height 362
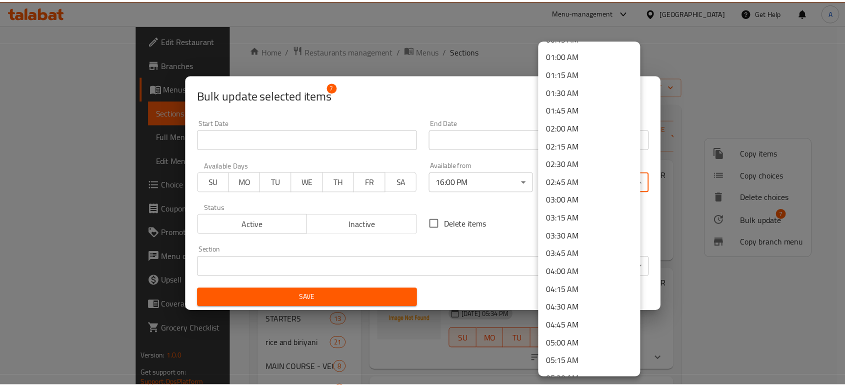
scroll to position [111, 0]
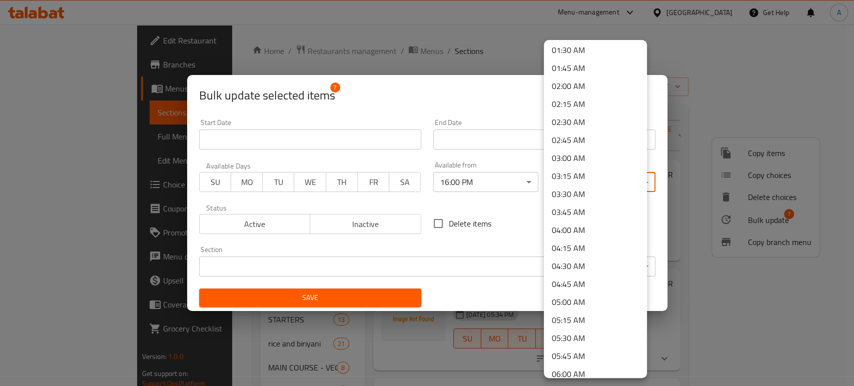
click at [571, 91] on li "02:00 AM" at bounding box center [595, 86] width 103 height 18
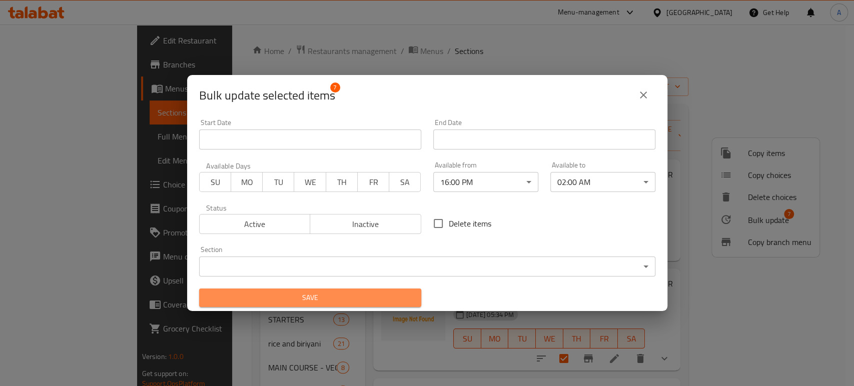
click at [397, 292] on span "Save" at bounding box center [310, 298] width 206 height 13
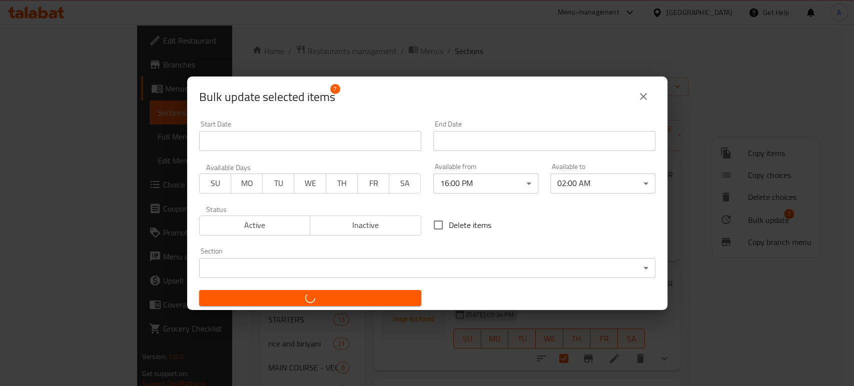
checkbox input "false"
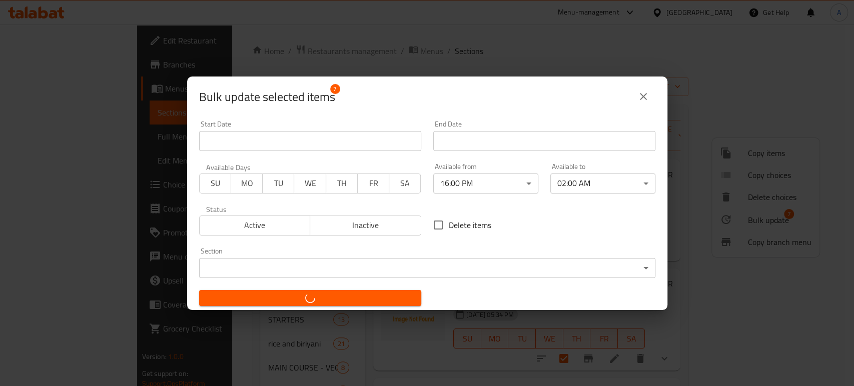
checkbox input "false"
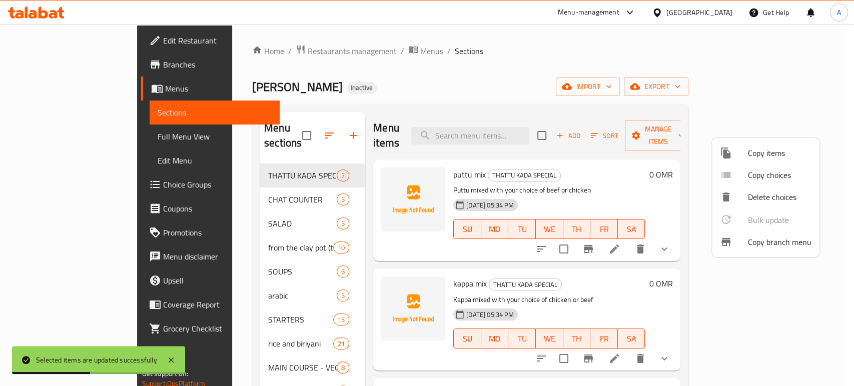
click at [310, 280] on div at bounding box center [427, 193] width 854 height 386
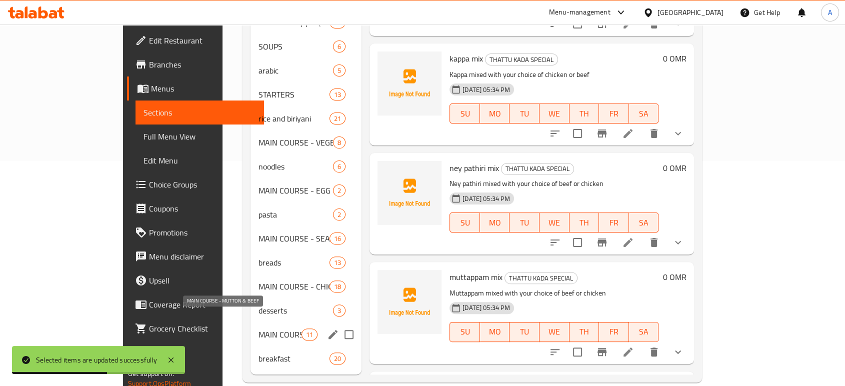
scroll to position [226, 0]
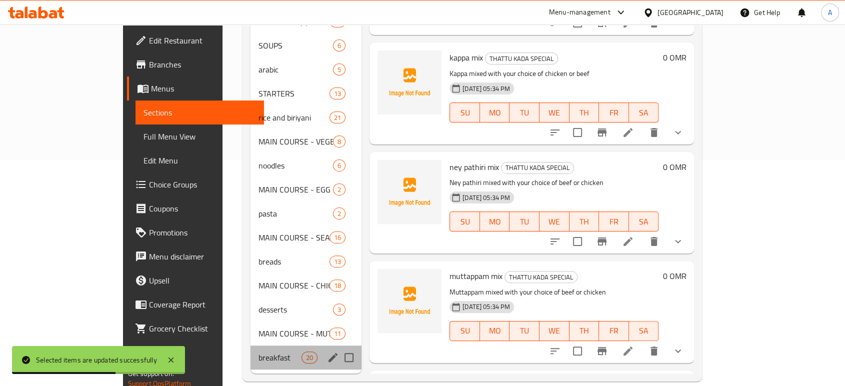
click at [251, 346] on div "breakfast 20" at bounding box center [306, 358] width 111 height 24
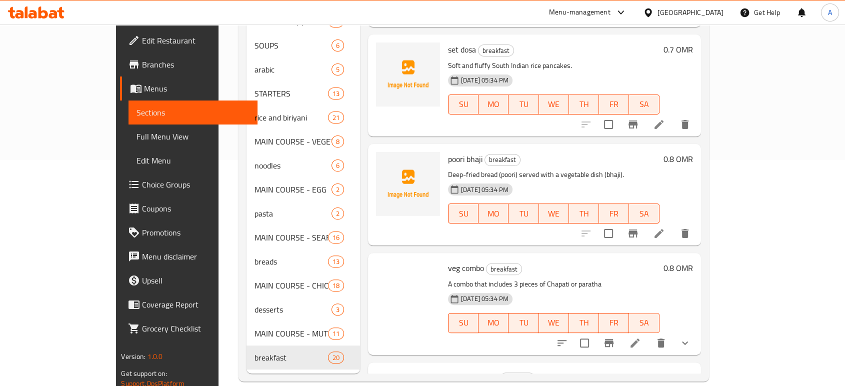
scroll to position [333, 0]
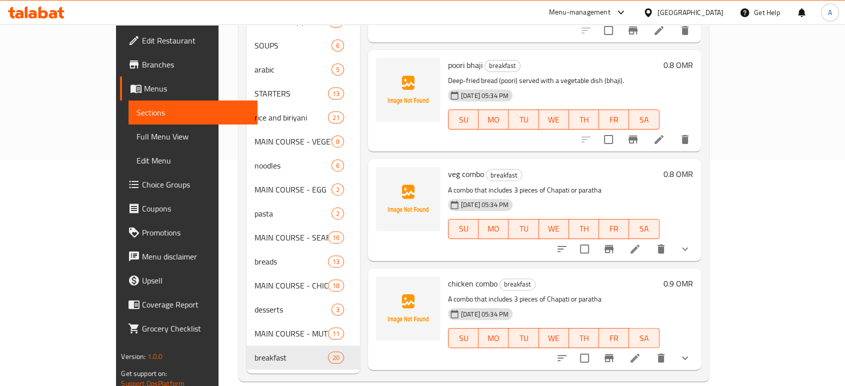
click at [458, 276] on span "chicken combo" at bounding box center [473, 283] width 50 height 15
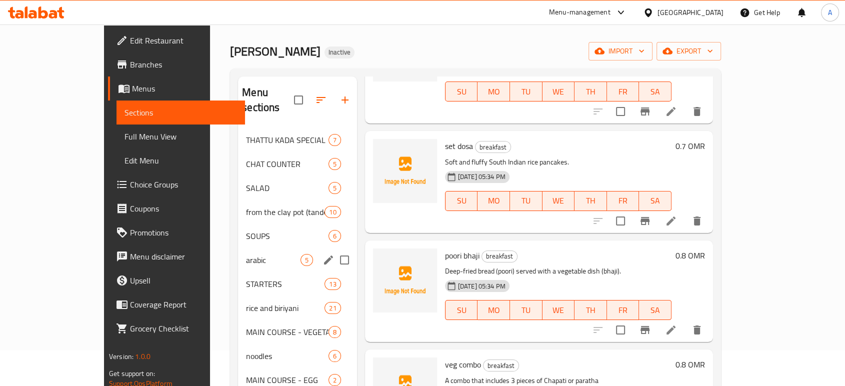
scroll to position [0, 0]
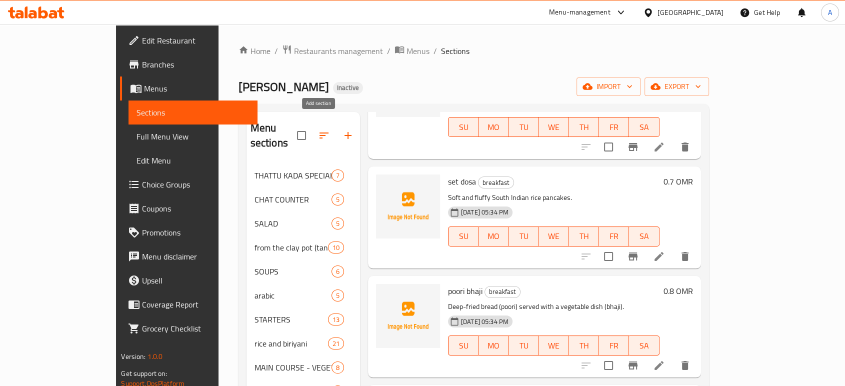
click at [336, 127] on button "button" at bounding box center [348, 136] width 24 height 24
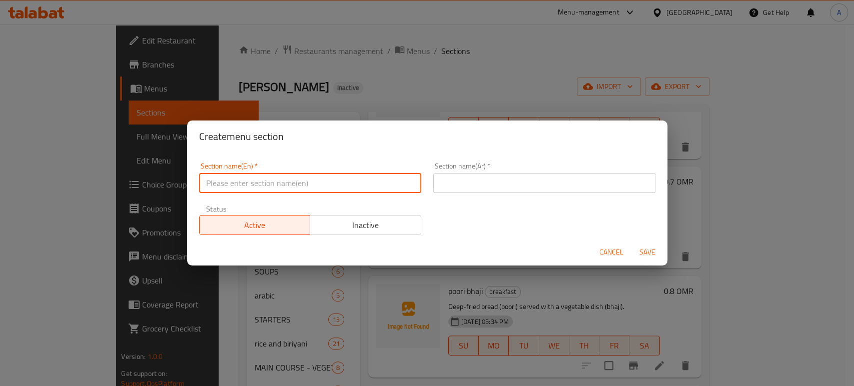
click at [324, 183] on input "text" at bounding box center [310, 183] width 222 height 20
paste input "JUICES/MILK SHAKES"
type input "JUICES/MILK SHAKES"
click at [451, 180] on input "text" at bounding box center [544, 183] width 222 height 20
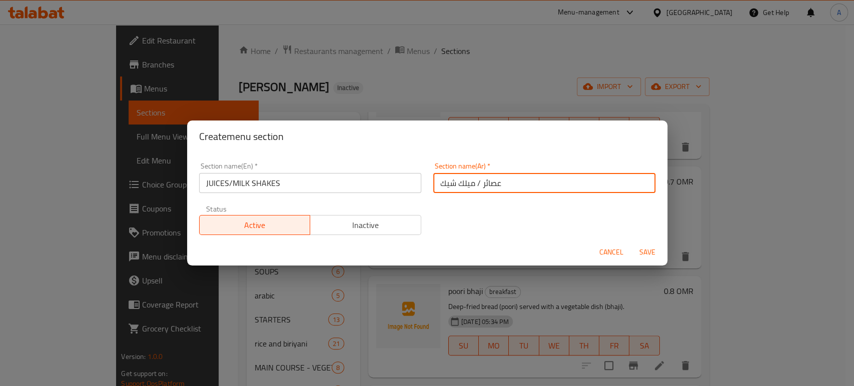
type input "عصائر / ميلك شيك"
click at [646, 249] on span "Save" at bounding box center [647, 252] width 24 height 13
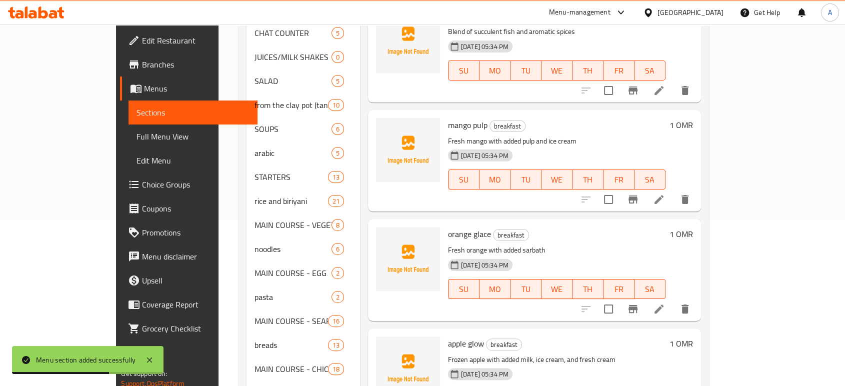
scroll to position [1477, 0]
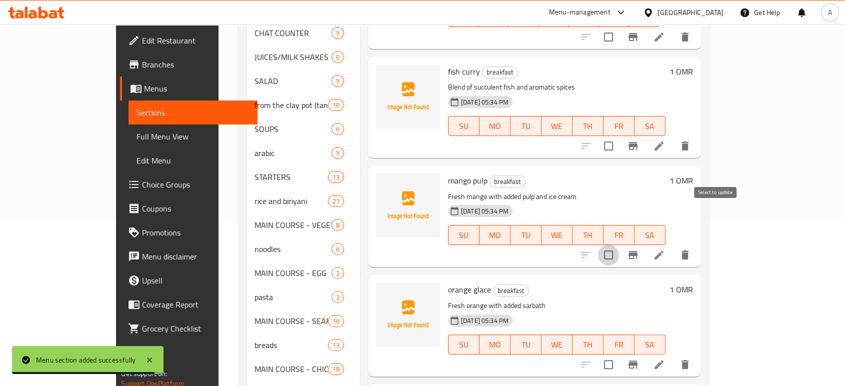
drag, startPoint x: 717, startPoint y: 215, endPoint x: 719, endPoint y: 234, distance: 18.6
click at [619, 245] on input "checkbox" at bounding box center [608, 255] width 21 height 21
checkbox input "true"
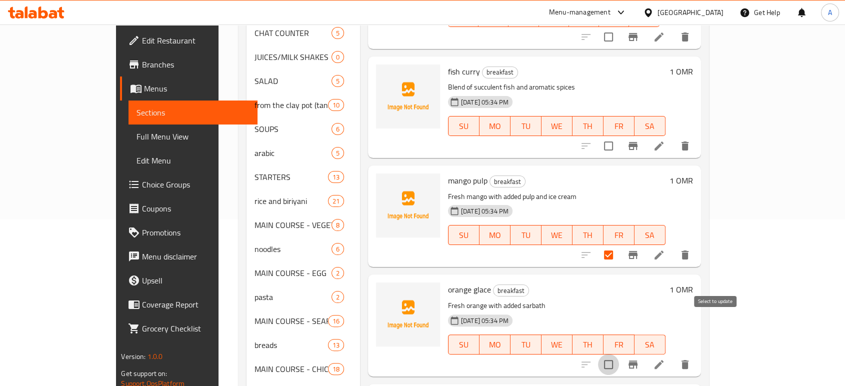
click at [619, 354] on input "checkbox" at bounding box center [608, 364] width 21 height 21
checkbox input "true"
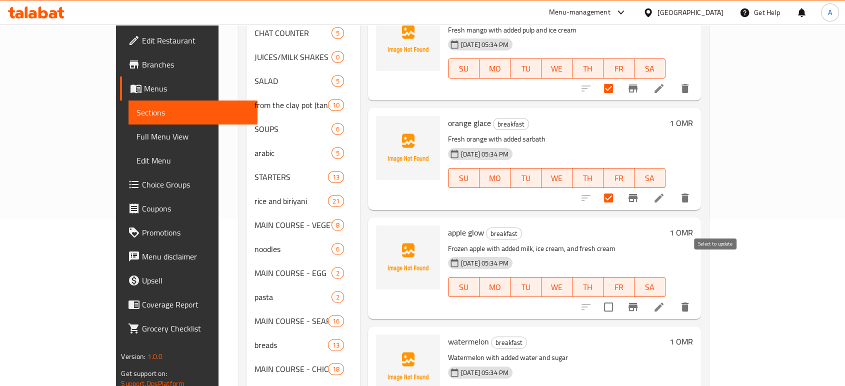
click at [619, 297] on input "checkbox" at bounding box center [608, 307] width 21 height 21
checkbox input "true"
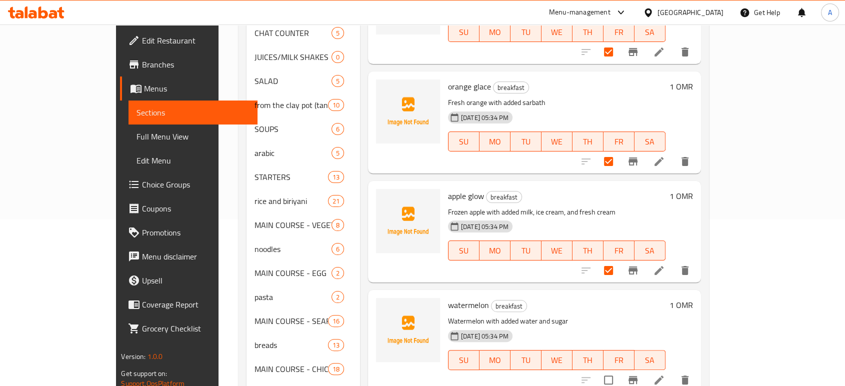
scroll to position [1699, 0]
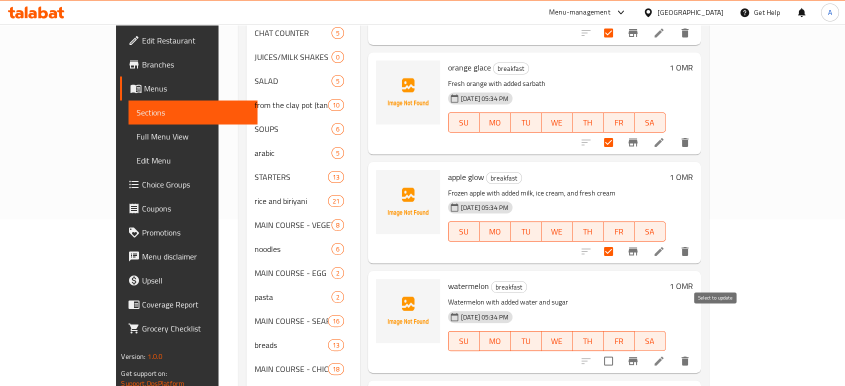
click at [619, 351] on input "checkbox" at bounding box center [608, 361] width 21 height 21
checkbox input "true"
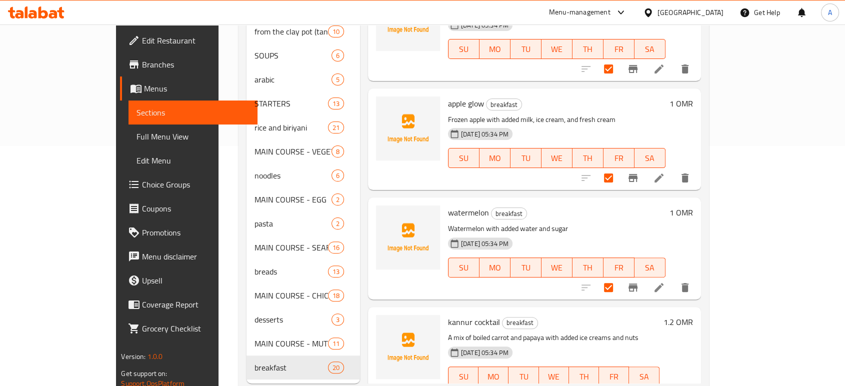
scroll to position [250, 0]
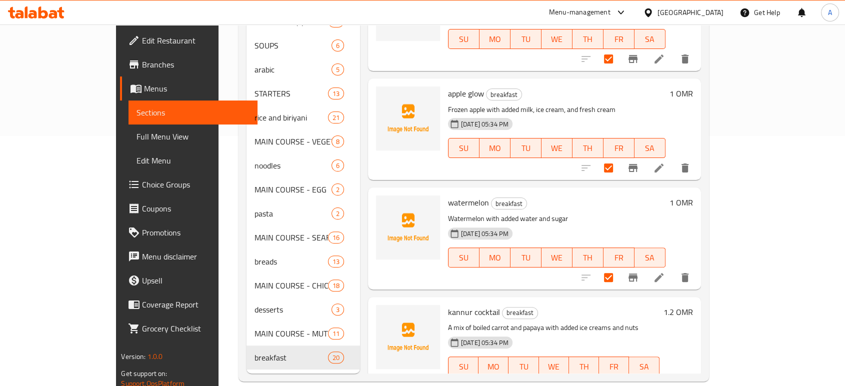
click at [619, 376] on input "checkbox" at bounding box center [608, 386] width 21 height 21
checkbox input "true"
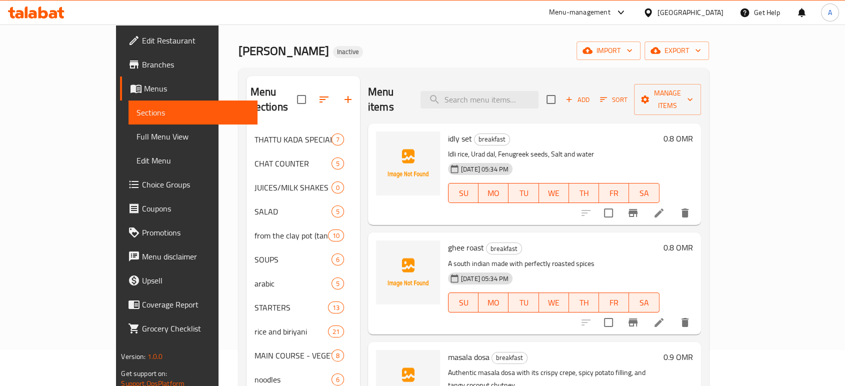
scroll to position [0, 0]
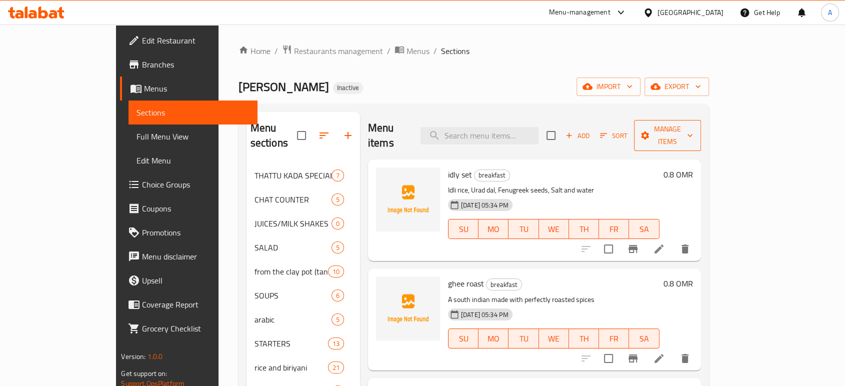
click at [693, 125] on span "Manage items" at bounding box center [667, 135] width 51 height 25
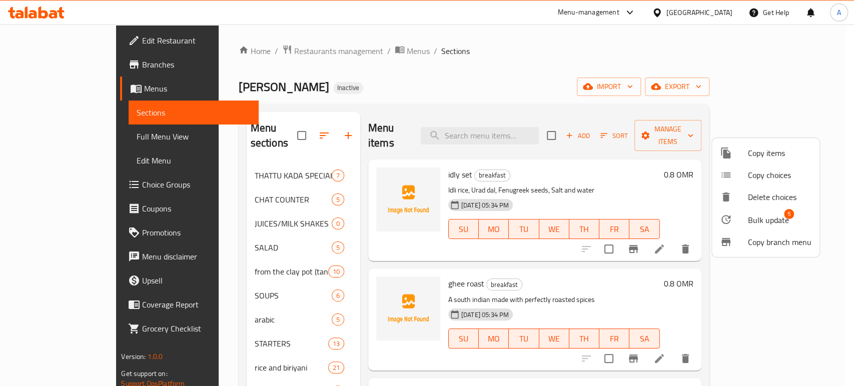
click at [757, 221] on span "Bulk update" at bounding box center [768, 220] width 41 height 12
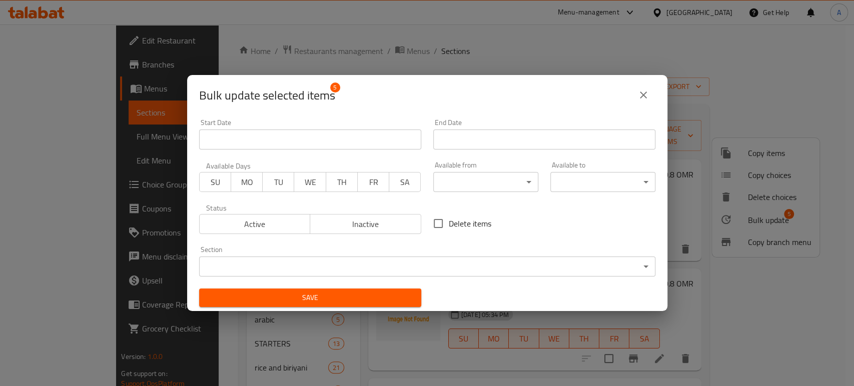
click at [541, 276] on body "​ Menu-management Oman Get Help A Edit Restaurant Branches Menus Sections Full …" at bounding box center [427, 206] width 854 height 362
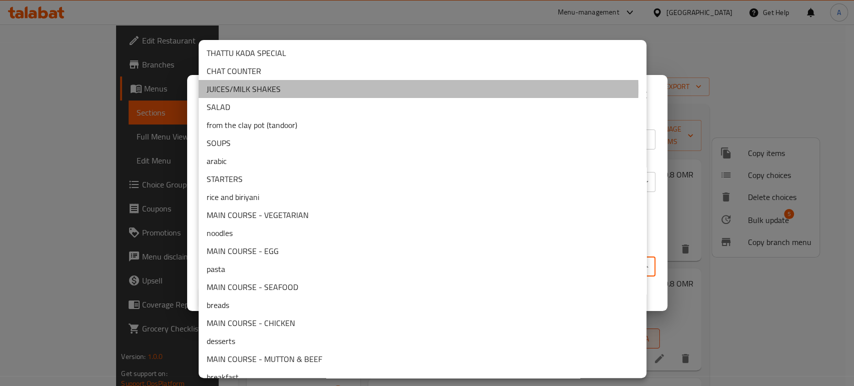
click at [370, 89] on li "JUICES/MILK SHAKES" at bounding box center [423, 89] width 448 height 18
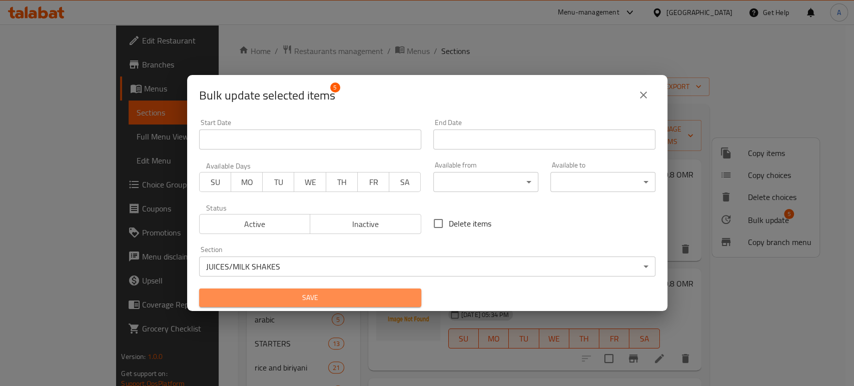
click at [348, 298] on span "Save" at bounding box center [310, 298] width 206 height 13
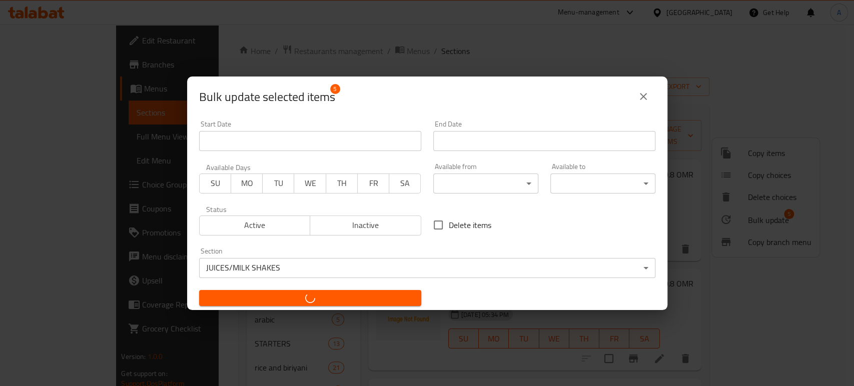
checkbox input "false"
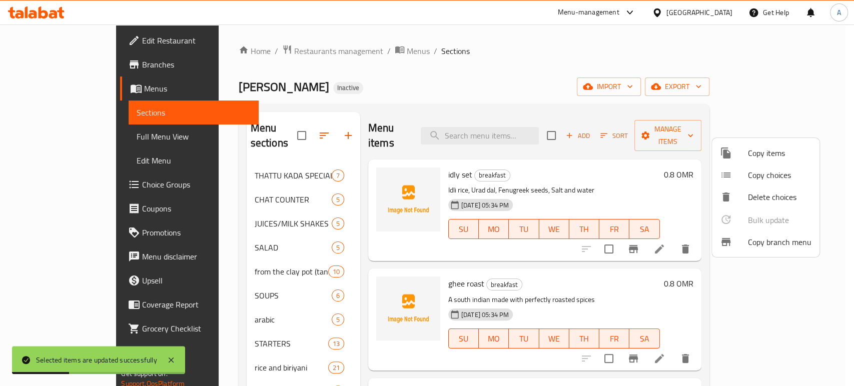
click at [406, 68] on div at bounding box center [427, 193] width 854 height 386
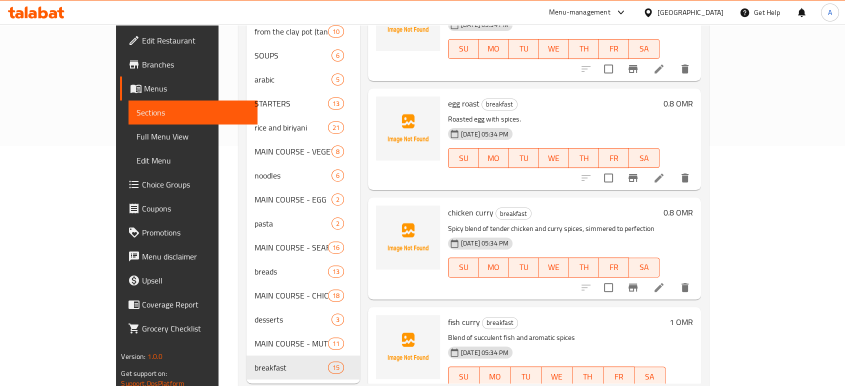
scroll to position [250, 0]
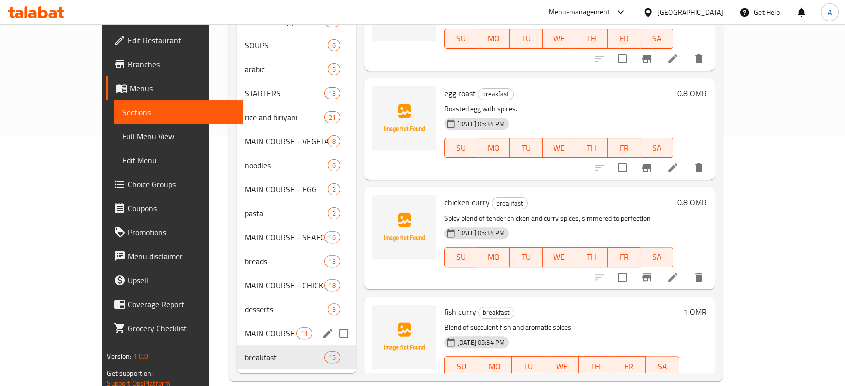
click at [237, 327] on div "MAIN COURSE - MUTTON & BEEF 11" at bounding box center [297, 334] width 120 height 24
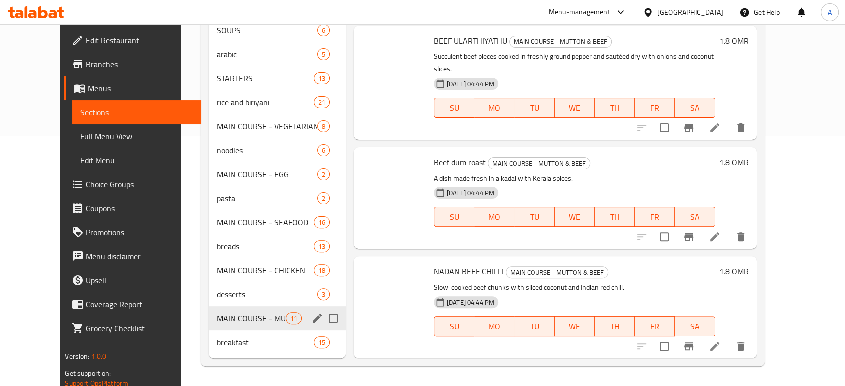
scroll to position [743, 0]
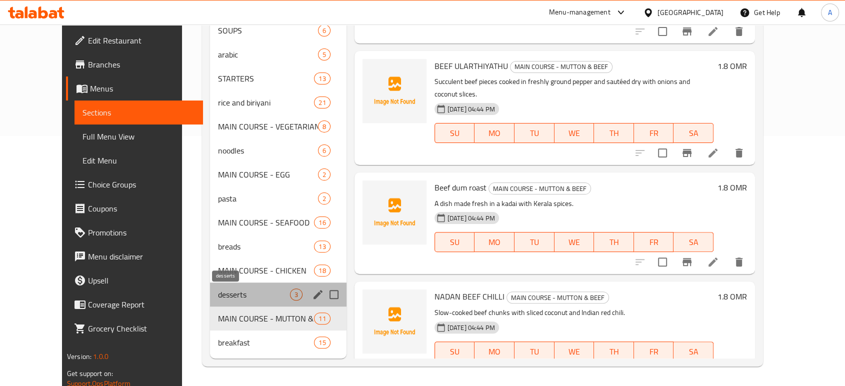
click at [218, 294] on span "desserts" at bounding box center [254, 295] width 72 height 12
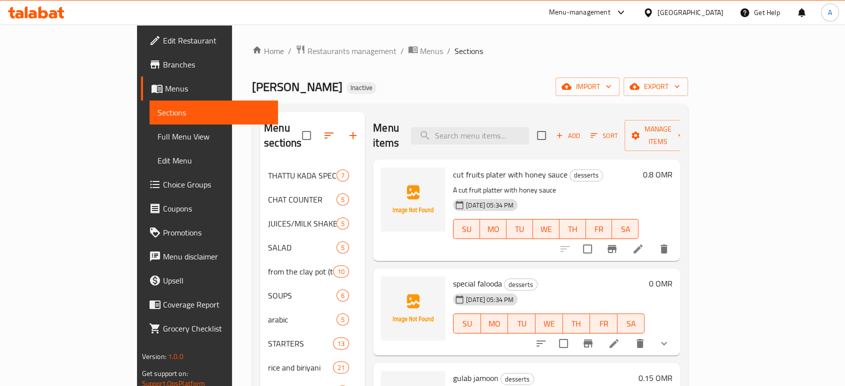
click at [457, 81] on div "Malabar Makhani Inactive import export" at bounding box center [470, 87] width 436 height 19
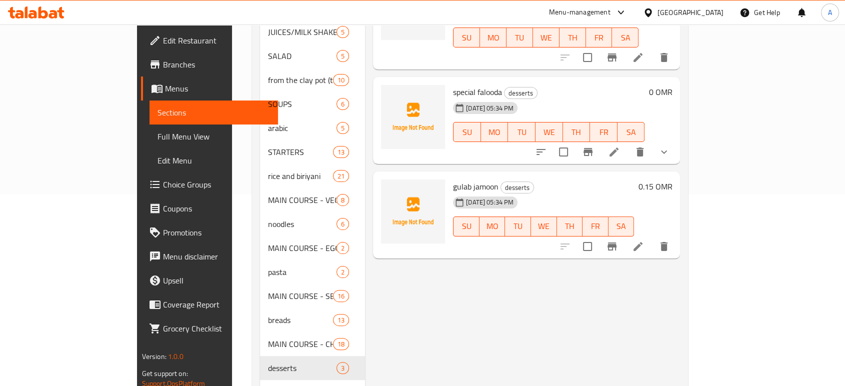
scroll to position [167, 0]
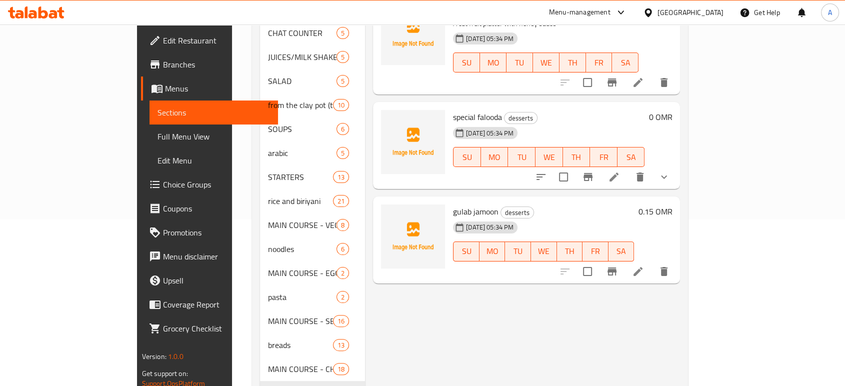
click at [456, 204] on span "gulab jamoon" at bounding box center [476, 211] width 46 height 15
click at [455, 204] on span "gulab jamoon" at bounding box center [476, 211] width 46 height 15
copy h6 "gulab jamoon"
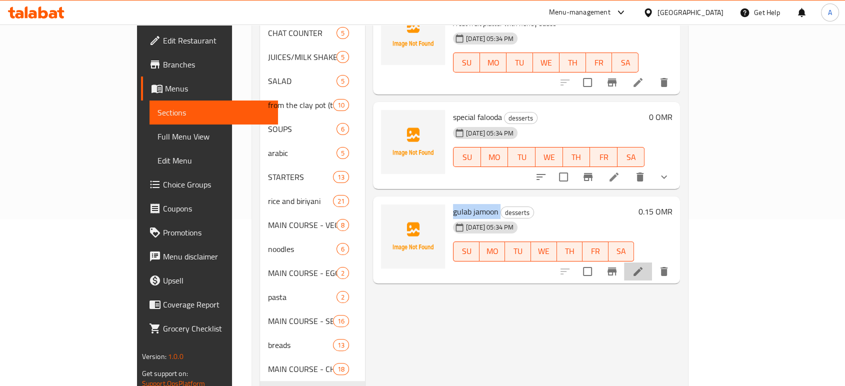
click at [652, 263] on li at bounding box center [638, 272] width 28 height 18
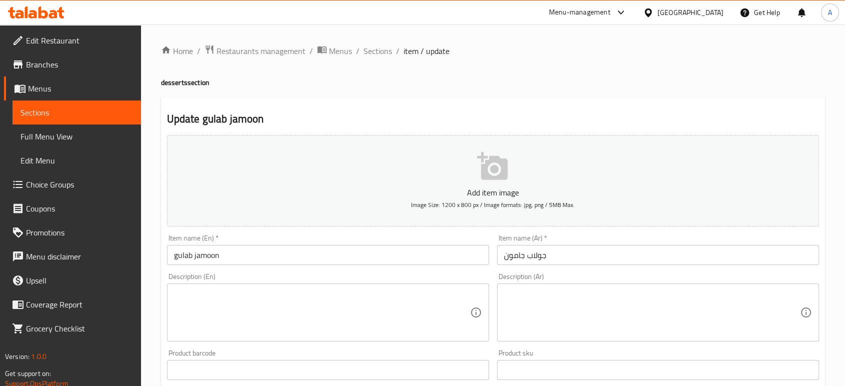
click at [302, 295] on textarea at bounding box center [322, 313] width 296 height 48
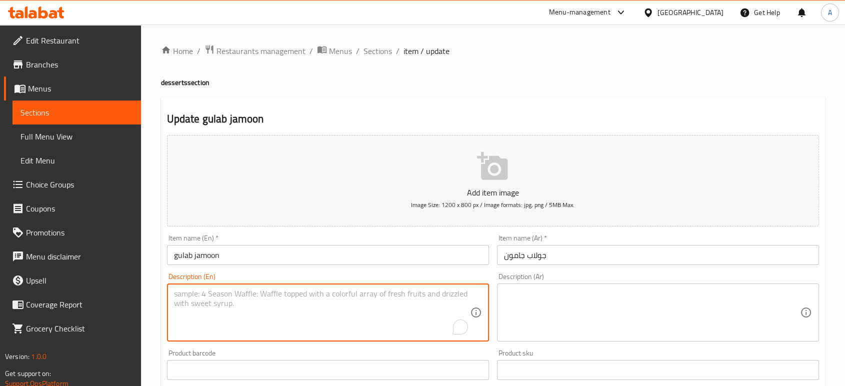
paste textarea "Milk powder, white flour, khoya, sugar, milk, ghee, cardamom powder, oil"
type textarea "Milk powder, white flour, khoya, sugar, milk, ghee, cardamom powder, oil"
click at [548, 314] on textarea at bounding box center [652, 313] width 296 height 48
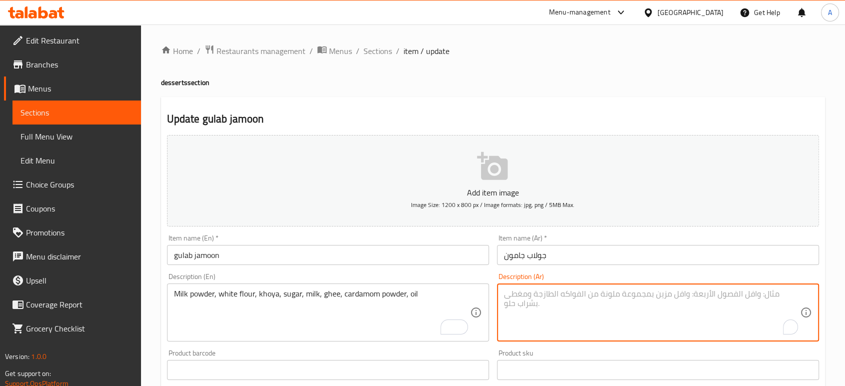
paste textarea "لحليب بودرة، طحين أبيض، كوا، سكر، حليب، [PERSON_NAME]، هيل مطحون، زيت"
type textarea "لحليب بودرة، طحين أبيض، كوا، سكر، حليب، [PERSON_NAME]، هيل مطحون، زيت"
click at [580, 263] on input "جولاب جامون" at bounding box center [658, 255] width 322 height 20
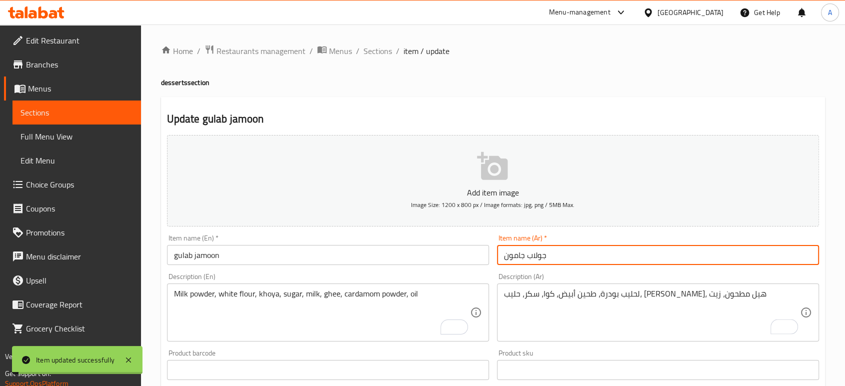
drag, startPoint x: 373, startPoint y: 50, endPoint x: 446, endPoint y: 103, distance: 90.6
click at [373, 50] on span "Sections" at bounding box center [378, 51] width 29 height 12
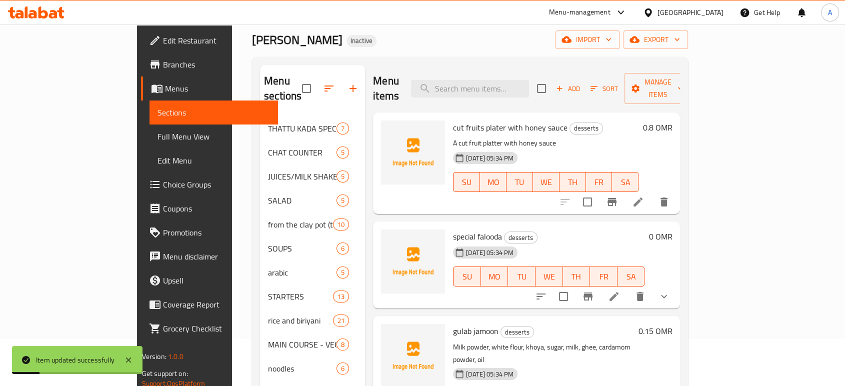
scroll to position [111, 0]
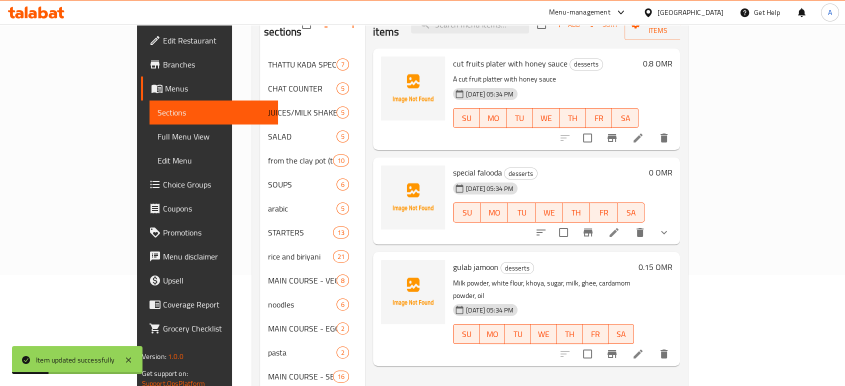
click at [456, 165] on span "special falooda" at bounding box center [477, 172] width 49 height 15
copy h6 "special falooda"
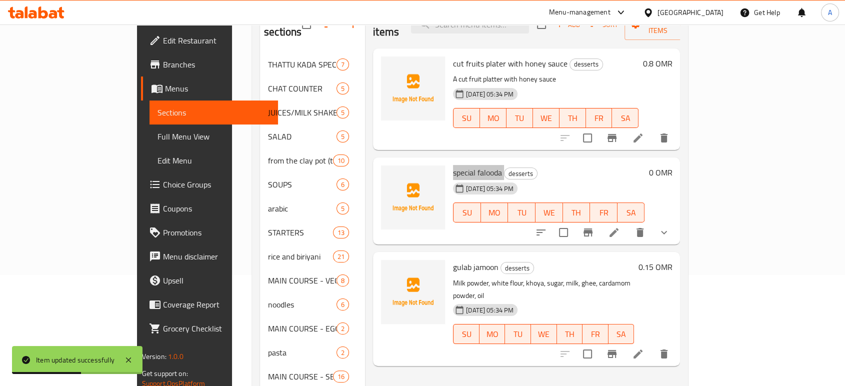
scroll to position [111, 0]
click at [620, 227] on icon at bounding box center [614, 233] width 12 height 12
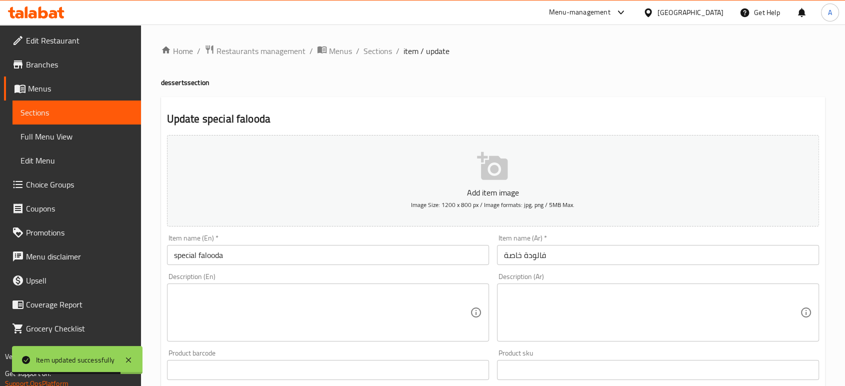
click at [284, 314] on textarea at bounding box center [322, 313] width 296 height 48
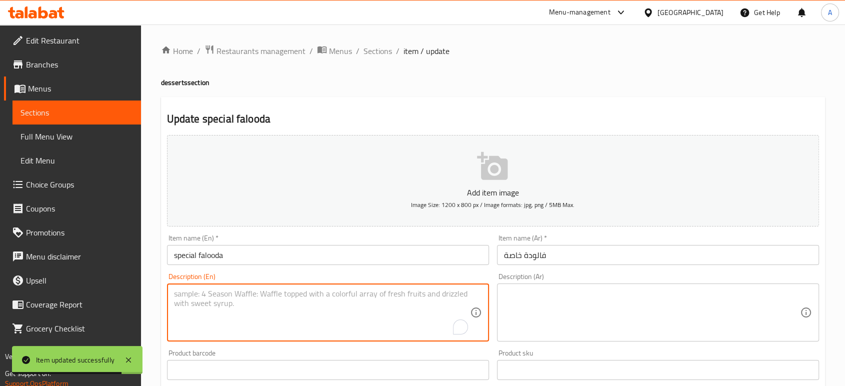
paste textarea "Made with rice, ice cream, vermicelli noodles, topped with sweet syrup"
type textarea "Made with rice, ice cream, vermicelli noodles, topped with sweet syrup"
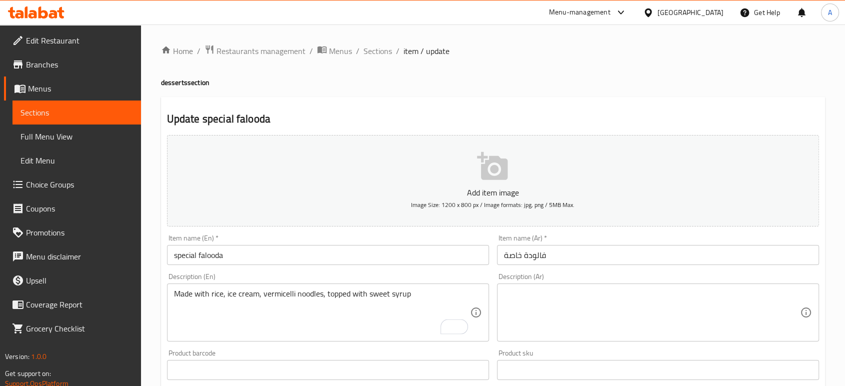
click at [530, 289] on div "Description (Ar)" at bounding box center [658, 313] width 322 height 58
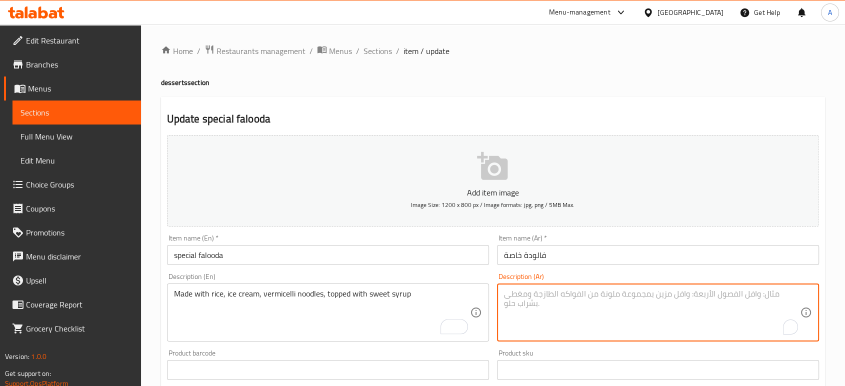
paste textarea "محضر من أرز ، آيس كريم ، نودلز شعيرية ، مغطاة بشراب حلو"
type textarea "محضر من أرز ، آيس كريم ، نودلز شعيرية ، مغطاة بشراب حلو"
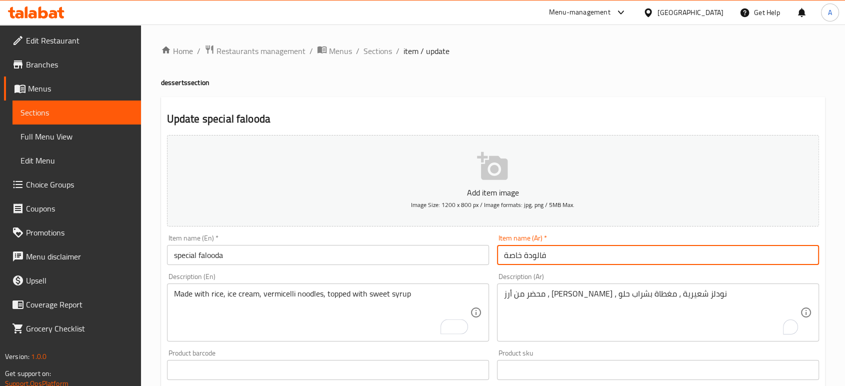
click at [584, 263] on input "فالودة خاصة" at bounding box center [658, 255] width 322 height 20
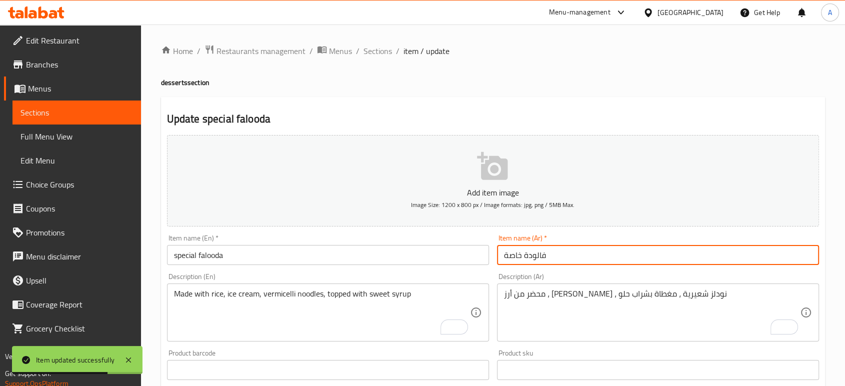
drag, startPoint x: 378, startPoint y: 54, endPoint x: 393, endPoint y: 75, distance: 25.5
click at [378, 54] on span "Sections" at bounding box center [378, 51] width 29 height 12
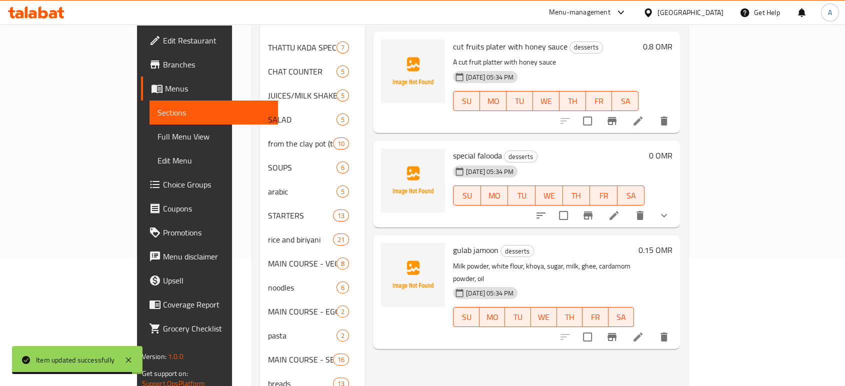
scroll to position [111, 0]
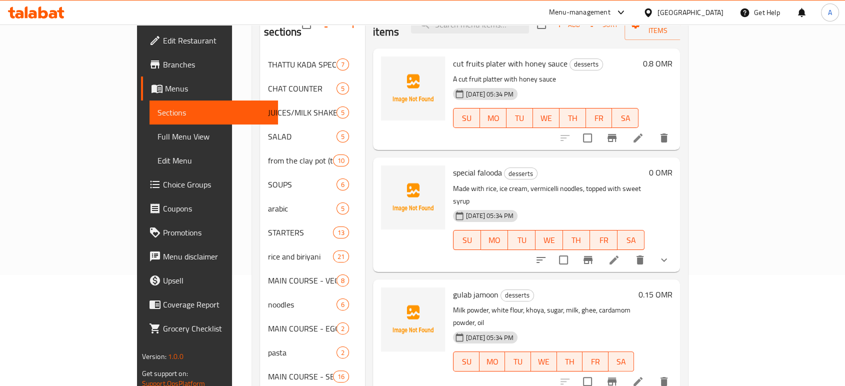
click at [578, 183] on p "Made with rice, ice cream, vermicelli noodles, topped with sweet syrup" at bounding box center [549, 195] width 192 height 25
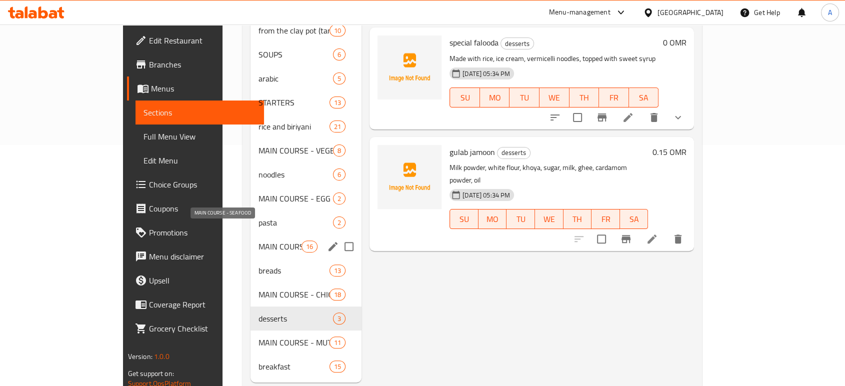
scroll to position [250, 0]
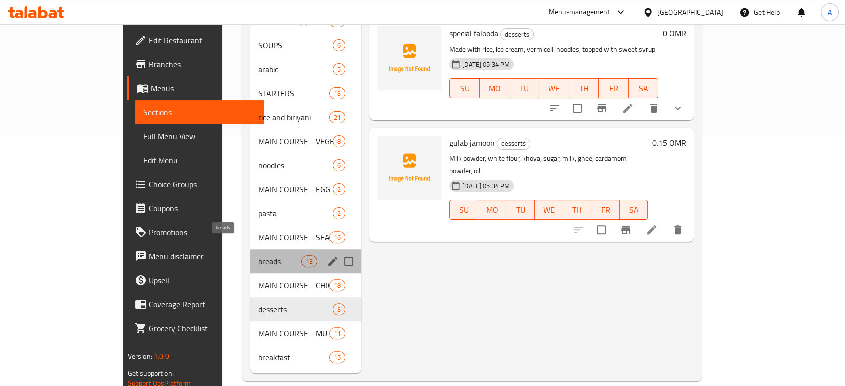
click at [259, 256] on span "breads" at bounding box center [280, 262] width 43 height 12
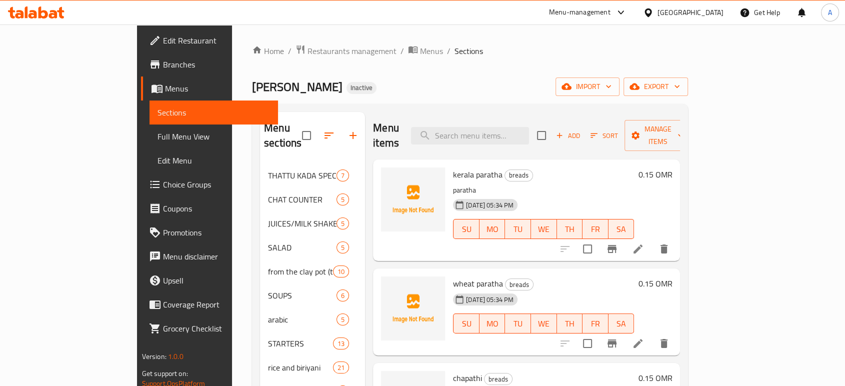
click at [457, 167] on span "kerala paratha" at bounding box center [478, 174] width 50 height 15
copy h6 "kerala paratha"
click at [652, 240] on li at bounding box center [638, 249] width 28 height 18
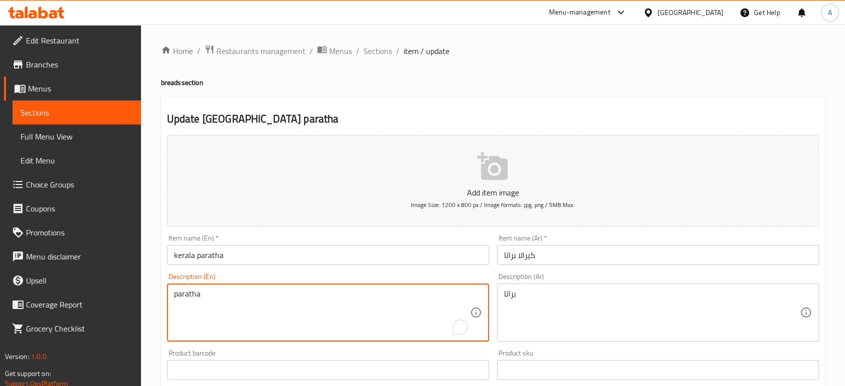
click at [260, 300] on textarea "paratha" at bounding box center [322, 313] width 296 height 48
paste textarea "Wheat Flour, Water, and Salt, and Is Typically Cooked on a Griddle or in a Pan"
type textarea "Wheat Flour, Water, and Salt, and Is Typically Cooked on a Griddle or in a Pan"
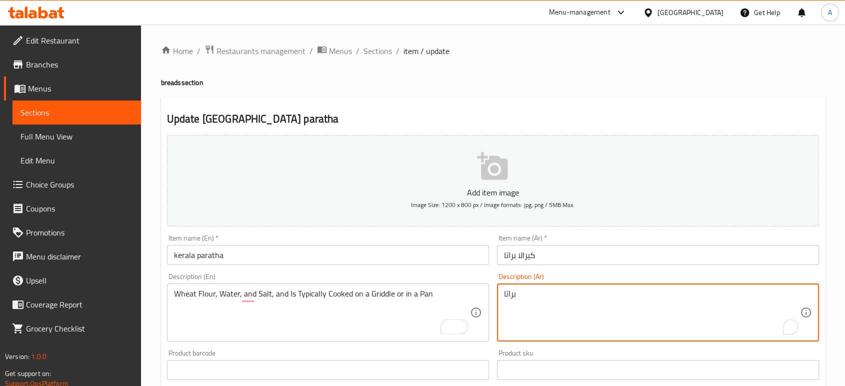
click at [576, 296] on textarea "براتا" at bounding box center [652, 313] width 296 height 48
paste textarea "وروتا بالزبدة ، مصنوع يدويًا لتحقيق التوازن بين الهشاشة والنعومة"
type textarea "بوروتا بالزبدة ، مصنوع يدويًا لتحقيق التوازن بين الهشاشة والنعومة"
click at [567, 258] on input "كيرالا براتا" at bounding box center [658, 255] width 322 height 20
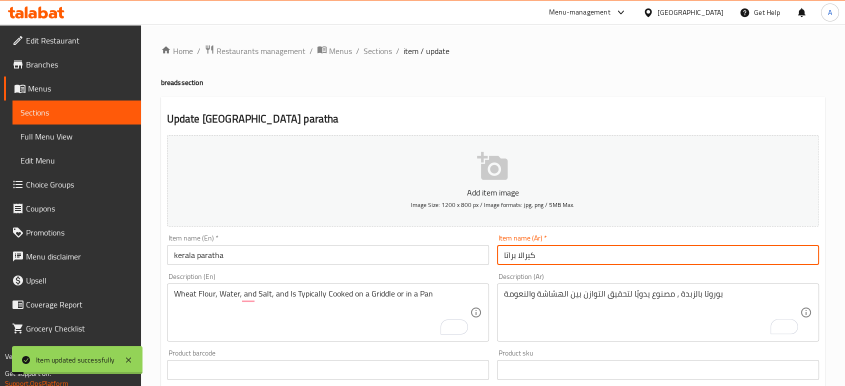
click at [510, 254] on input "كيرالا براتا" at bounding box center [658, 255] width 322 height 20
drag, startPoint x: 508, startPoint y: 254, endPoint x: 600, endPoint y: 315, distance: 110.7
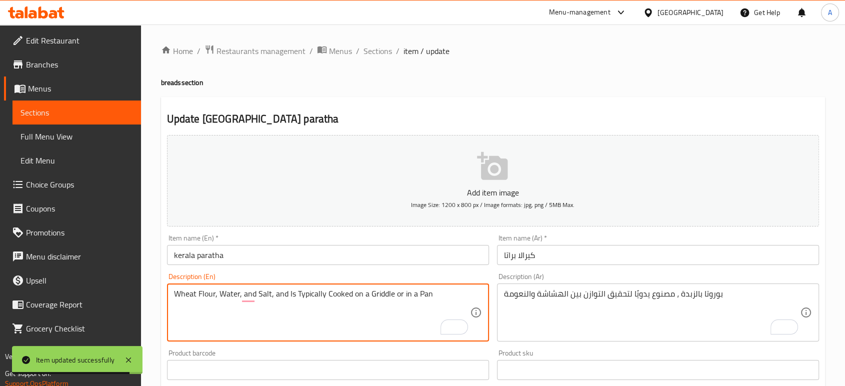
click at [405, 291] on textarea "Wheat Flour, Water, and Salt, and Is Typically Cooked on a Griddle or in a Pan" at bounding box center [322, 313] width 296 height 48
paste textarea "Flour, water, oil"
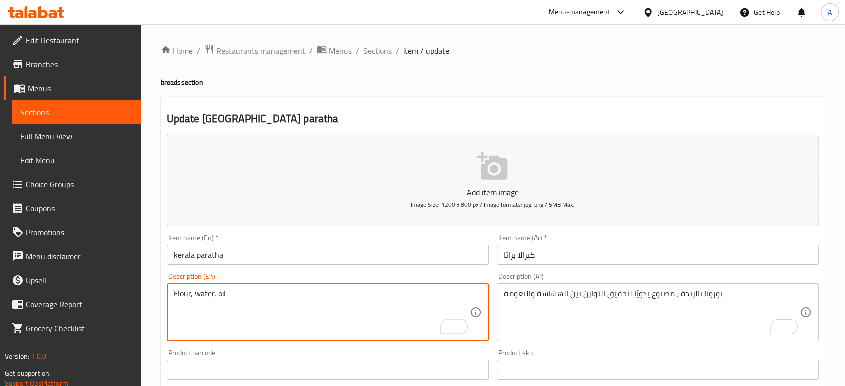
type textarea "Flour, water, oil"
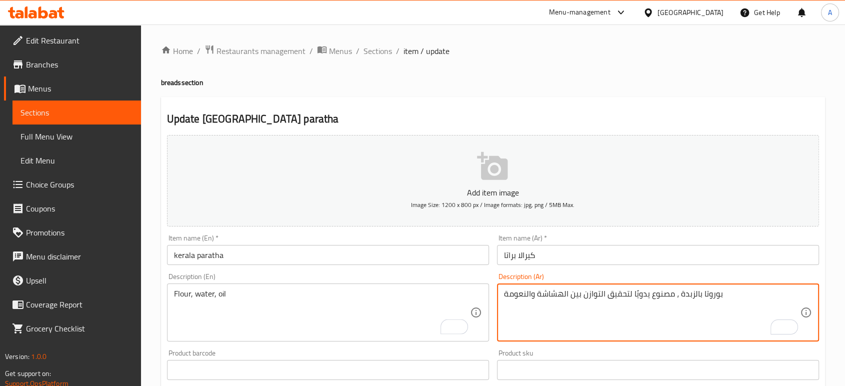
click at [537, 291] on textarea "بوروتا بالزبدة ، مصنوع يدويًا لتحقيق التوازن بين الهشاشة والنعومة" at bounding box center [652, 313] width 296 height 48
paste textarea "حين، ماء، زيت"
type textarea "طحين، ماء، زيت"
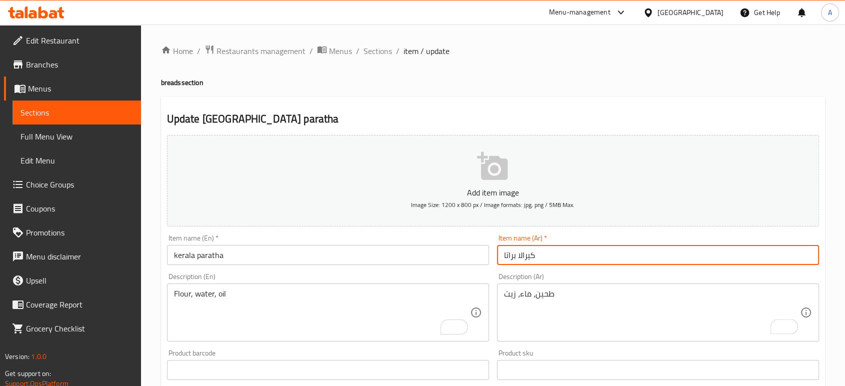
click at [555, 262] on input "كيرالا براتا" at bounding box center [658, 255] width 322 height 20
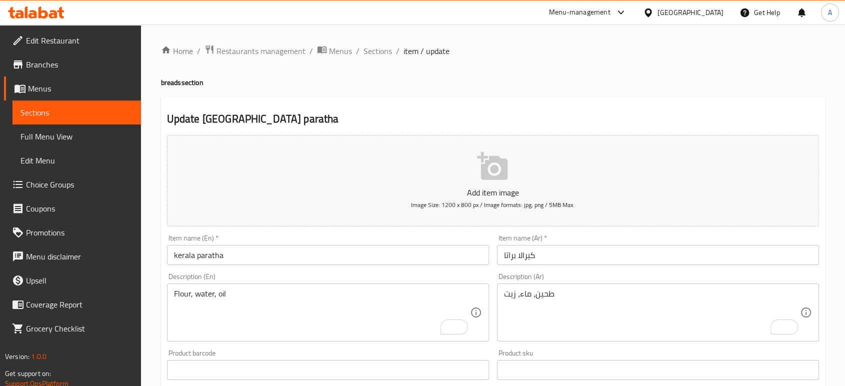
drag, startPoint x: 374, startPoint y: 56, endPoint x: 378, endPoint y: 65, distance: 9.7
click at [374, 56] on span "Sections" at bounding box center [378, 51] width 29 height 12
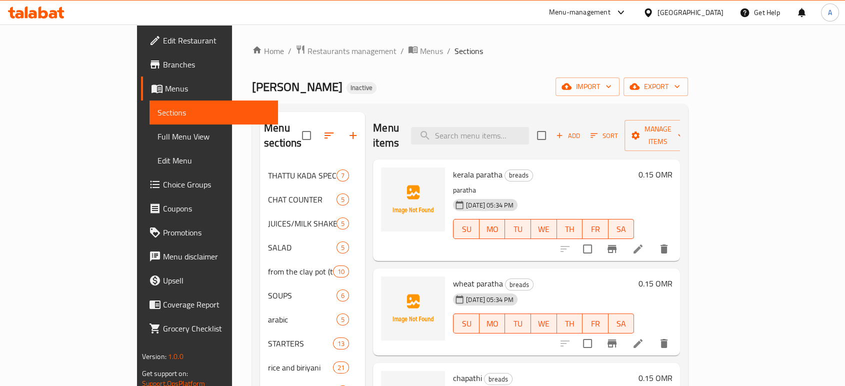
scroll to position [111, 0]
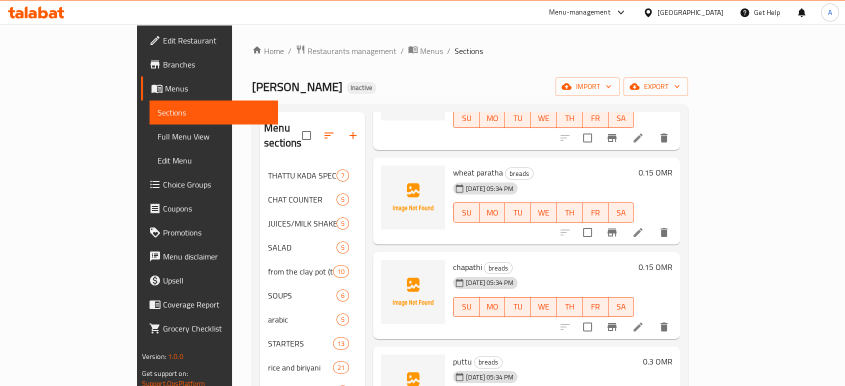
click at [458, 162] on div "wheat paratha breads 15-09-2025 05:34 PM SU MO TU WE TH FR SA" at bounding box center [543, 201] width 189 height 79
copy h6 "wheat paratha"
click at [644, 227] on icon at bounding box center [638, 233] width 12 height 12
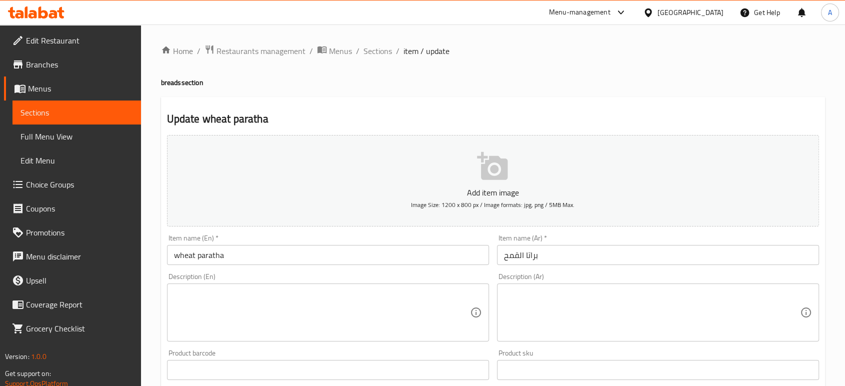
click at [238, 294] on textarea at bounding box center [322, 313] width 296 height 48
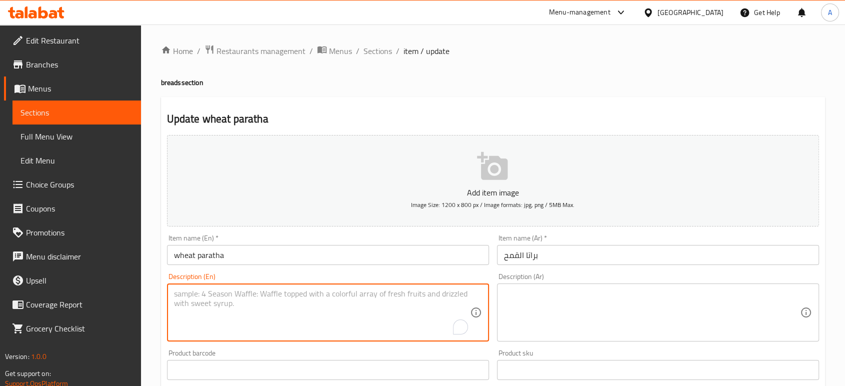
paste textarea "Whole wheat flatbread."
type textarea "Whole wheat flatbread."
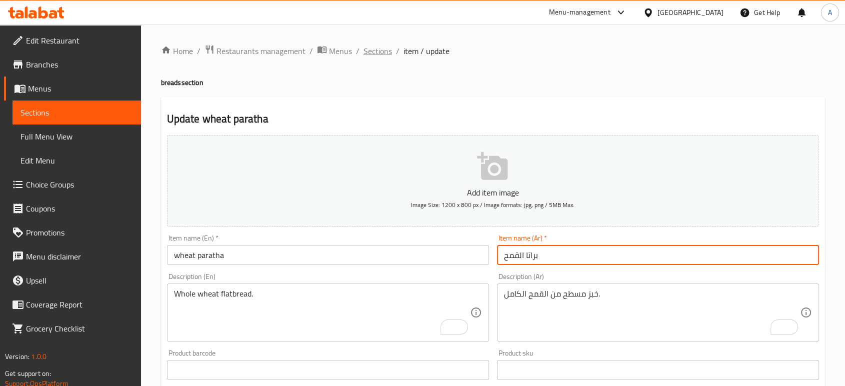
click at [369, 50] on span "Sections" at bounding box center [378, 51] width 29 height 12
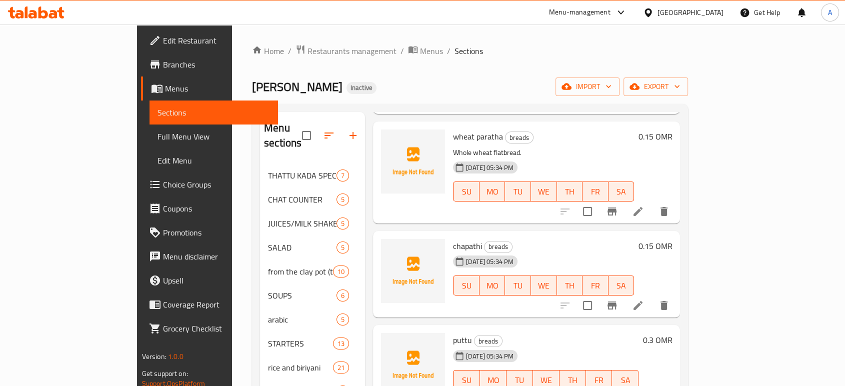
scroll to position [167, 0]
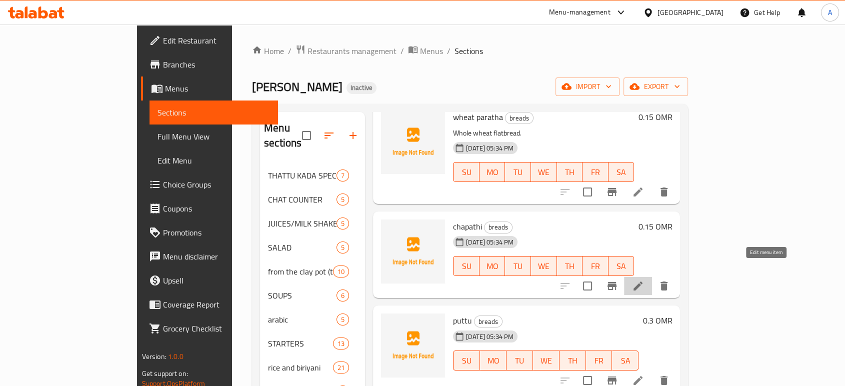
click at [644, 280] on icon at bounding box center [638, 286] width 12 height 12
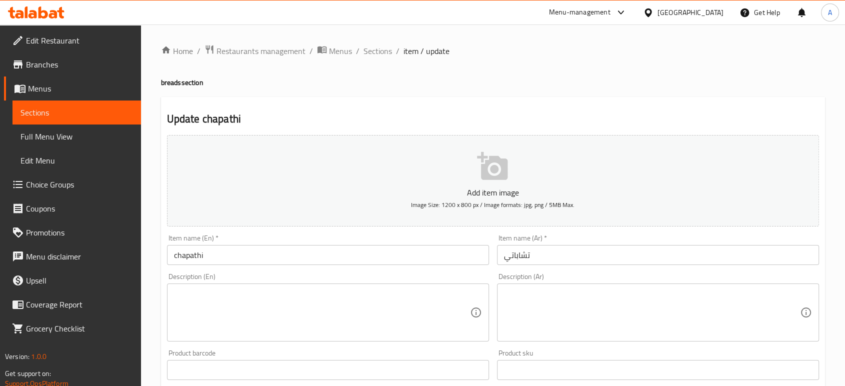
click at [224, 255] on input "chapathi" at bounding box center [328, 255] width 322 height 20
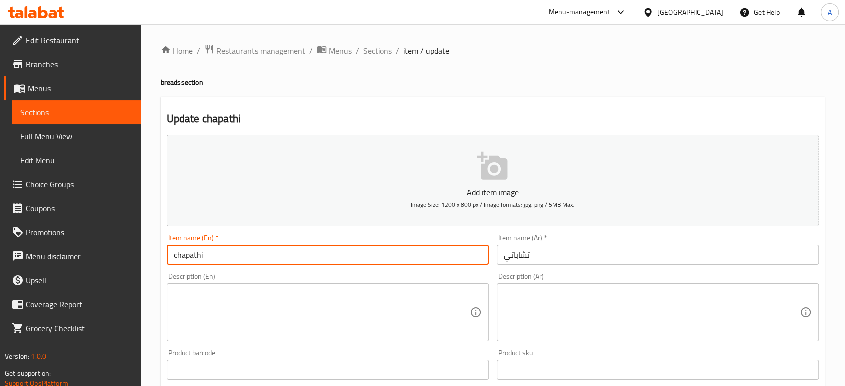
click at [224, 255] on input "chapathi" at bounding box center [328, 255] width 322 height 20
click at [415, 320] on textarea at bounding box center [322, 313] width 296 height 48
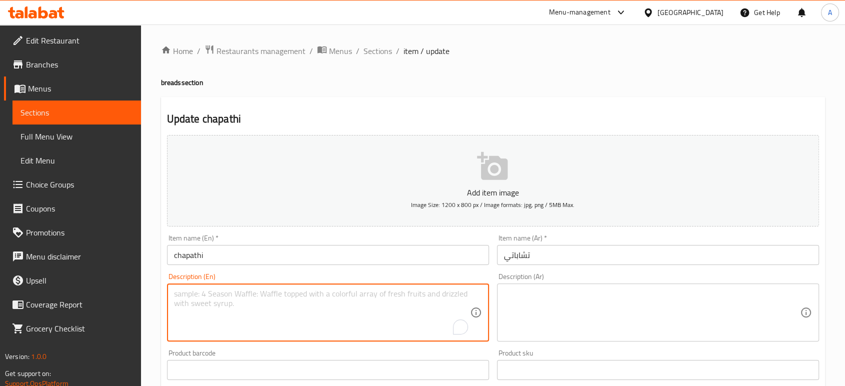
paste textarea "Traditional indian flatbread. Soft and fluffy texture."
type textarea "Traditional indian flatbread. Soft and fluffy texture."
click at [514, 323] on textarea at bounding box center [652, 313] width 296 height 48
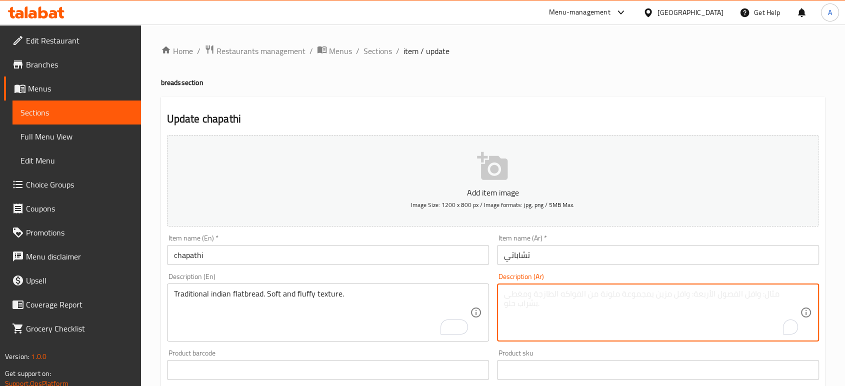
paste textarea "خبز هندي تقليدي. نسيج ناعم وهش."
type textarea "خبز هندي تقليدي. نسيج ناعم وهش."
click at [556, 261] on input "تشاباتي" at bounding box center [658, 255] width 322 height 20
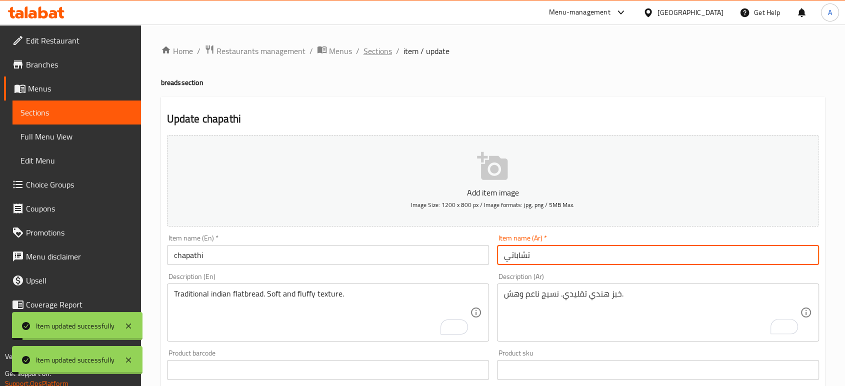
click at [376, 52] on span "Sections" at bounding box center [378, 51] width 29 height 12
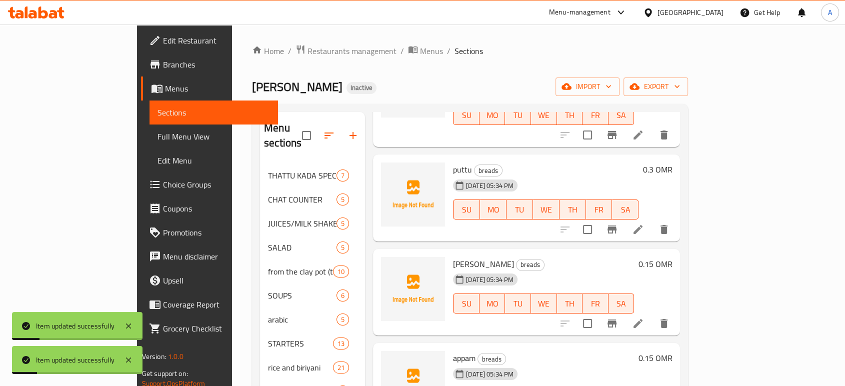
scroll to position [333, 0]
click at [453, 162] on span "puttu" at bounding box center [462, 169] width 19 height 15
copy h6 "puttu"
click at [644, 223] on icon at bounding box center [638, 229] width 12 height 12
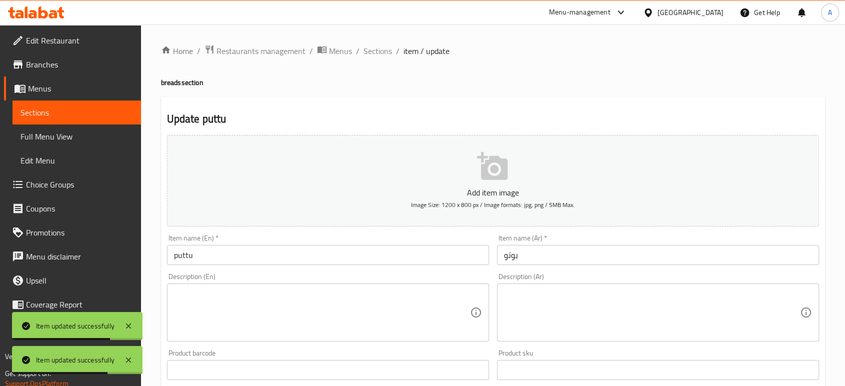
click at [297, 332] on textarea at bounding box center [322, 313] width 296 height 48
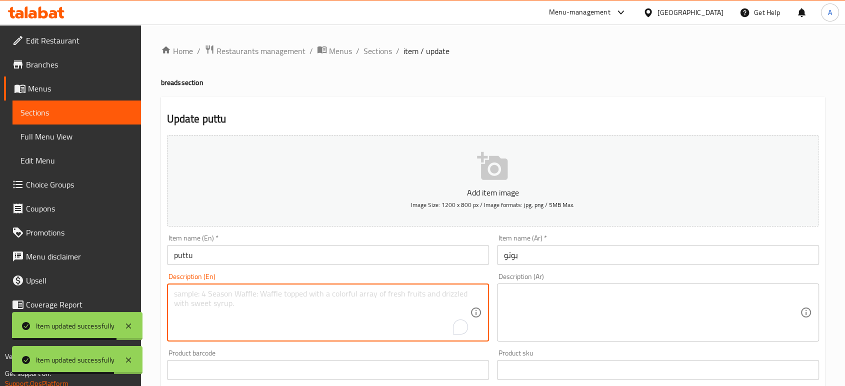
paste textarea "Made with steamed rice flour and coconut shavings"
type textarea "Made with steamed rice flour and coconut shavings"
click at [544, 310] on textarea at bounding box center [652, 313] width 296 height 48
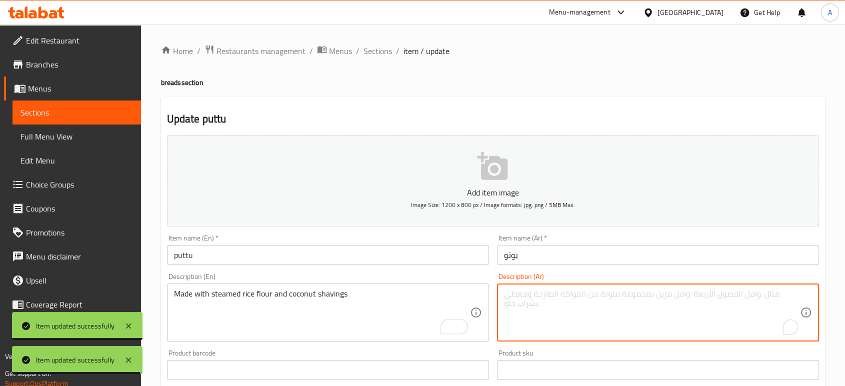
paste textarea "مصنوع من دقيق الأرز المبخر و[PERSON_NAME] الهند"
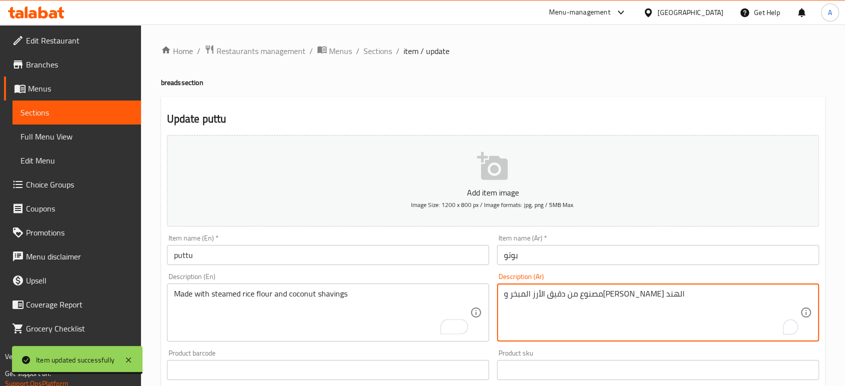
type textarea "مصنوع من دقيق الأرز المبخر و[PERSON_NAME] الهند"
click at [552, 258] on input "بوتو" at bounding box center [658, 255] width 322 height 20
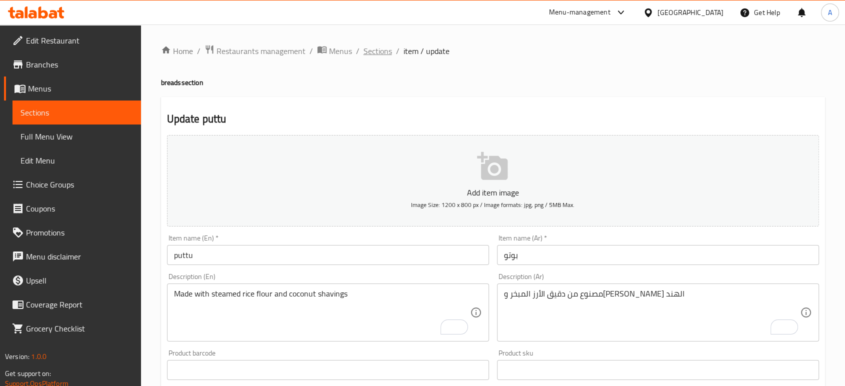
click at [380, 55] on span "Sections" at bounding box center [378, 51] width 29 height 12
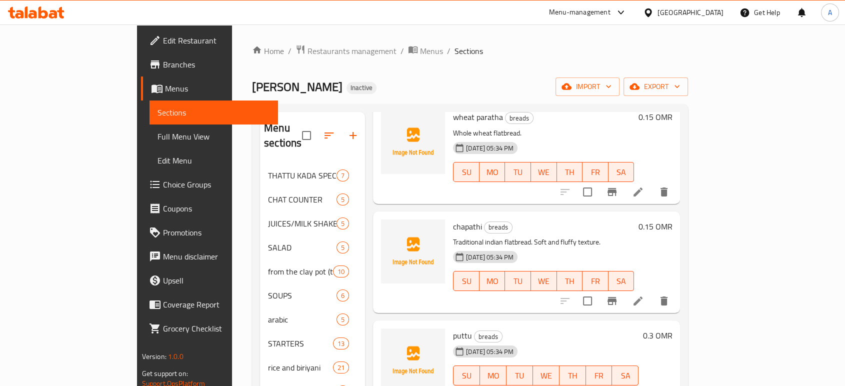
scroll to position [333, 0]
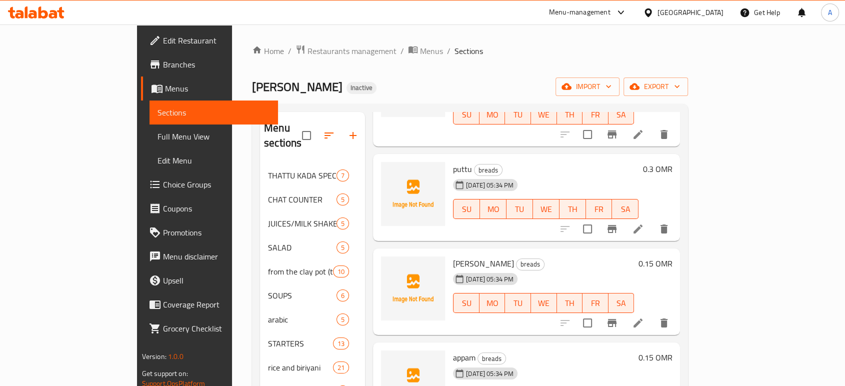
click at [453, 256] on span "[PERSON_NAME]" at bounding box center [483, 263] width 61 height 15
copy h6 "[PERSON_NAME]"
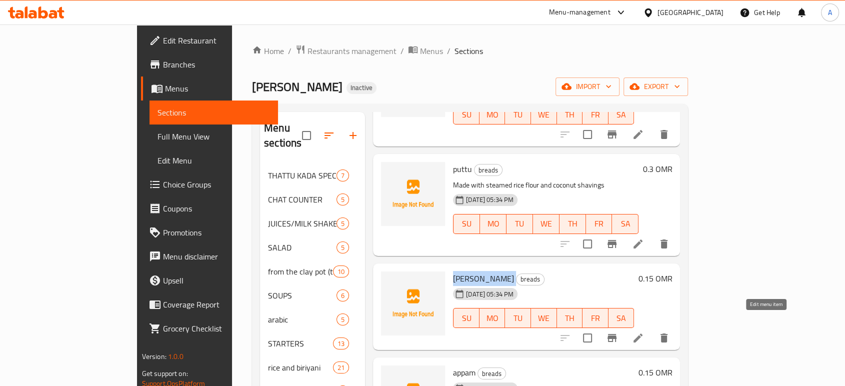
click at [644, 332] on icon at bounding box center [638, 338] width 12 height 12
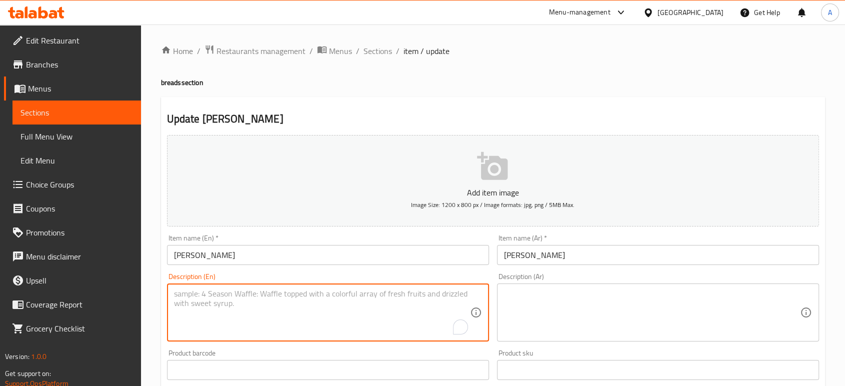
click at [324, 328] on textarea "To enrich screen reader interactions, please activate Accessibility in Grammarl…" at bounding box center [322, 313] width 296 height 48
paste textarea "Pan-fried Indian bread ."
type textarea "Pan-fried Indian bread ."
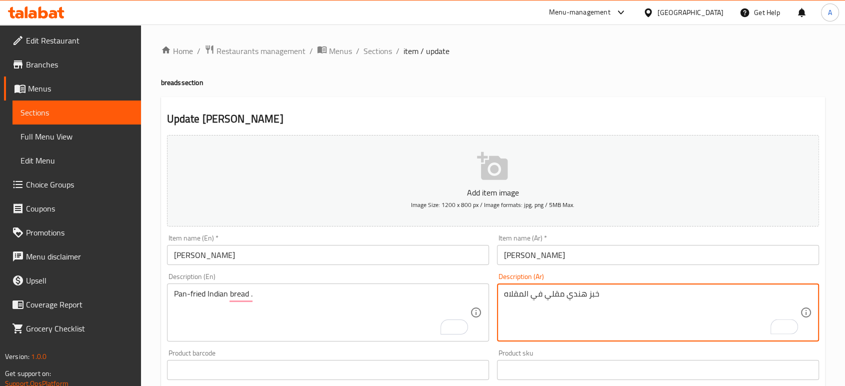
type textarea "خبز هندي مقلي في المقلاه"
click at [561, 248] on input "[PERSON_NAME]" at bounding box center [658, 255] width 322 height 20
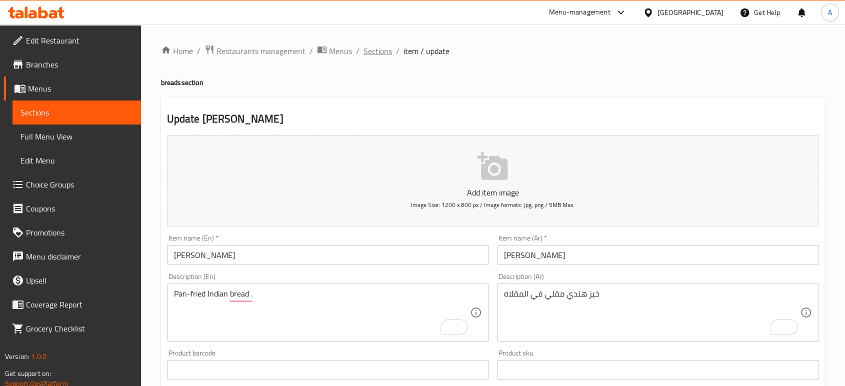
click at [372, 49] on span "Sections" at bounding box center [378, 51] width 29 height 12
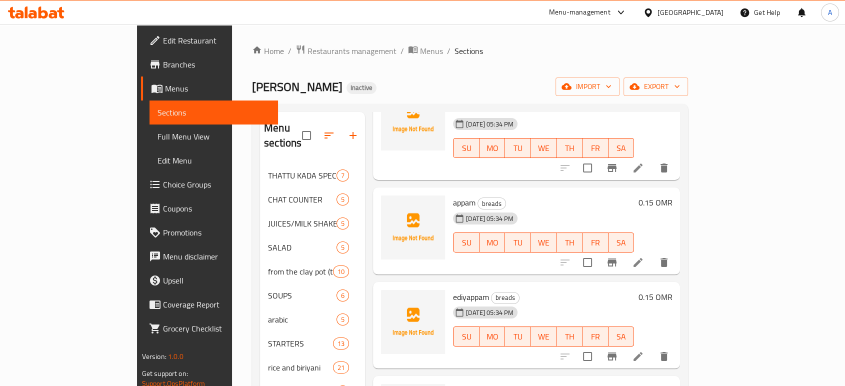
scroll to position [500, 0]
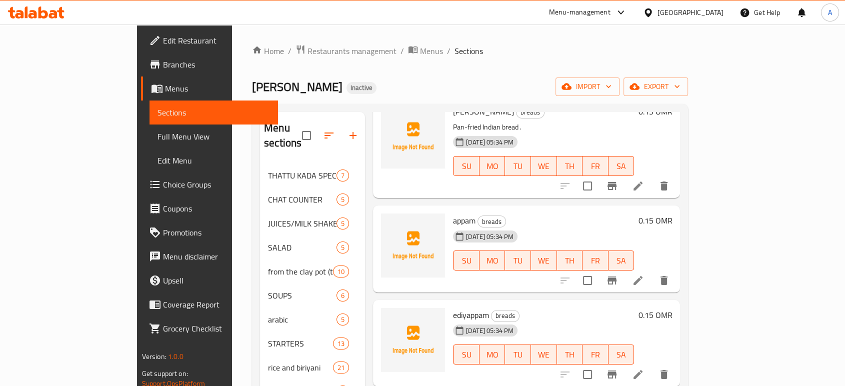
click at [453, 213] on span "appam" at bounding box center [464, 220] width 23 height 15
copy h6 "appam"
click at [644, 275] on icon at bounding box center [638, 281] width 12 height 12
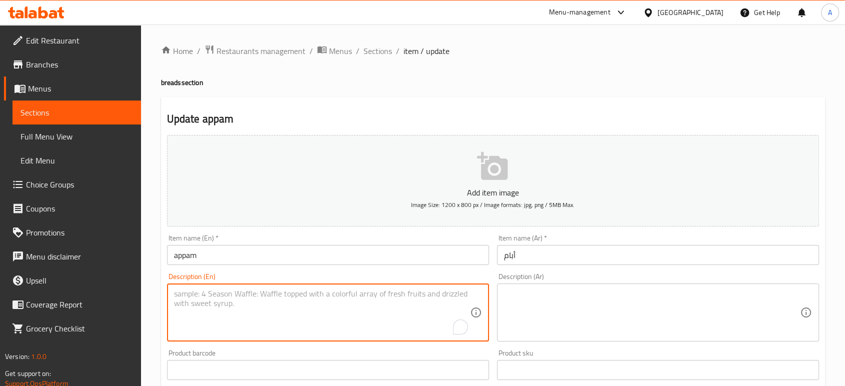
click at [266, 302] on textarea "To enrich screen reader interactions, please activate Accessibility in Grammarl…" at bounding box center [322, 313] width 296 height 48
paste textarea "Delicate and fluffy rice pancake with crispy edges"
type textarea "Delicate and fluffy rice pancake with crispy edges"
click at [554, 298] on textarea at bounding box center [652, 313] width 296 height 48
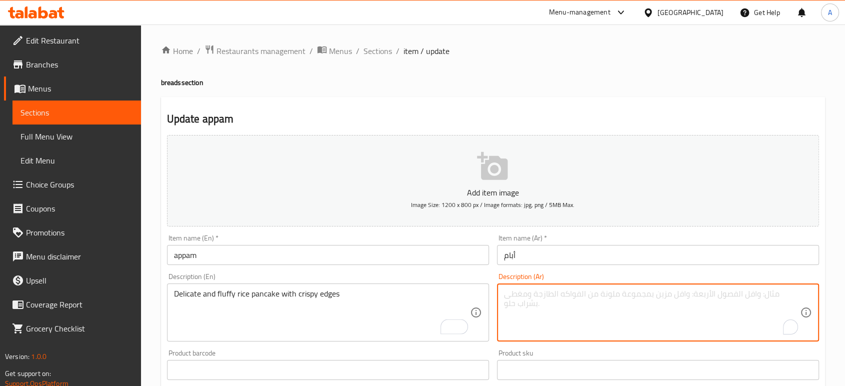
paste textarea "فطيرة أرز ناعمة وهشة بحواف مقرمشة."
click at [631, 296] on textarea "فطيرة أرز ناعمة وهشة بحواف مقرمشة." at bounding box center [652, 313] width 296 height 48
click at [592, 299] on textarea "بان كيك أرز ناعمة وهشة بحواف مقرمشة." at bounding box center [652, 313] width 296 height 48
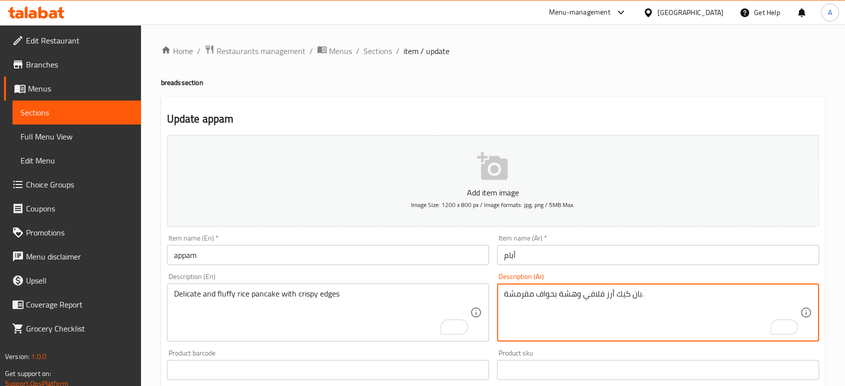
type textarea "بان كيك أرز فلافي وهشة بحواف مقرمشة."
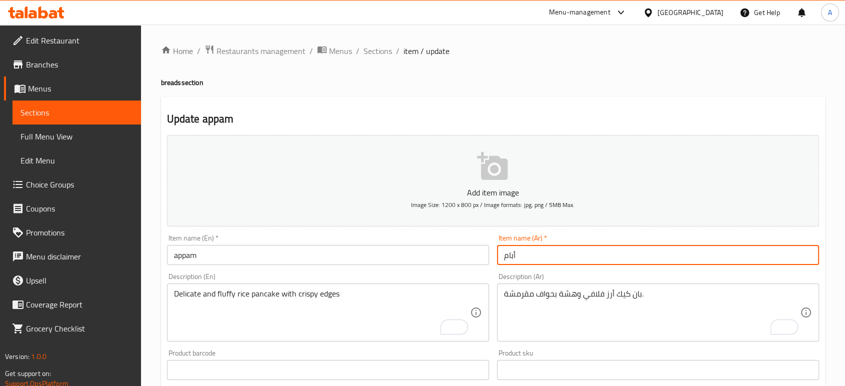
click at [523, 262] on input "أبام" at bounding box center [658, 255] width 322 height 20
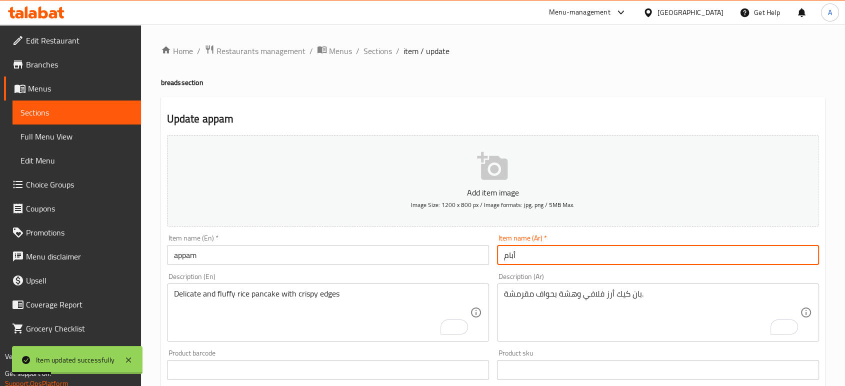
drag, startPoint x: 371, startPoint y: 52, endPoint x: 401, endPoint y: 99, distance: 56.1
click at [371, 52] on span "Sections" at bounding box center [378, 51] width 29 height 12
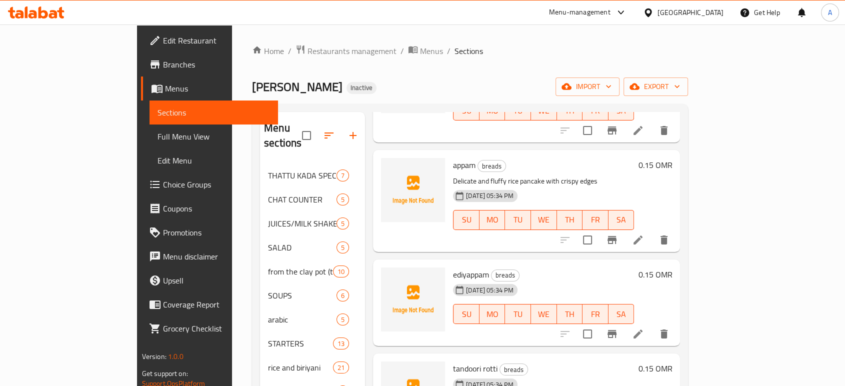
scroll to position [611, 0]
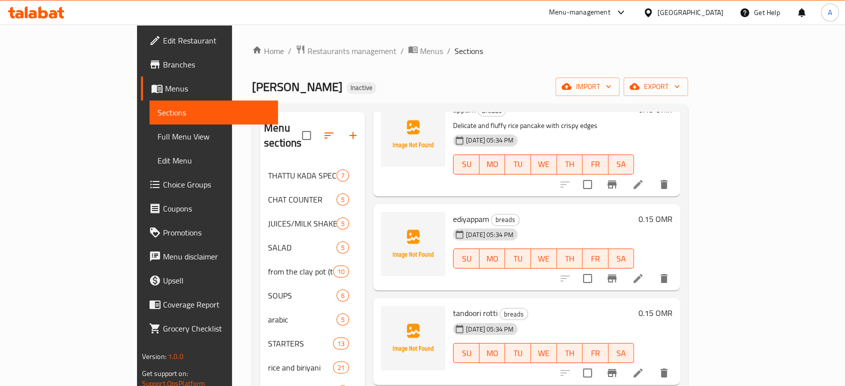
click at [453, 212] on span "ediyappam" at bounding box center [471, 219] width 36 height 15
copy h6 "ediyappam"
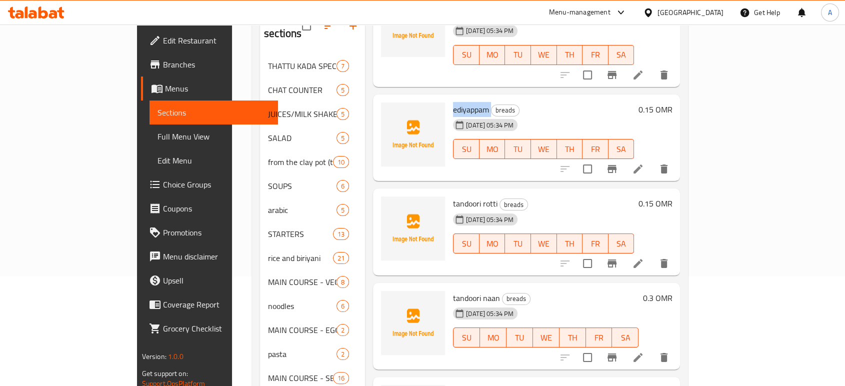
scroll to position [111, 0]
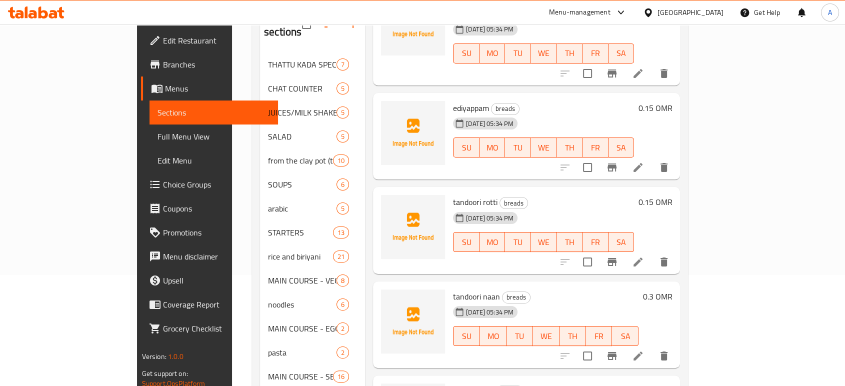
click at [453, 195] on span "tandoori rotti" at bounding box center [475, 202] width 45 height 15
copy h6 "tandoori rotti"
click at [643, 258] on icon at bounding box center [638, 262] width 9 height 9
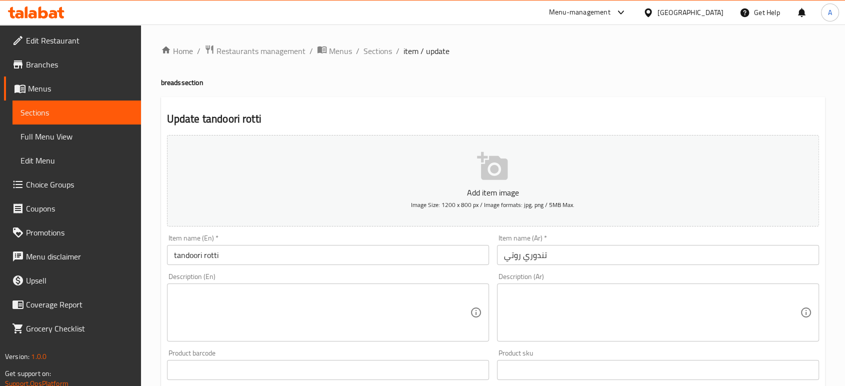
click at [320, 312] on textarea at bounding box center [322, 313] width 296 height 48
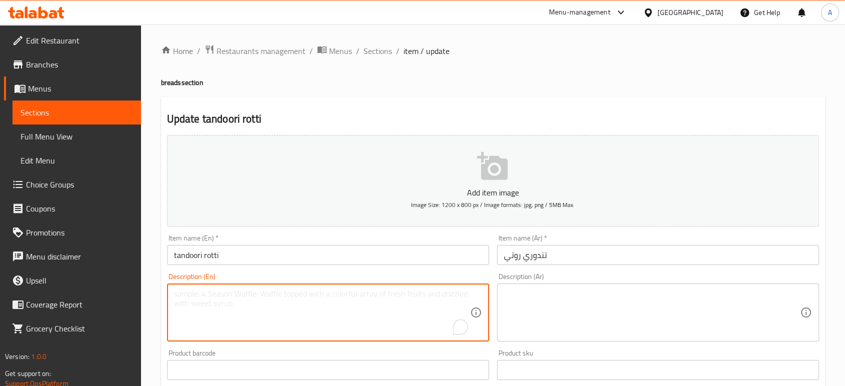
paste textarea "Flatbread made from whole wheat flour, baking powder, plain yogurt and butter"
type textarea "Flatbread made from whole wheat flour, baking powder, plain yogurt and butter"
click at [550, 307] on textarea at bounding box center [652, 313] width 296 height 48
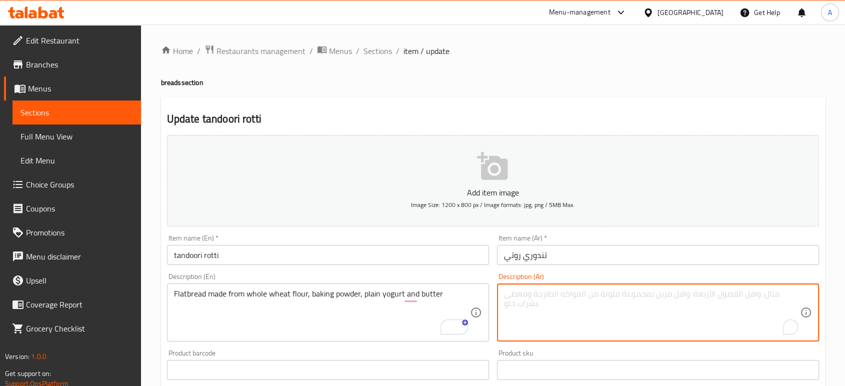
paste textarea "خبز مسطح مصنوع من دقيق القمح الكامل ومسحوق الخبز واللبن العادي والزبدة"
click at [540, 299] on textarea "خبز مسطح مصنوع من دقيق القمح الكامل ومسحوق الخبز واللبن العادي والزبدة" at bounding box center [652, 313] width 296 height 48
type textarea "خبز مسطح مصنوع من دقيق القمح الكامل ومسحوق الخبز واللبن ساده والزبدة"
click at [556, 257] on input "تندوري روتي" at bounding box center [658, 255] width 322 height 20
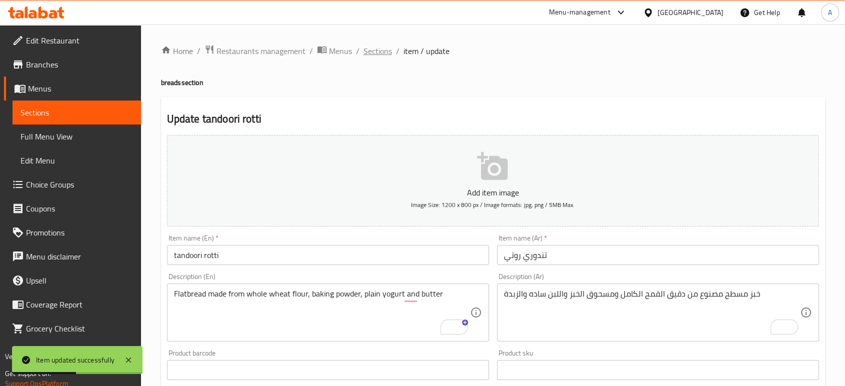
click at [377, 51] on span "Sections" at bounding box center [378, 51] width 29 height 12
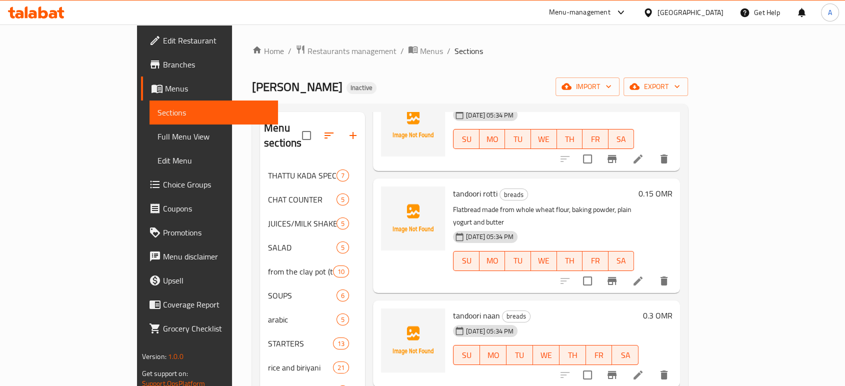
scroll to position [778, 0]
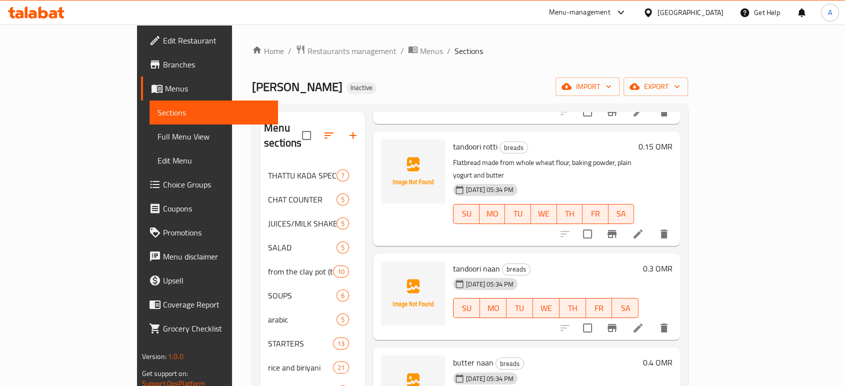
click at [456, 261] on span "tandoori naan" at bounding box center [476, 268] width 47 height 15
click at [455, 261] on span "tandoori naan" at bounding box center [476, 268] width 47 height 15
copy h6 "tandoori naan"
click at [643, 324] on icon at bounding box center [638, 328] width 9 height 9
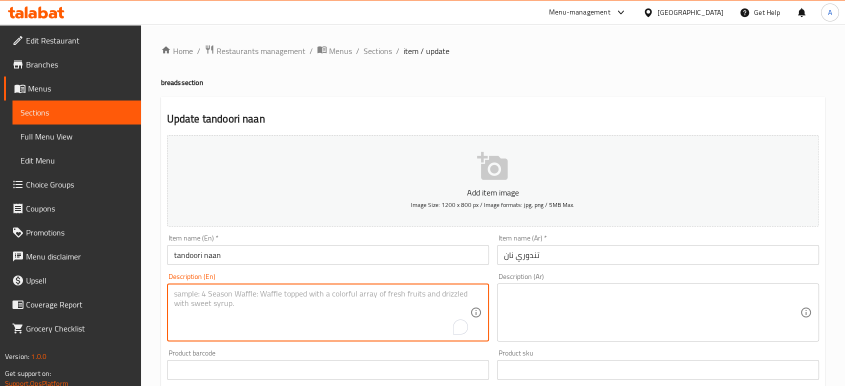
click at [284, 314] on textarea "To enrich screen reader interactions, please activate Accessibility in Grammarl…" at bounding box center [322, 313] width 296 height 48
paste textarea "Flour, yogurt, milk, sugar, yeast, salt, oil, nigella seeds"
type textarea "Flour, yogurt, milk, sugar, yeast, salt, oil, nigella seeds"
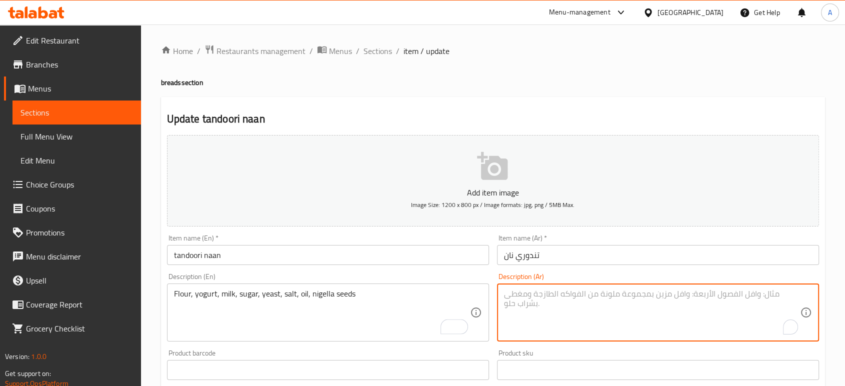
click at [527, 316] on textarea "To enrich screen reader interactions, please activate Accessibility in Grammarl…" at bounding box center [652, 313] width 296 height 48
paste textarea "دقيق، [PERSON_NAME]، [PERSON_NAME]، سكر، [PERSON_NAME]، [PERSON_NAME]، زيت، حبة…"
type textarea "دقيق، [PERSON_NAME]، [PERSON_NAME]، سكر، [PERSON_NAME]، [PERSON_NAME]، زيت، حبة…"
click at [565, 250] on input "تندوري نان" at bounding box center [658, 255] width 322 height 20
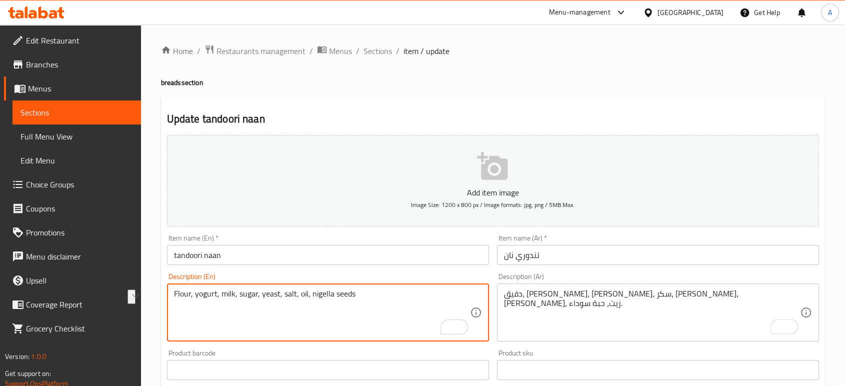
drag, startPoint x: 361, startPoint y: 292, endPoint x: 310, endPoint y: 295, distance: 50.7
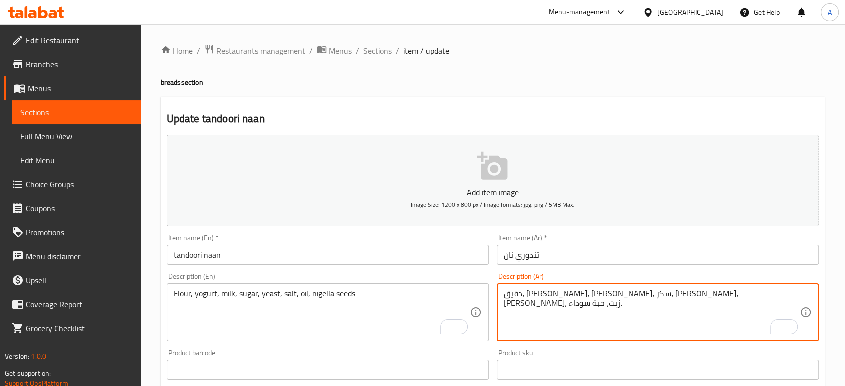
click at [583, 263] on input "تندوري نان" at bounding box center [658, 255] width 322 height 20
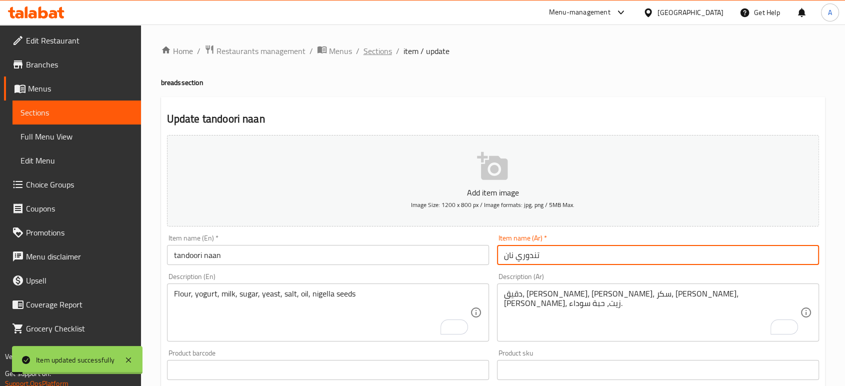
click at [374, 49] on span "Sections" at bounding box center [378, 51] width 29 height 12
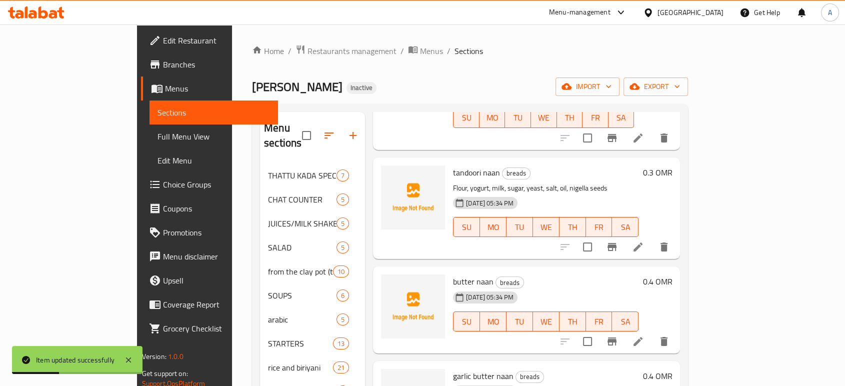
scroll to position [111, 0]
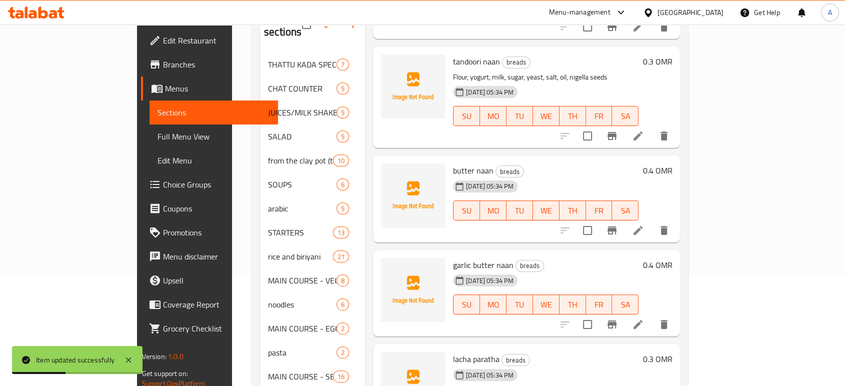
click at [454, 163] on span "butter naan" at bounding box center [473, 170] width 41 height 15
click at [453, 163] on span "butter naan" at bounding box center [473, 170] width 41 height 15
copy h6 "butter naan"
click at [643, 226] on icon at bounding box center [638, 230] width 9 height 9
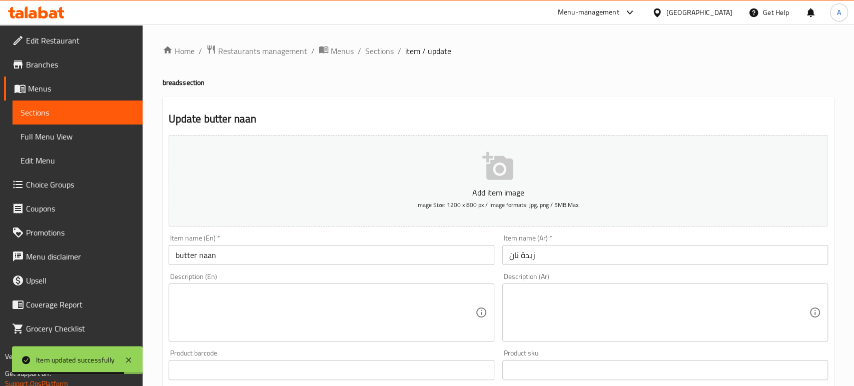
click at [338, 304] on div at bounding box center [427, 193] width 854 height 386
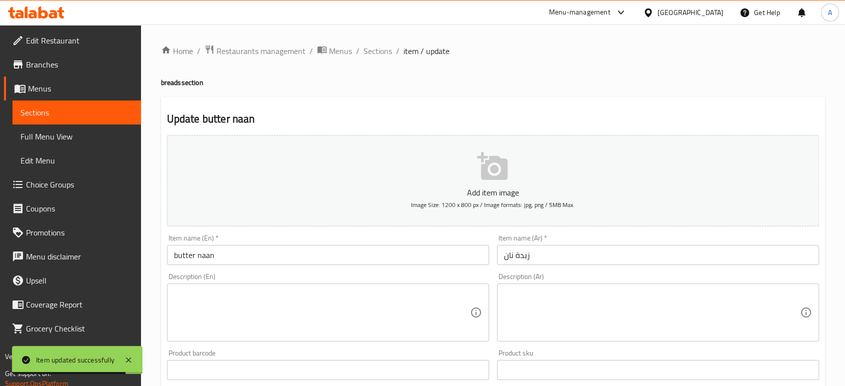
click at [331, 307] on textarea at bounding box center [322, 313] width 296 height 48
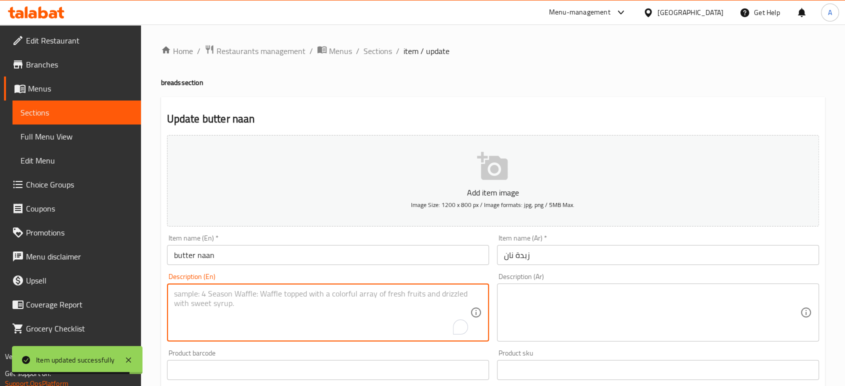
paste textarea "Indian bread made with wheat, curd, yeast and topped with melted butter"
type textarea "Indian bread made with wheat, curd, yeast and topped with melted butter"
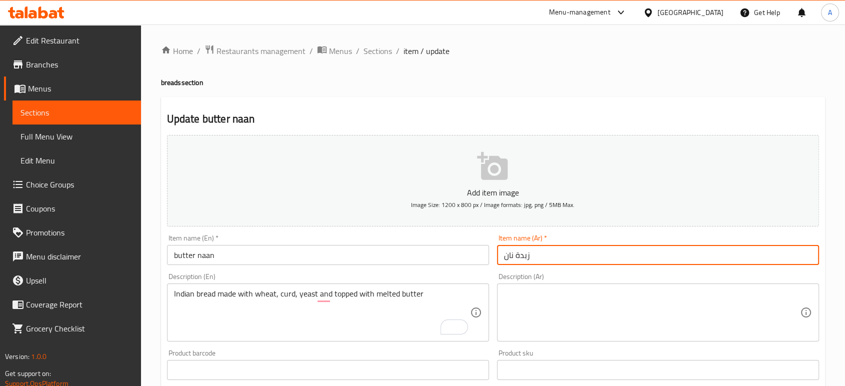
drag, startPoint x: 719, startPoint y: 261, endPoint x: 660, endPoint y: 311, distance: 77.7
click at [708, 273] on div "Add item image Image Size: 1200 x 800 px / Image formats: jpg, png / 5MB Max. I…" at bounding box center [493, 346] width 660 height 431
click at [659, 312] on textarea at bounding box center [652, 313] width 296 height 48
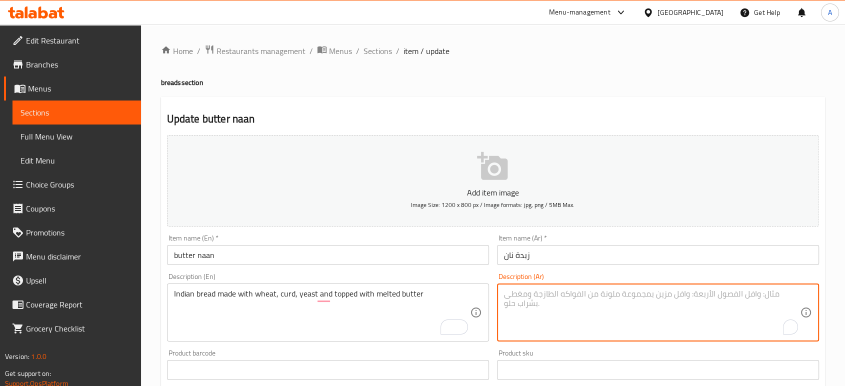
paste textarea "خبز هندي مصنوع من قمح، ل[PERSON_NAME]، خميرة ومغطى بالزبدة المذابة"
type textarea "خبز هندي مصنوع من قمح، ل[PERSON_NAME]، خميرة ومغطى بالزبدة المذابة"
click at [580, 254] on input "زبدة نان" at bounding box center [658, 255] width 322 height 20
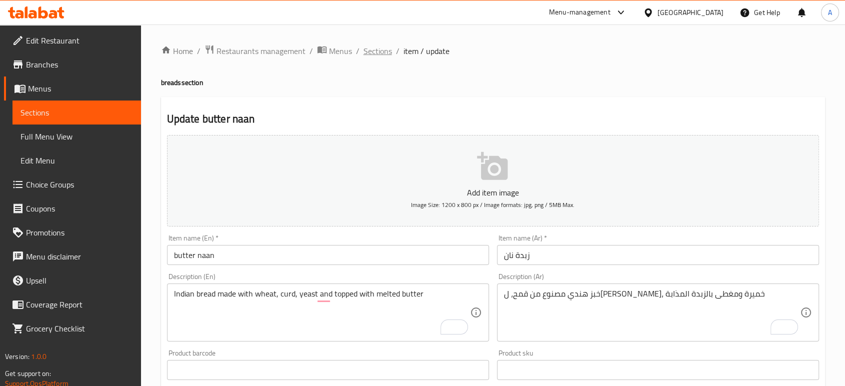
click at [369, 50] on span "Sections" at bounding box center [378, 51] width 29 height 12
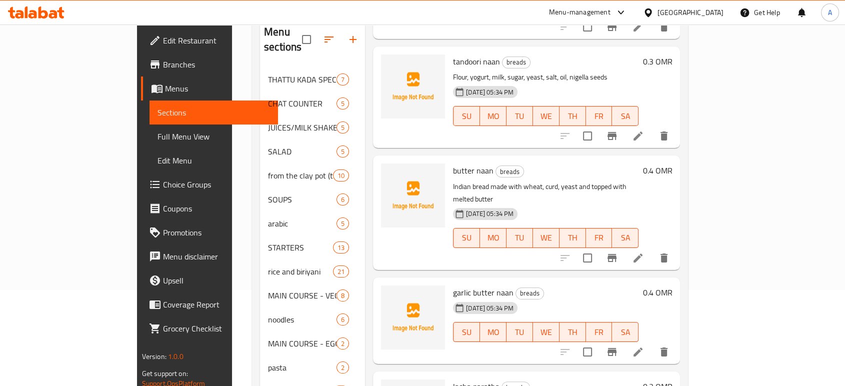
scroll to position [167, 0]
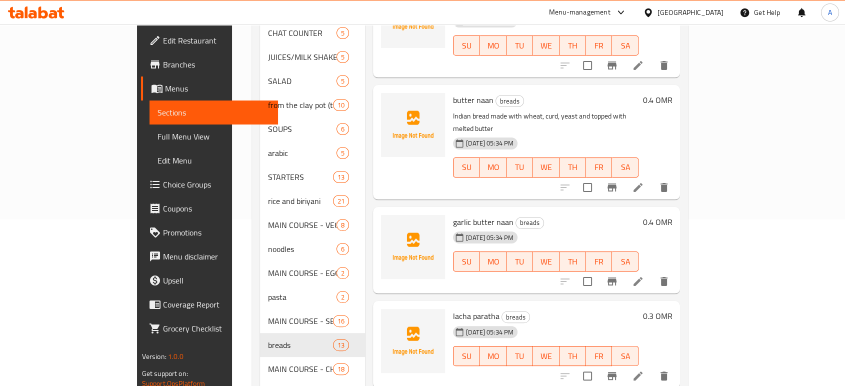
click at [460, 215] on span "garlic butter naan" at bounding box center [483, 222] width 61 height 15
copy h6 "garlic butter naan"
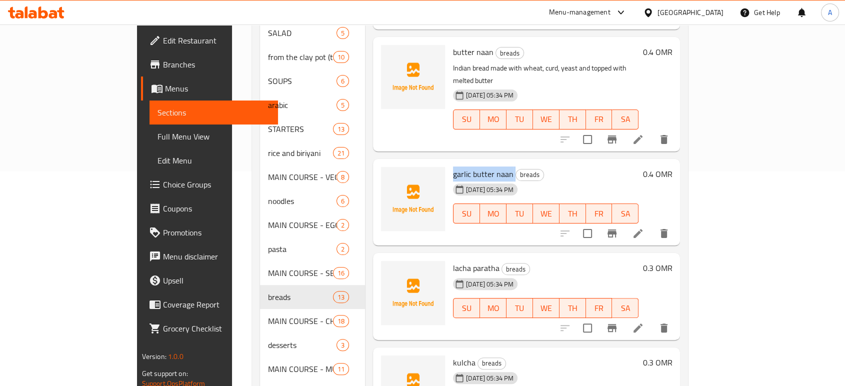
scroll to position [250, 0]
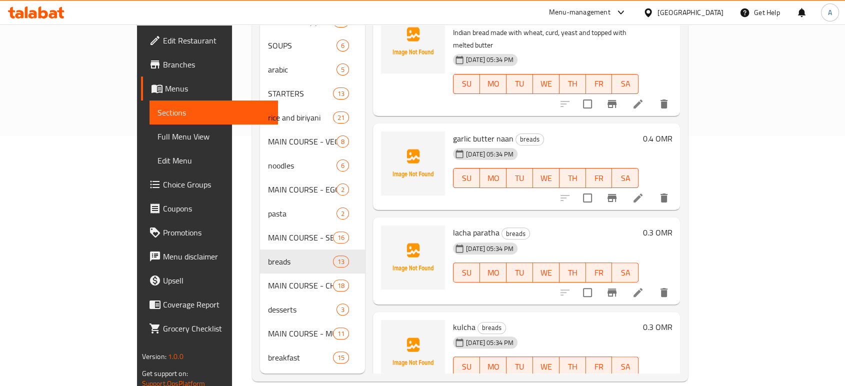
click at [461, 225] on span "lacha paratha" at bounding box center [476, 232] width 47 height 15
copy h6 "lacha paratha"
click at [643, 288] on icon at bounding box center [638, 292] width 9 height 9
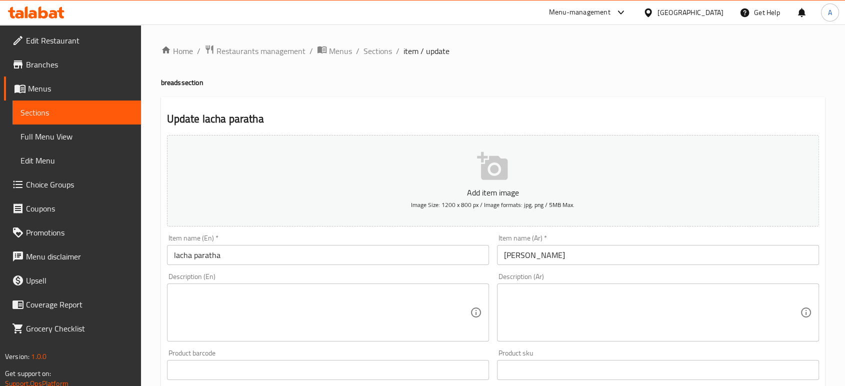
click at [318, 331] on textarea at bounding box center [322, 313] width 296 height 48
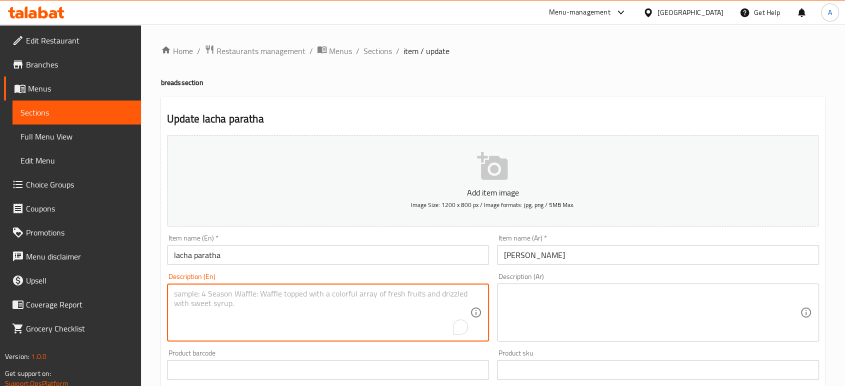
paste textarea "Indian flatbread Made of wheat flour."
type textarea "Indian flatbread Made of wheat flour."
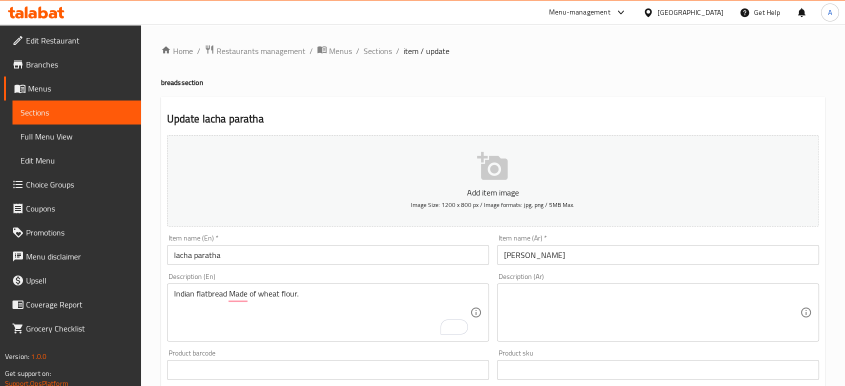
click at [534, 287] on div "Description (Ar)" at bounding box center [658, 313] width 322 height 58
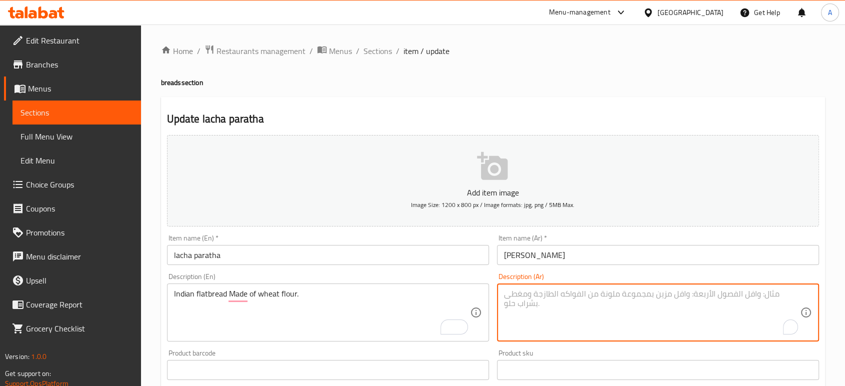
paste textarea "خبز هندي مصنوع من دقيق قمح."
click at [574, 295] on textarea "خبز هندي مصنوع من دقيق قمح." at bounding box center [652, 313] width 296 height 48
type textarea "خبز هندي مسطح مصنوع من دقيق قمح."
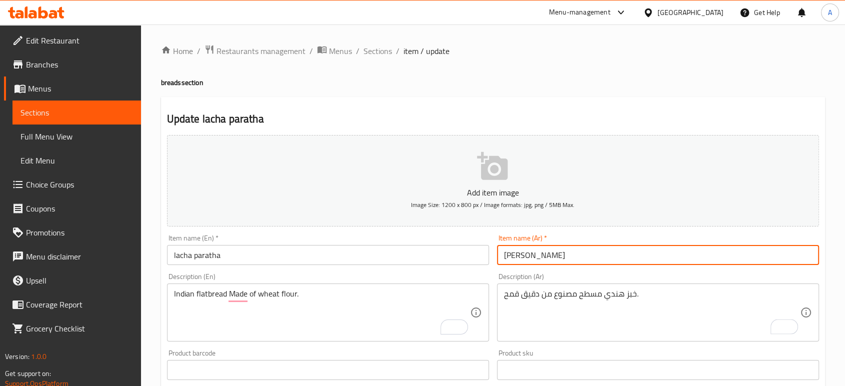
click at [573, 255] on input "[PERSON_NAME]" at bounding box center [658, 255] width 322 height 20
click at [375, 47] on span "Sections" at bounding box center [378, 51] width 29 height 12
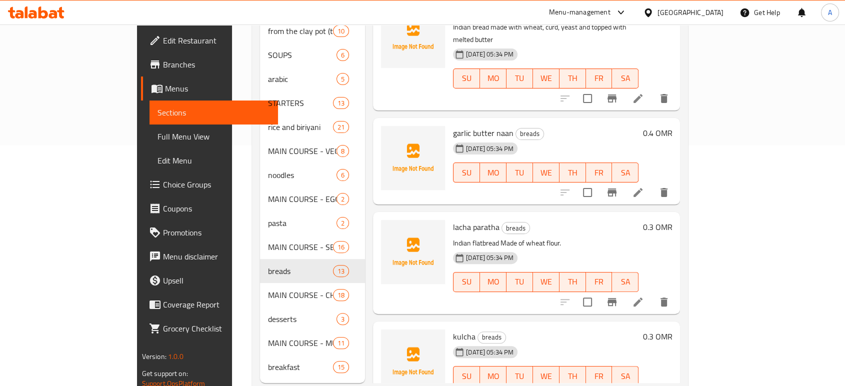
scroll to position [250, 0]
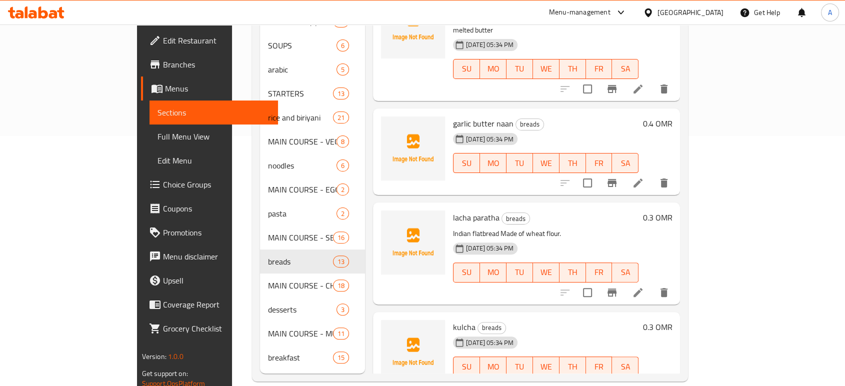
click at [453, 320] on span "kulcha" at bounding box center [464, 327] width 23 height 15
copy span "kulcha"
click at [644, 381] on icon at bounding box center [638, 387] width 12 height 12
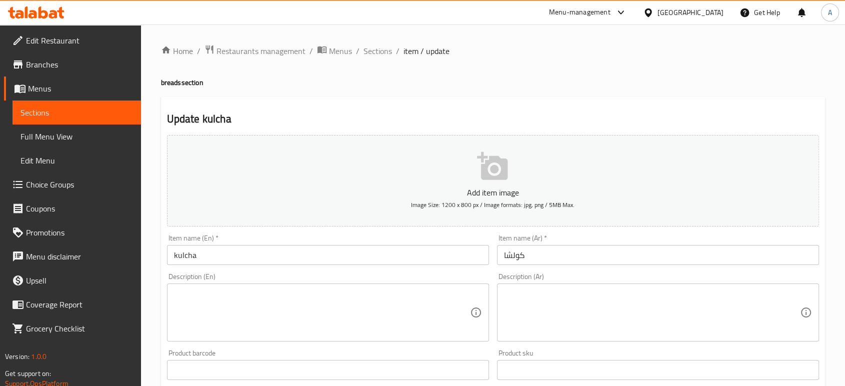
click at [271, 303] on textarea at bounding box center [322, 313] width 296 height 48
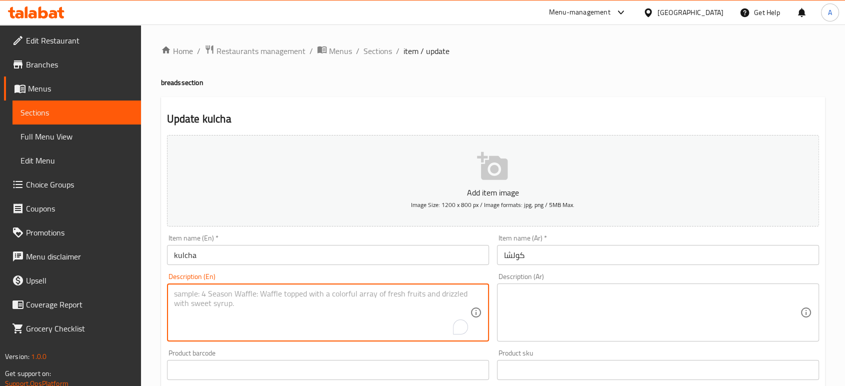
paste textarea "Flour, sugar, salt, baking powder, baking soda, yogurt, oil and water"
type textarea "Flour, sugar, salt, baking powder, baking soda, yogurt, oil and water"
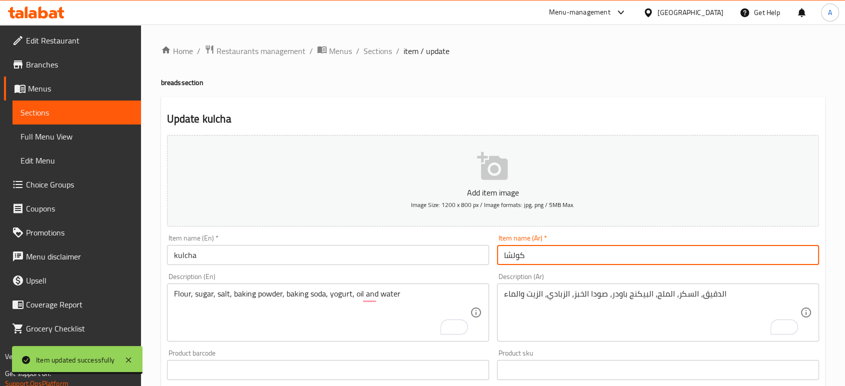
drag, startPoint x: 385, startPoint y: 47, endPoint x: 431, endPoint y: 75, distance: 53.9
click at [385, 47] on span "Sections" at bounding box center [378, 51] width 29 height 12
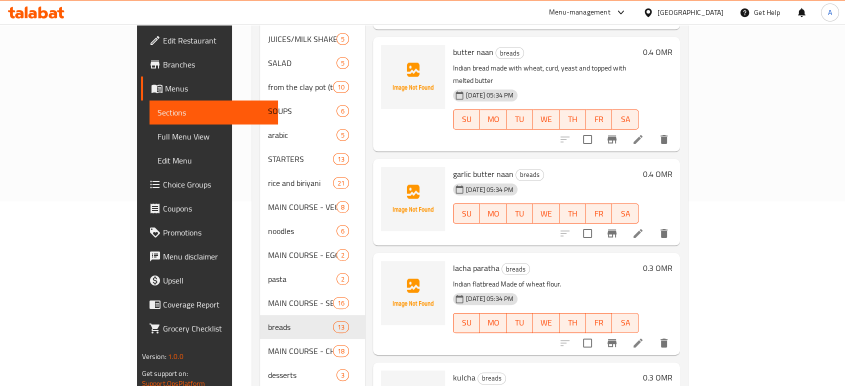
scroll to position [250, 0]
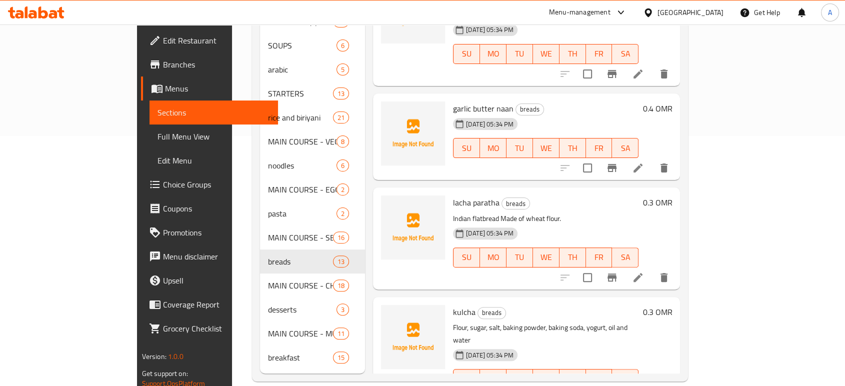
click at [591, 224] on div "[DATE] 05:34 PM SU MO TU WE TH FR SA" at bounding box center [546, 251] width 194 height 54
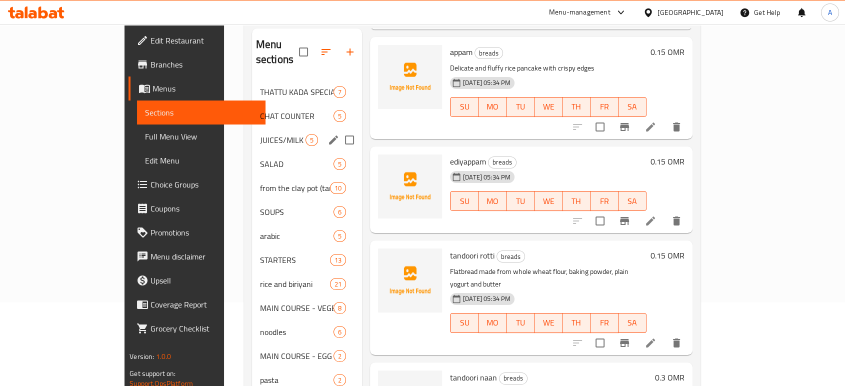
scroll to position [0, 0]
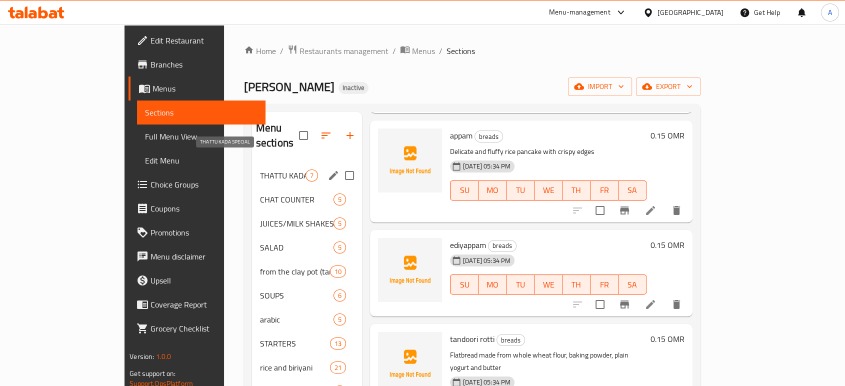
click at [260, 170] on span "THATTU KADA SPECIAL" at bounding box center [283, 176] width 46 height 12
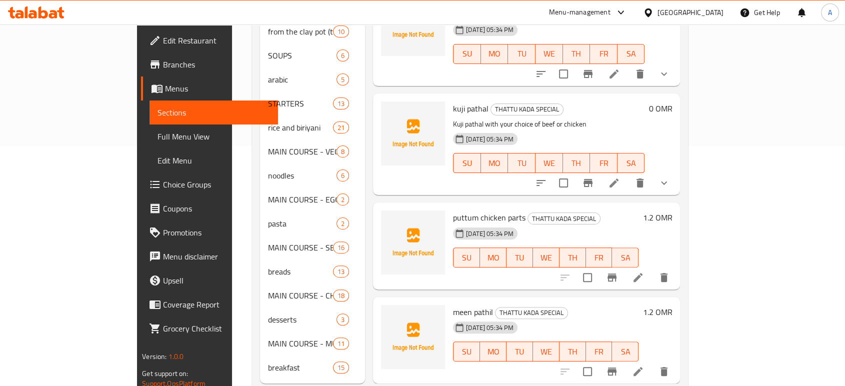
scroll to position [250, 0]
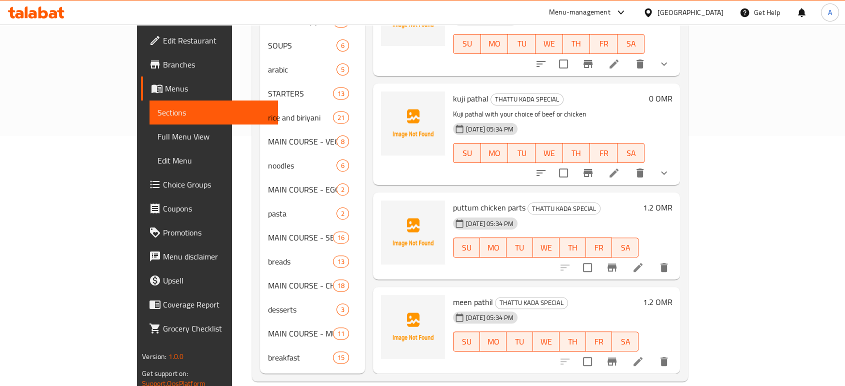
click at [453, 295] on span "meen pathil" at bounding box center [473, 302] width 40 height 15
copy h6 "meen pathil"
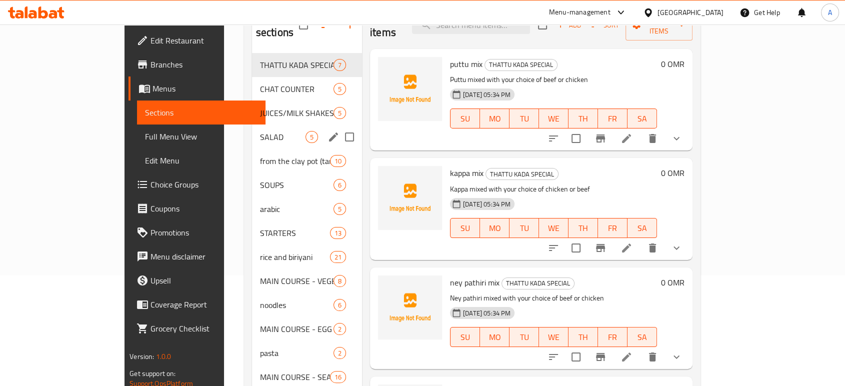
scroll to position [84, 0]
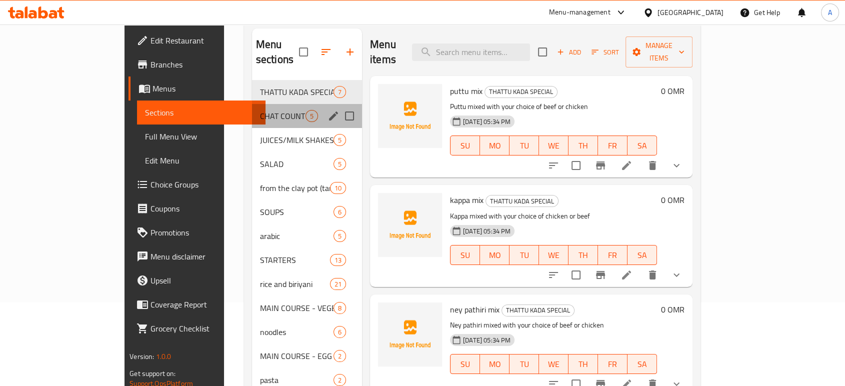
click at [252, 104] on div "CHAT COUNTER 5" at bounding box center [307, 116] width 110 height 24
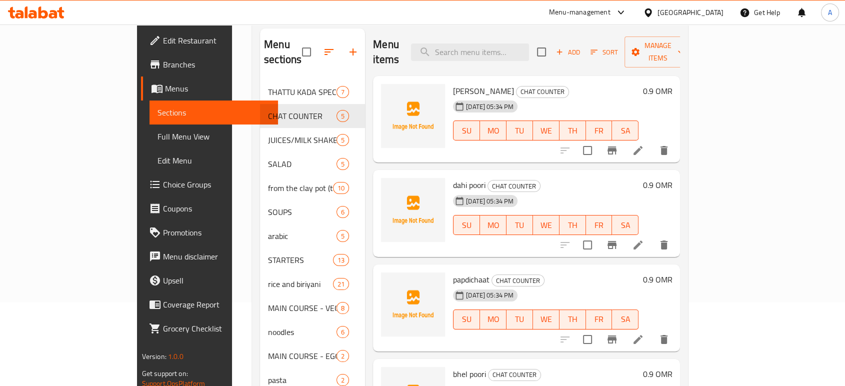
click at [453, 84] on span "[PERSON_NAME]" at bounding box center [483, 91] width 61 height 15
copy h6 "[PERSON_NAME]"
click at [643, 146] on icon at bounding box center [638, 150] width 9 height 9
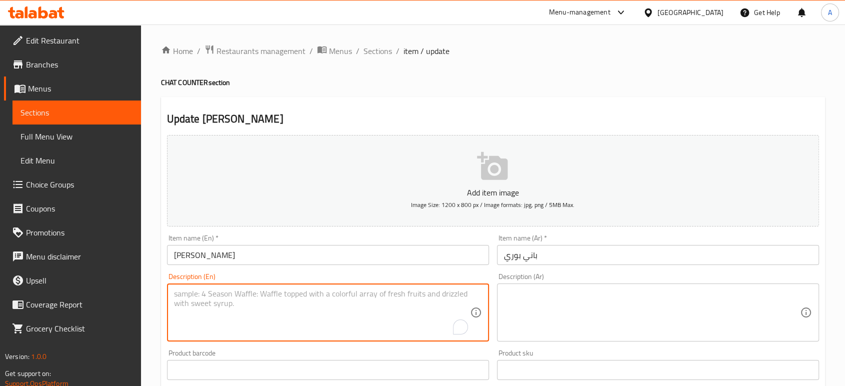
click at [322, 295] on textarea "To enrich screen reader interactions, please activate Accessibility in Grammarl…" at bounding box center [322, 313] width 296 height 48
paste textarea "Indian street food consisting of crispy shells filled with flavored water"
type textarea "Indian street food consisting of crispy shells filled with flavored water"
click at [622, 314] on textarea at bounding box center [652, 313] width 296 height 48
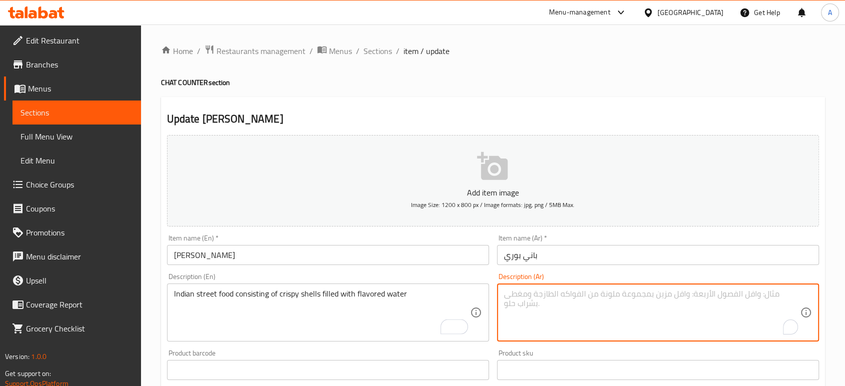
paste textarea "طعام من الشوارع الهندية يتكون من اصداف مقرمشة محشوة بماء منكه"
type textarea "طعام من الشوارع الهندية يتكون من اصداف مقرمشة محشوة بماء منكه"
click at [580, 255] on input "باني بوري" at bounding box center [658, 255] width 322 height 20
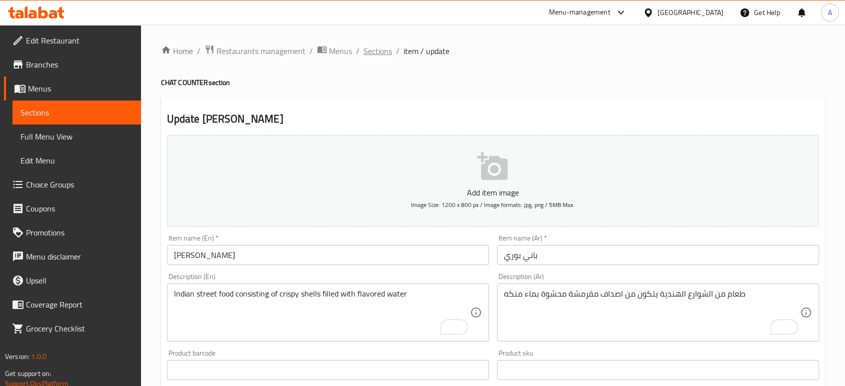
click at [372, 45] on span "Sections" at bounding box center [378, 51] width 29 height 12
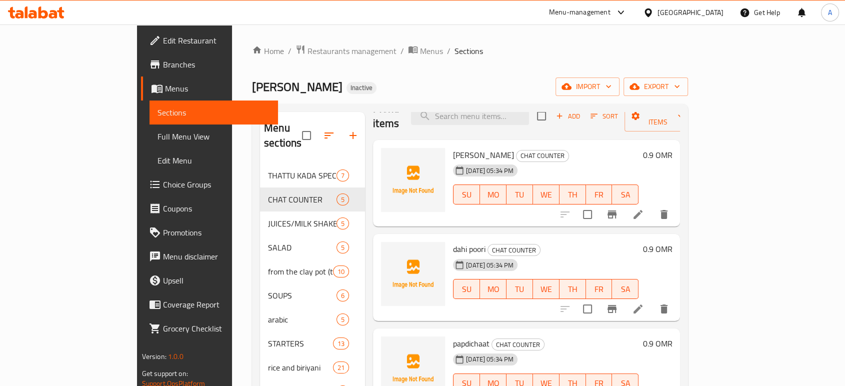
scroll to position [30, 0]
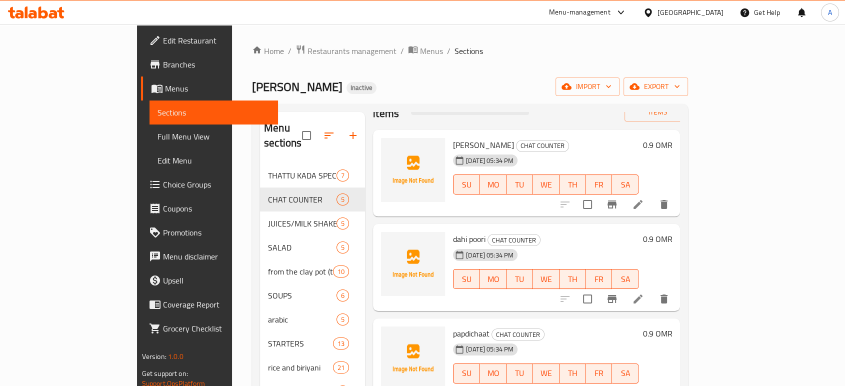
click at [453, 232] on span "dahi poori" at bounding box center [469, 239] width 33 height 15
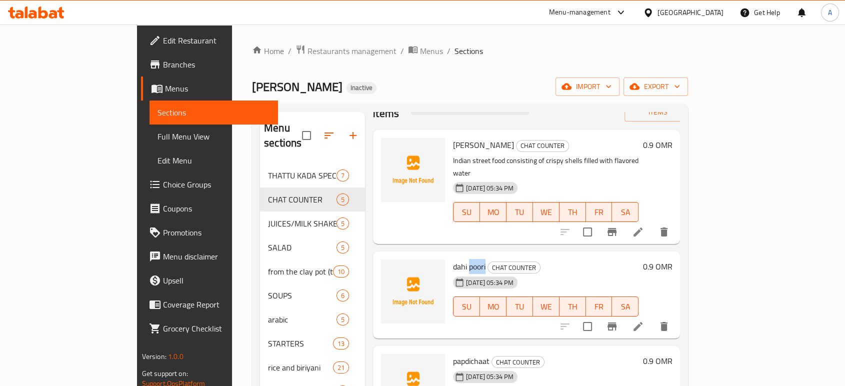
click at [437, 219] on div "Menu items Add Sort Manage items pani puri CHAT COUNTER Indian street food cons…" at bounding box center [522, 368] width 315 height 512
copy h6 "dahi poori"
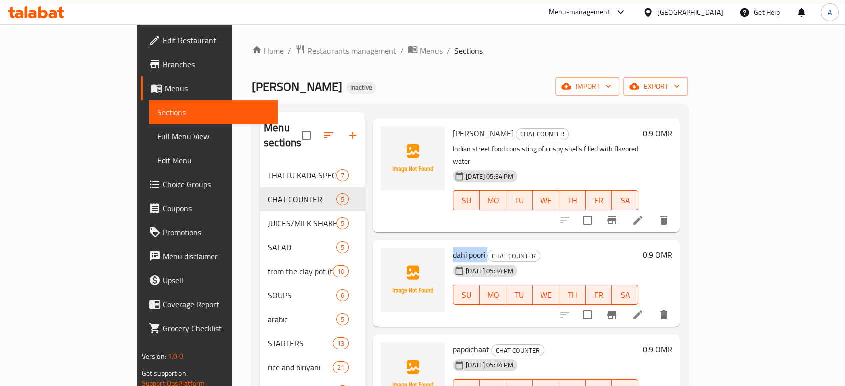
scroll to position [45, 0]
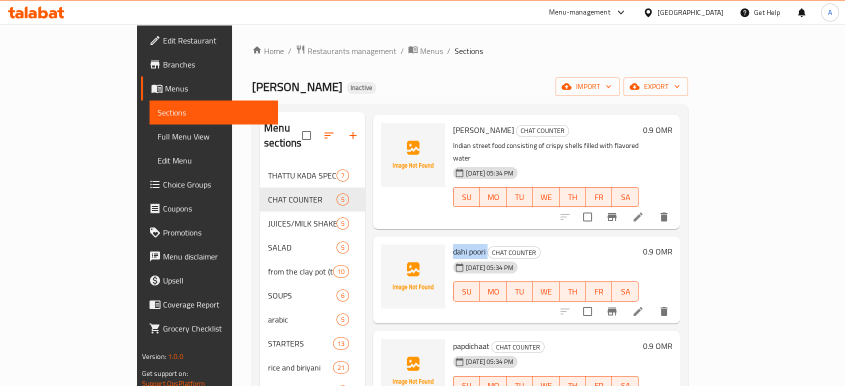
click at [644, 306] on icon at bounding box center [638, 312] width 12 height 12
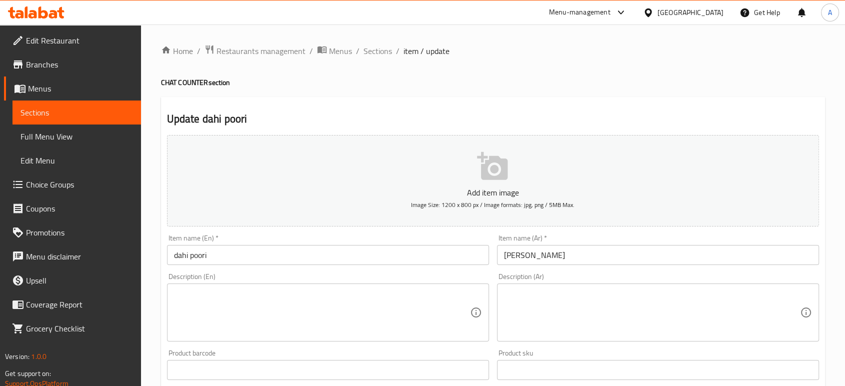
click at [281, 319] on textarea at bounding box center [322, 313] width 296 height 48
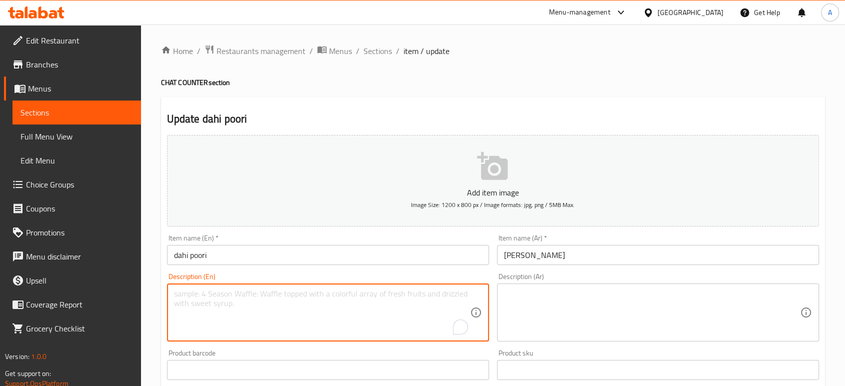
paste textarea "Yogurt, puris, sev, potatoes, onions, tamarind chutney, green chutney, red chil…"
type textarea "Yogurt, puris, sev, potatoes, onions, tamarind chutney, green chutney, red chil…"
click at [557, 332] on textarea at bounding box center [652, 313] width 296 height 48
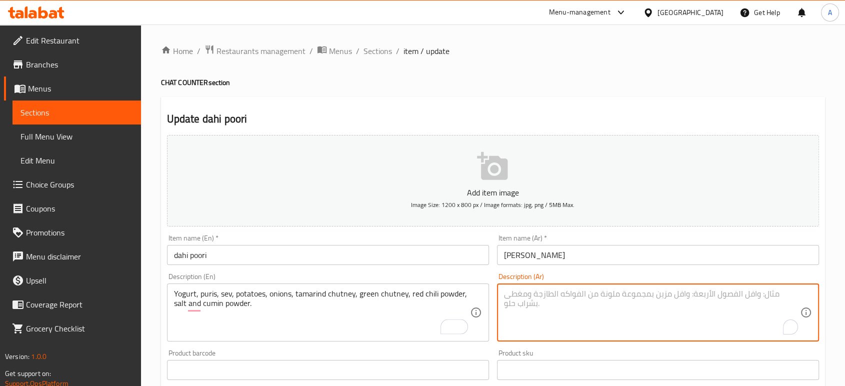
paste textarea "زبادي، بوري، سيف، بطاطا، بصل، تشاتني تمر هندي، تشاتني خضراء، بودرة فلفل أحمر حا…"
type textarea "زبادي، بوري، سيف، بطاطا، بصل، تشاتني تمر هندي، تشاتني خضراء، بودرة فلفل أحمر حا…"
click at [574, 268] on div "Item name (Ar)   * داهي بوري Item name (Ar) *" at bounding box center [658, 250] width 330 height 39
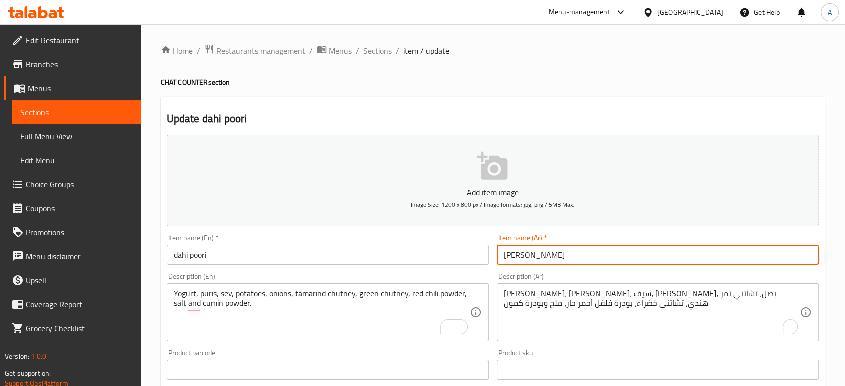
click at [566, 254] on input "داهي بوري" at bounding box center [658, 255] width 322 height 20
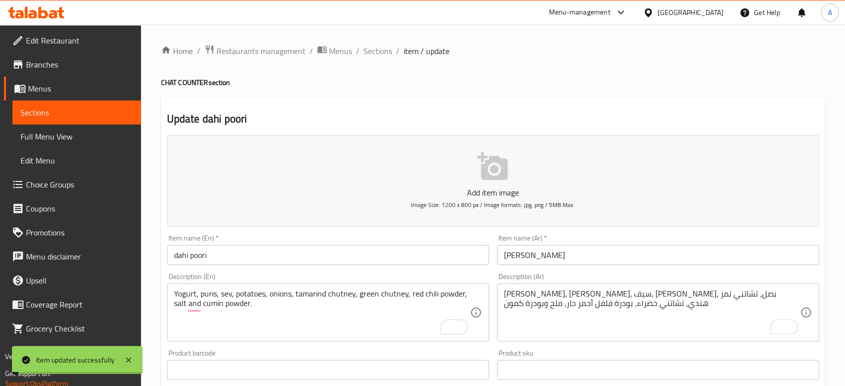
click at [391, 54] on ol "Home / Restaurants management / Menus / Sections / item / update" at bounding box center [493, 51] width 664 height 13
click at [382, 54] on span "Sections" at bounding box center [378, 51] width 29 height 12
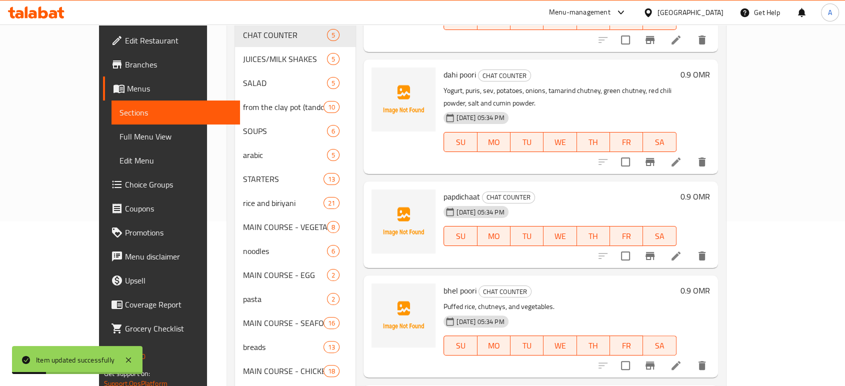
scroll to position [222, 0]
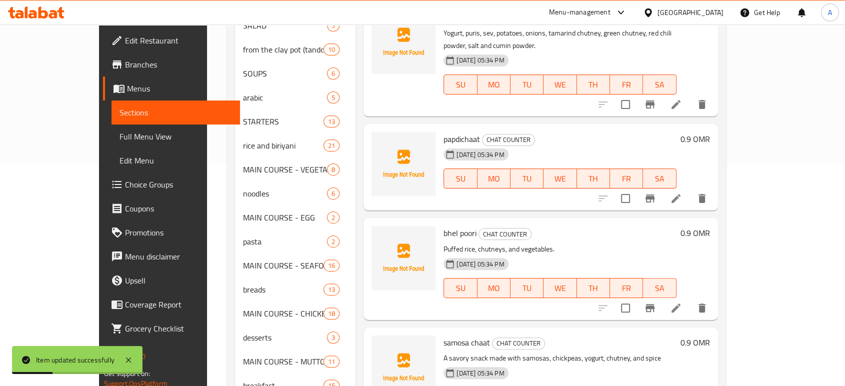
click at [444, 132] on span "papdichaat" at bounding box center [462, 139] width 37 height 15
copy h6 "papdichaat"
click at [714, 187] on div at bounding box center [652, 199] width 123 height 24
click at [690, 190] on li at bounding box center [676, 199] width 28 height 18
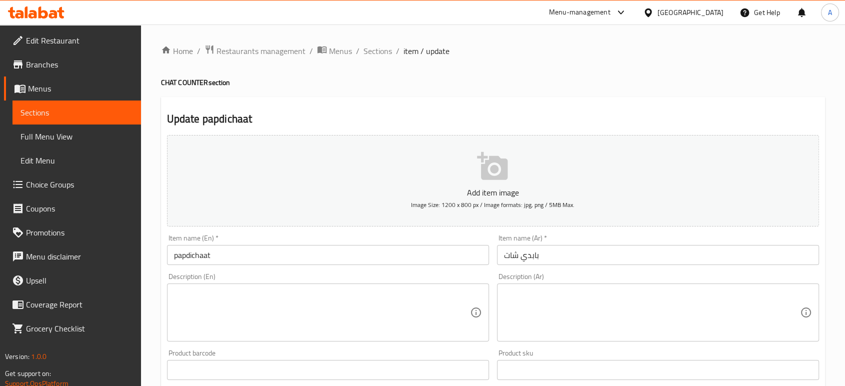
click at [292, 296] on textarea at bounding box center [322, 313] width 296 height 48
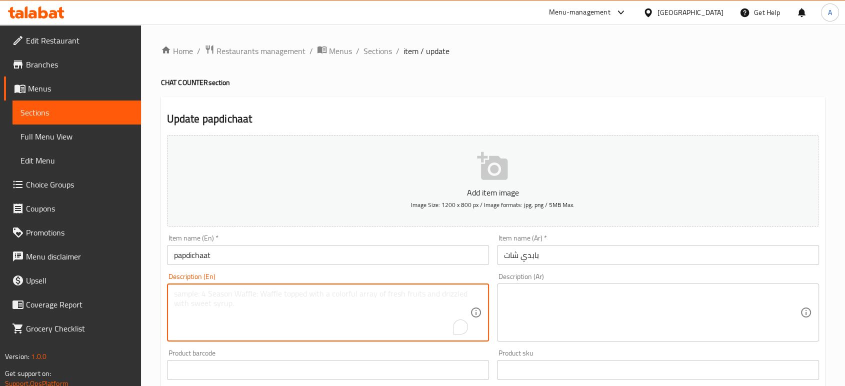
paste textarea "Papdi, boiled potatoes, chickpeas, onions, yogurt, chutneys"
type textarea "Papdi, boiled potatoes, chickpeas, onions, yogurt, chutneys"
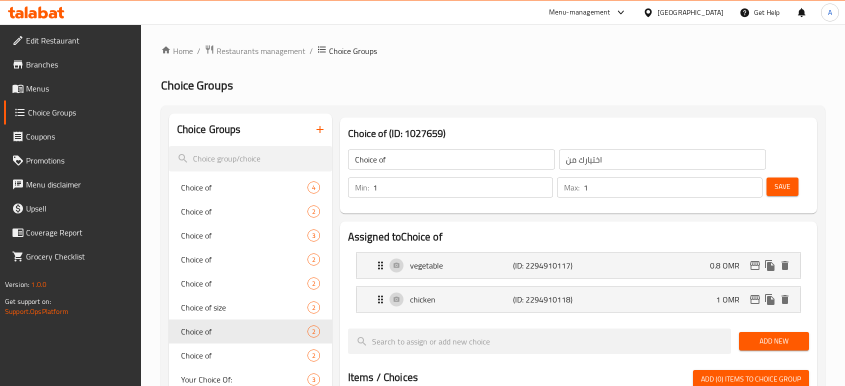
scroll to position [56, 0]
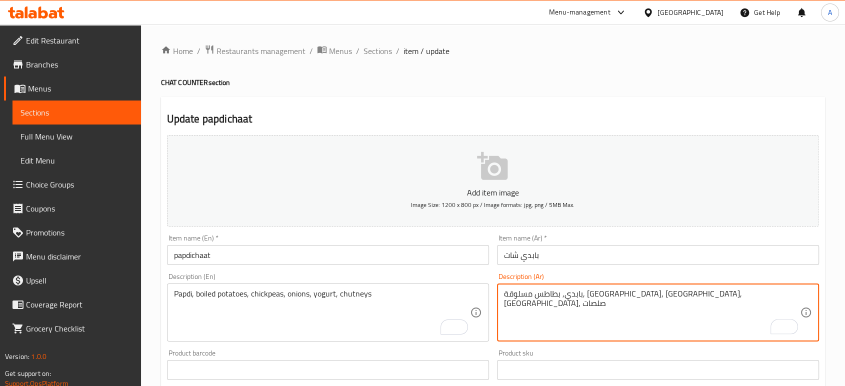
type textarea "بابدي, بطاطس مسلوقة, [GEOGRAPHIC_DATA], [GEOGRAPHIC_DATA], [GEOGRAPHIC_DATA], ص…"
click at [572, 252] on input "بابدي شات" at bounding box center [658, 255] width 322 height 20
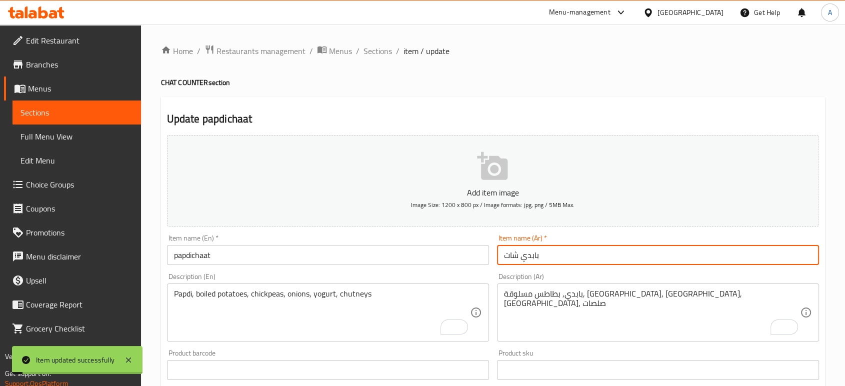
click at [371, 61] on div "Home / Restaurants management / Menus / Sections / item / update CHAT COUNTER s…" at bounding box center [493, 366] width 664 height 642
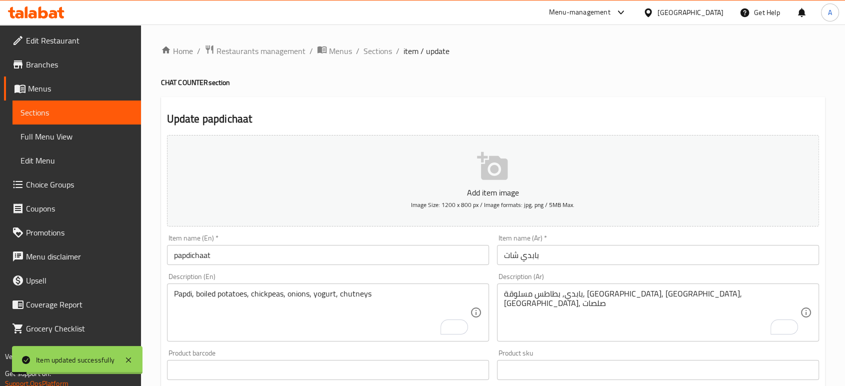
drag, startPoint x: 372, startPoint y: 52, endPoint x: 380, endPoint y: 61, distance: 12.0
click at [372, 52] on span "Sections" at bounding box center [378, 51] width 29 height 12
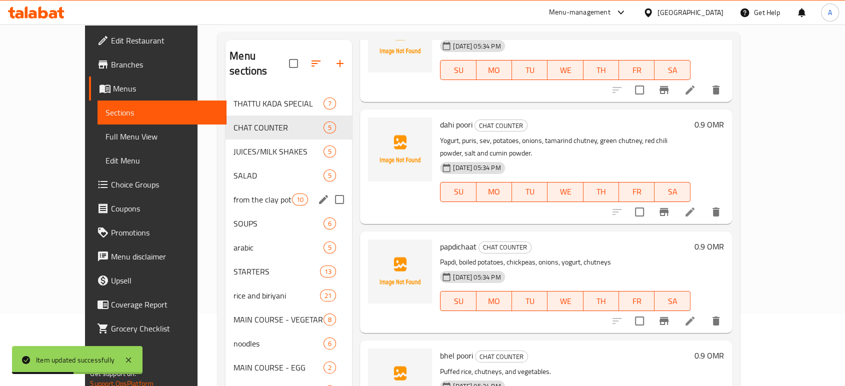
scroll to position [56, 0]
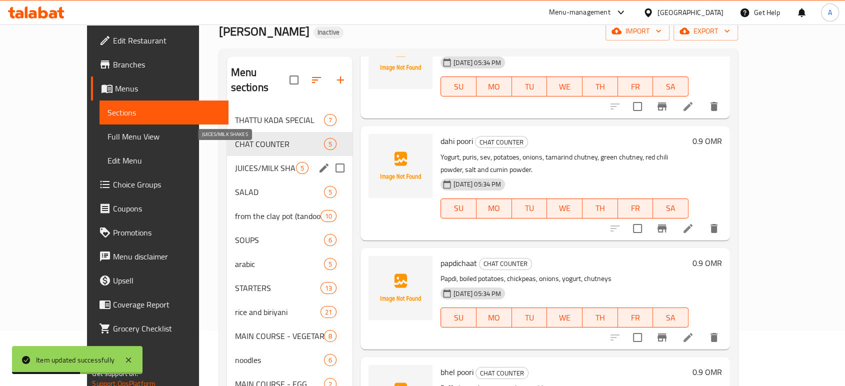
click at [235, 162] on span "JUICES/MILK SHAKES" at bounding box center [265, 168] width 61 height 12
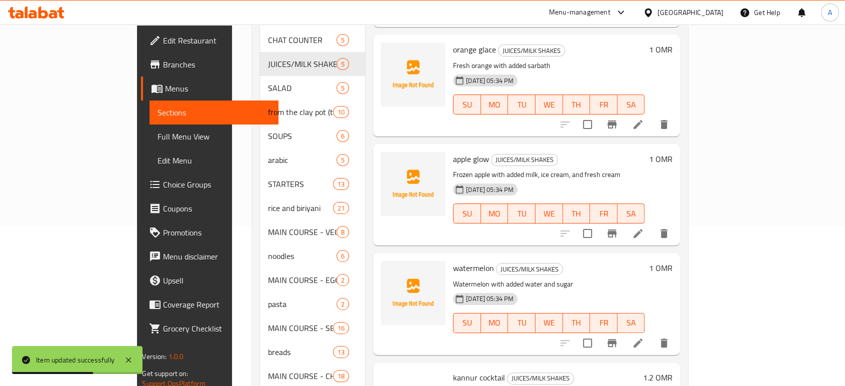
scroll to position [167, 0]
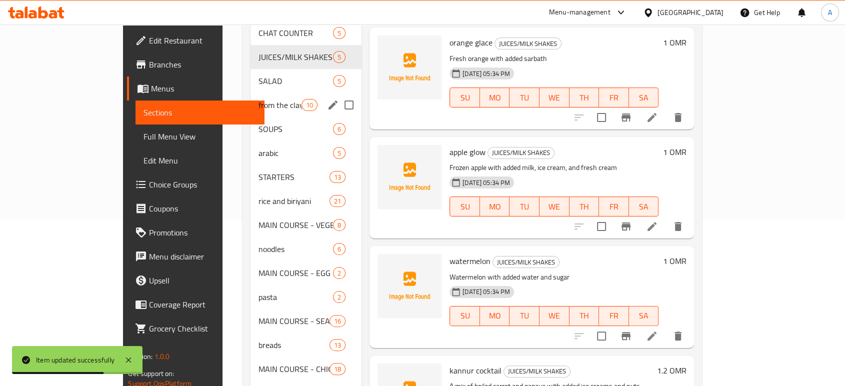
click at [259, 75] on span "SALAD" at bounding box center [296, 81] width 75 height 12
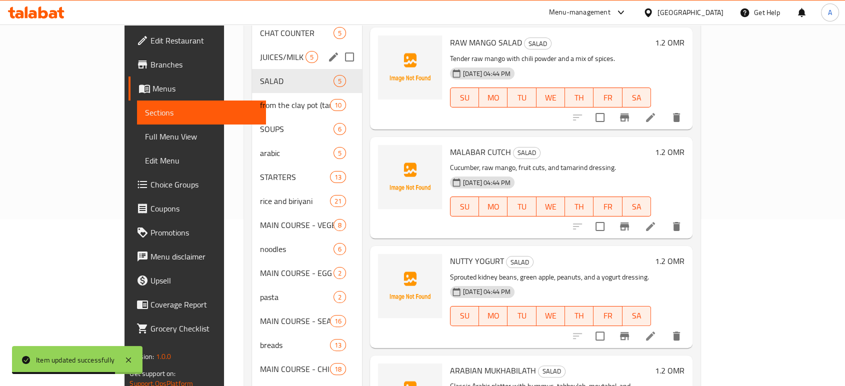
click at [252, 50] on div "JUICES/MILK SHAKES 5" at bounding box center [307, 57] width 110 height 24
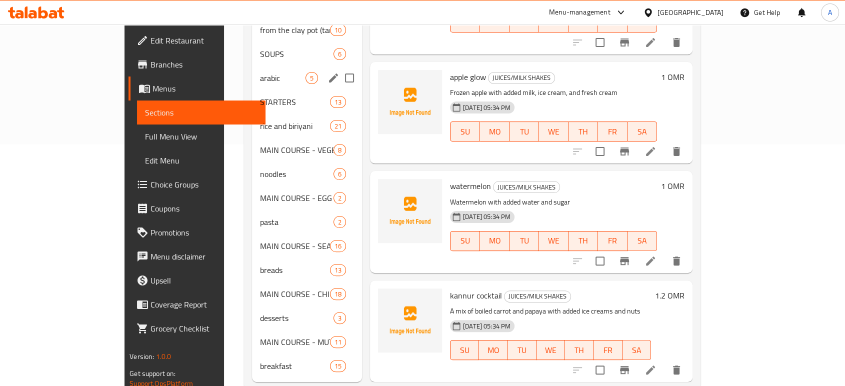
scroll to position [139, 0]
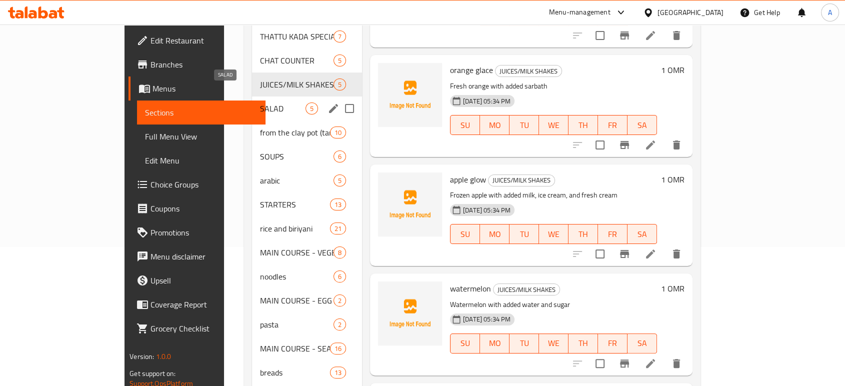
click at [260, 103] on span "SALAD" at bounding box center [283, 109] width 46 height 12
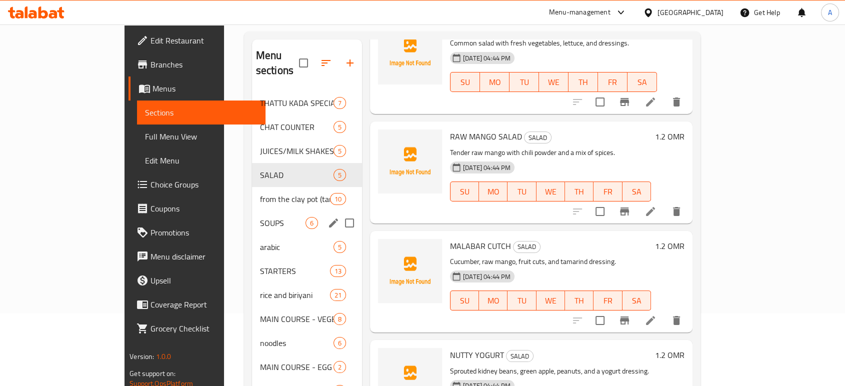
scroll to position [28, 0]
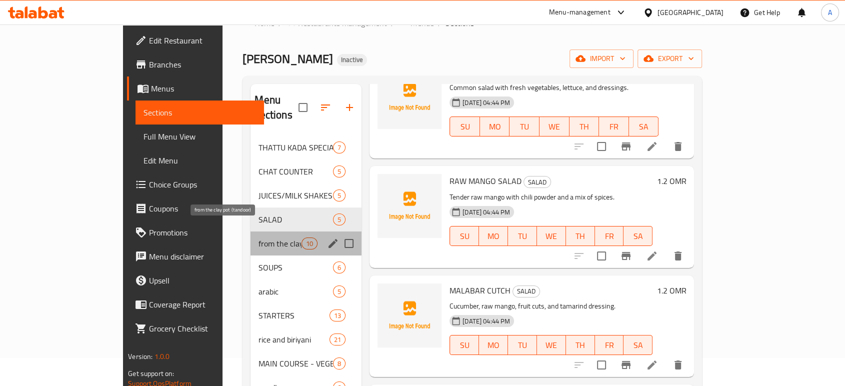
click at [259, 238] on span "from the clay pot (tandoor)" at bounding box center [280, 244] width 43 height 12
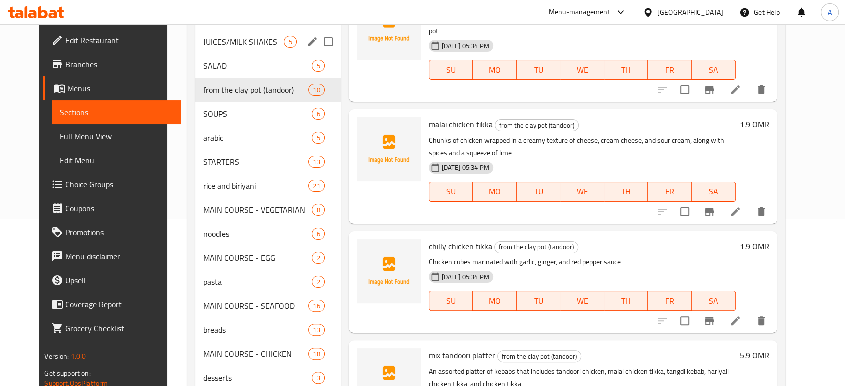
scroll to position [84, 0]
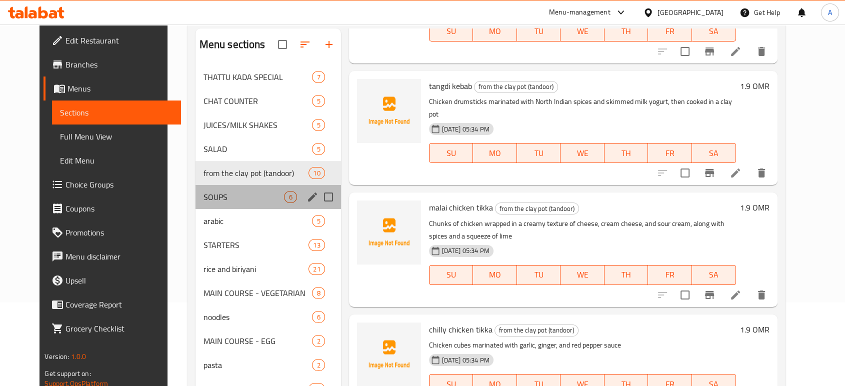
click at [219, 188] on div "SOUPS 6" at bounding box center [269, 197] width 146 height 24
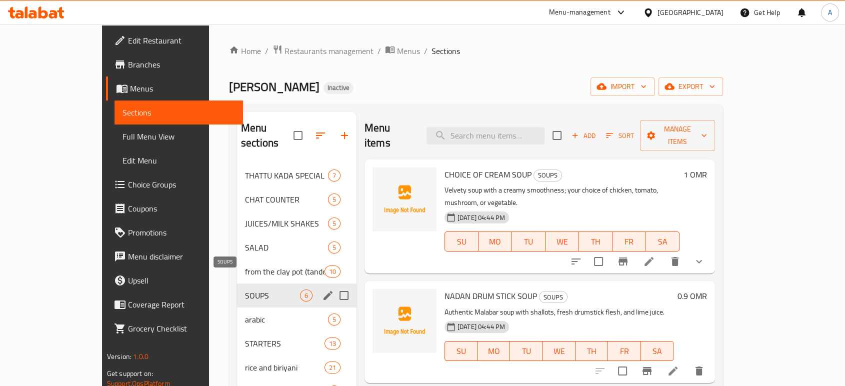
click at [237, 291] on div "SOUPS 6" at bounding box center [297, 296] width 120 height 24
click at [245, 314] on span "arabic" at bounding box center [272, 320] width 55 height 12
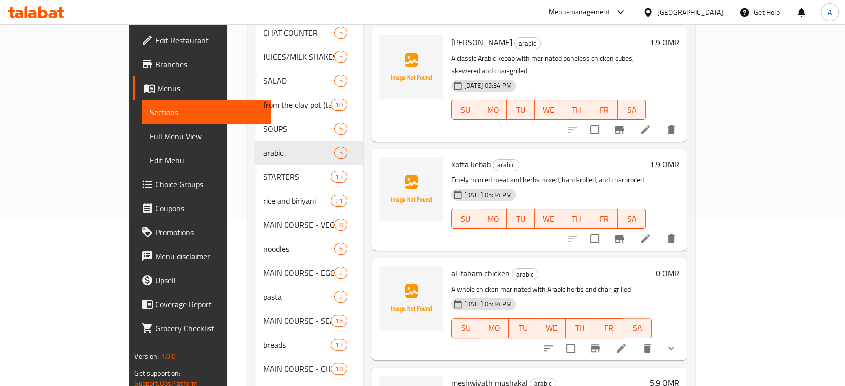
scroll to position [250, 0]
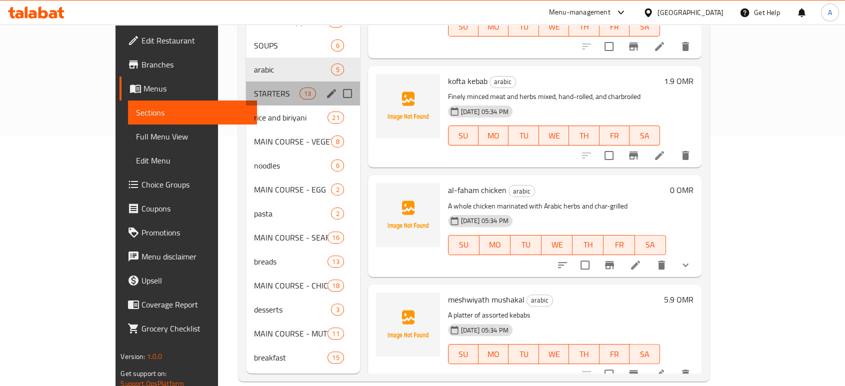
click at [246, 89] on div "STARTERS 13" at bounding box center [303, 94] width 114 height 24
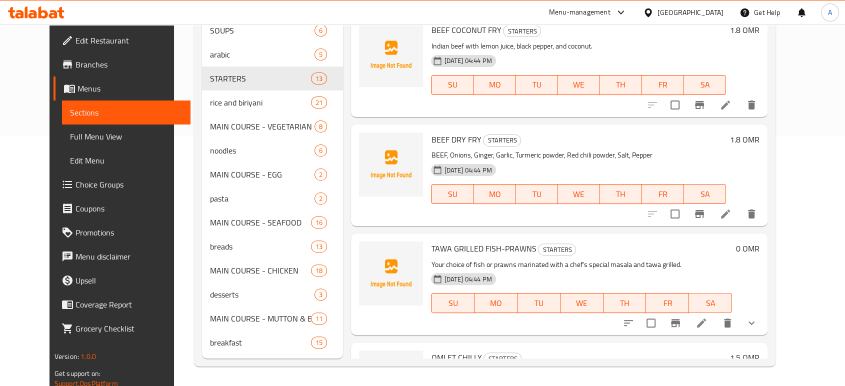
scroll to position [961, 0]
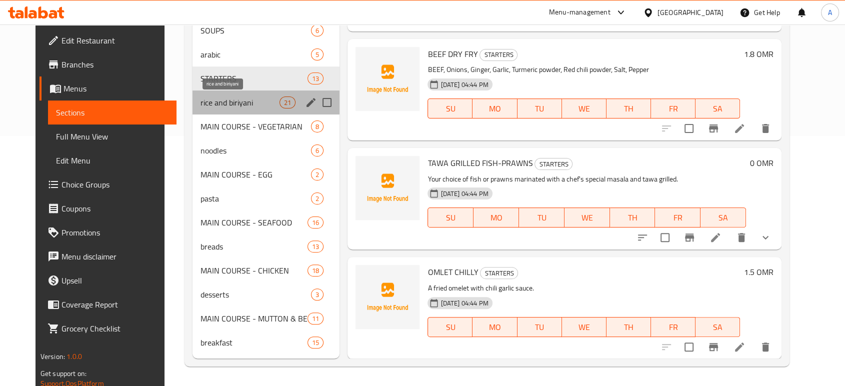
click at [215, 100] on span "rice and biriyani" at bounding box center [240, 103] width 79 height 12
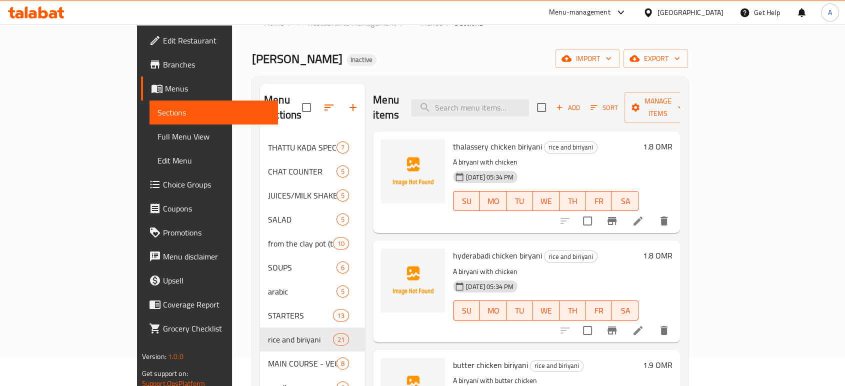
click at [493, 139] on span "thalassery chicken biriyani" at bounding box center [497, 146] width 89 height 15
copy h6 "biriyani"
click at [528, 167] on div "15-09-2025 05:34 PM SU MO TU WE TH FR SA" at bounding box center [546, 194] width 194 height 54
click at [652, 212] on li at bounding box center [638, 221] width 28 height 18
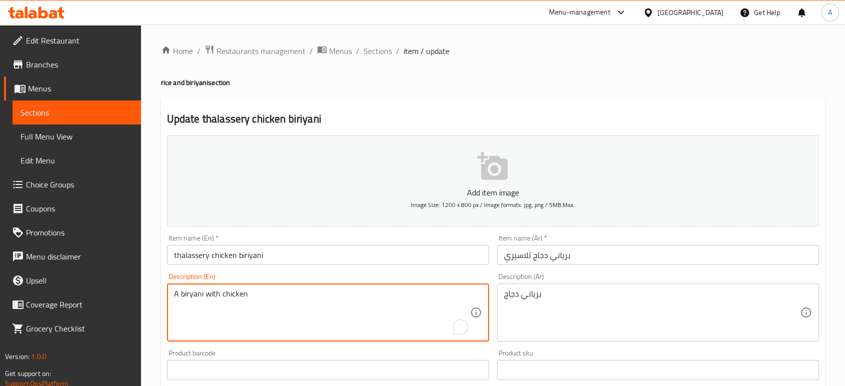
click at [297, 303] on textarea "A biryani with chicken" at bounding box center [322, 313] width 296 height 48
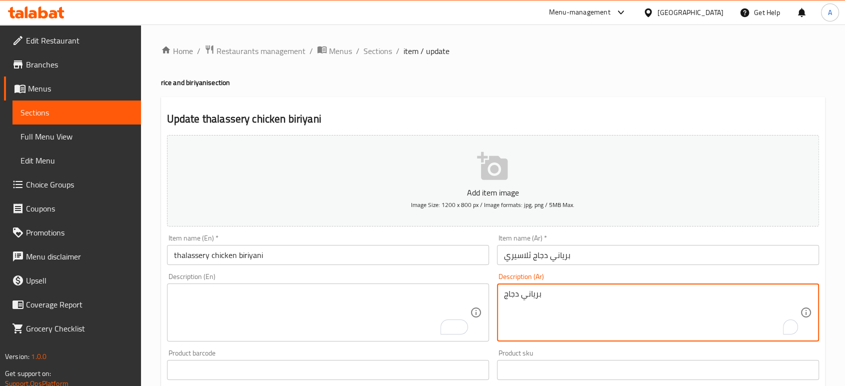
click at [526, 295] on textarea "برياني دجاج" at bounding box center [652, 313] width 296 height 48
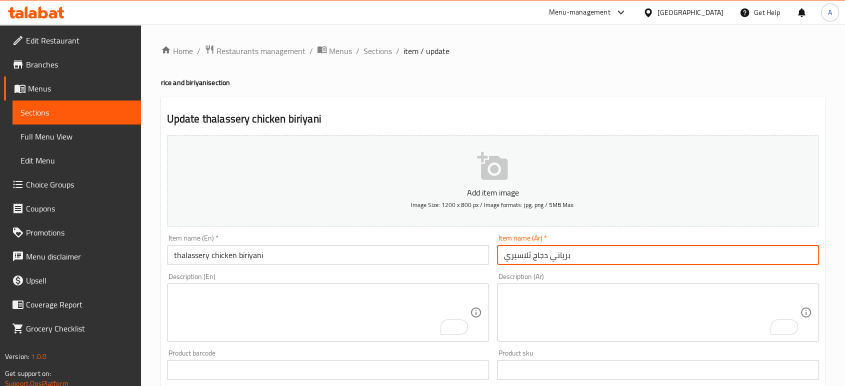
click at [607, 264] on input "برياني دجاج ثلاسيري" at bounding box center [658, 255] width 322 height 20
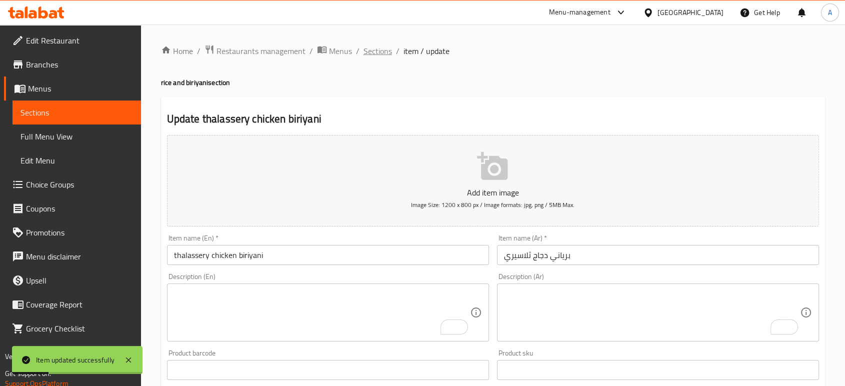
click at [380, 54] on span "Sections" at bounding box center [378, 51] width 29 height 12
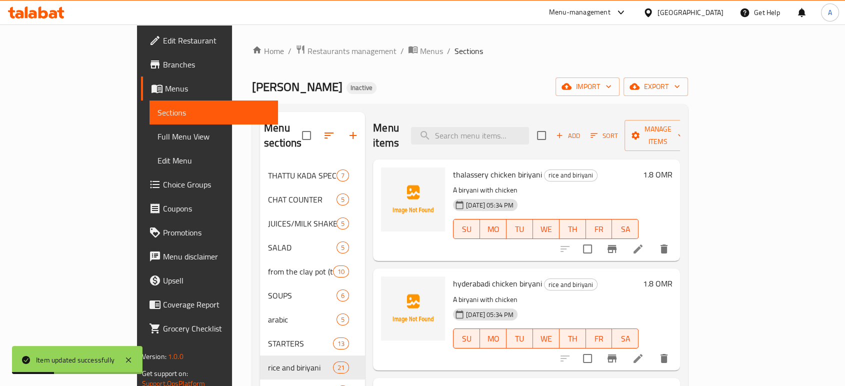
scroll to position [111, 0]
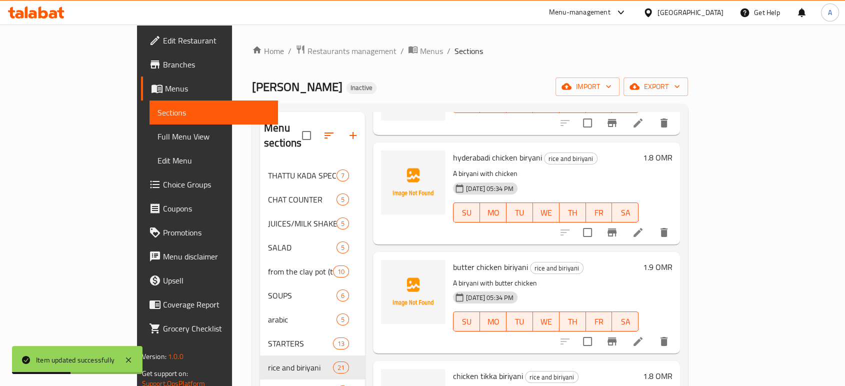
click at [469, 150] on span "hyderabadi chicken biryani" at bounding box center [497, 157] width 89 height 15
copy h6 "hyderabadi chicken biryani"
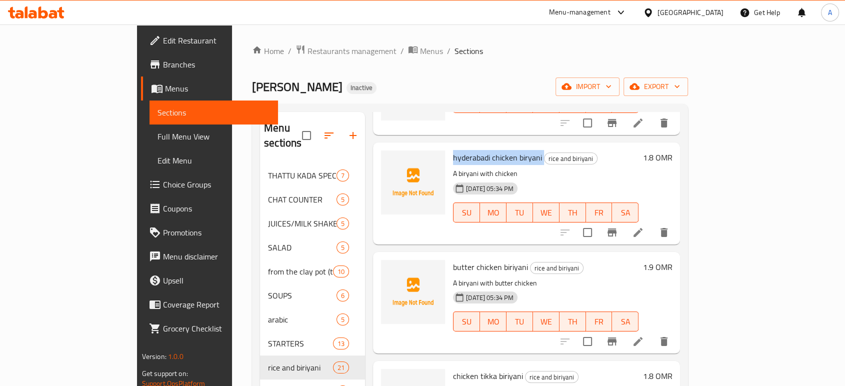
click at [644, 227] on icon at bounding box center [638, 233] width 12 height 12
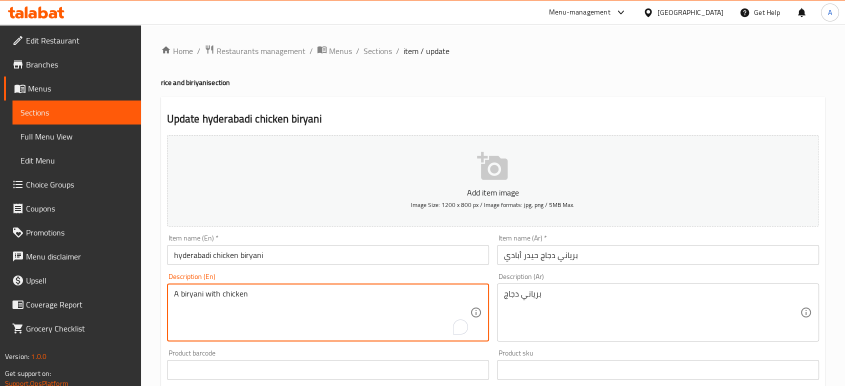
click at [255, 294] on textarea "A biryani with chicken" at bounding box center [322, 313] width 296 height 48
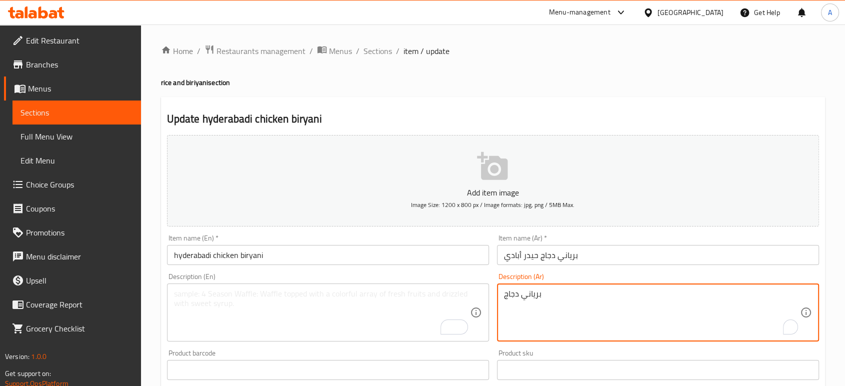
click at [518, 296] on textarea "برياني دجاج" at bounding box center [652, 313] width 296 height 48
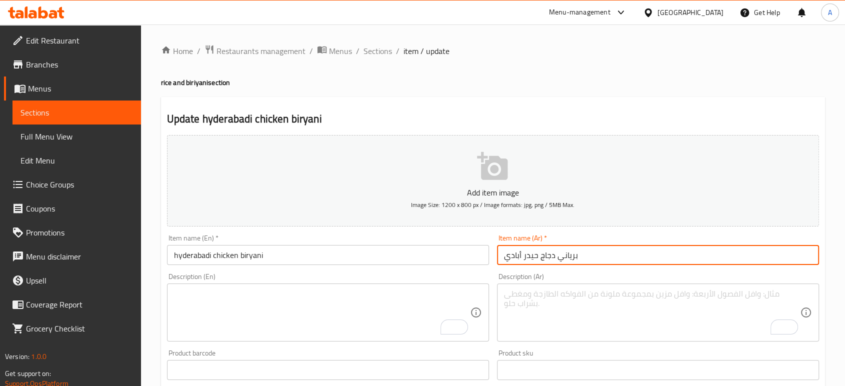
click at [590, 257] on input "برياني دجاج حيدر أبادي" at bounding box center [658, 255] width 322 height 20
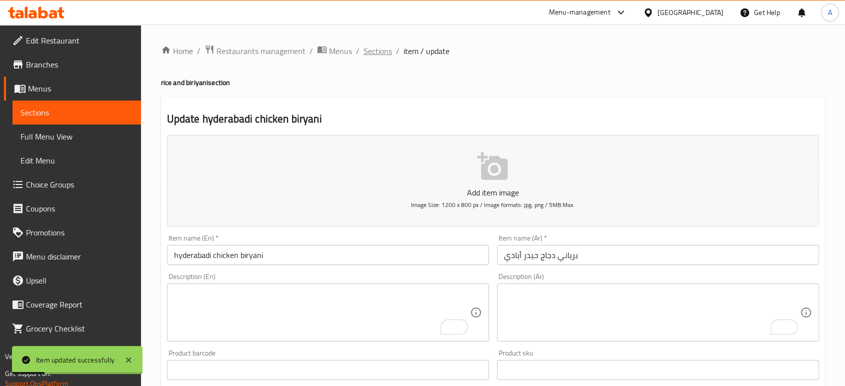
click at [376, 54] on span "Sections" at bounding box center [378, 51] width 29 height 12
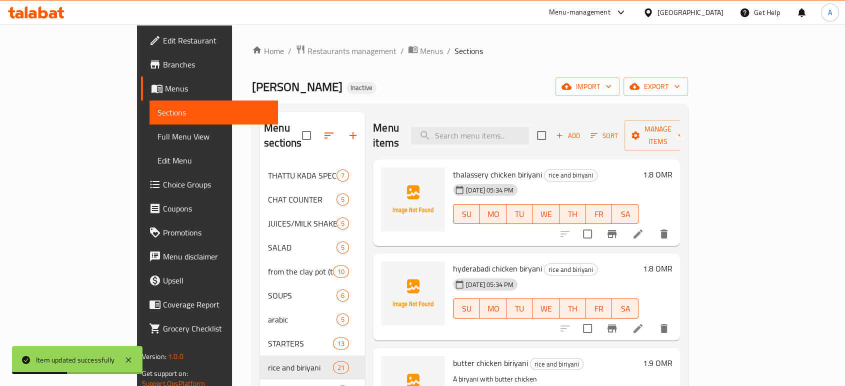
scroll to position [56, 0]
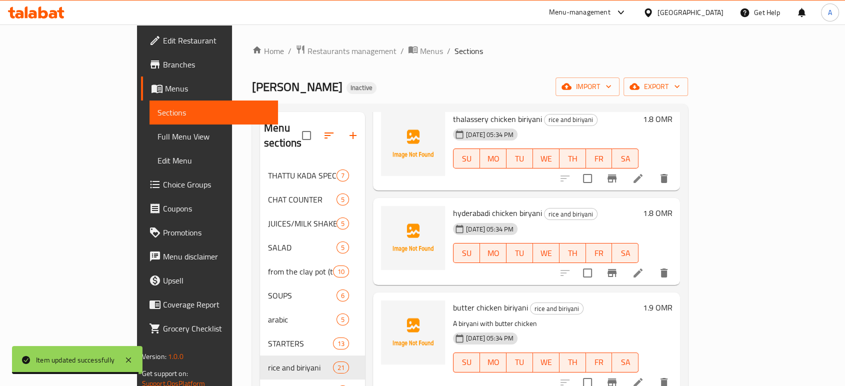
click at [486, 206] on span "hyderabadi chicken biryani" at bounding box center [497, 213] width 89 height 15
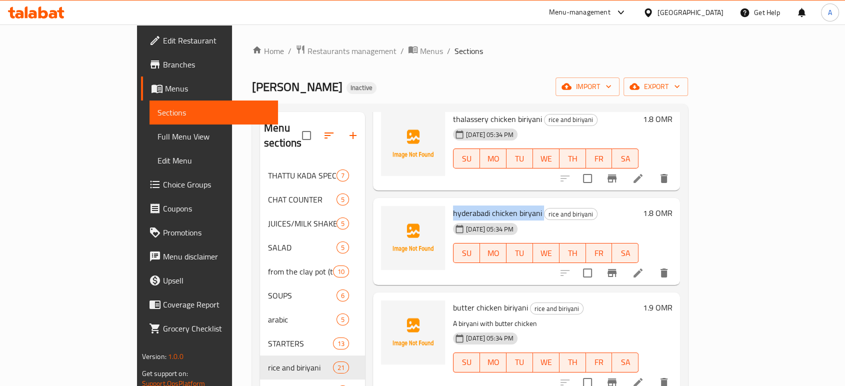
click at [486, 206] on span "hyderabadi chicken biryani" at bounding box center [497, 213] width 89 height 15
copy h6 "hyderabadi chicken biryani"
click at [460, 300] on span "butter chicken biriyani" at bounding box center [490, 307] width 75 height 15
click at [459, 300] on span "butter chicken biriyani" at bounding box center [490, 307] width 75 height 15
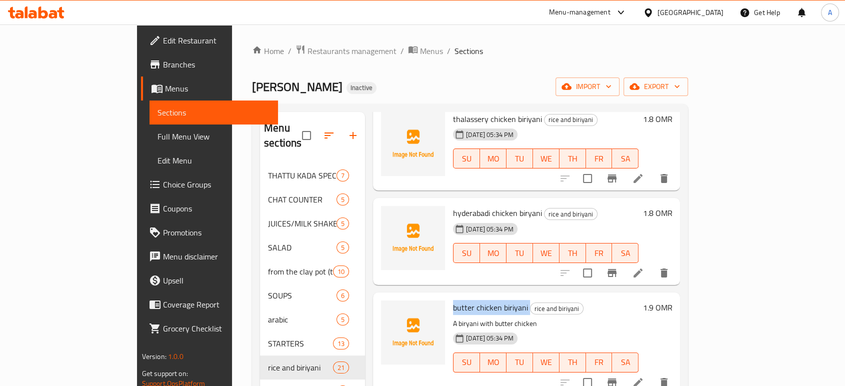
copy h6 "butter chicken biriyani"
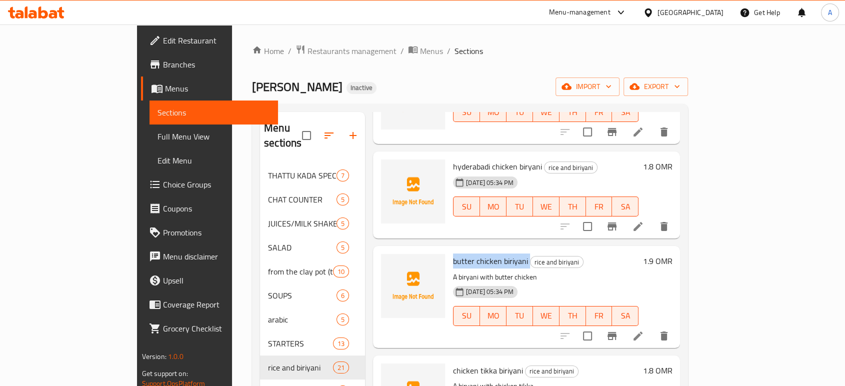
scroll to position [167, 0]
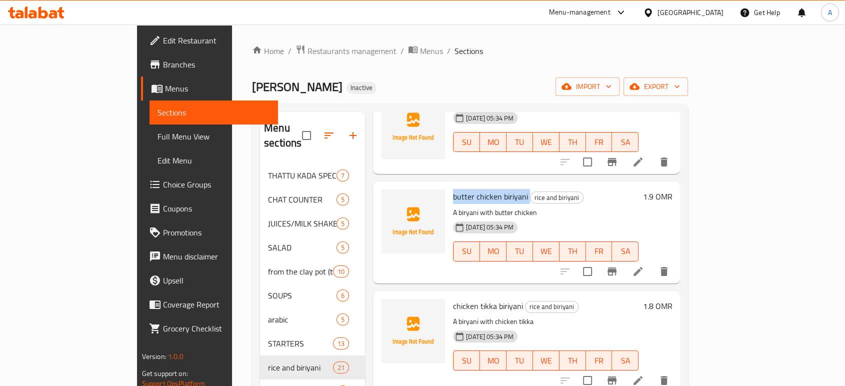
click at [652, 263] on li at bounding box center [638, 272] width 28 height 18
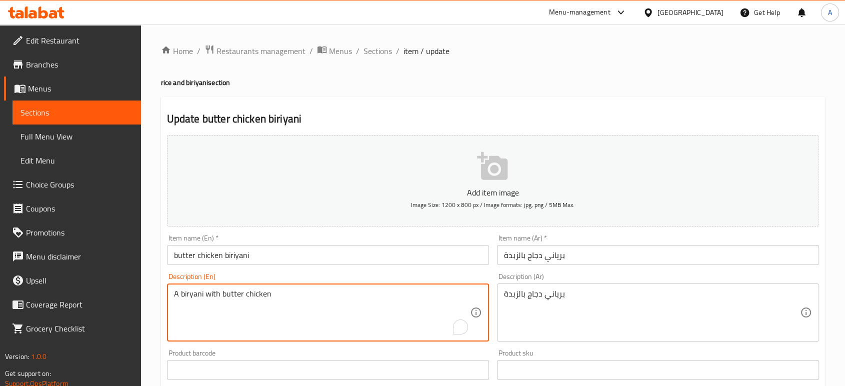
click at [322, 299] on textarea "A biryani with butter chicken" at bounding box center [322, 313] width 296 height 48
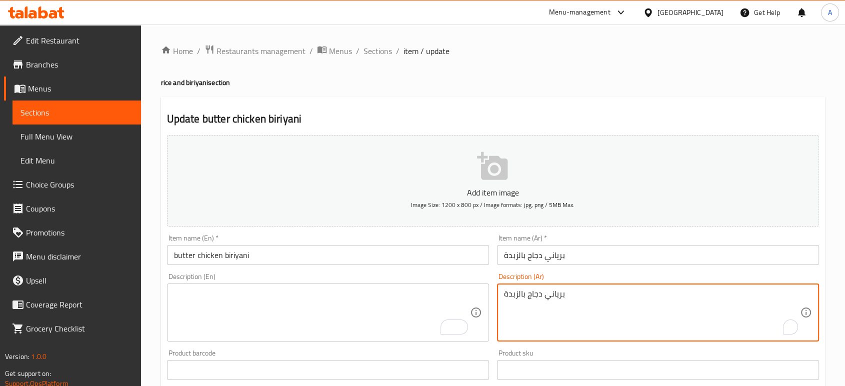
click at [581, 292] on textarea "برياني دجاج بالزبدة" at bounding box center [652, 313] width 296 height 48
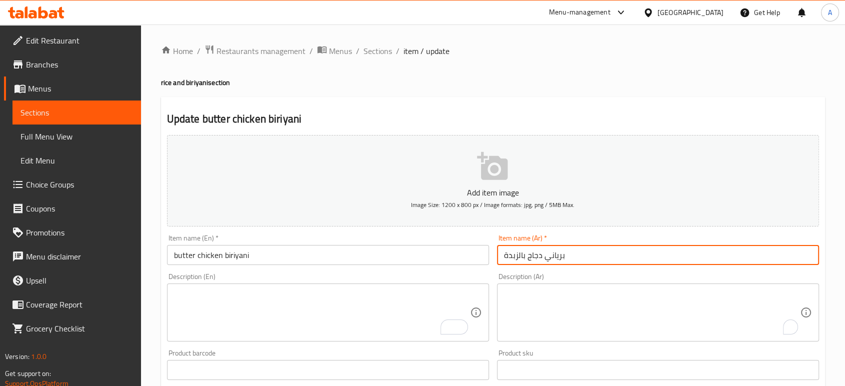
click at [597, 255] on input "برياني دجاج بالزبدة" at bounding box center [658, 255] width 322 height 20
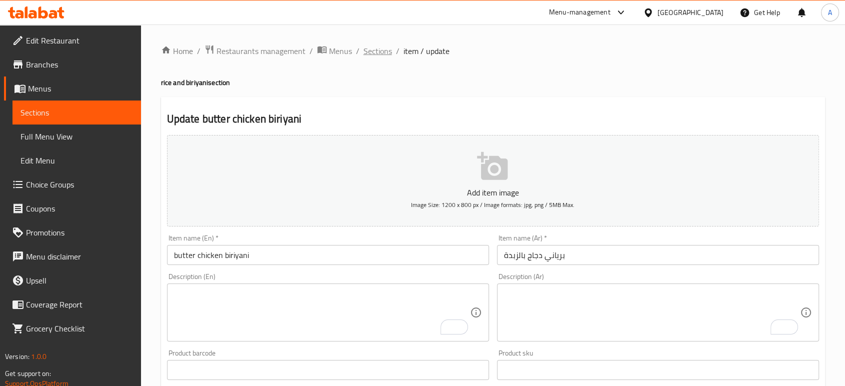
click at [369, 47] on span "Sections" at bounding box center [378, 51] width 29 height 12
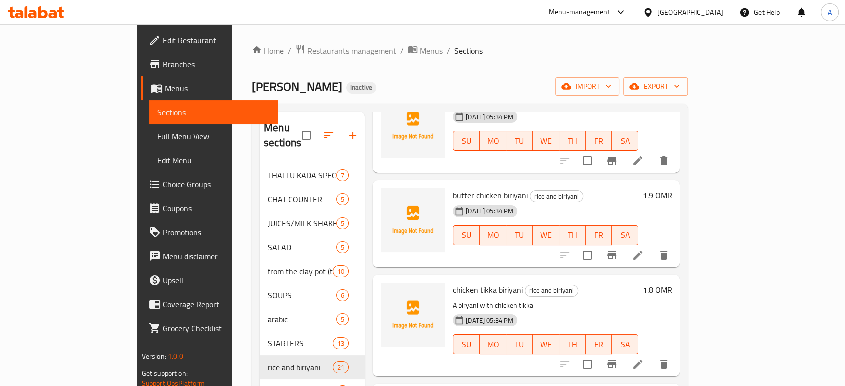
scroll to position [222, 0]
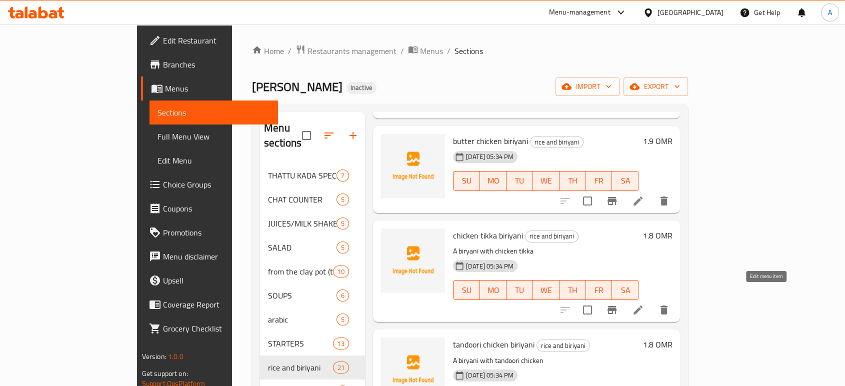
click at [643, 306] on icon at bounding box center [638, 310] width 9 height 9
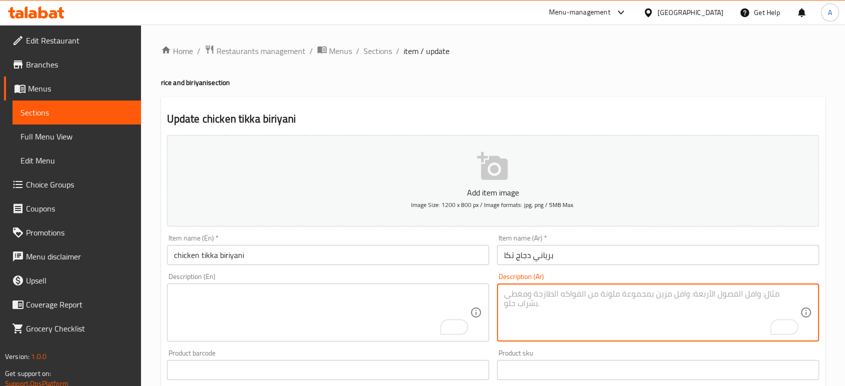
click at [627, 258] on input "برياني دجاج تكا" at bounding box center [658, 255] width 322 height 20
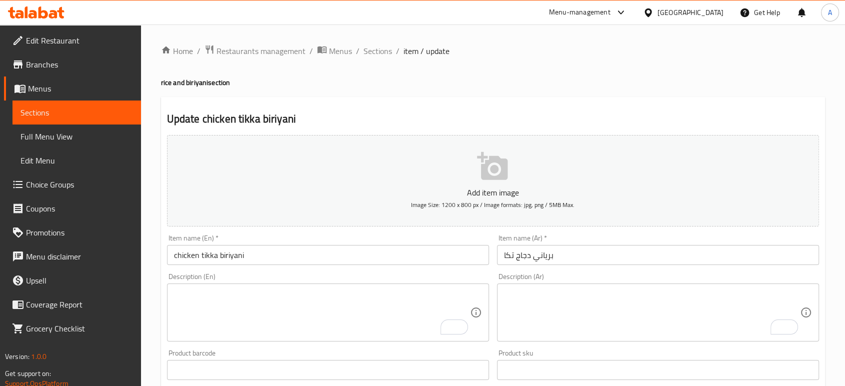
click at [471, 101] on div "Update chicken tikka biriyani Add item image Image Size: 1200 x 800 px / Image …" at bounding box center [493, 388] width 664 height 582
click at [377, 56] on span "Sections" at bounding box center [378, 51] width 29 height 12
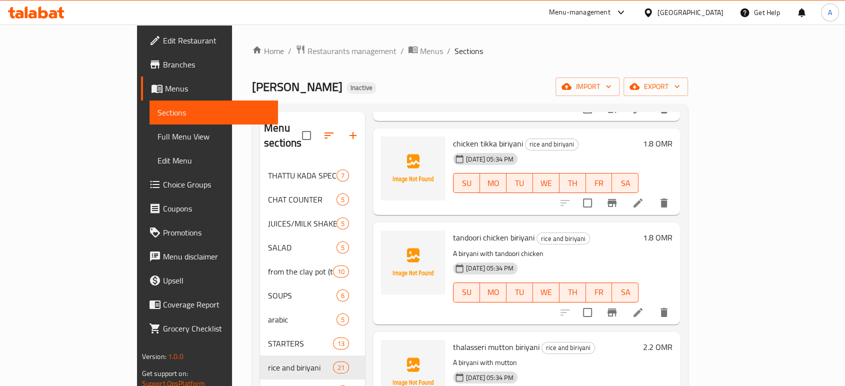
scroll to position [333, 0]
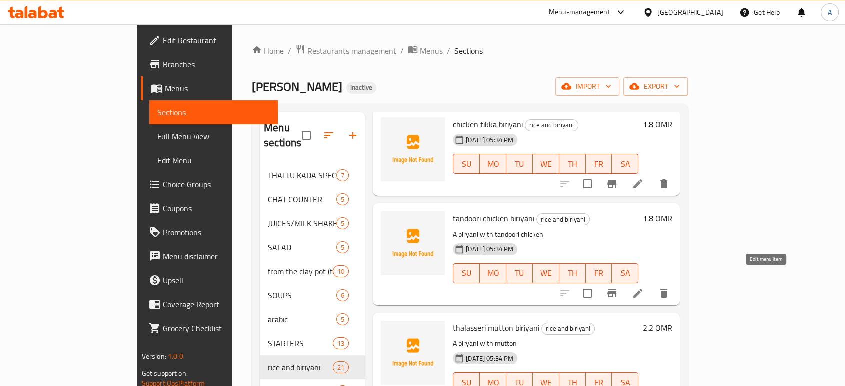
click at [644, 288] on icon at bounding box center [638, 294] width 12 height 12
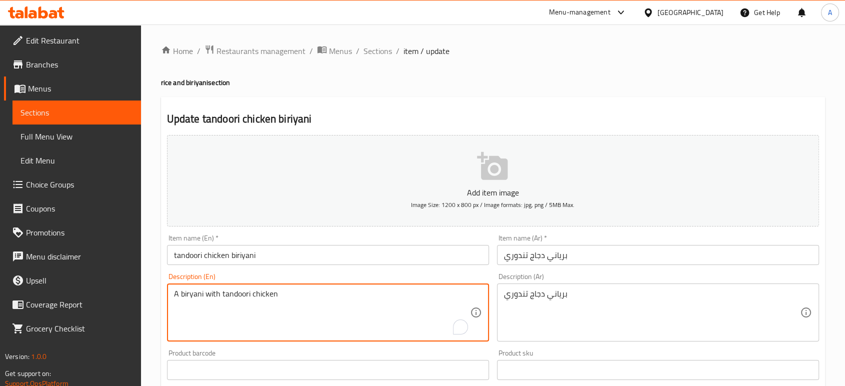
click at [255, 298] on textarea "A biryani with tandoori chicken" at bounding box center [322, 313] width 296 height 48
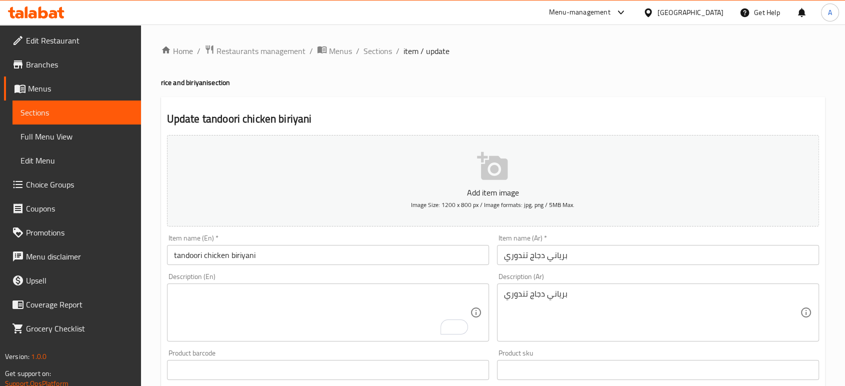
click at [561, 288] on div "برياني دجاج تندوري Description (Ar)" at bounding box center [658, 313] width 322 height 58
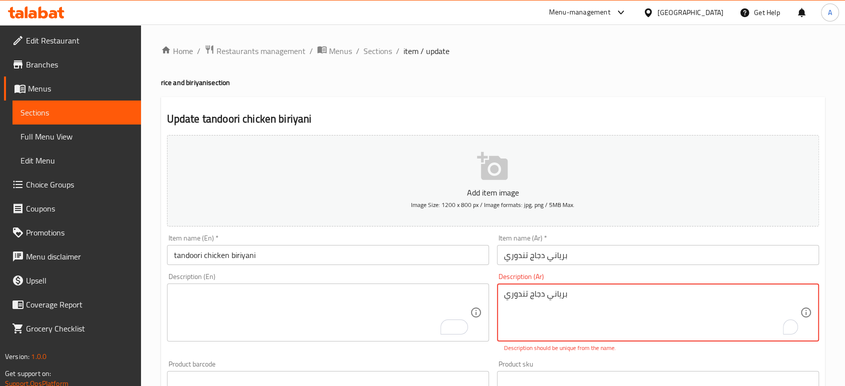
click at [561, 288] on div "برياني دجاج تندوري Description (Ar)" at bounding box center [658, 313] width 322 height 58
click at [551, 297] on textarea "برياني دجاج تندوري" at bounding box center [652, 313] width 296 height 48
click at [286, 256] on input "tandoori chicken biriyani" at bounding box center [328, 255] width 322 height 20
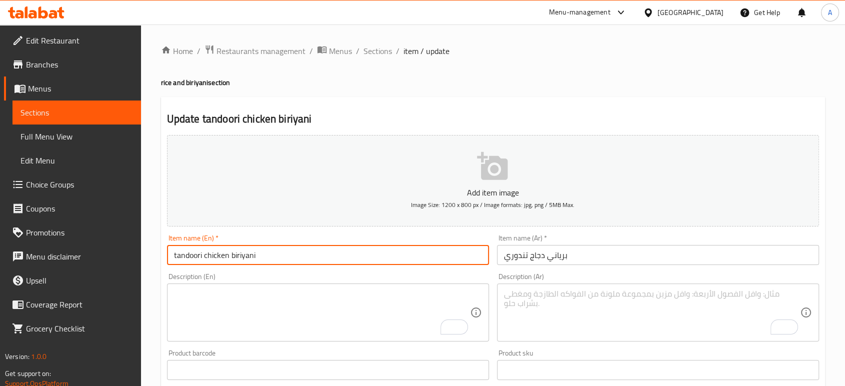
click at [285, 256] on input "tandoori chicken biriyani" at bounding box center [328, 255] width 322 height 20
click at [581, 249] on input "برياني دجاج تندوري" at bounding box center [658, 255] width 322 height 20
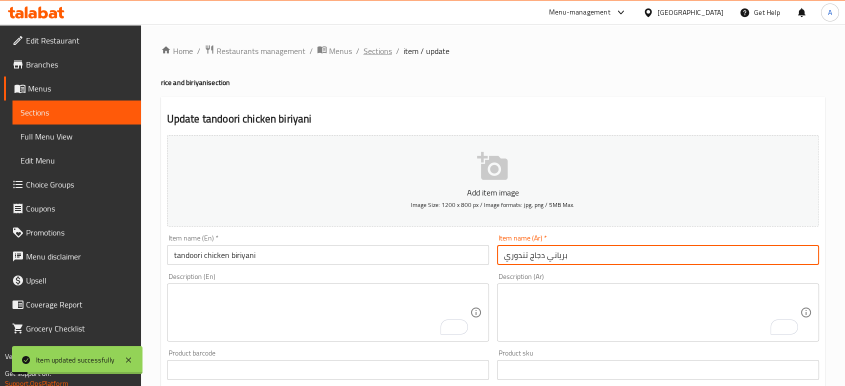
click at [375, 46] on span "Sections" at bounding box center [378, 51] width 29 height 12
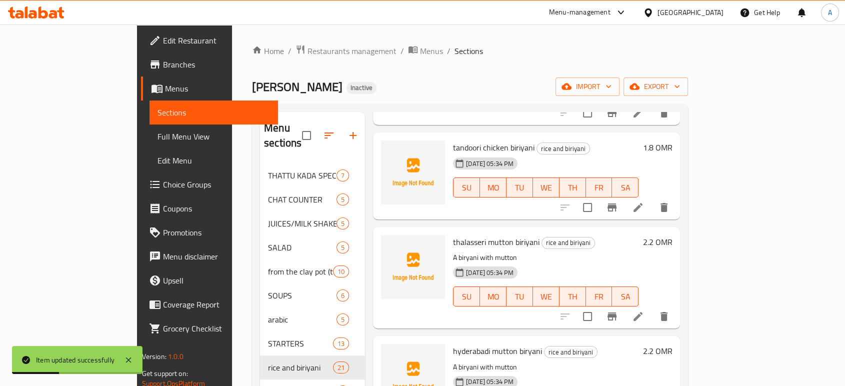
scroll to position [444, 0]
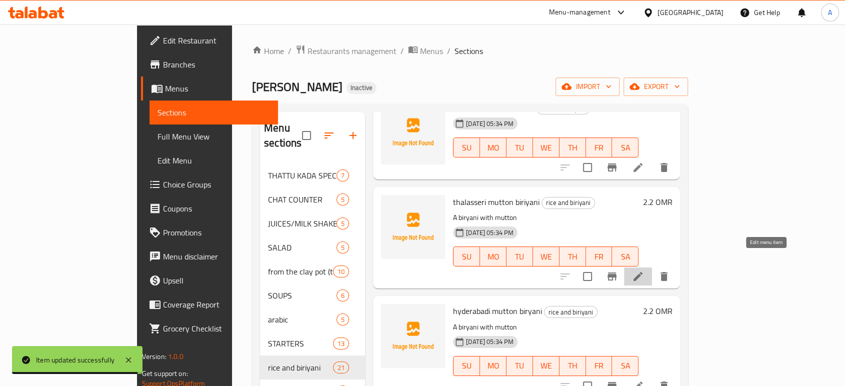
click at [644, 271] on icon at bounding box center [638, 277] width 12 height 12
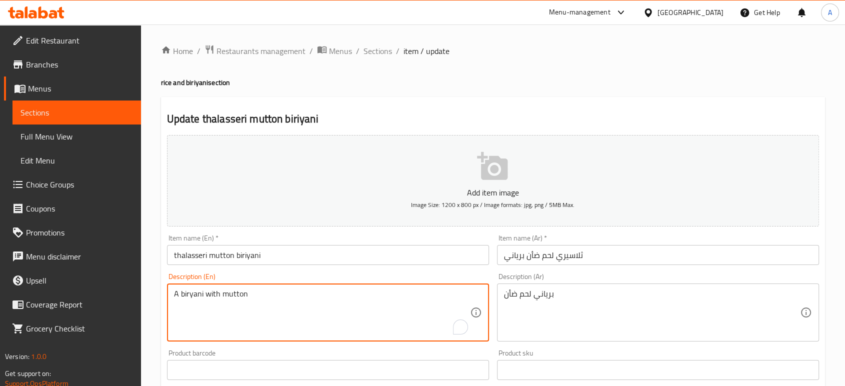
click at [308, 303] on textarea "A biryani with mutton" at bounding box center [322, 313] width 296 height 48
click at [332, 309] on textarea "A biryani with mutton" at bounding box center [322, 313] width 296 height 48
click at [553, 301] on textarea "برياني لحم ضأن" at bounding box center [652, 313] width 296 height 48
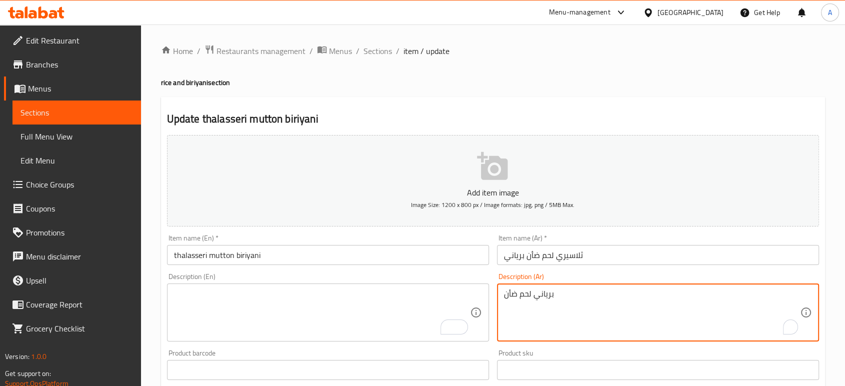
click at [553, 301] on textarea "برياني لحم ضأن" at bounding box center [652, 313] width 296 height 48
click at [586, 262] on input "ثلاسيري لحم ضأن برياني" at bounding box center [658, 255] width 322 height 20
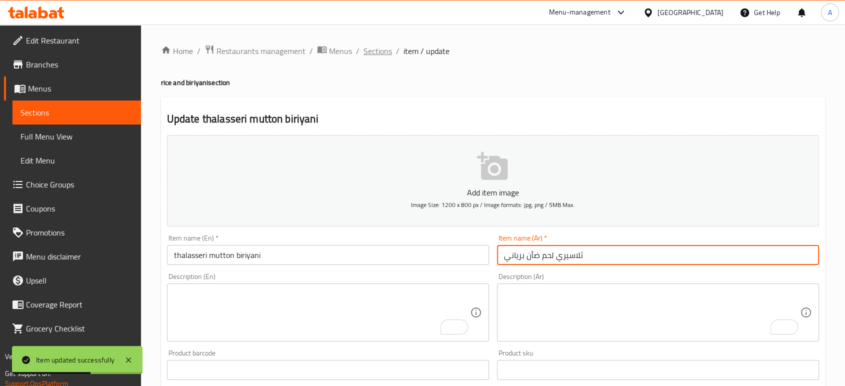
click at [380, 49] on span "Sections" at bounding box center [378, 51] width 29 height 12
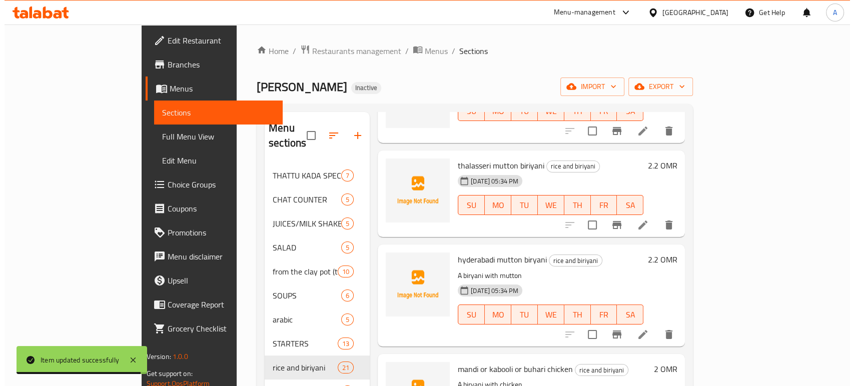
scroll to position [500, 0]
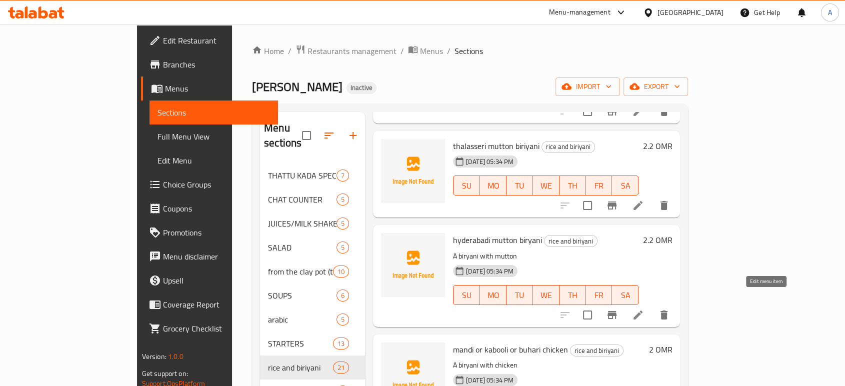
click at [644, 309] on icon at bounding box center [638, 315] width 12 height 12
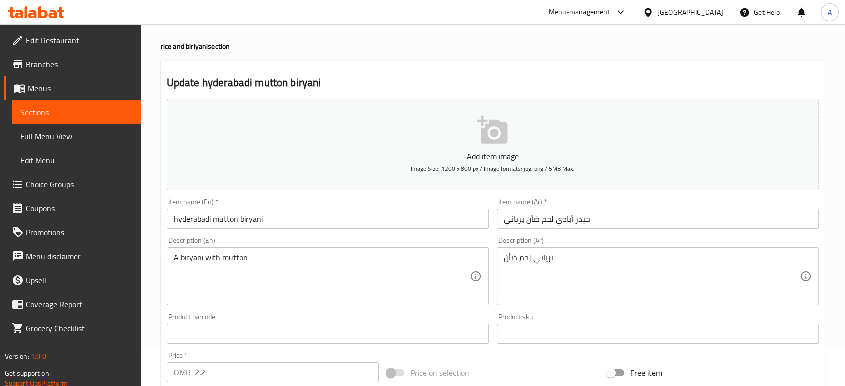
scroll to position [56, 0]
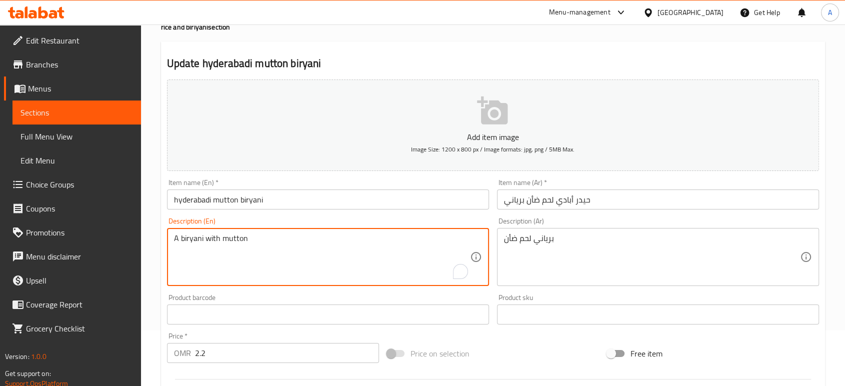
click at [258, 245] on textarea "A biryani with mutton" at bounding box center [322, 258] width 296 height 48
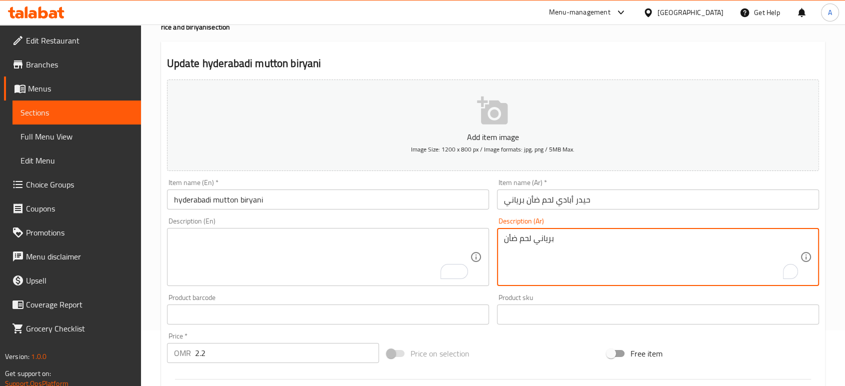
click at [566, 236] on textarea "برياني لحم ضأن" at bounding box center [652, 258] width 296 height 48
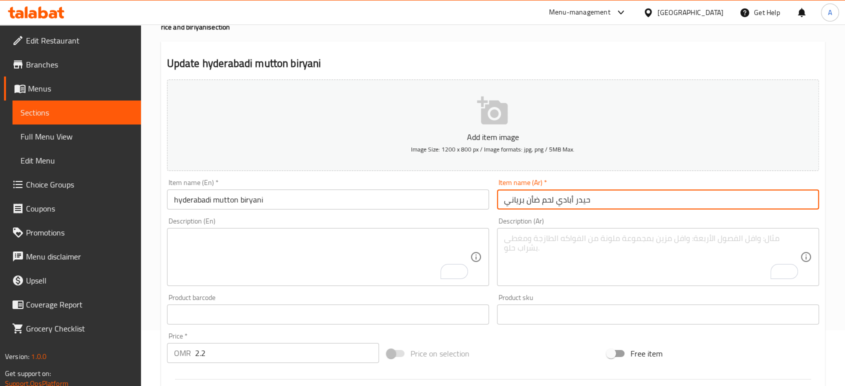
click at [607, 197] on input "حيدر أبادي لحم ضأن برياني" at bounding box center [658, 200] width 322 height 20
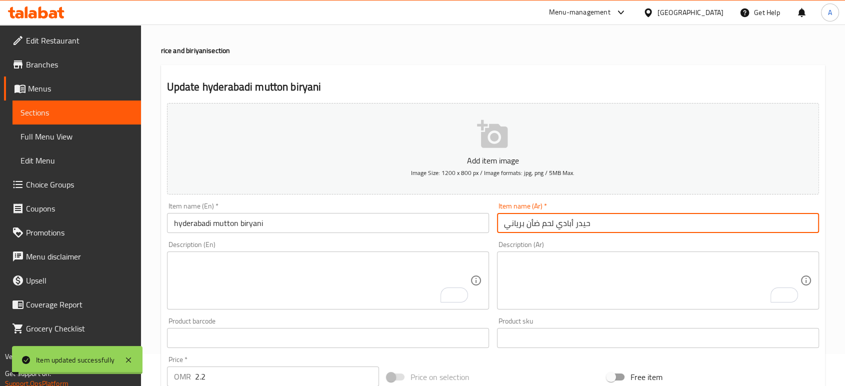
scroll to position [0, 0]
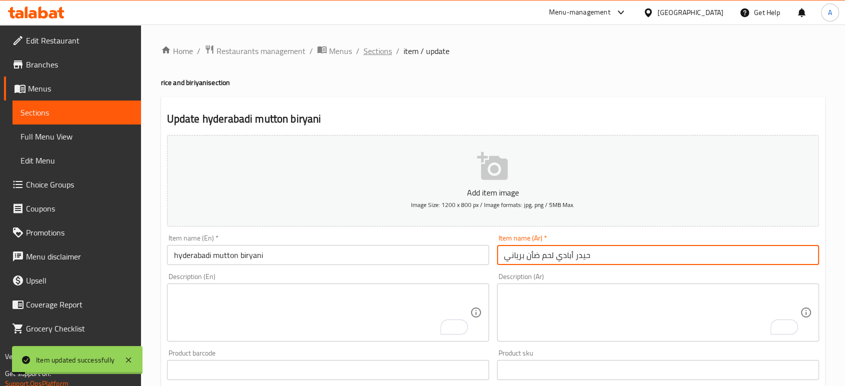
click at [381, 53] on span "Sections" at bounding box center [378, 51] width 29 height 12
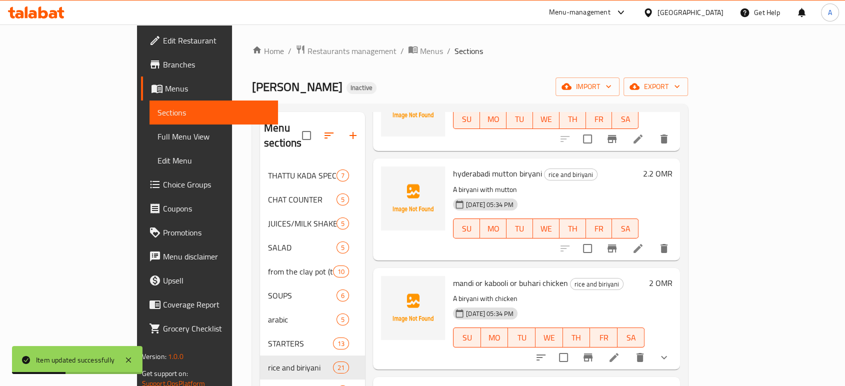
scroll to position [611, 0]
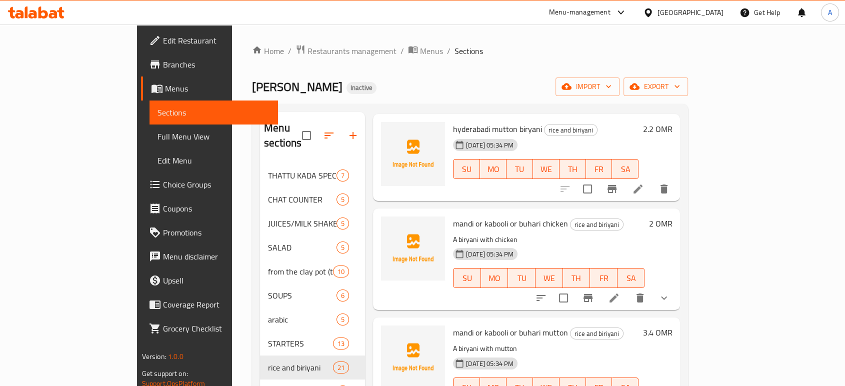
click at [527, 234] on p "A biryani with chicken" at bounding box center [549, 240] width 192 height 13
click at [536, 244] on div "[DATE] 05:34 PM SU MO TU WE TH FR SA" at bounding box center [549, 271] width 200 height 54
click at [514, 216] on span "mandi or kabooli or buhari chicken" at bounding box center [510, 223] width 115 height 15
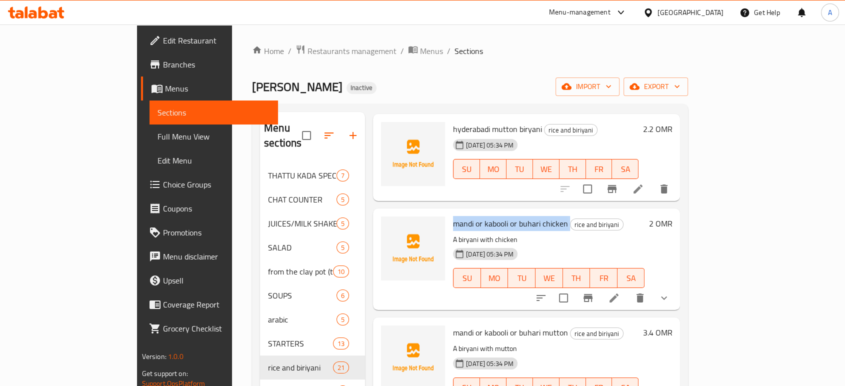
copy h6 "mandi or kabooli or buhari chicken"
click at [480, 234] on p "A biryani with chicken" at bounding box center [549, 240] width 192 height 13
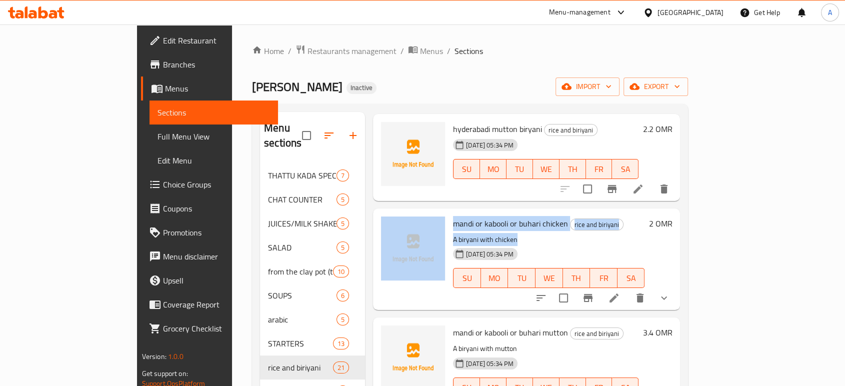
drag, startPoint x: 488, startPoint y: 223, endPoint x: 413, endPoint y: 219, distance: 75.2
click at [413, 219] on div "mandi or kabooli or buhari chicken rice and biriyani A biryani with chicken [DA…" at bounding box center [526, 260] width 299 height 94
copy div "mandi or kabooli or buhari chicken rice and biriyani A biryani with chicken"
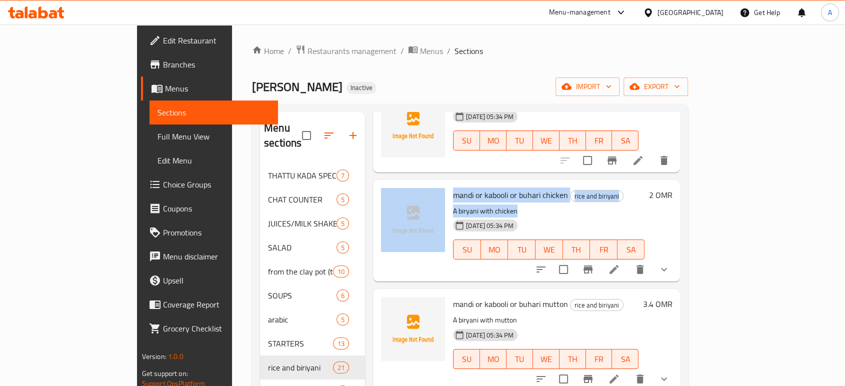
scroll to position [667, 0]
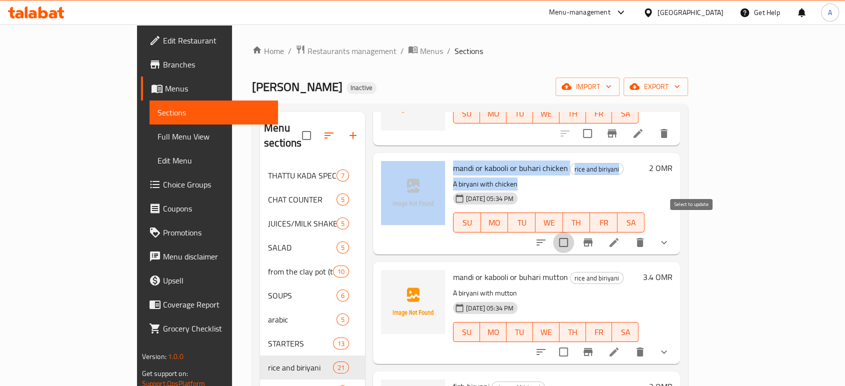
click at [574, 232] on input "checkbox" at bounding box center [563, 242] width 21 height 21
checkbox input "true"
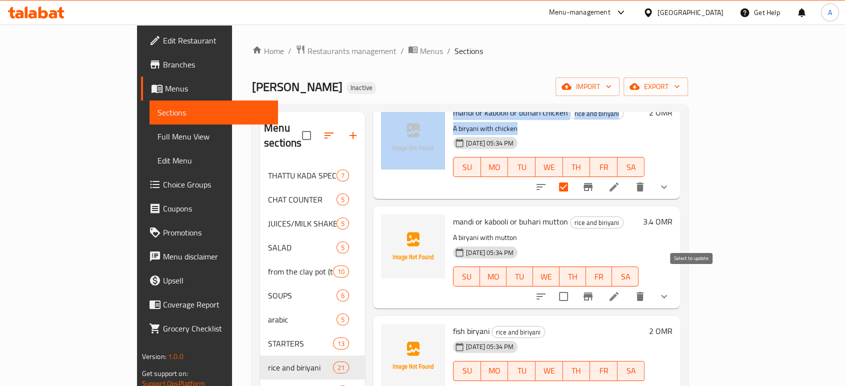
click at [574, 286] on input "checkbox" at bounding box center [563, 296] width 21 height 21
checkbox input "true"
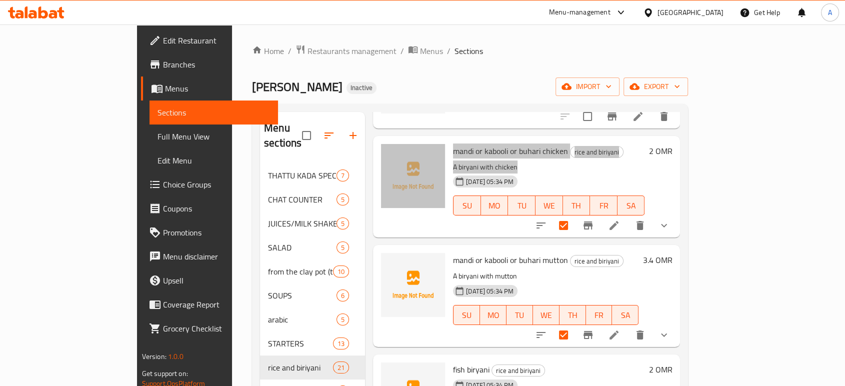
scroll to position [611, 0]
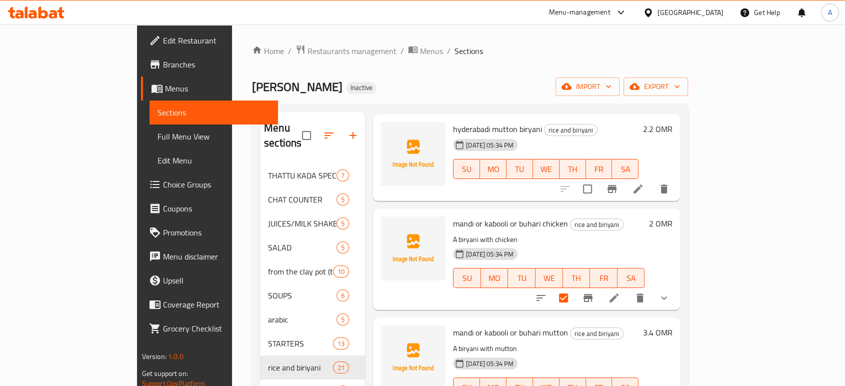
click at [680, 289] on div "mandi or kabooli or buhari chicken rice and biriyani A biryani with chicken 15-…" at bounding box center [526, 260] width 307 height 102
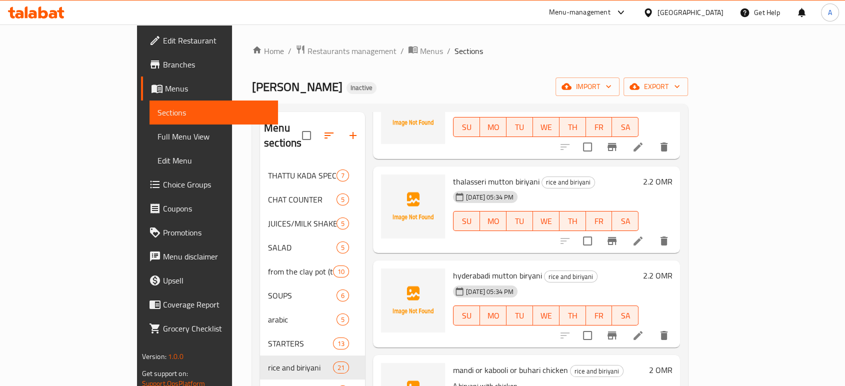
scroll to position [0, 0]
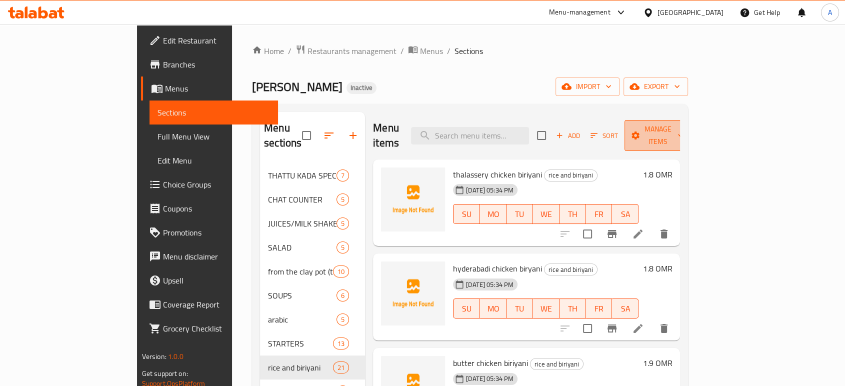
click at [684, 129] on span "Manage items" at bounding box center [658, 135] width 51 height 25
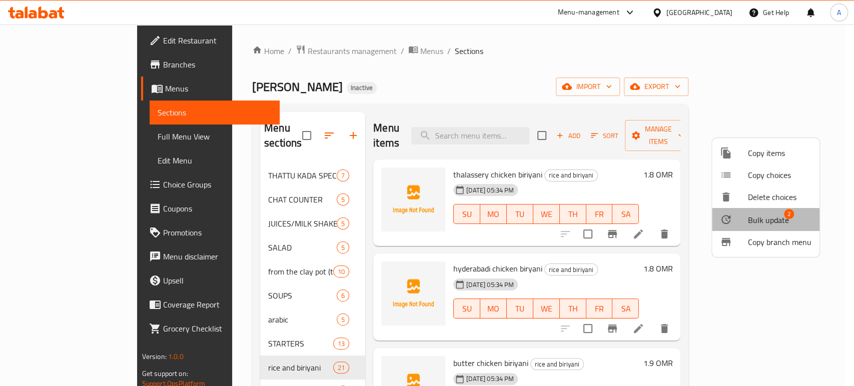
click at [753, 228] on li "Bulk update 2" at bounding box center [766, 219] width 108 height 23
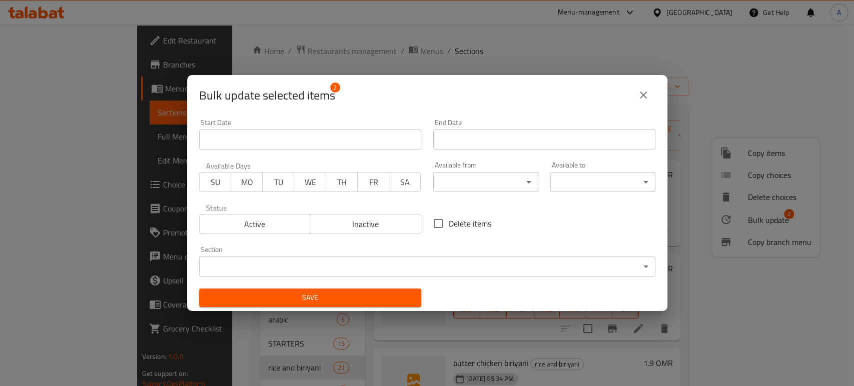
click at [459, 220] on span "Delete items" at bounding box center [470, 224] width 43 height 12
click at [449, 220] on input "Delete items" at bounding box center [438, 223] width 21 height 21
checkbox input "true"
click at [402, 302] on span "Save" at bounding box center [310, 298] width 206 height 13
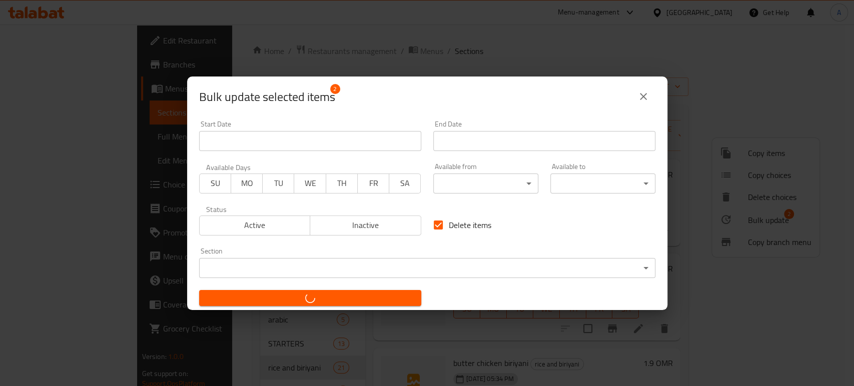
checkbox input "false"
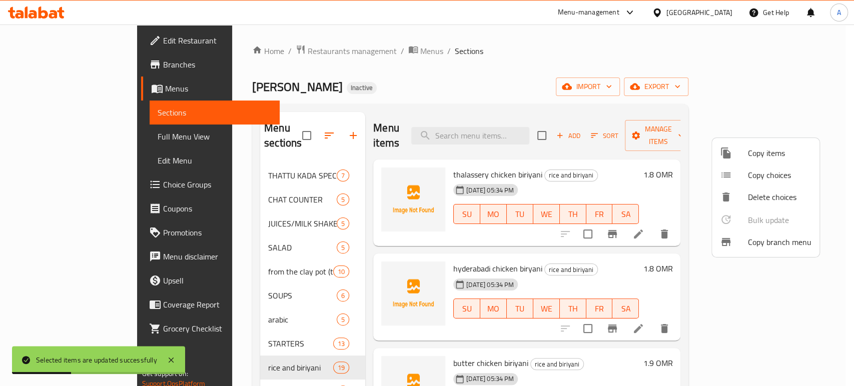
click at [525, 219] on div at bounding box center [427, 193] width 854 height 386
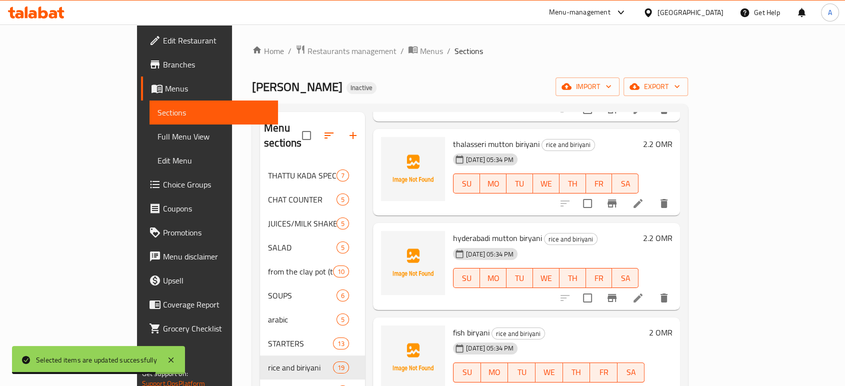
scroll to position [500, 0]
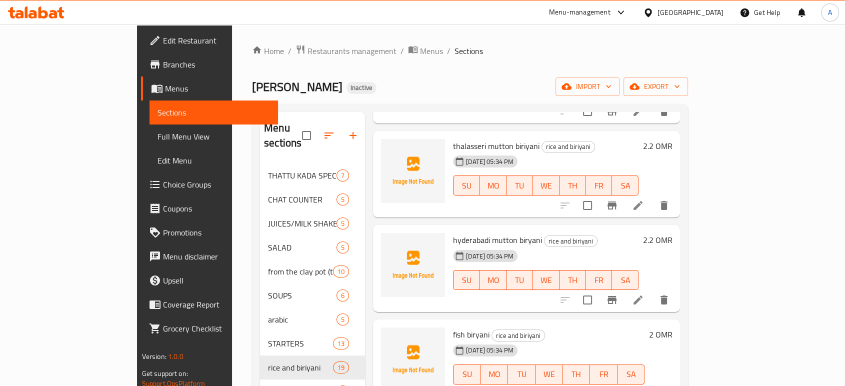
click at [453, 327] on span "fish biryani" at bounding box center [471, 334] width 37 height 15
copy h6 "fish biryani"
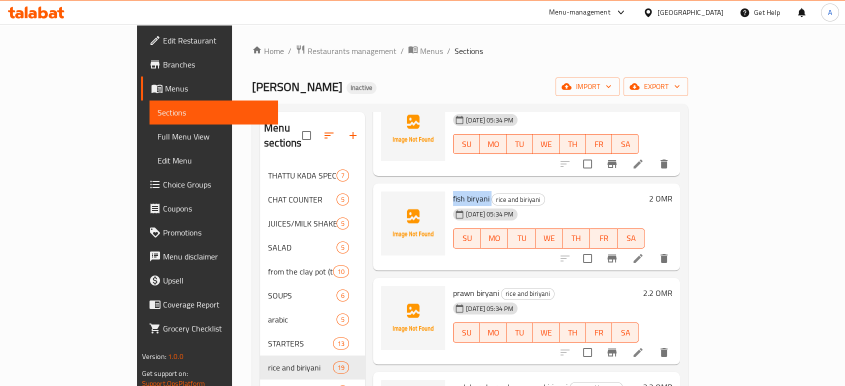
scroll to position [667, 0]
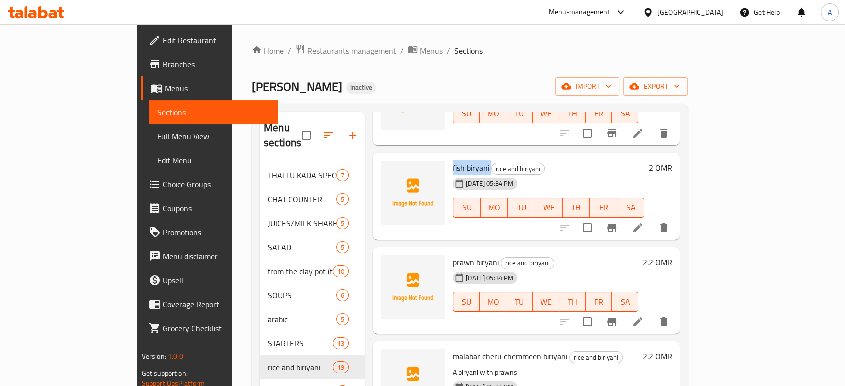
click at [652, 219] on li at bounding box center [638, 228] width 28 height 18
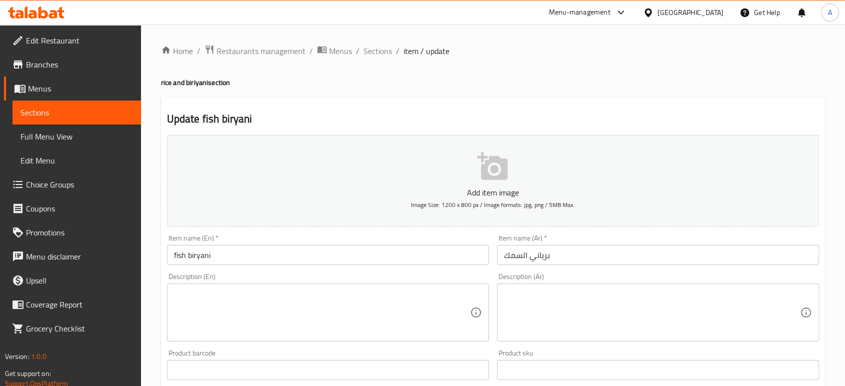
click at [321, 294] on textarea at bounding box center [322, 313] width 296 height 48
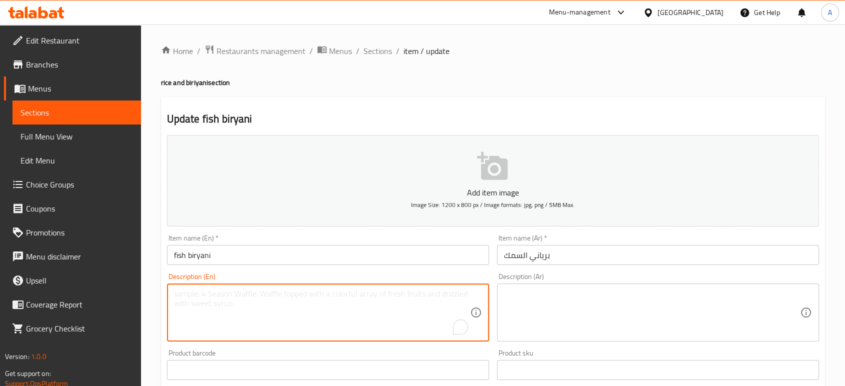
paste textarea "Made with fish pieces marinated in special spice mix with fragrant rice"
type textarea "Made with fish pieces marinated in special spice mix with fragrant rice"
drag, startPoint x: 525, startPoint y: 279, endPoint x: 525, endPoint y: 297, distance: 18.5
click at [525, 280] on div "Description (Ar) Description (Ar)" at bounding box center [658, 307] width 322 height 69
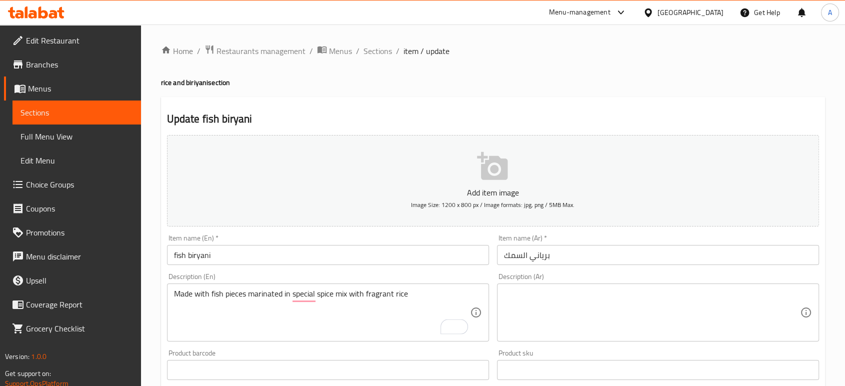
click at [525, 300] on textarea at bounding box center [652, 313] width 296 height 48
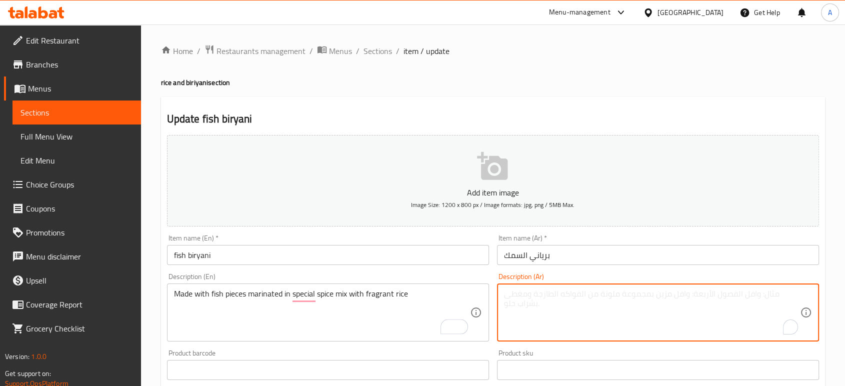
paste textarea "مصنوعة من قطع السمك المنقوعة في خلطة توابل خاصة توضع فوق أرز معطر"
type textarea "مصنوعة من قطع السمك المنقوعة في خلطة توابل خاصة توضع فوق أرز معطر"
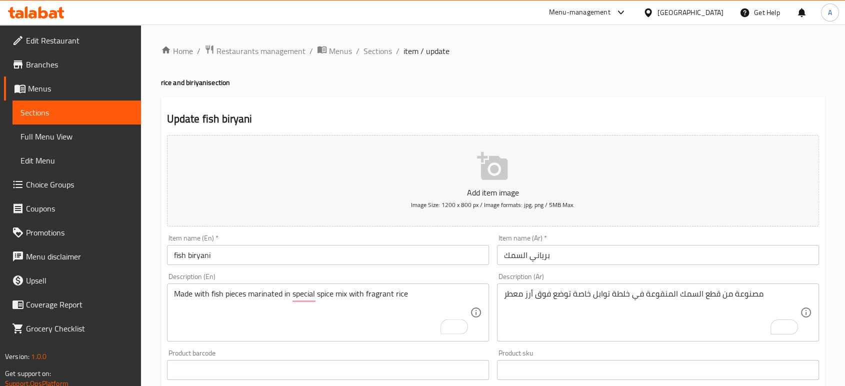
click at [602, 245] on div "Item name (Ar)   * برياني السمك Item name (Ar) *" at bounding box center [658, 250] width 322 height 31
click at [586, 244] on div "Item name (Ar)   * برياني السمك Item name (Ar) *" at bounding box center [658, 250] width 322 height 31
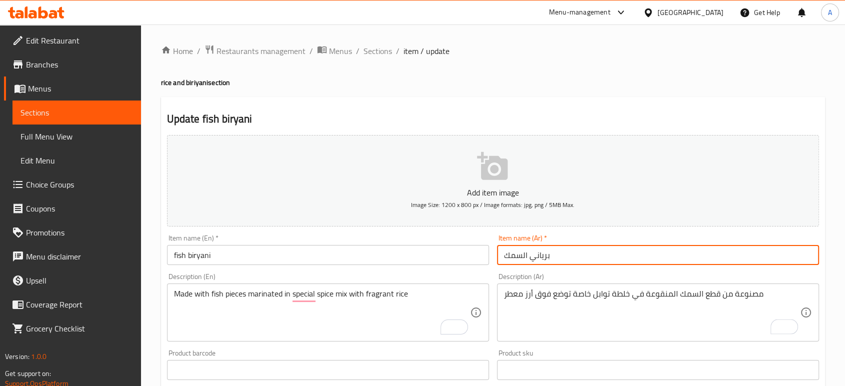
click at [582, 252] on input "برياني السمك" at bounding box center [658, 255] width 322 height 20
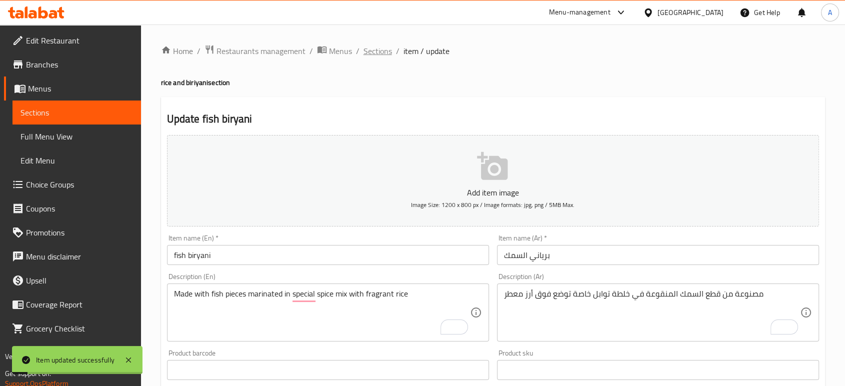
click at [378, 55] on span "Sections" at bounding box center [378, 51] width 29 height 12
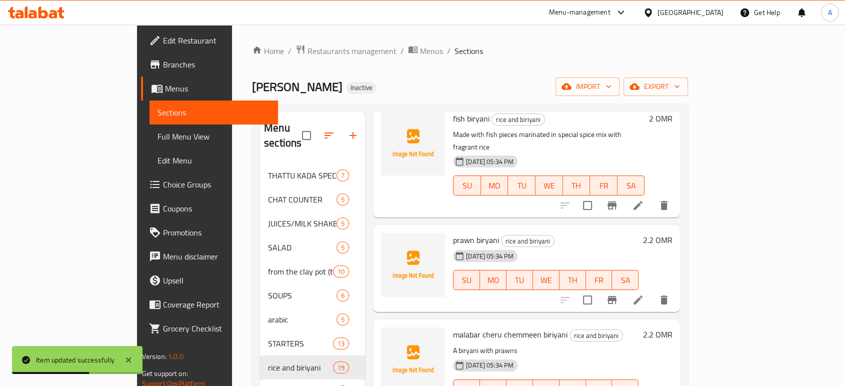
scroll to position [722, 0]
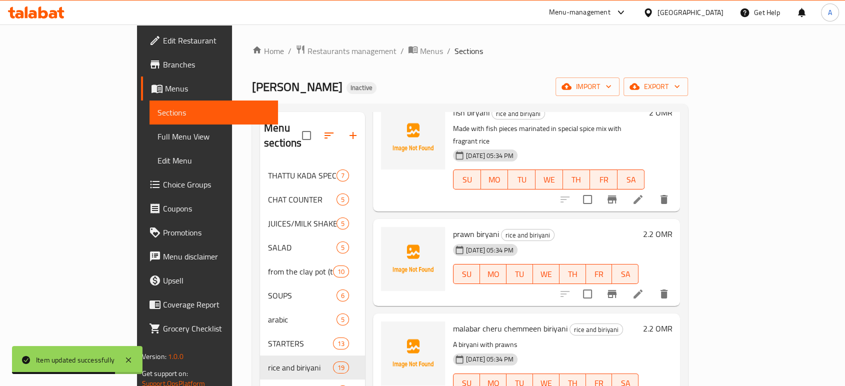
click at [453, 227] on span "prawn biryani" at bounding box center [476, 234] width 46 height 15
copy h6 "prawn biryani"
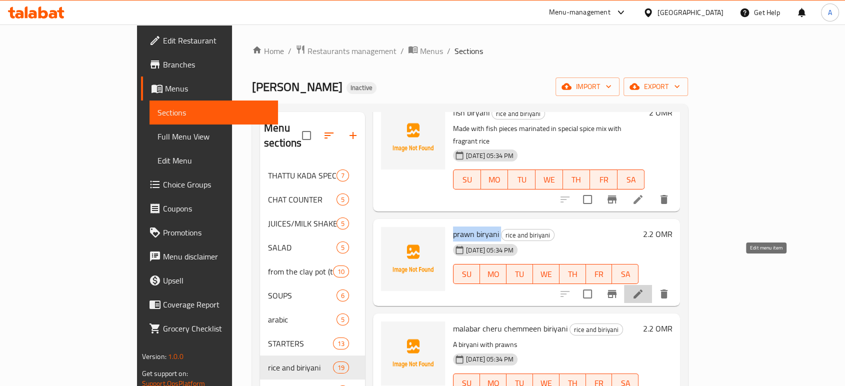
click at [644, 288] on icon at bounding box center [638, 294] width 12 height 12
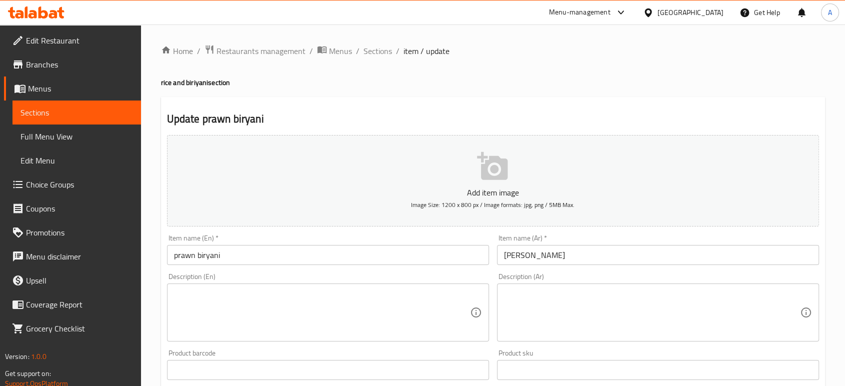
click at [283, 325] on textarea at bounding box center [322, 313] width 296 height 48
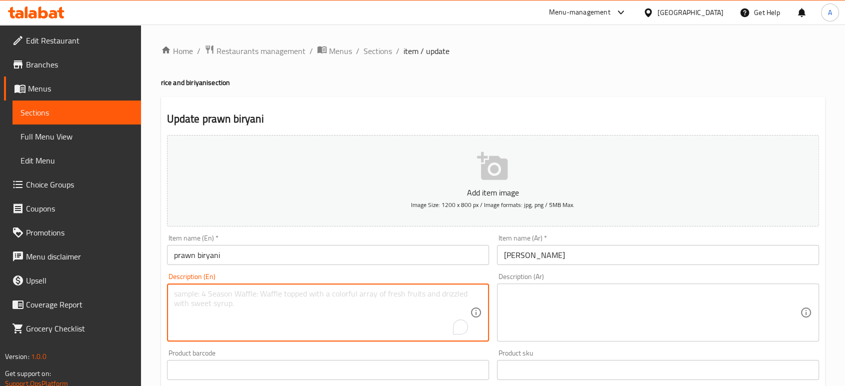
paste textarea "Basmati rice, prawns, onions, ginger, garlic, green chilies, turmeric powder, r…"
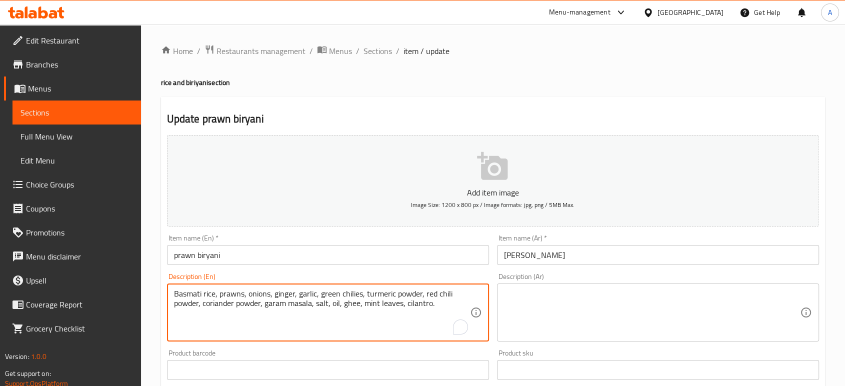
type textarea "Basmati rice, prawns, onions, ginger, garlic, green chilies, turmeric powder, r…"
click at [562, 297] on textarea at bounding box center [652, 313] width 296 height 48
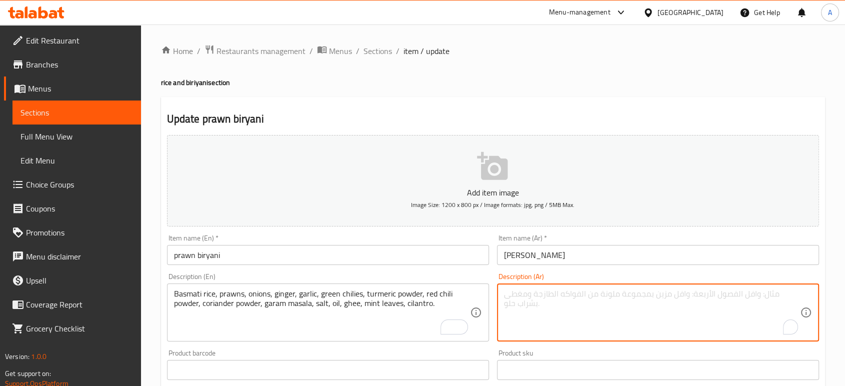
paste textarea "أرز بسمتي، [PERSON_NAME]، بصل، زنجبيل، [PERSON_NAME]، فلفل أخضر، كركم، فلفل أحم…"
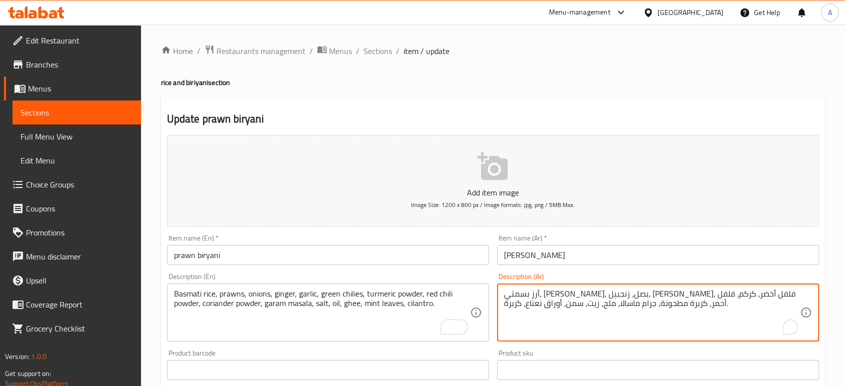
click at [588, 259] on input "[PERSON_NAME]" at bounding box center [658, 255] width 322 height 20
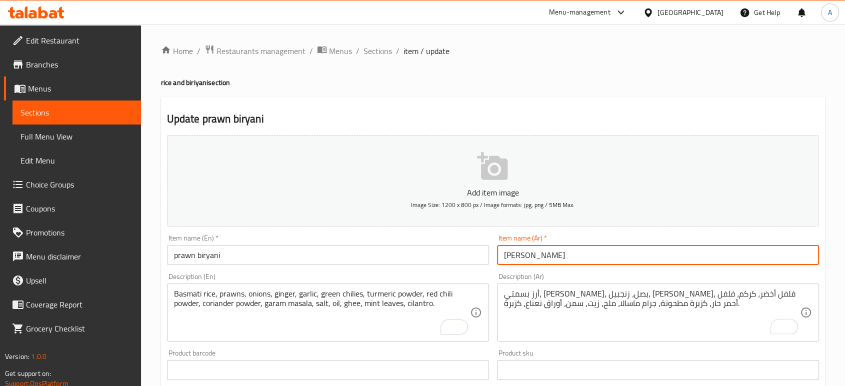
click at [582, 261] on input "[PERSON_NAME]" at bounding box center [658, 255] width 322 height 20
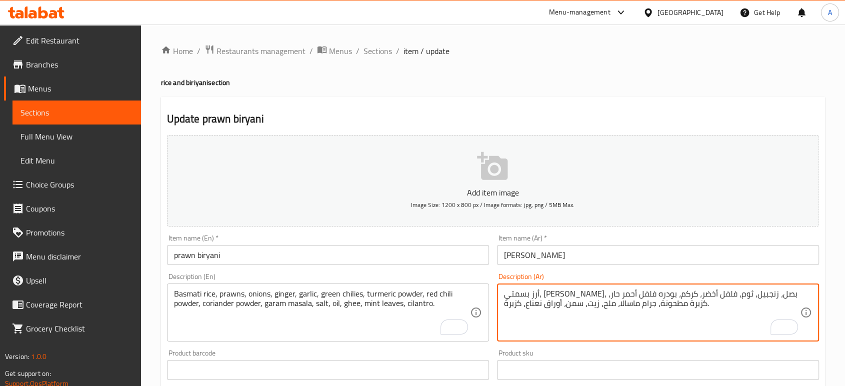
click at [616, 294] on textarea "أرز بسمتي، [PERSON_NAME]، بصل، زنجبيل، ثوم، فلفل أخضر، كركم، بودره فلفل أحمر حا…" at bounding box center [652, 313] width 296 height 48
click at [612, 295] on textarea "أرز بسمتي، روبيان، بصل، زنجبيل، ثوم، فلفل أخضر حار، كركم، بودره فلفل أحمر حار، …" at bounding box center [652, 313] width 296 height 48
click at [670, 307] on textarea "أرز بسمتي، [PERSON_NAME]، بصل، زنجبيل، ثوم، فلفل أخضر حار، بودره كركم، بودره فل…" at bounding box center [652, 313] width 296 height 48
type textarea "أرز بسمتي، [PERSON_NAME]، بصل، زنجبيل، ثوم، فلفل أخضر حار، بودره كركم، بودره فل…"
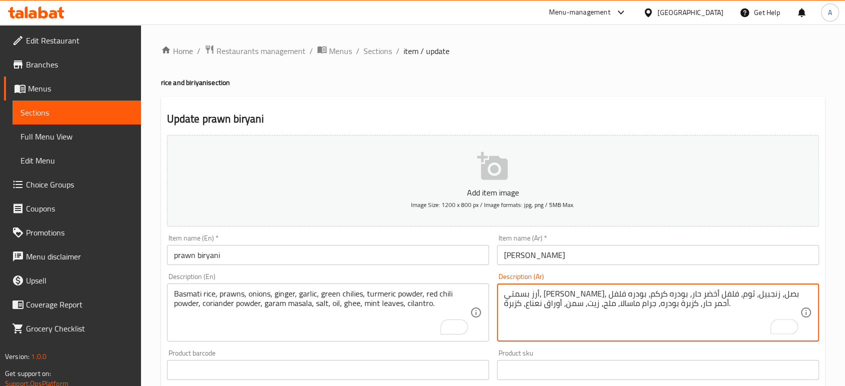
click at [654, 253] on input "[PERSON_NAME]" at bounding box center [658, 255] width 322 height 20
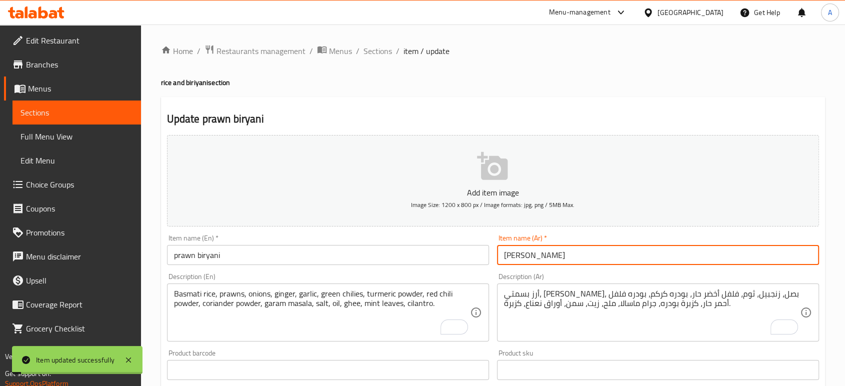
drag, startPoint x: 365, startPoint y: 50, endPoint x: 373, endPoint y: 40, distance: 13.2
click at [365, 50] on span "Sections" at bounding box center [378, 51] width 29 height 12
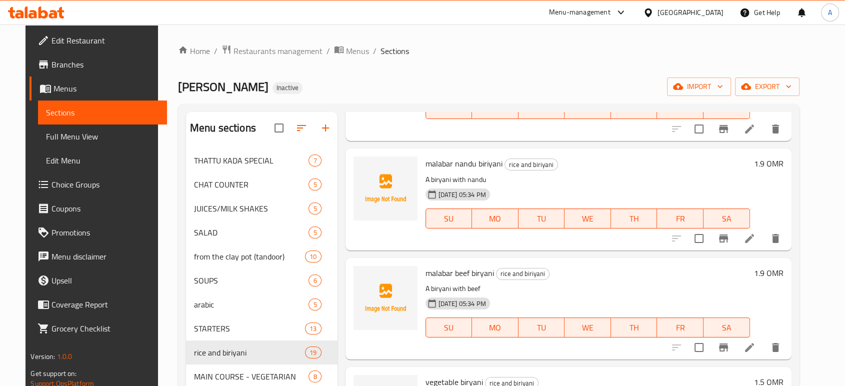
scroll to position [1001, 0]
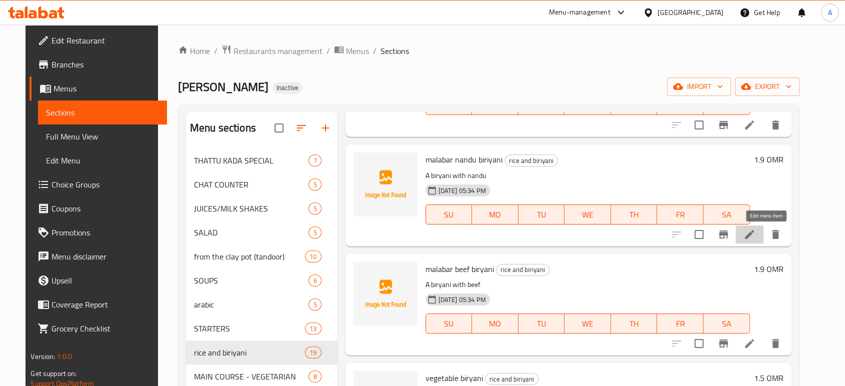
click at [756, 231] on icon at bounding box center [750, 235] width 12 height 12
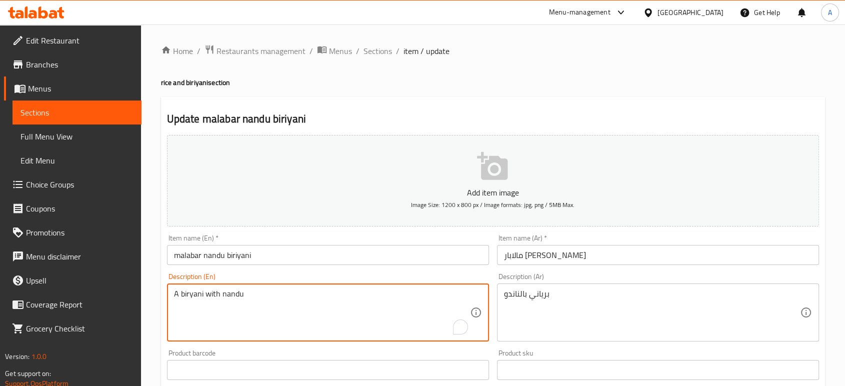
click at [309, 297] on textarea "A biryani with nandu" at bounding box center [322, 313] width 296 height 48
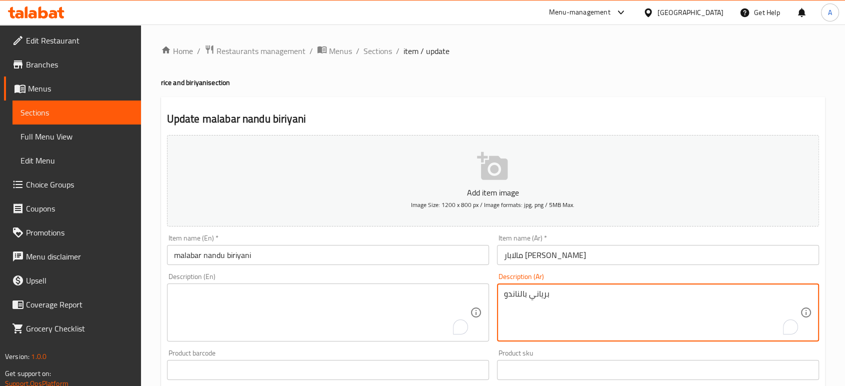
click at [571, 300] on textarea "برياني بالناندو" at bounding box center [652, 313] width 296 height 48
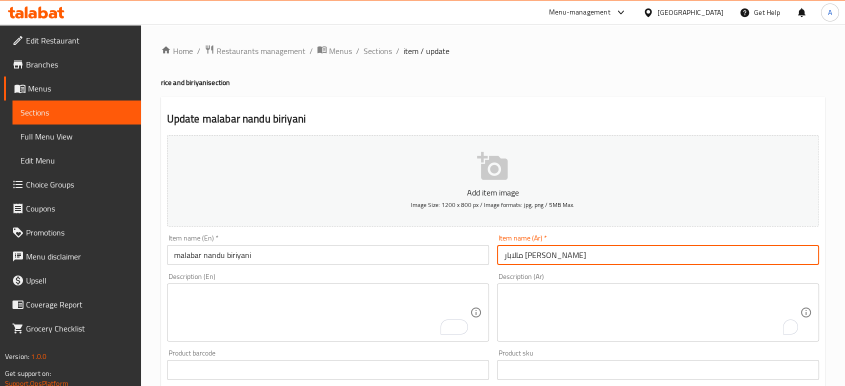
click at [585, 255] on input "مالابار [PERSON_NAME]" at bounding box center [658, 255] width 322 height 20
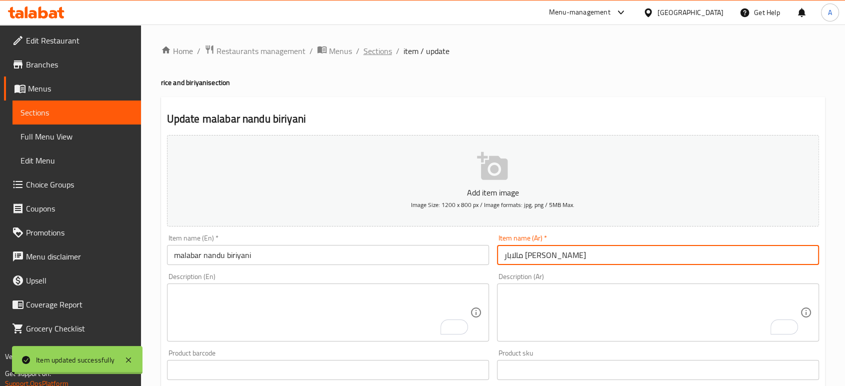
click at [381, 53] on span "Sections" at bounding box center [378, 51] width 29 height 12
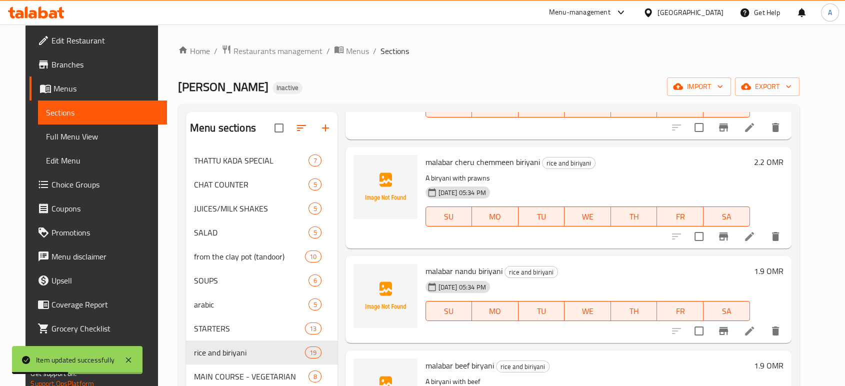
scroll to position [1056, 0]
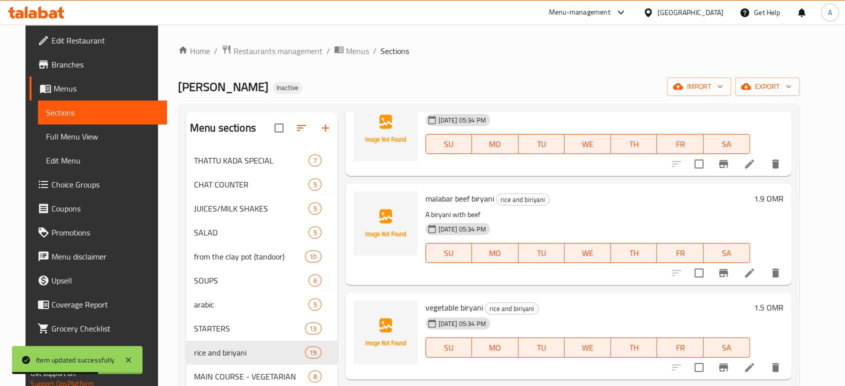
click at [760, 275] on li at bounding box center [750, 273] width 28 height 18
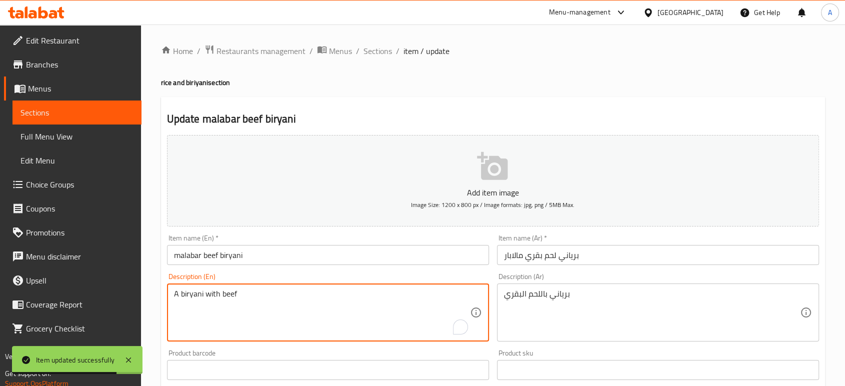
click at [319, 300] on textarea "A biryani with beef" at bounding box center [322, 313] width 296 height 48
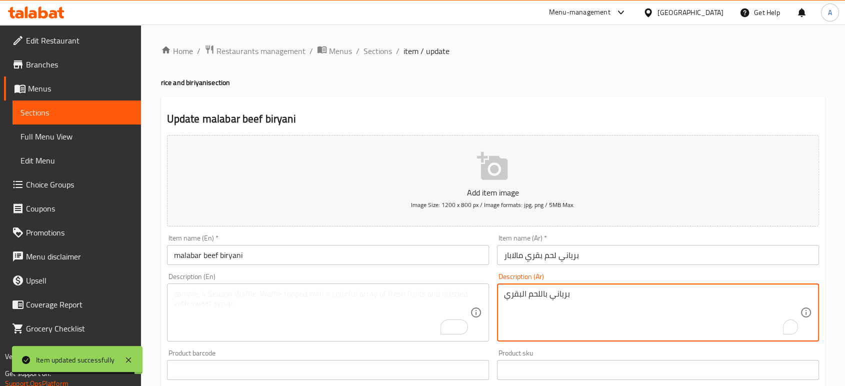
click at [587, 304] on textarea "برياني باللحم البقري" at bounding box center [652, 313] width 296 height 48
click at [605, 255] on input "برياني لحم بقري مالابار" at bounding box center [658, 255] width 322 height 20
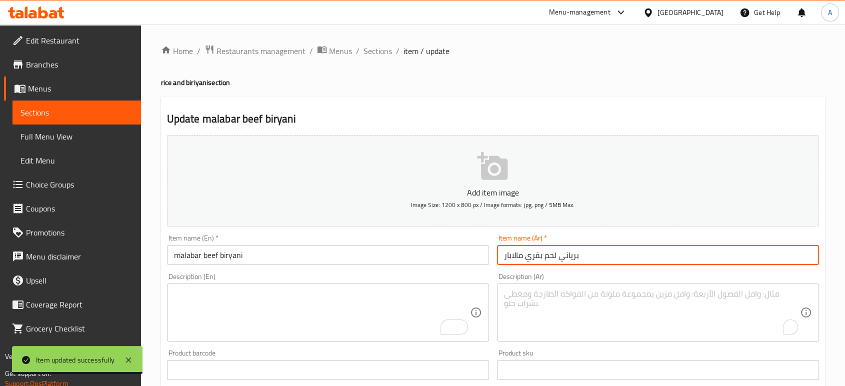
click at [378, 52] on span "Sections" at bounding box center [378, 51] width 29 height 12
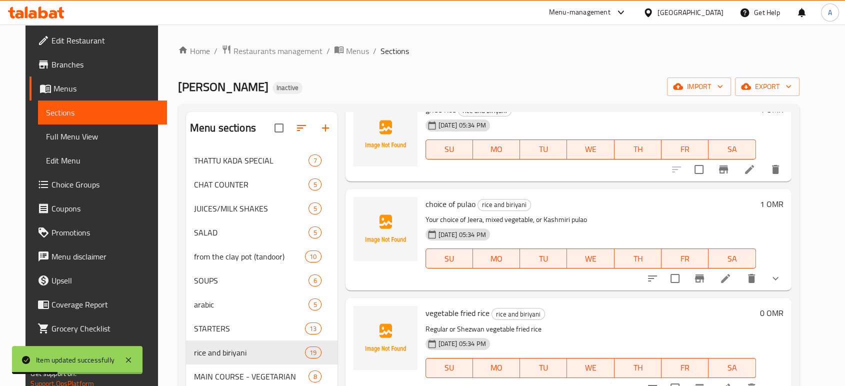
scroll to position [1389, 0]
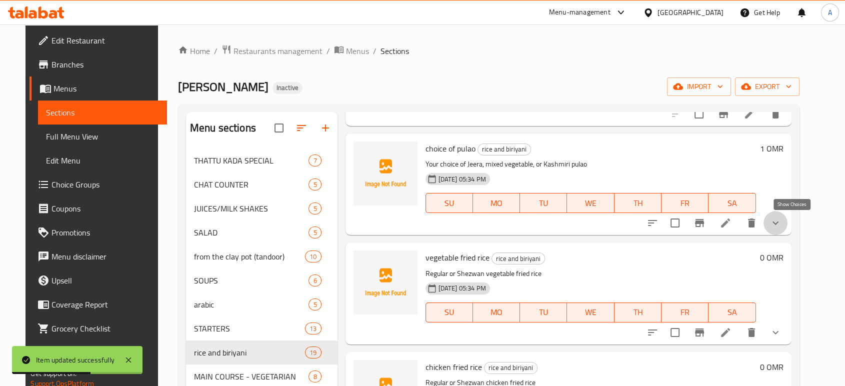
click at [782, 224] on icon "show more" at bounding box center [776, 223] width 12 height 12
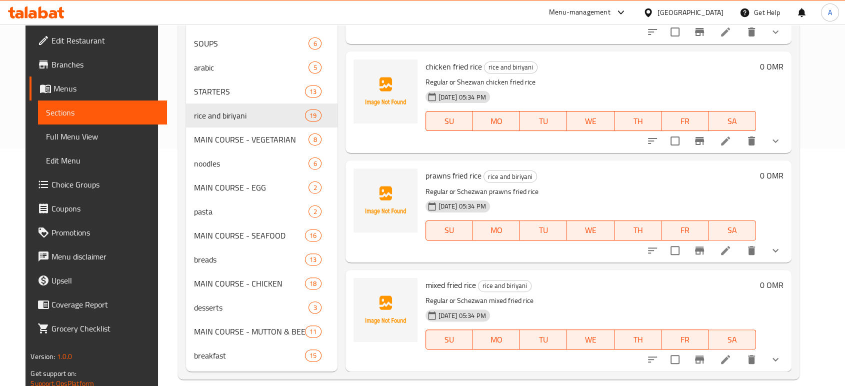
scroll to position [250, 0]
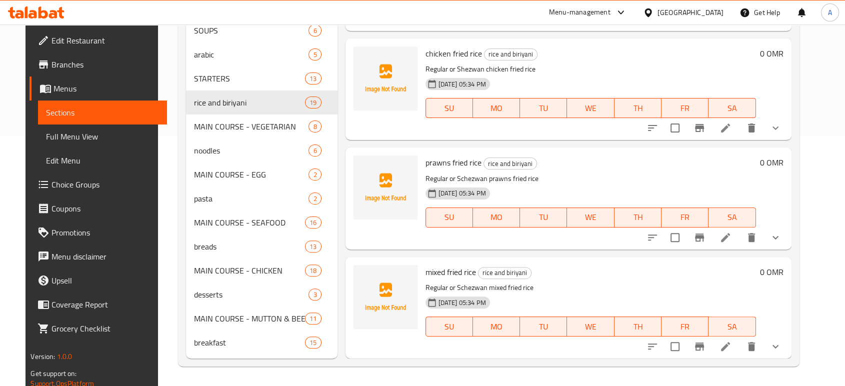
click at [628, 266] on h6 "mixed fried rice rice and biriyani" at bounding box center [591, 272] width 331 height 14
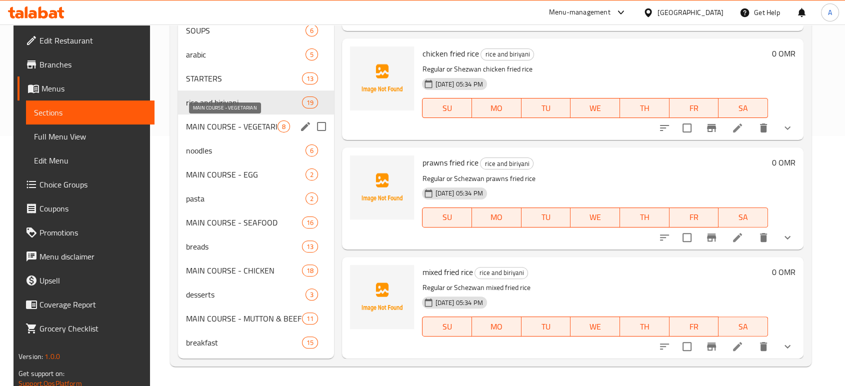
drag, startPoint x: 242, startPoint y: 126, endPoint x: 257, endPoint y: 142, distance: 22.3
click at [241, 126] on span "MAIN COURSE - VEGETARIAN" at bounding box center [232, 127] width 92 height 12
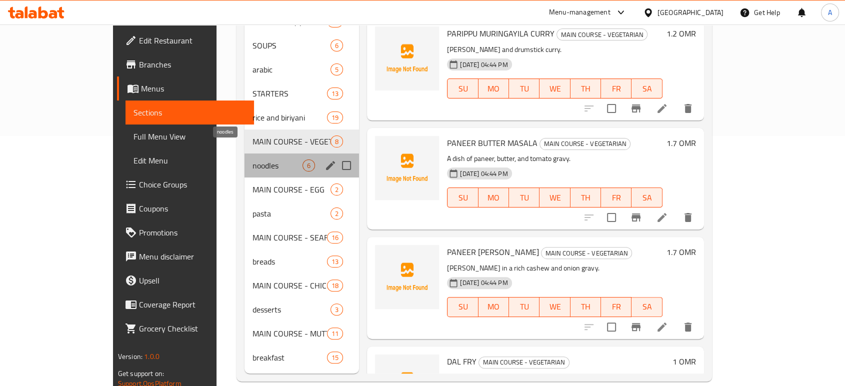
click at [253, 160] on span "noodles" at bounding box center [278, 166] width 51 height 12
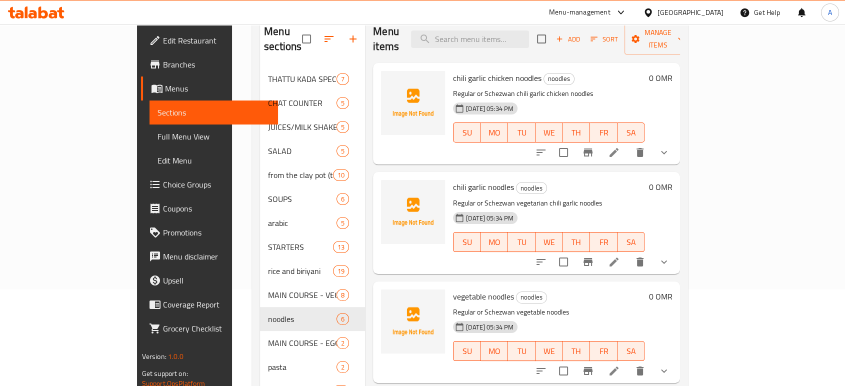
scroll to position [167, 0]
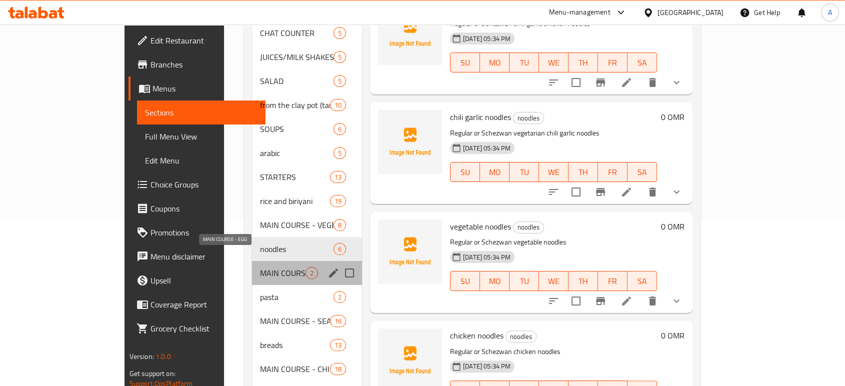
click at [260, 267] on span "MAIN COURSE - EGG" at bounding box center [283, 273] width 46 height 12
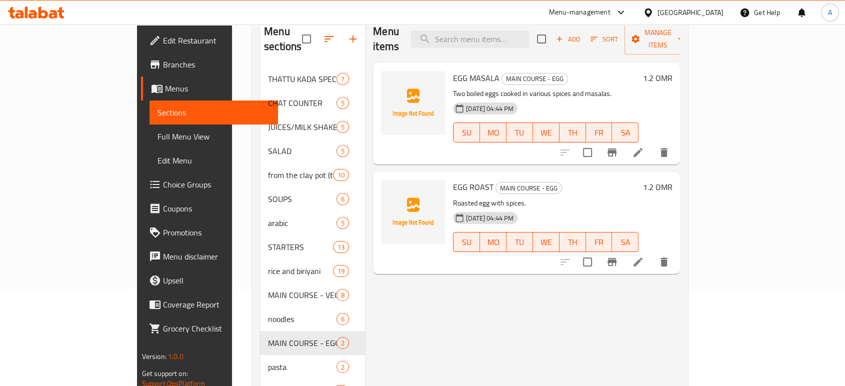
scroll to position [167, 0]
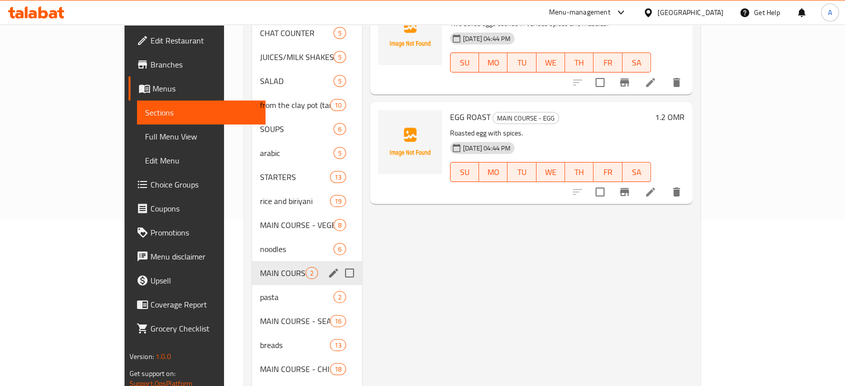
click at [252, 268] on div "MAIN COURSE - EGG 2" at bounding box center [307, 273] width 110 height 24
click at [252, 285] on div "pasta 2" at bounding box center [307, 297] width 110 height 24
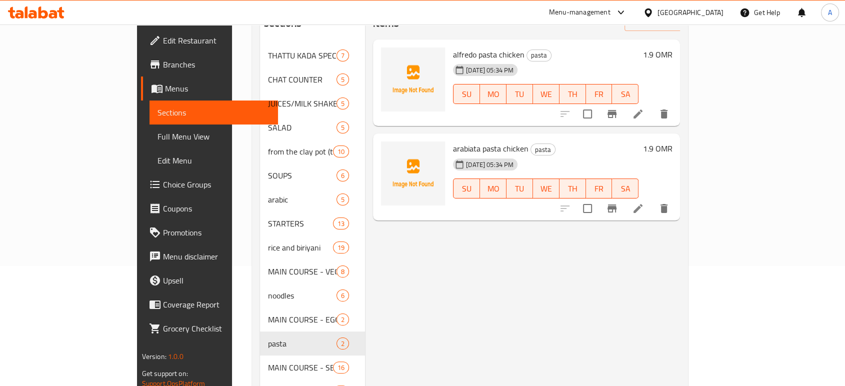
scroll to position [56, 0]
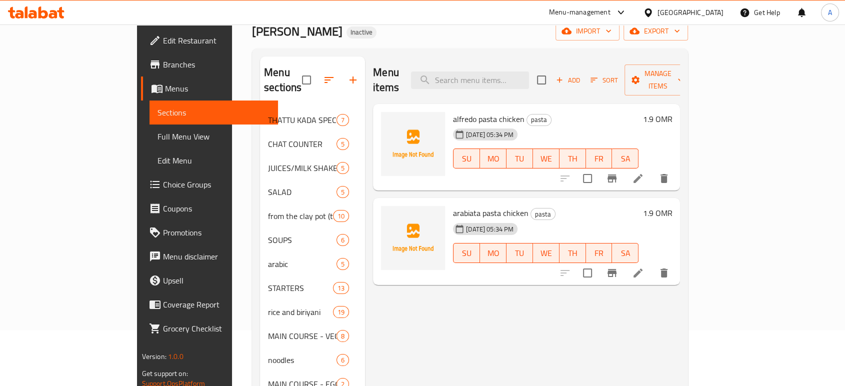
click at [462, 112] on span "alfredo pasta chicken" at bounding box center [489, 119] width 72 height 15
copy h6 "alfredo pasta chicken"
click at [541, 175] on div "alfredo pasta chicken pasta 15-09-2025 05:34 PM SU MO TU WE TH FR SA 1.9 OMR" at bounding box center [526, 147] width 307 height 87
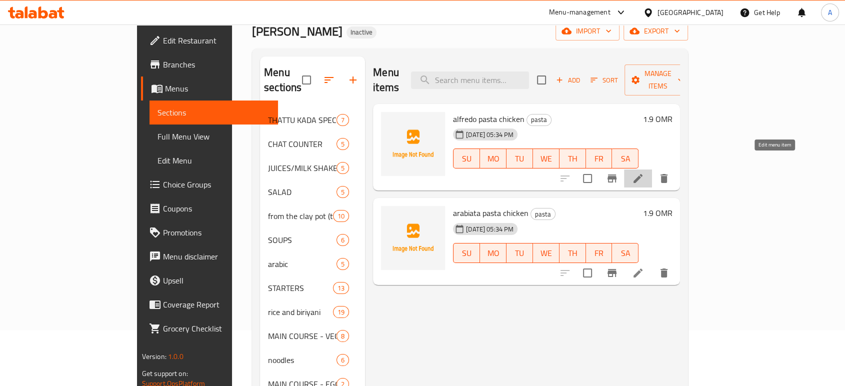
click at [644, 173] on icon at bounding box center [638, 179] width 12 height 12
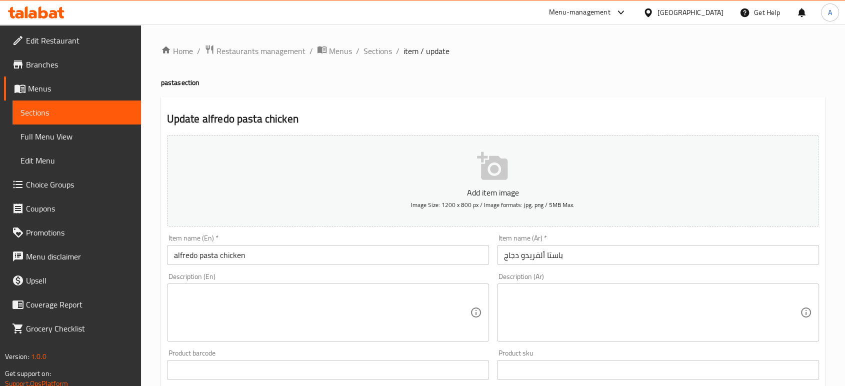
click at [278, 288] on div "Description (En)" at bounding box center [328, 313] width 322 height 58
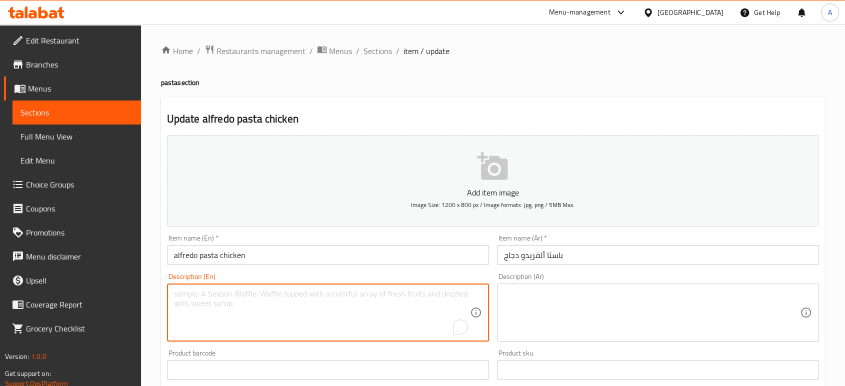
paste textarea "Cooked chicken, Alfredo sauce, Pasta, Parmesan cheese"
type textarea "Cooked chicken, Alfredo sauce, Pasta, Parmesan cheese"
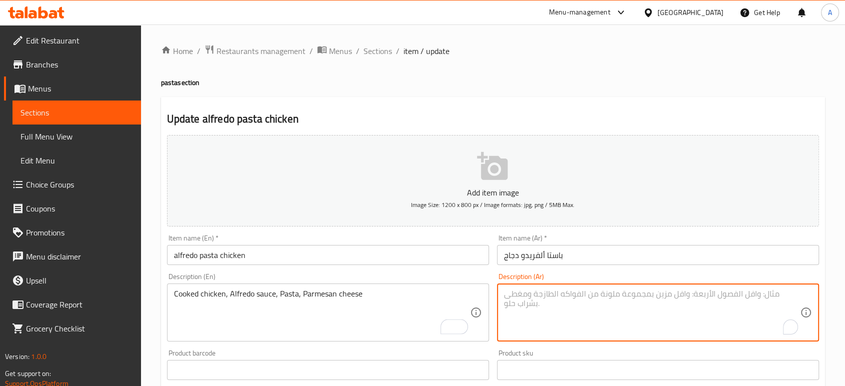
click at [563, 297] on textarea "To enrich screen reader interactions, please activate Accessibility in Grammarl…" at bounding box center [652, 313] width 296 height 48
paste textarea "دجاج مطهو, صلصة ألفريدو, معكرونة, جبنة بارميزان"
type textarea "دجاج مطهو, صلصة ألفريدو, معكرونة, جبنة بارميزان"
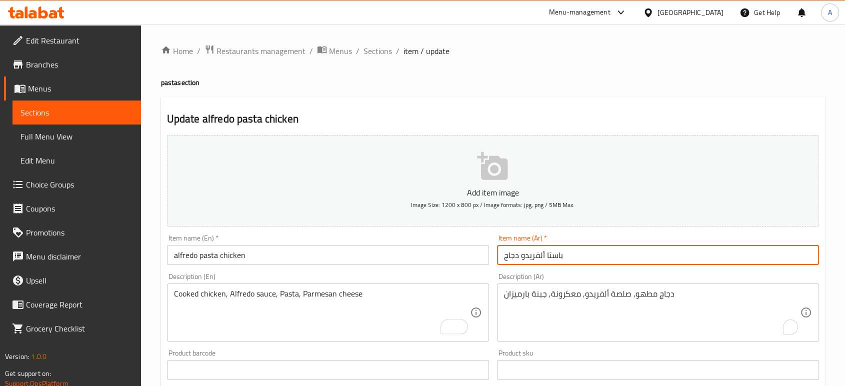
click at [580, 251] on input "باستا ألفريدو دجاج" at bounding box center [658, 255] width 322 height 20
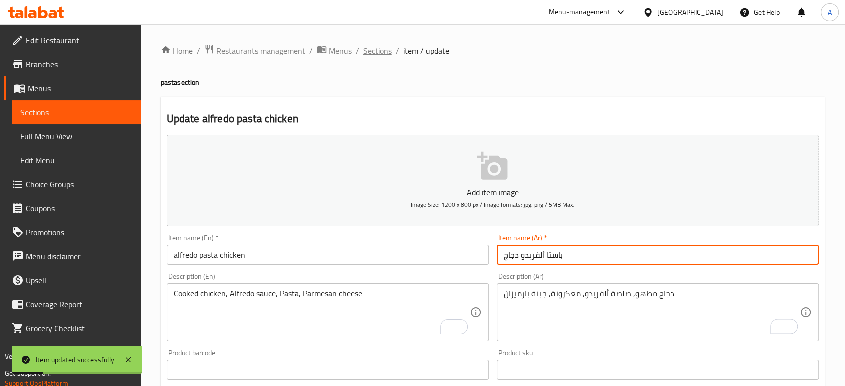
click at [386, 50] on span "Sections" at bounding box center [378, 51] width 29 height 12
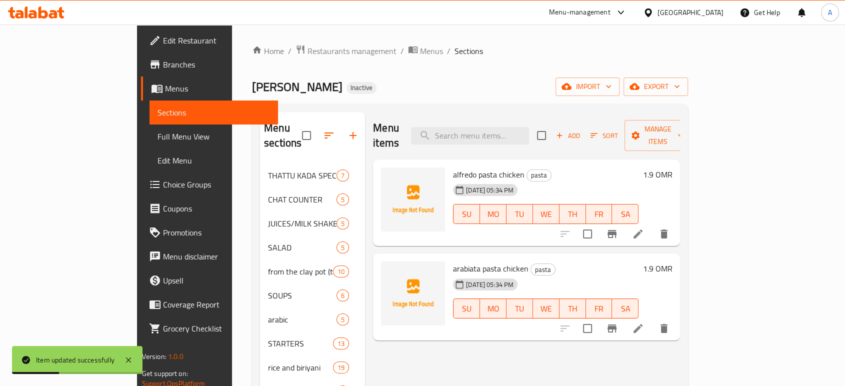
click at [461, 261] on span "arabiata pasta chicken" at bounding box center [491, 268] width 76 height 15
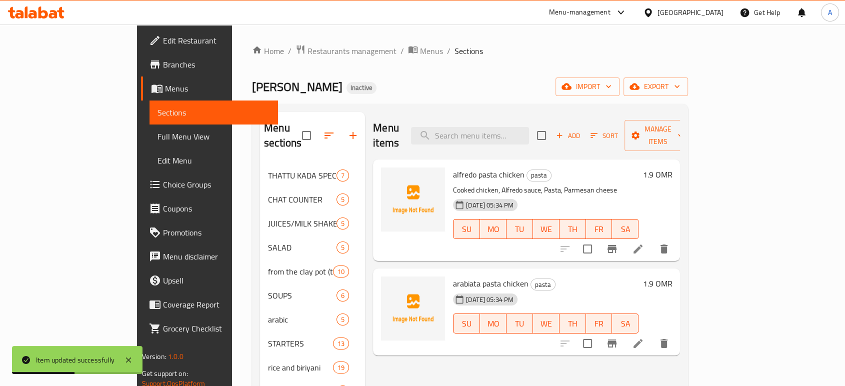
click at [453, 276] on span "arabiata pasta chicken" at bounding box center [491, 283] width 76 height 15
copy span "arabiata"
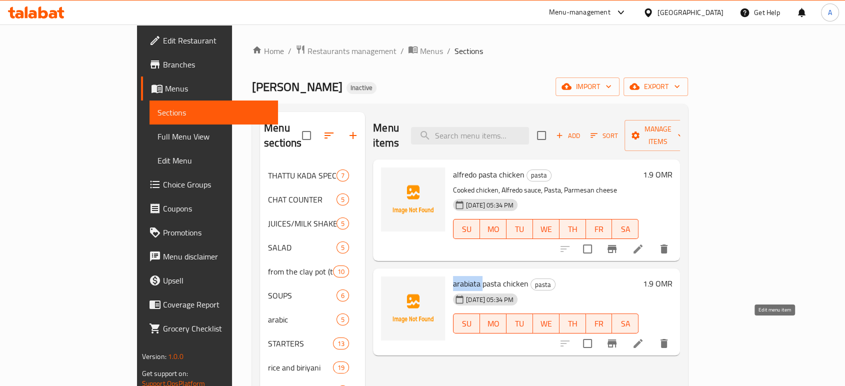
click at [643, 339] on icon at bounding box center [638, 343] width 9 height 9
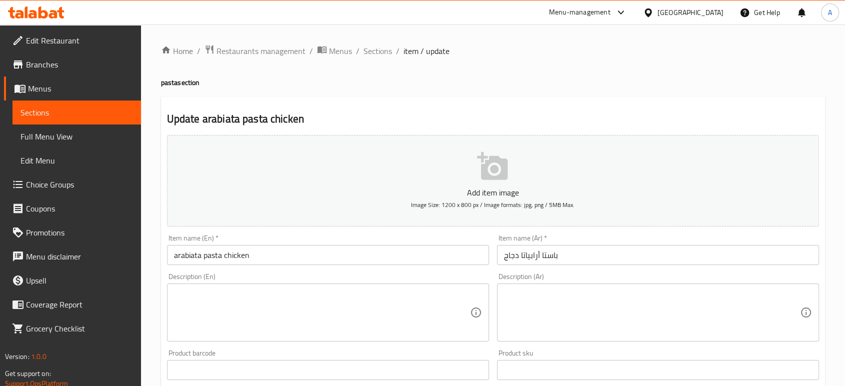
click at [284, 331] on textarea at bounding box center [322, 313] width 296 height 48
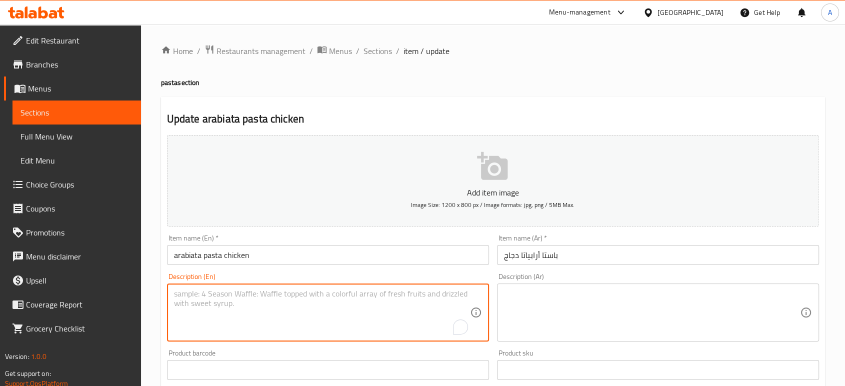
paste textarea "Classic Italian dish made with a spicy tomato sauce, garlic, red chili peppers,…"
type textarea "Classic Italian dish made with a spicy tomato sauce, garlic, red chili peppers,…"
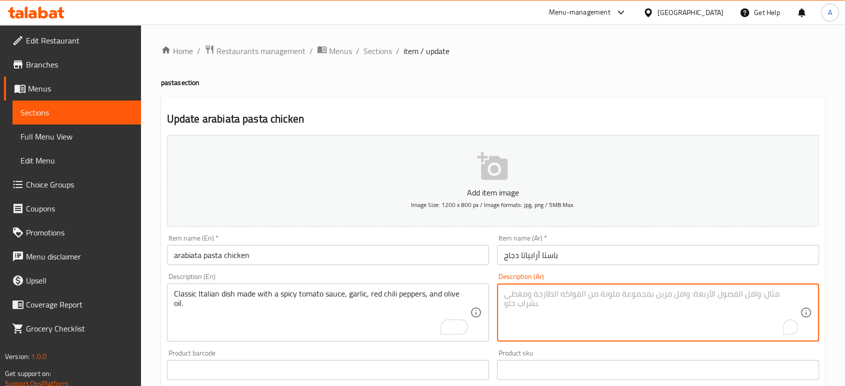
drag, startPoint x: 544, startPoint y: 305, endPoint x: 542, endPoint y: 309, distance: 5.2
click at [543, 307] on textarea "To enrich screen reader interactions, please activate Accessibility in Grammarl…" at bounding box center [652, 313] width 296 height 48
paste textarea "طبق إيطالي كلاسيكي محضر من صلصة الطماطم الحارة والثوم والفلفل الأحمر الحار وزيت…"
type textarea "طبق إيطالي كلاسيكي محضر من صلصة الطماطم الحارة والثوم والفلفل الأحمر الحار وزيت…"
click at [582, 256] on input "باستا أرابياتا دجاج" at bounding box center [658, 255] width 322 height 20
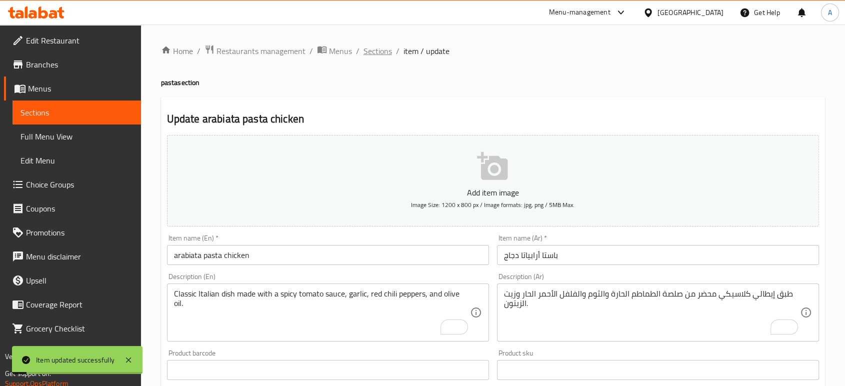
click at [372, 46] on span "Sections" at bounding box center [378, 51] width 29 height 12
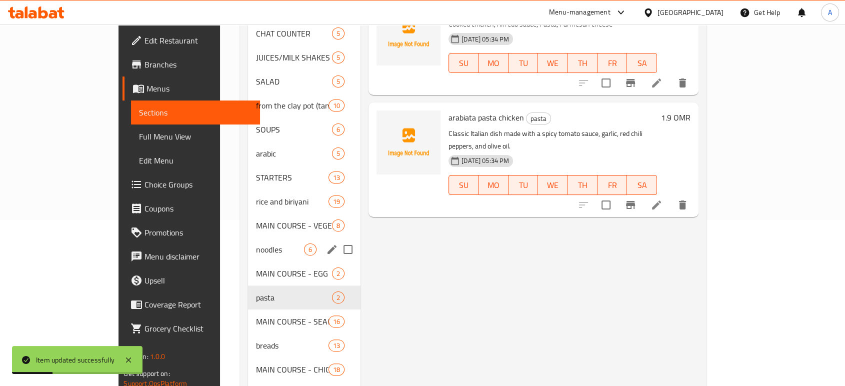
scroll to position [167, 0]
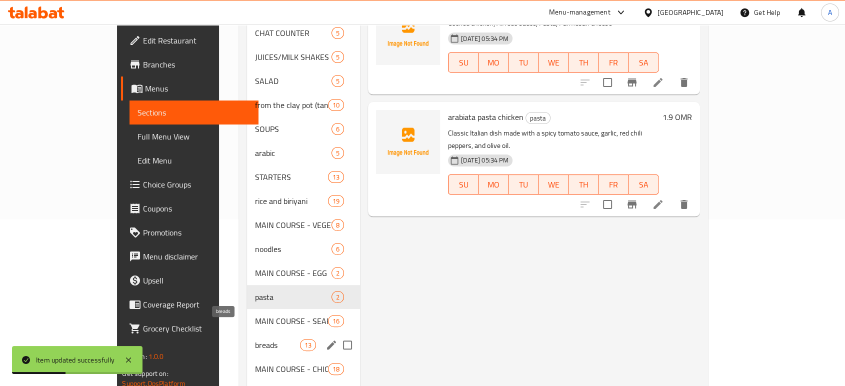
click at [255, 339] on span "breads" at bounding box center [277, 345] width 45 height 12
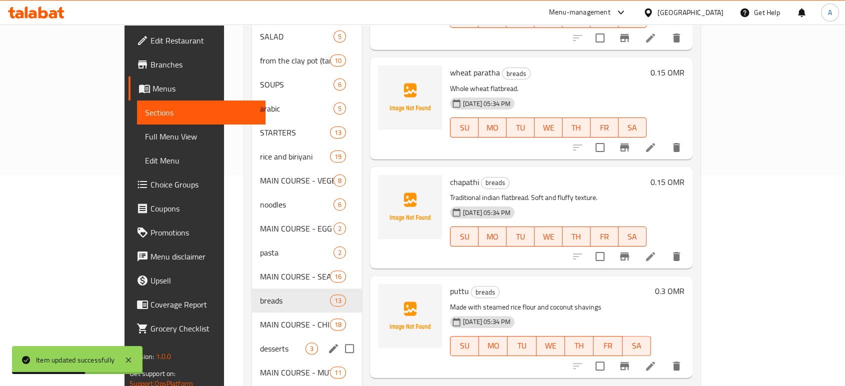
scroll to position [250, 0]
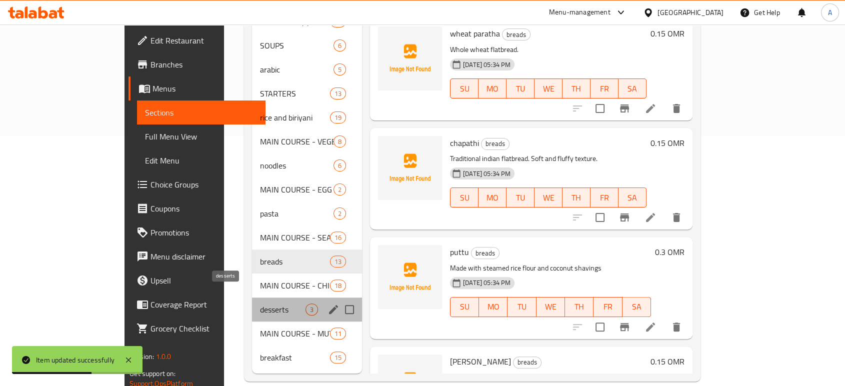
click at [260, 304] on span "desserts" at bounding box center [283, 310] width 46 height 12
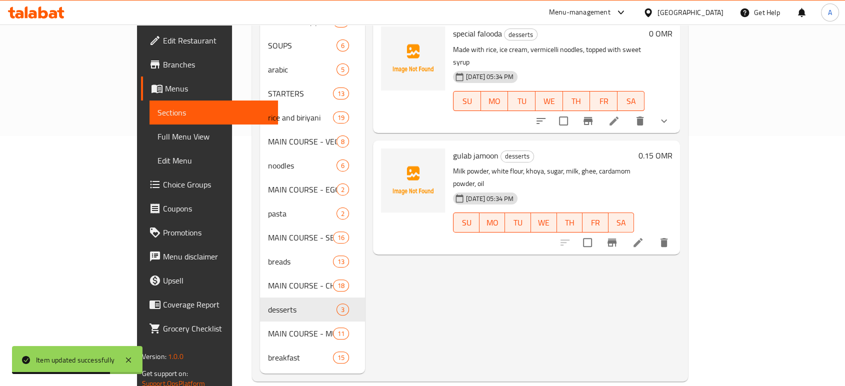
click at [158, 138] on span "Full Menu View" at bounding box center [214, 137] width 113 height 12
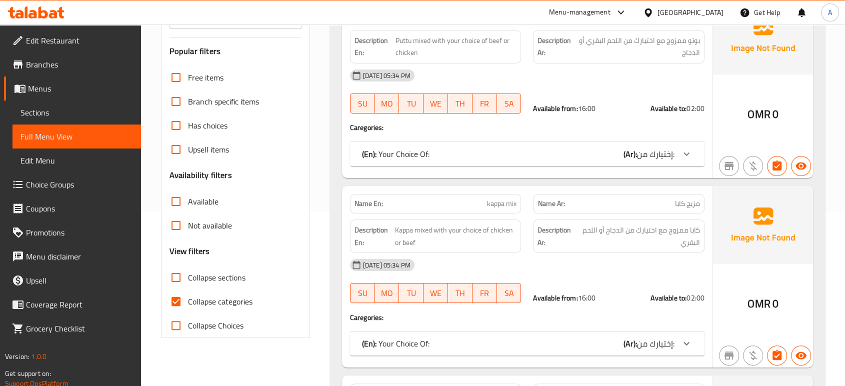
scroll to position [222, 0]
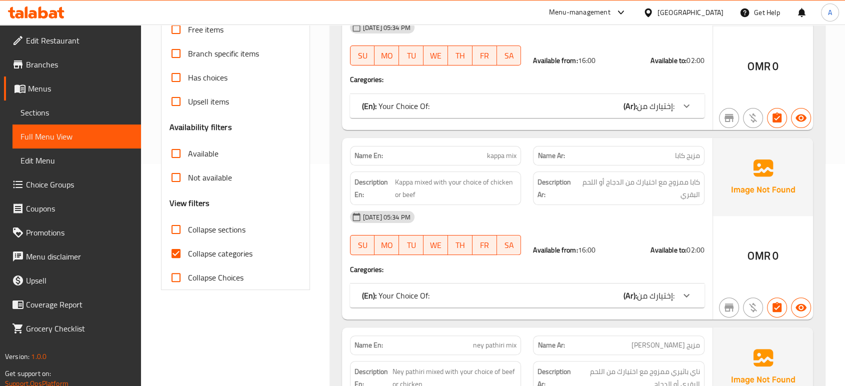
click at [195, 249] on span "Collapse categories" at bounding box center [220, 254] width 65 height 12
click at [188, 249] on input "Collapse categories" at bounding box center [176, 254] width 24 height 24
checkbox input "false"
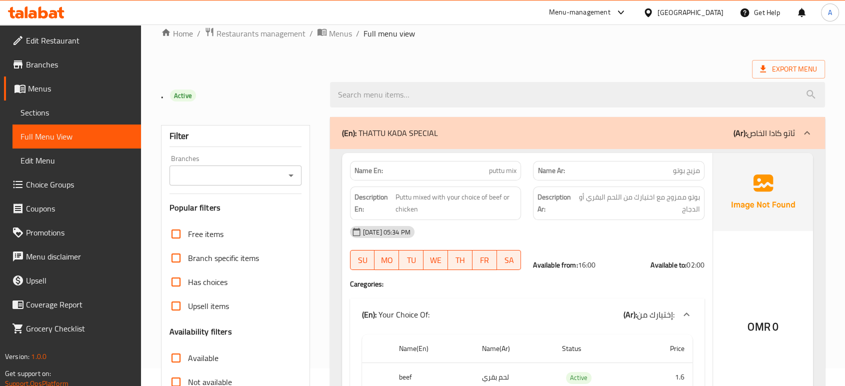
scroll to position [0, 0]
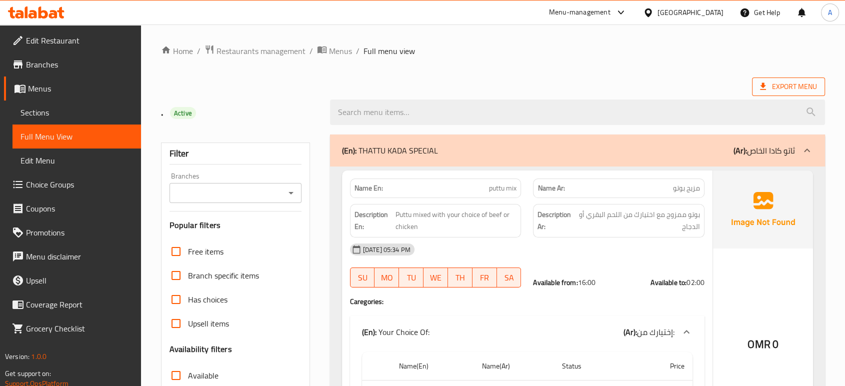
click at [779, 83] on span "Export Menu" at bounding box center [788, 87] width 57 height 13
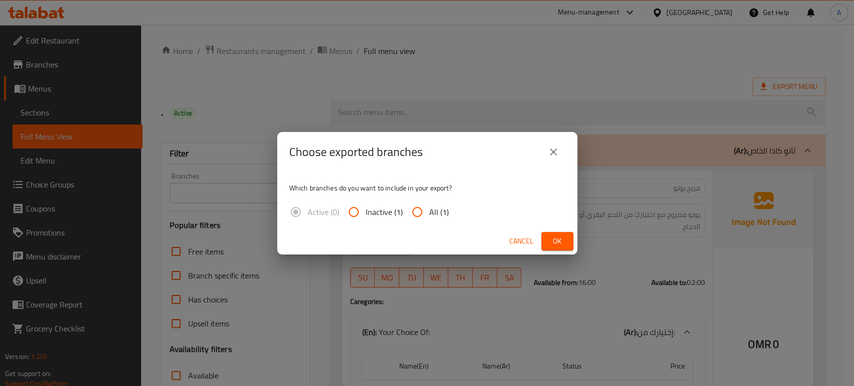
click at [436, 213] on span "All (1)" at bounding box center [439, 212] width 20 height 12
click at [429, 213] on input "All (1)" at bounding box center [417, 212] width 24 height 24
radio input "true"
drag, startPoint x: 576, startPoint y: 246, endPoint x: 562, endPoint y: 240, distance: 15.2
click at [576, 245] on div "Cancel Ok" at bounding box center [427, 241] width 300 height 27
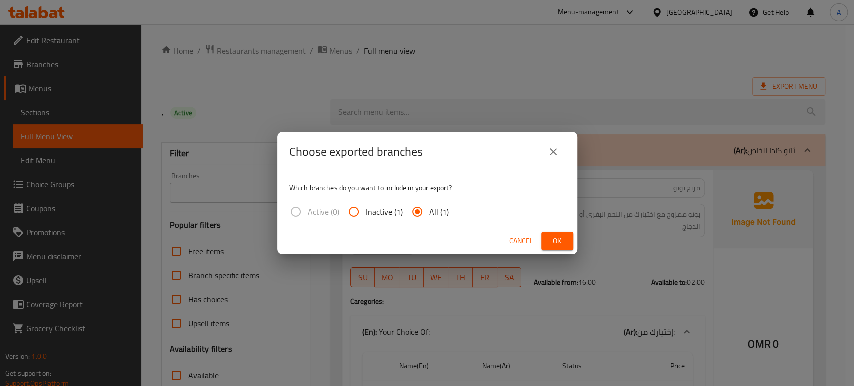
click at [559, 239] on span "Ok" at bounding box center [557, 241] width 16 height 13
